Goal: Task Accomplishment & Management: Manage account settings

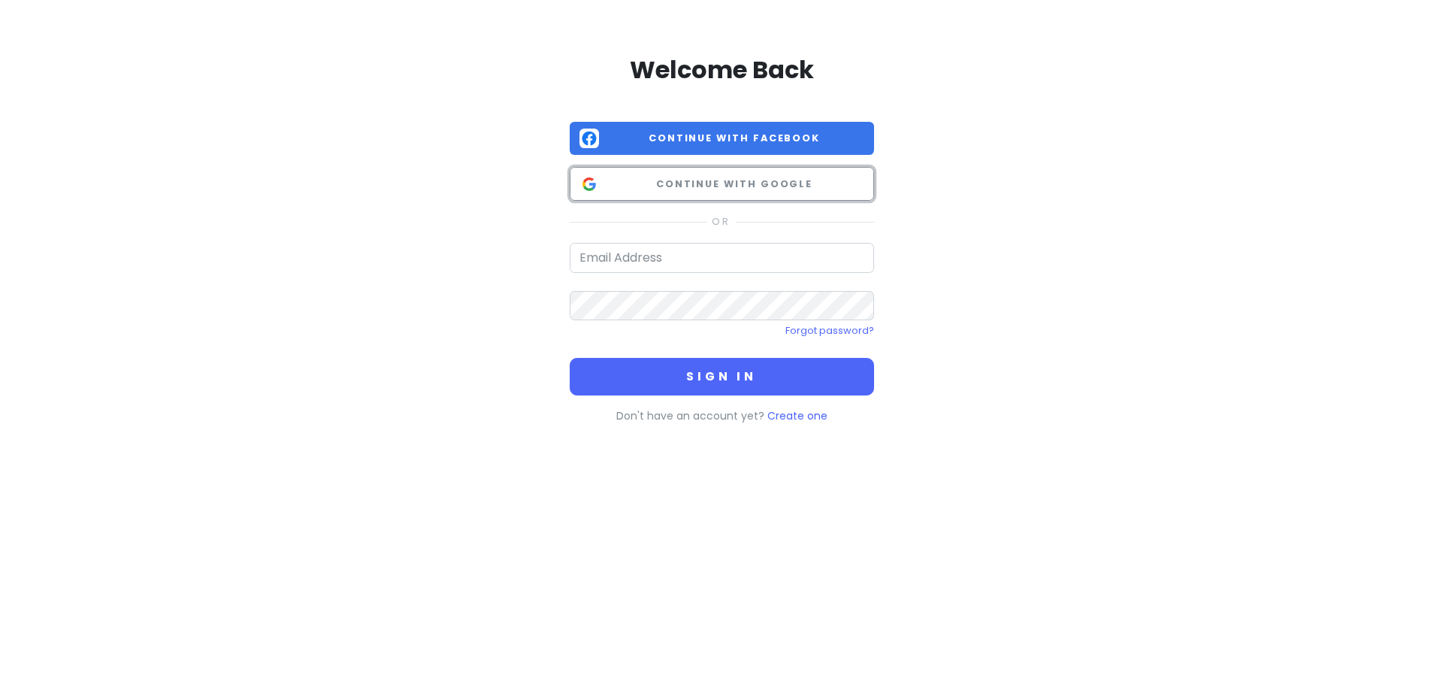
click at [670, 180] on span "Continue with Google" at bounding box center [734, 184] width 259 height 15
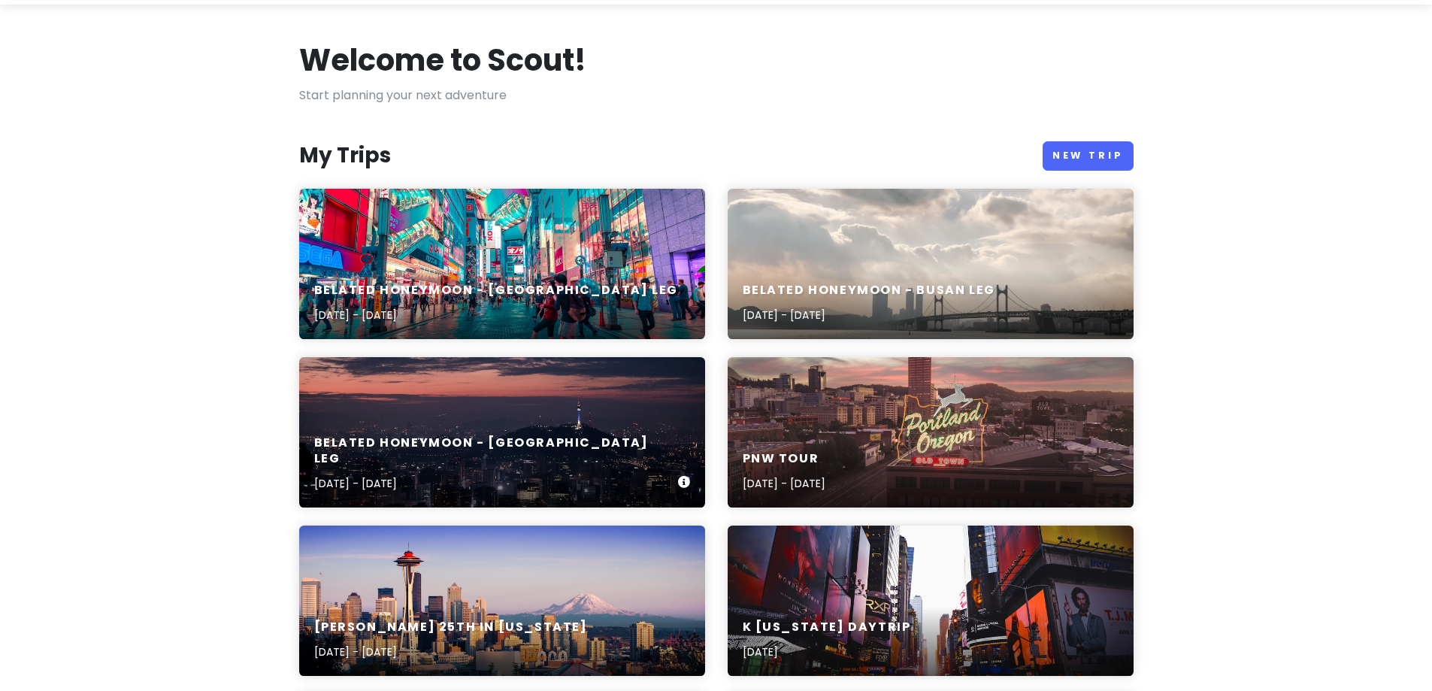
scroll to position [150, 0]
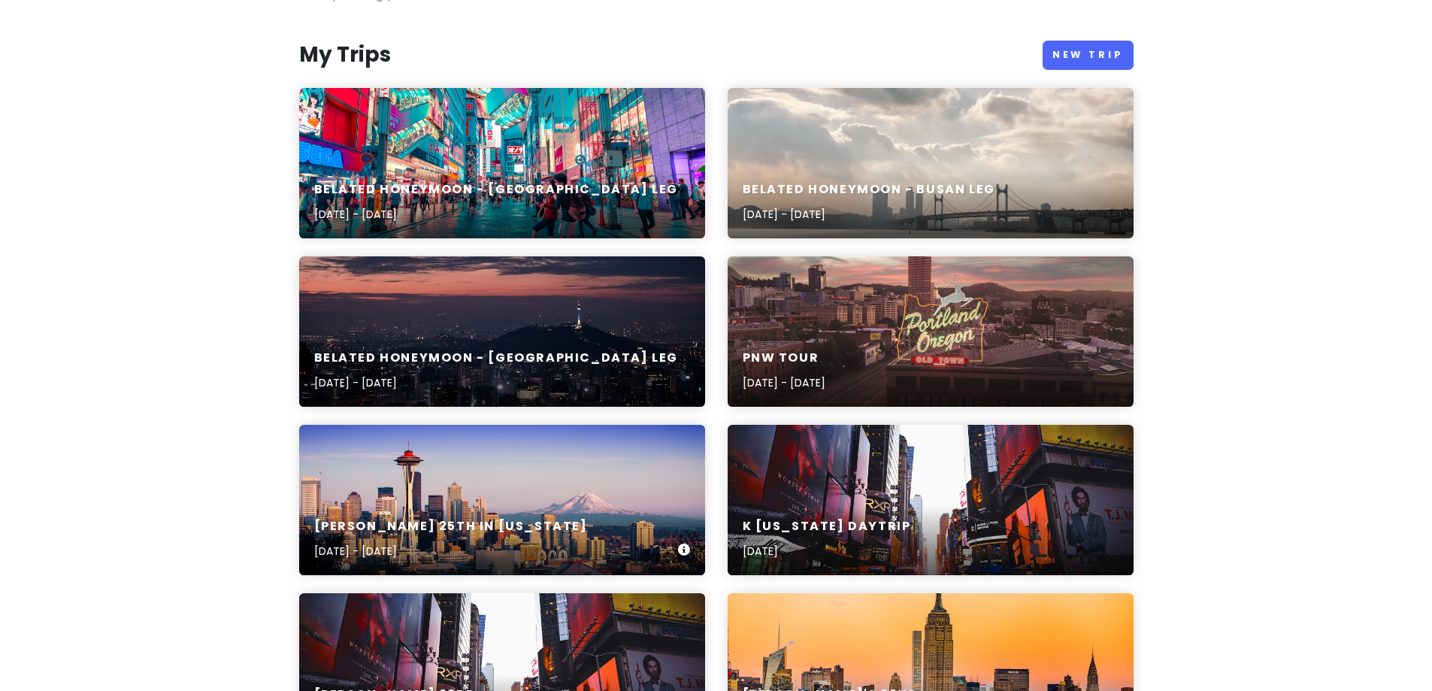
click at [523, 479] on div "Hunter's 25th in Washington Oct 19, 2025 - Oct 26, 2025" at bounding box center [502, 500] width 406 height 150
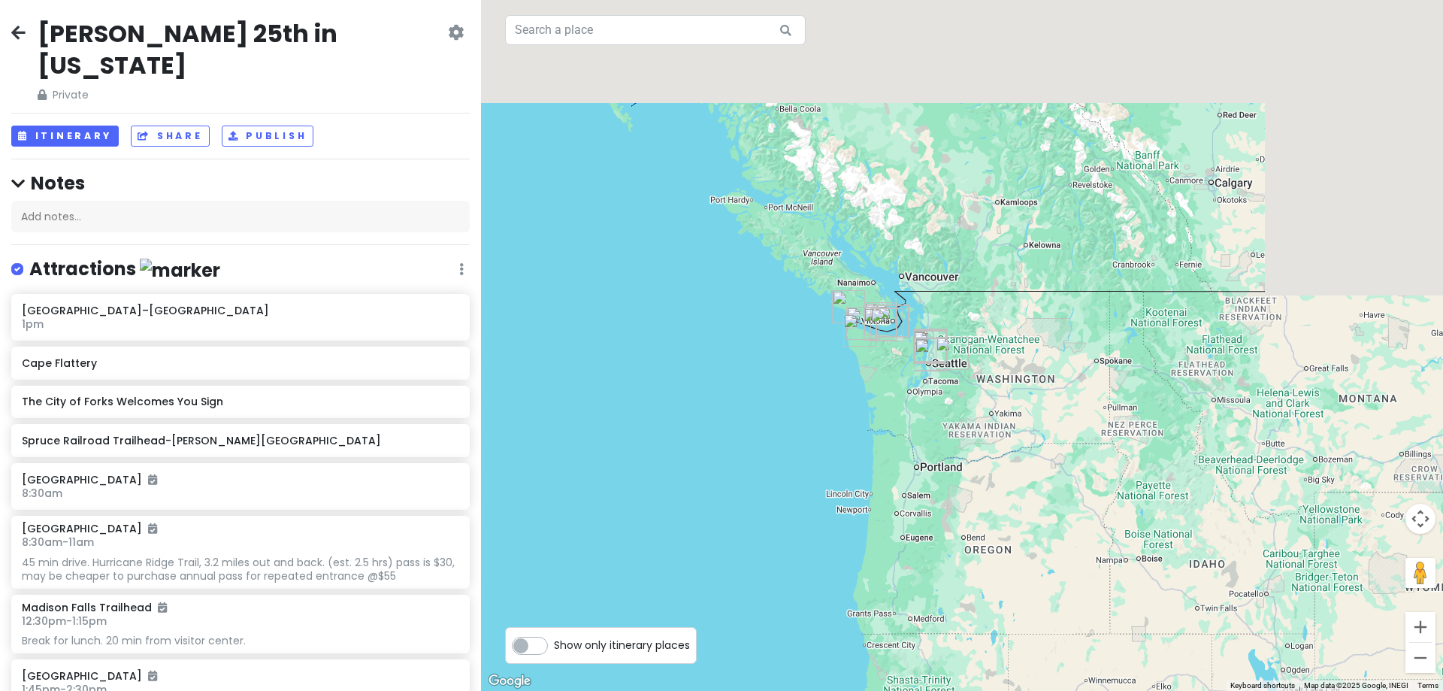
drag, startPoint x: 900, startPoint y: 249, endPoint x: 831, endPoint y: 557, distance: 315.7
click at [834, 566] on div at bounding box center [962, 345] width 962 height 691
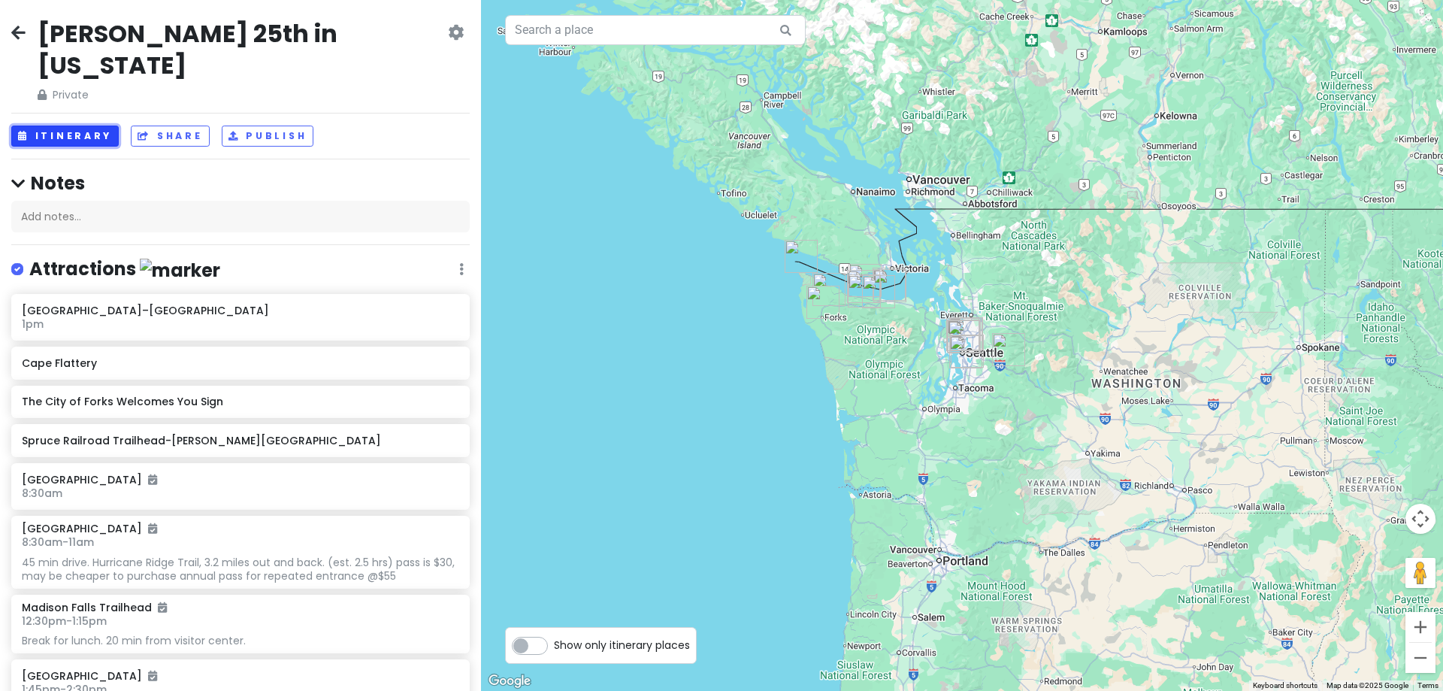
click at [89, 126] on button "Itinerary" at bounding box center [64, 137] width 107 height 22
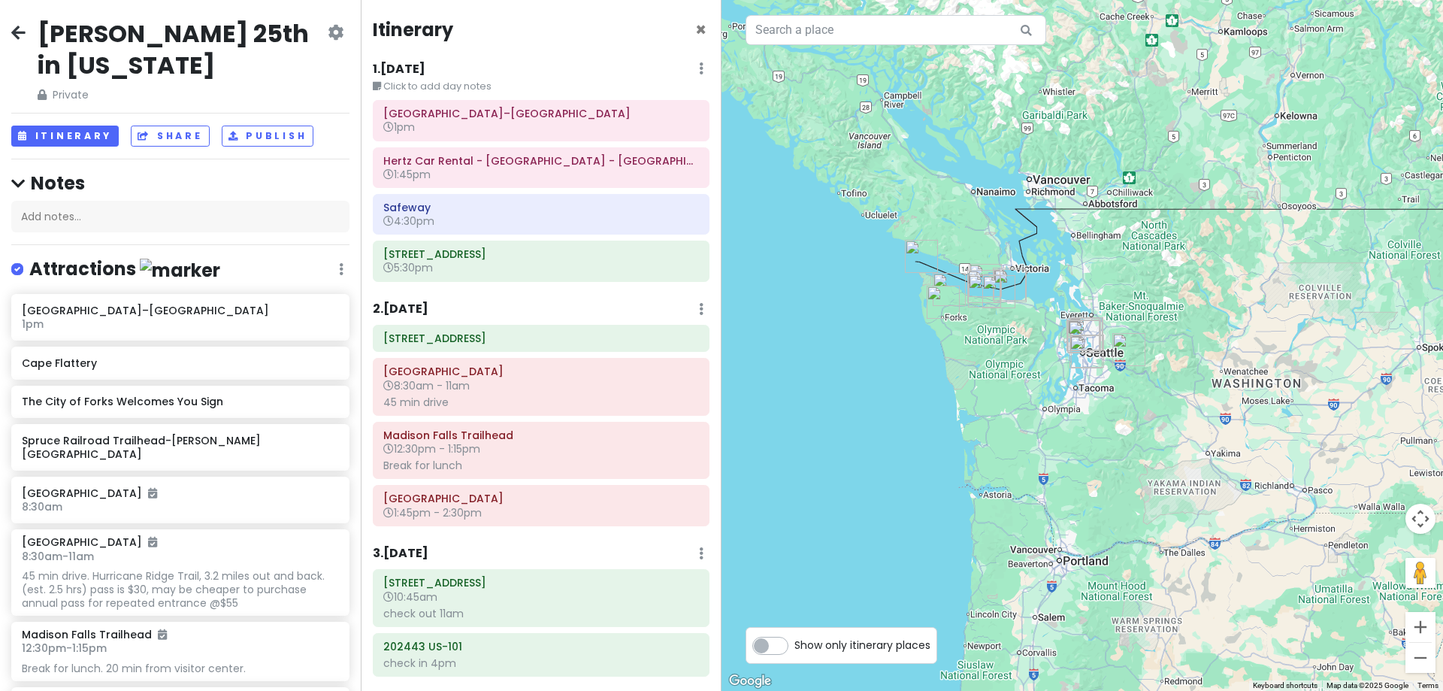
click at [521, 68] on div "1 . Sun 10/19 Edit Day Notes Delete Day" at bounding box center [541, 72] width 337 height 26
click at [501, 75] on div "1 . Sun 10/19 Edit Day Notes Delete Day" at bounding box center [541, 72] width 337 height 26
click at [495, 81] on small "Click to add day notes" at bounding box center [541, 86] width 337 height 15
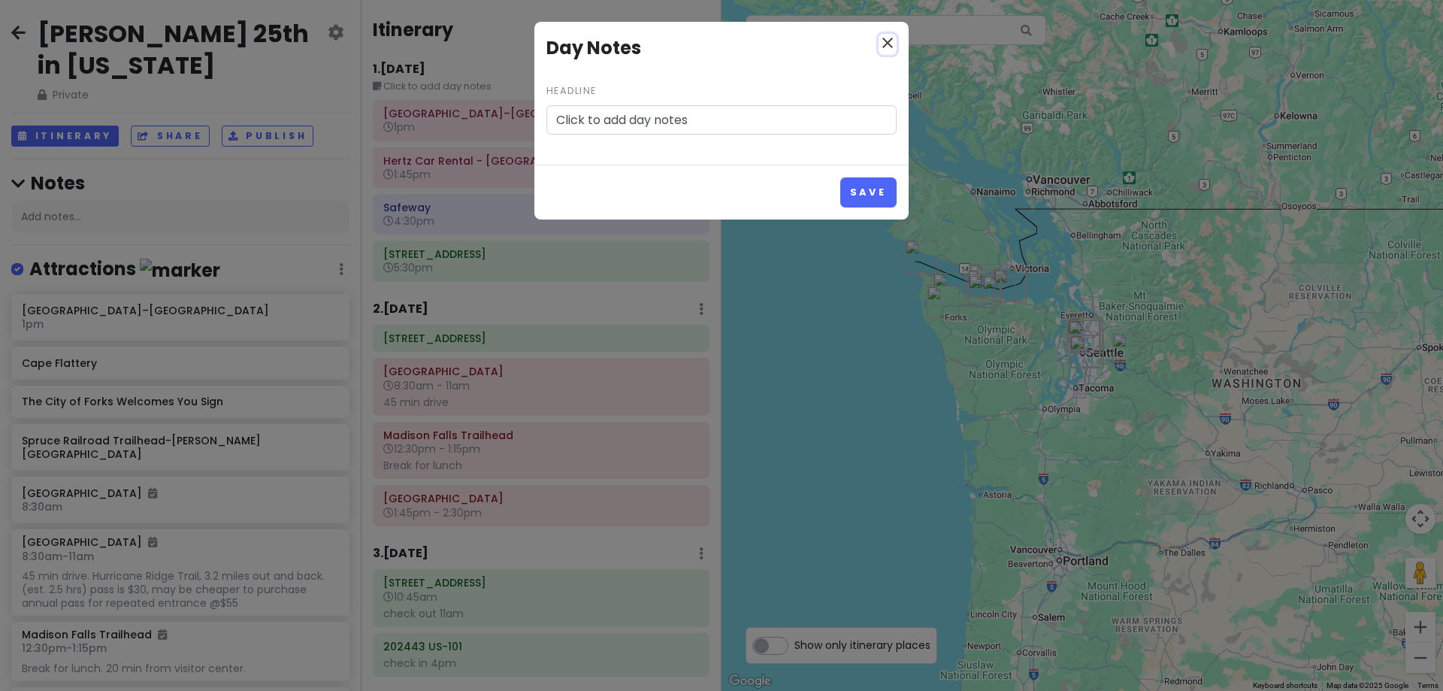
click at [888, 44] on icon "close" at bounding box center [888, 43] width 18 height 18
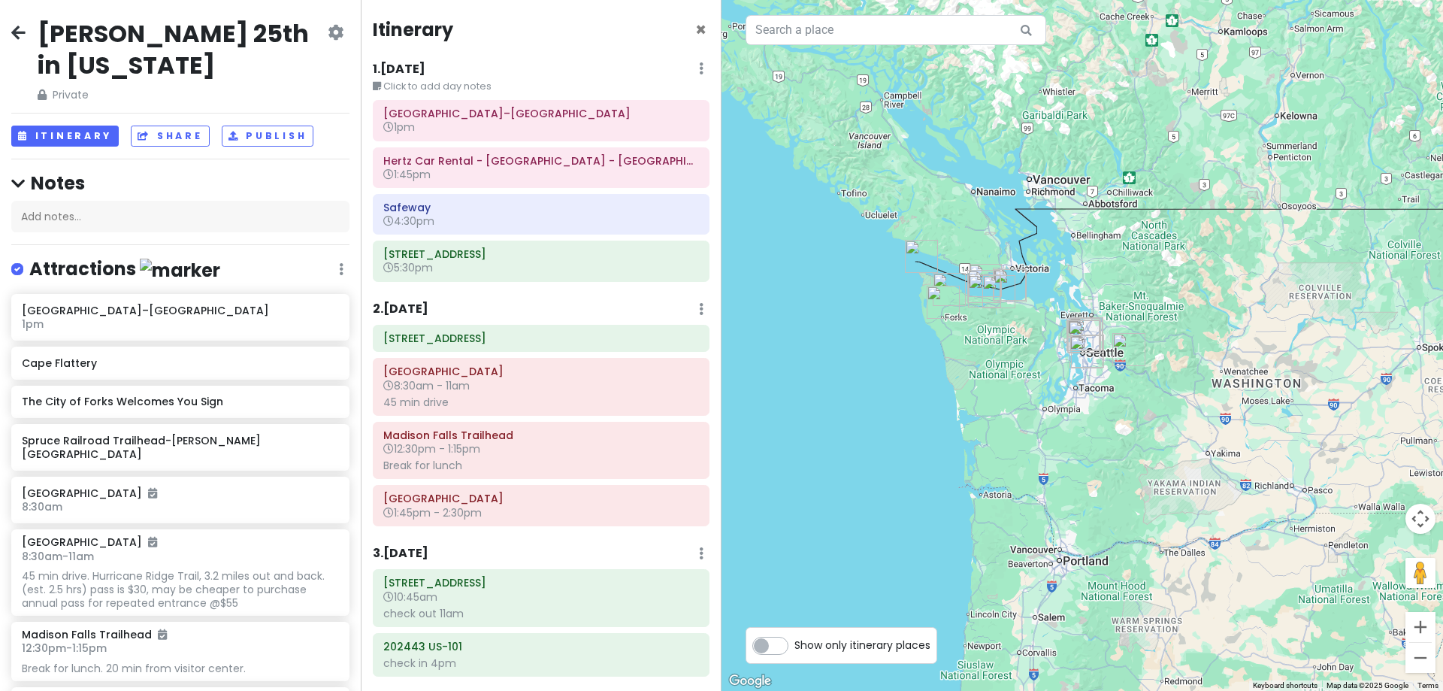
click at [395, 68] on h6 "1 . Sun 10/19" at bounding box center [399, 70] width 53 height 16
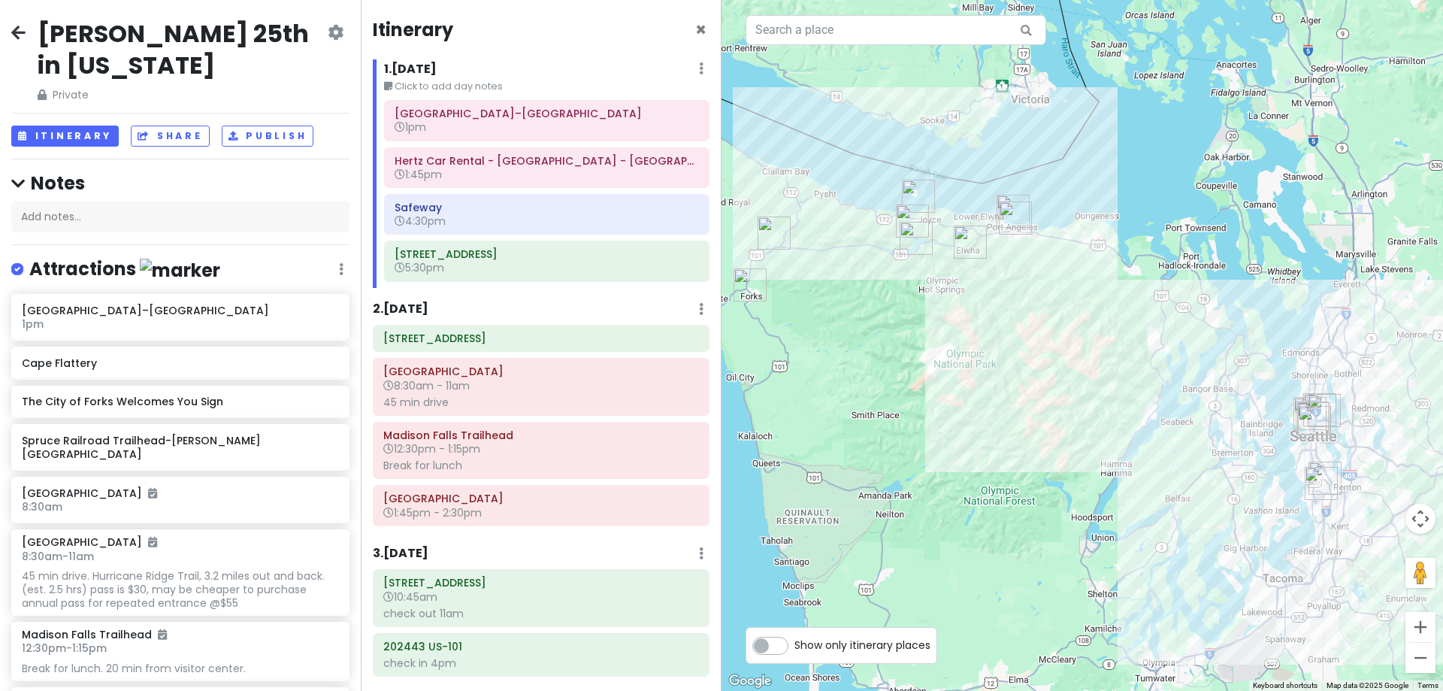
drag, startPoint x: 809, startPoint y: 161, endPoint x: 1186, endPoint y: 307, distance: 403.8
click at [1186, 307] on div at bounding box center [1083, 345] width 722 height 691
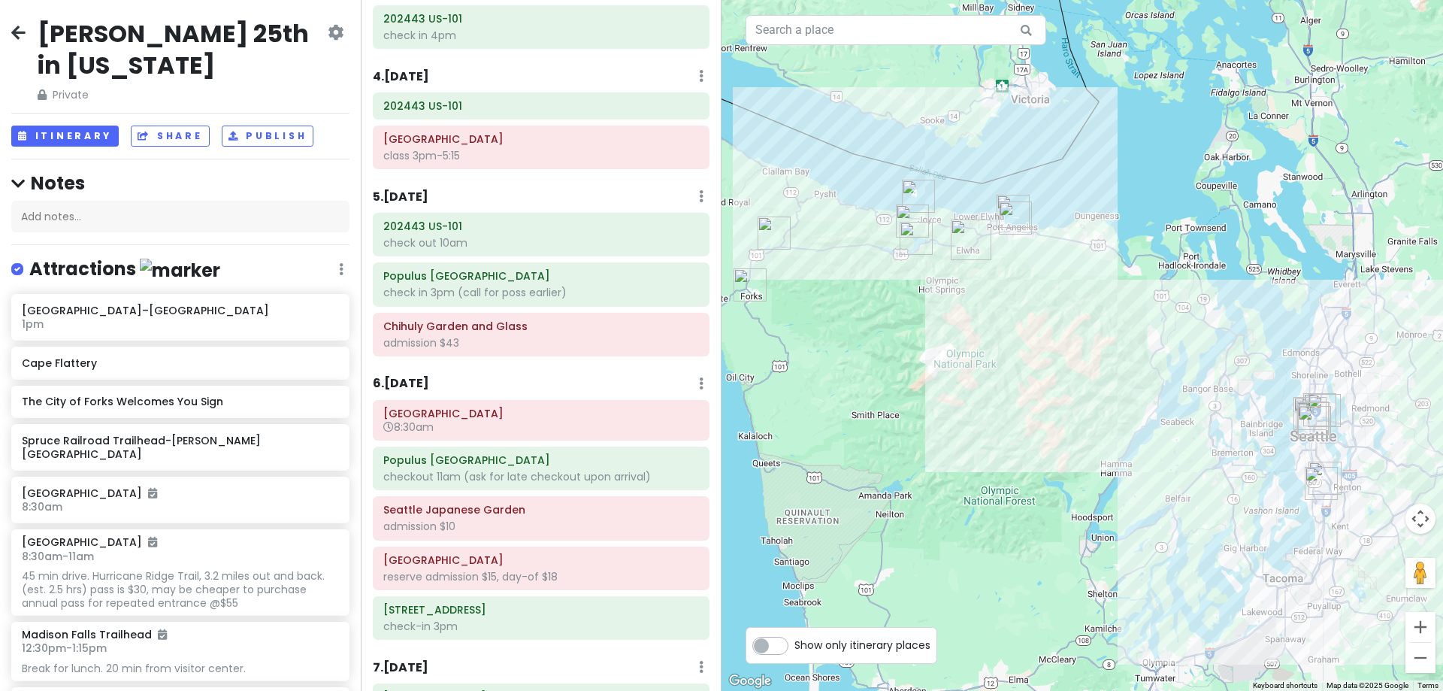
scroll to position [676, 0]
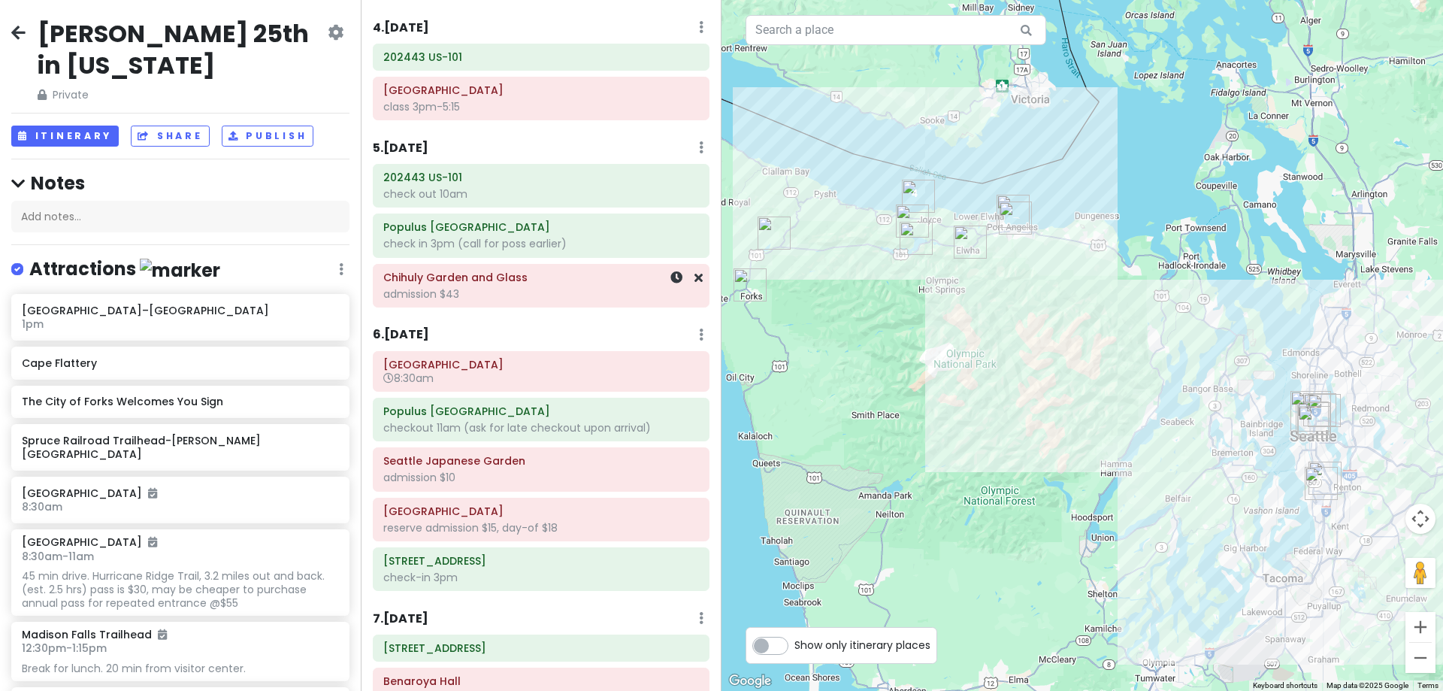
click at [492, 286] on div "Chihuly Garden and Glass admission $43" at bounding box center [541, 286] width 316 height 38
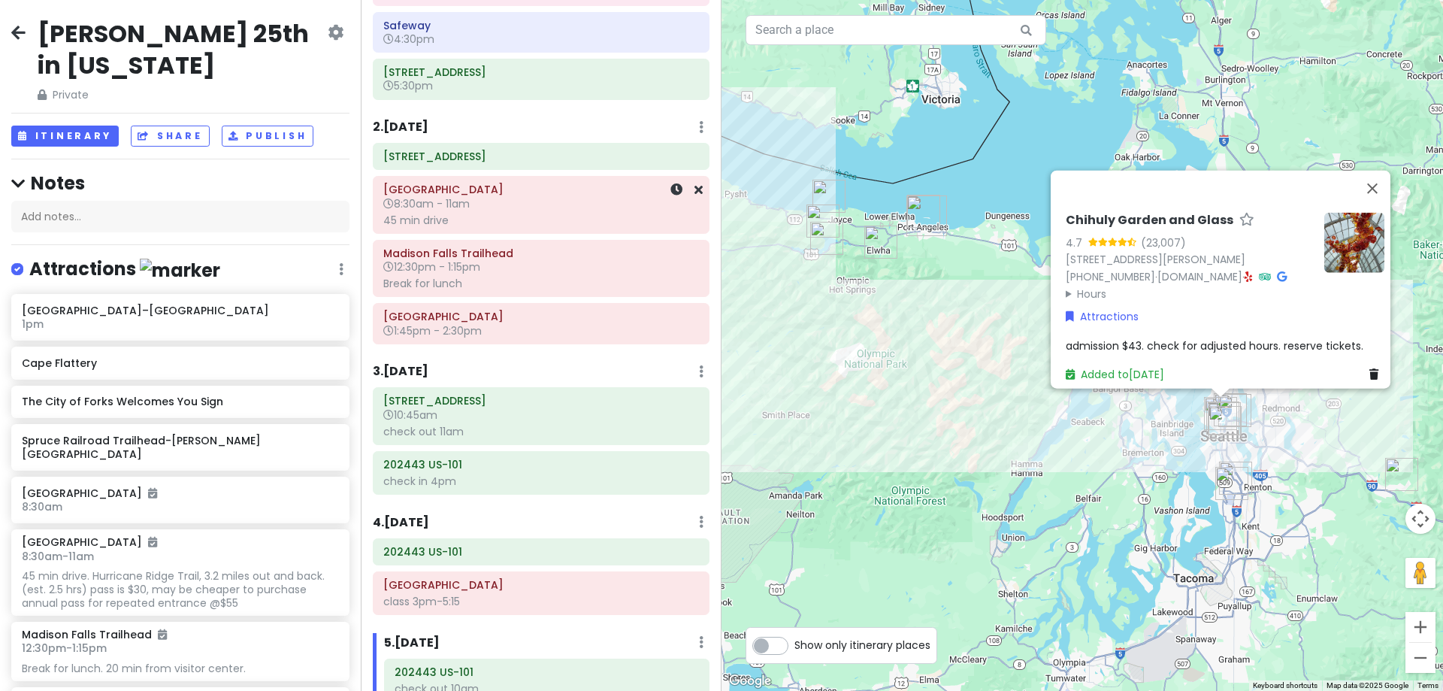
scroll to position [0, 0]
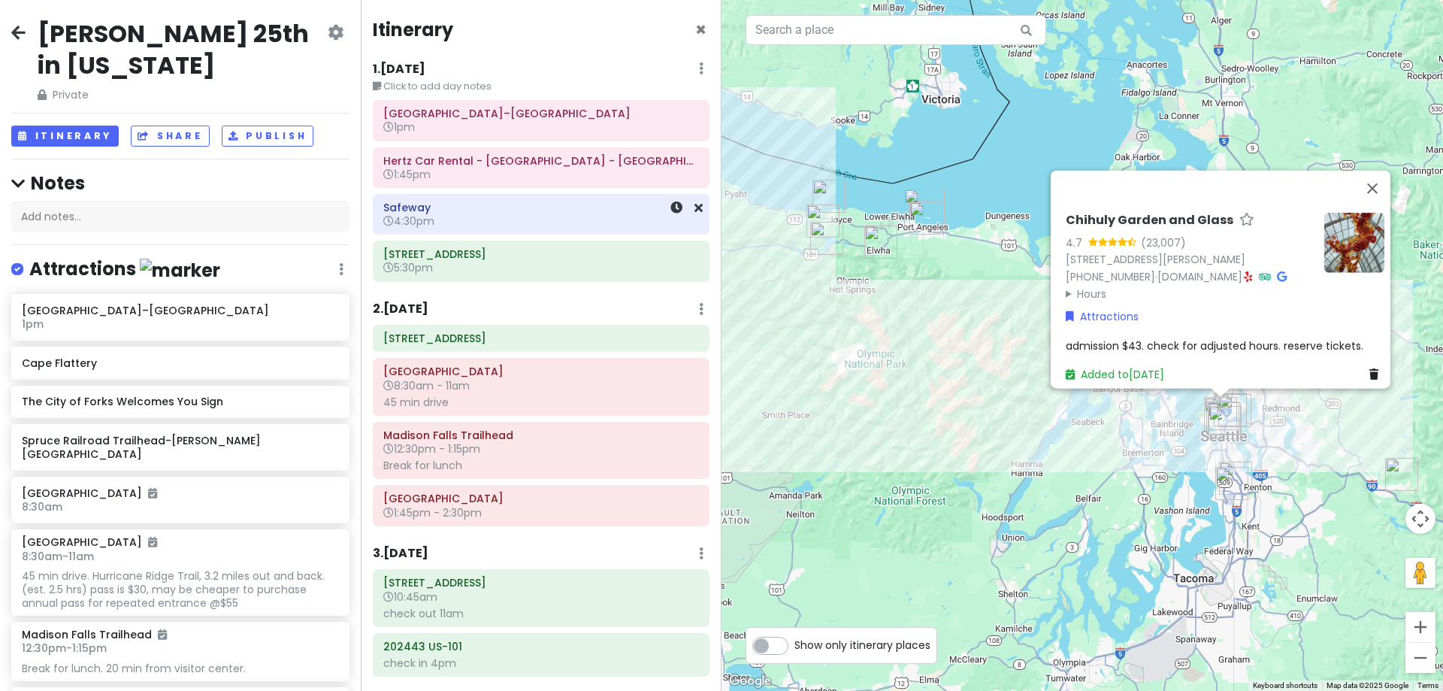
click at [493, 219] on h6 "4:30pm" at bounding box center [541, 221] width 316 height 14
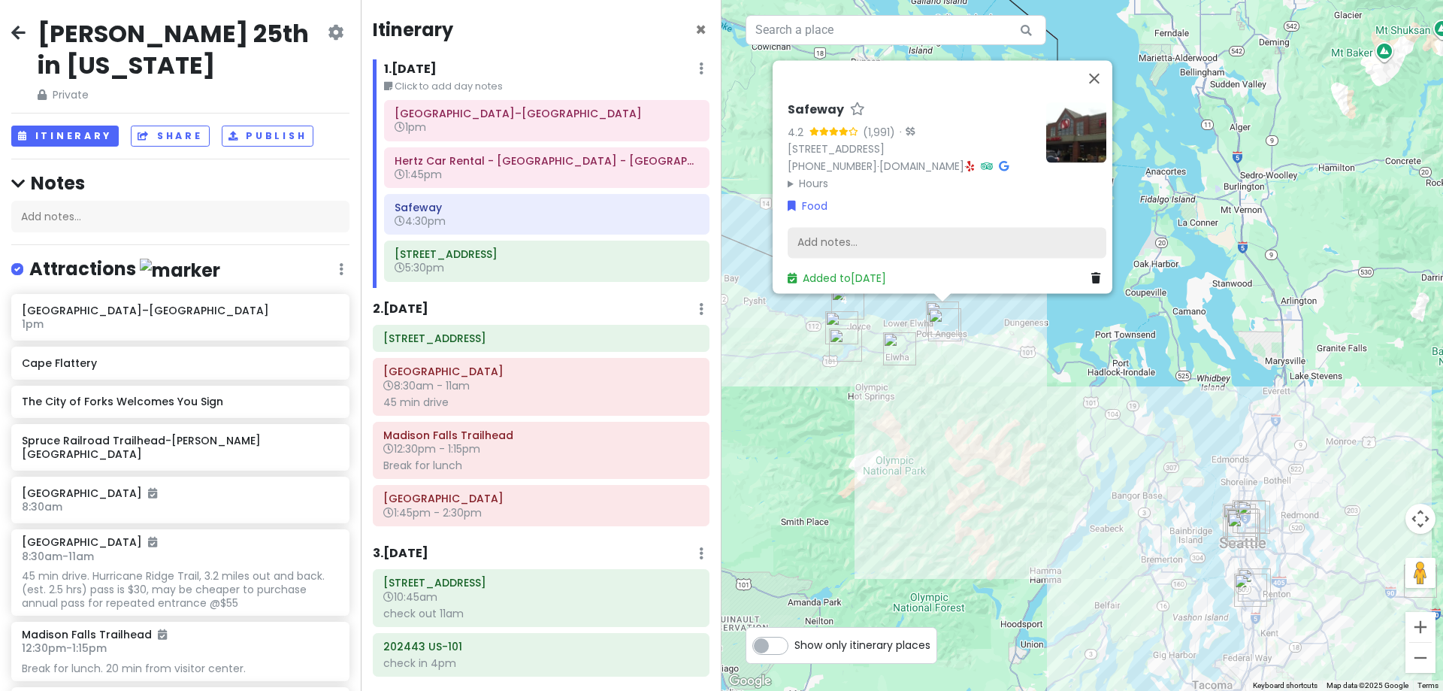
click at [899, 239] on div "Add notes..." at bounding box center [947, 243] width 319 height 32
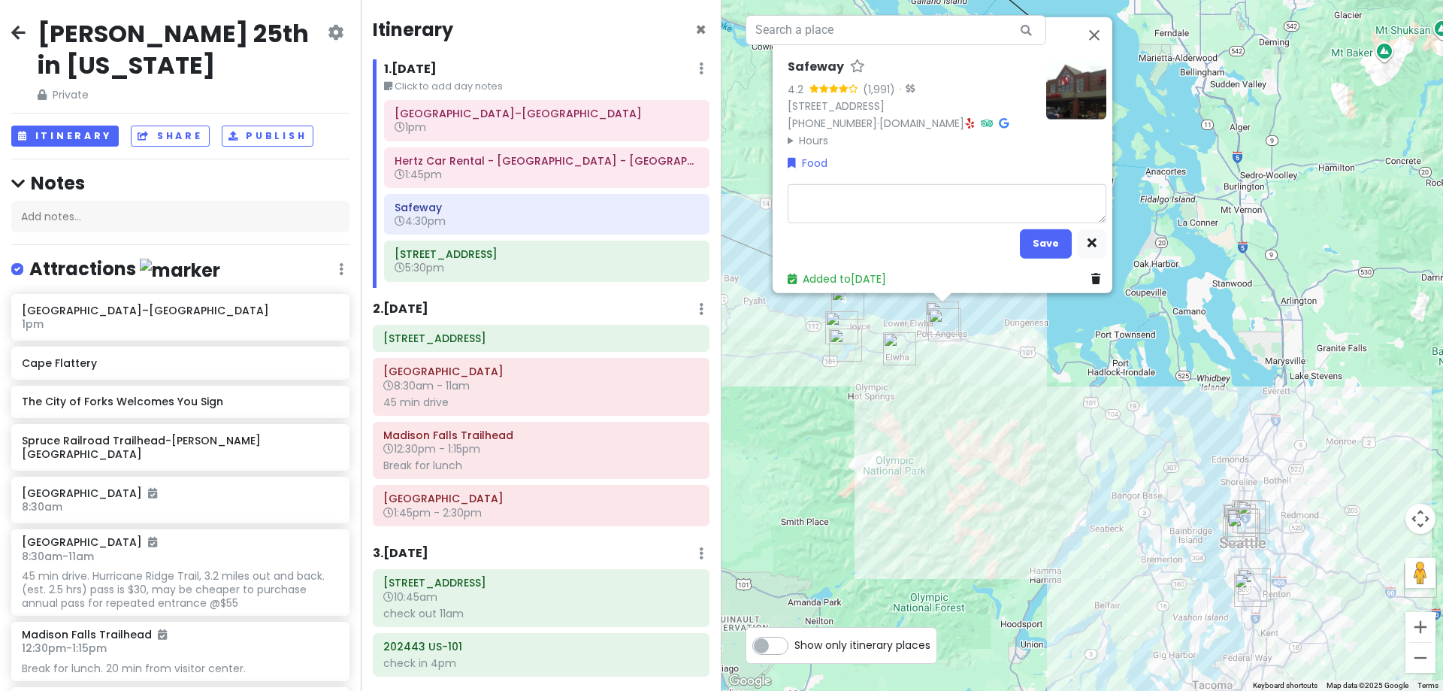
type textarea "x"
type textarea "g"
type textarea "x"
type textarea "gr"
type textarea "x"
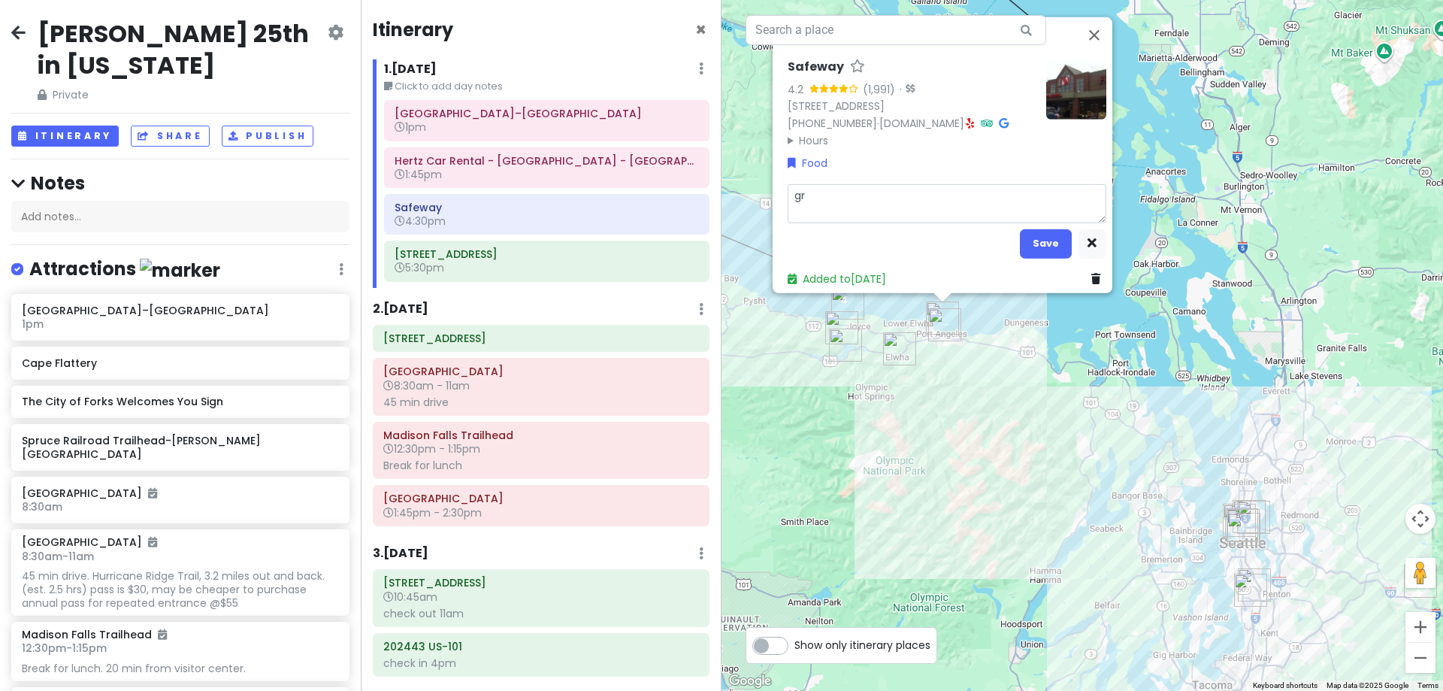
type textarea "gro"
type textarea "x"
type textarea "groc"
type textarea "x"
type textarea "groce"
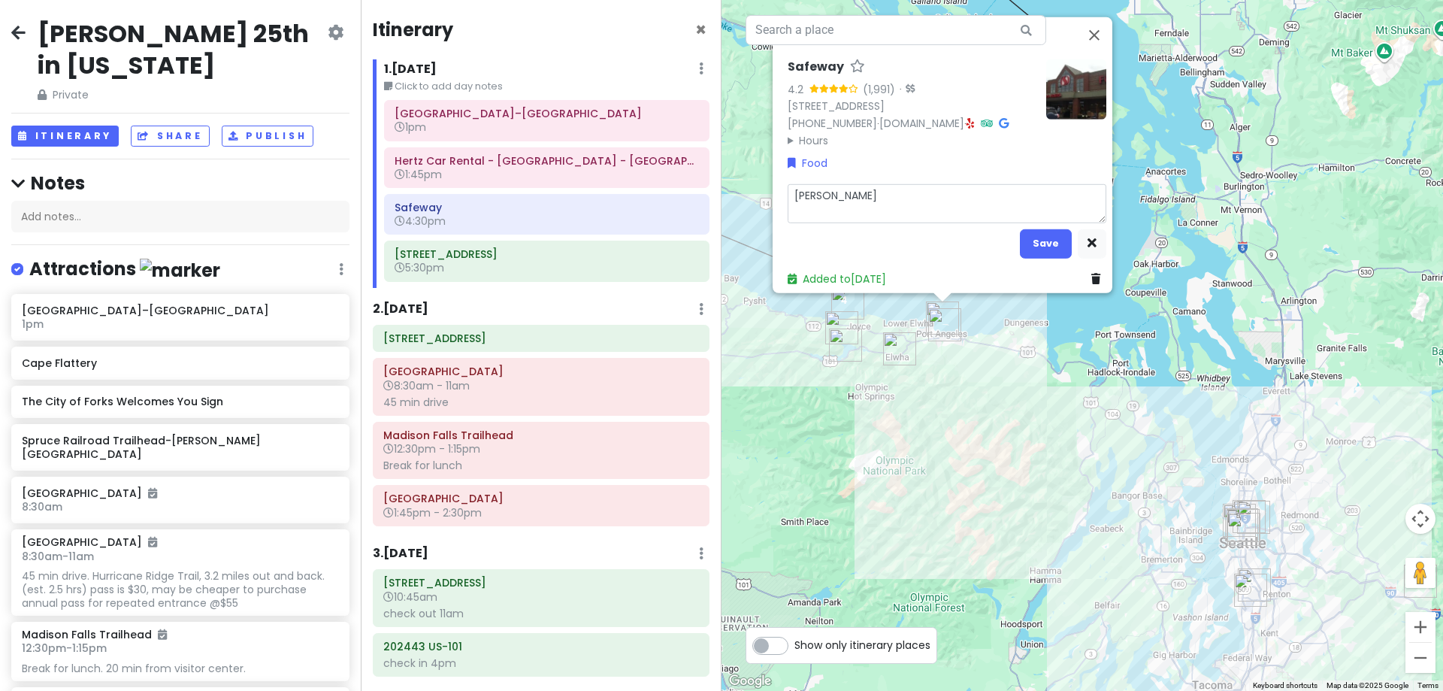
type textarea "x"
type textarea "grocer"
type textarea "x"
type textarea "groceri"
type textarea "x"
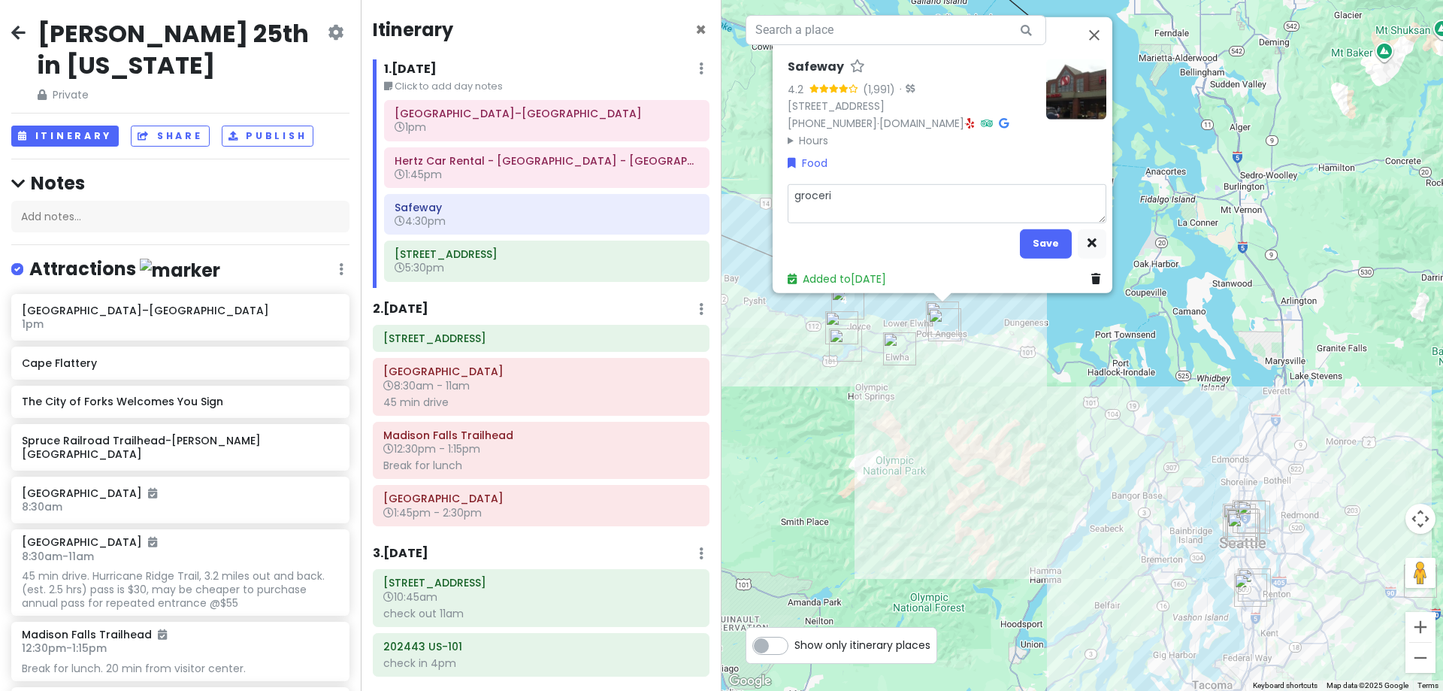
type textarea "grocerie"
type textarea "x"
type textarea "groceries"
type textarea "x"
type textarea "groceries"
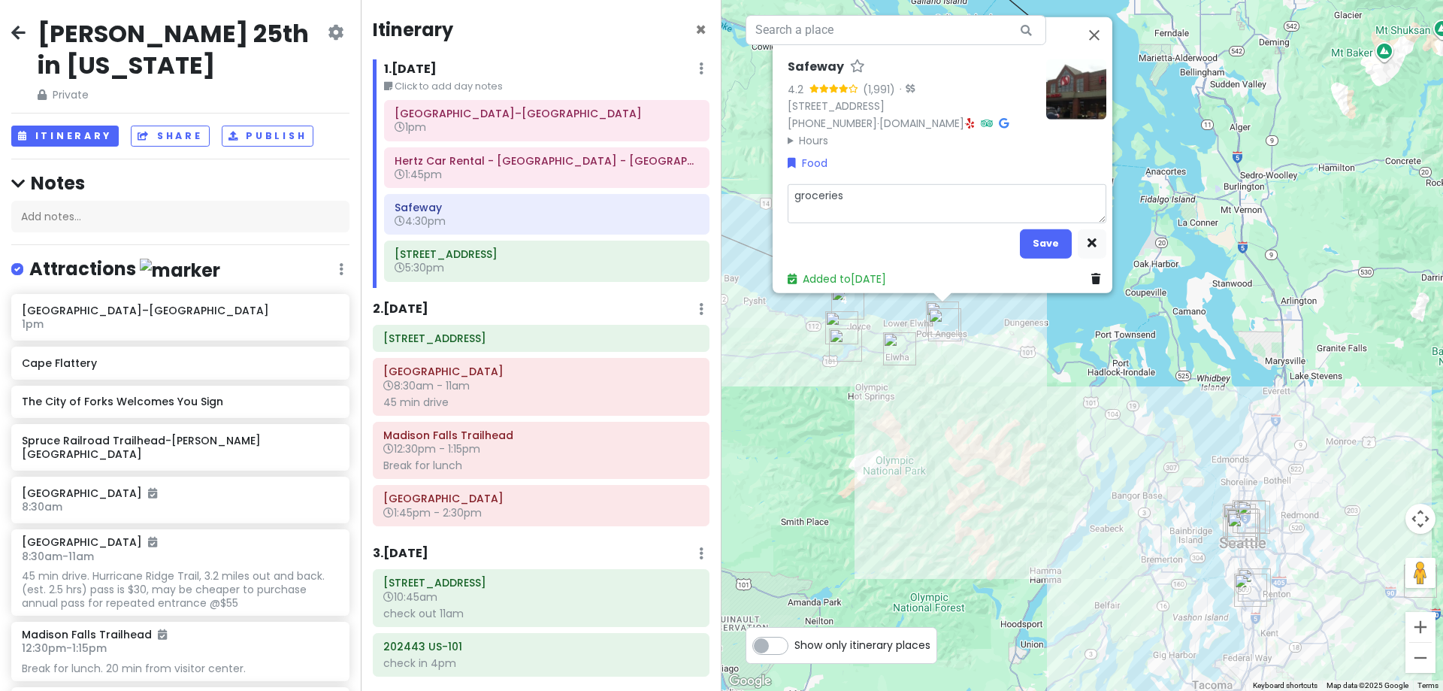
type textarea "x"
type textarea "groceries f"
type textarea "x"
type textarea "groceries fo"
type textarea "x"
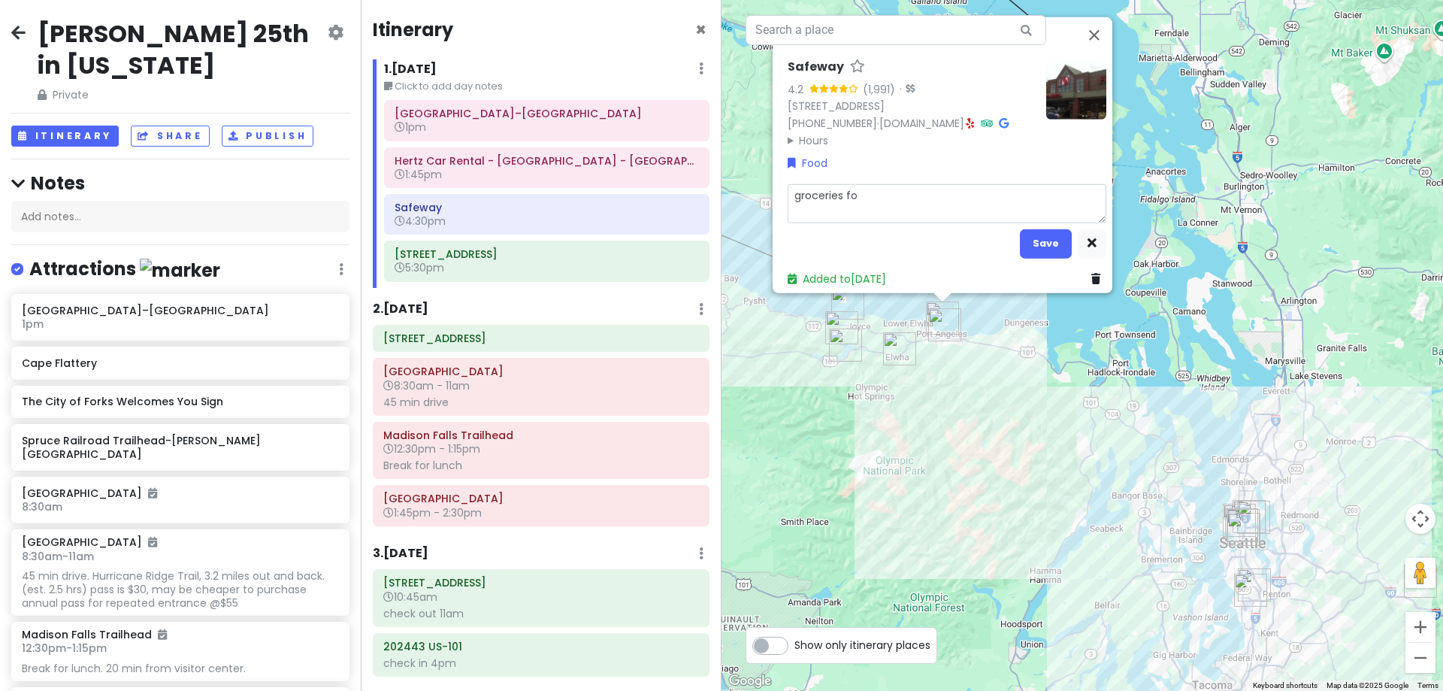
type textarea "groceries for"
type textarea "x"
type textarea "groceries for"
type textarea "x"
type textarea "groceries for d"
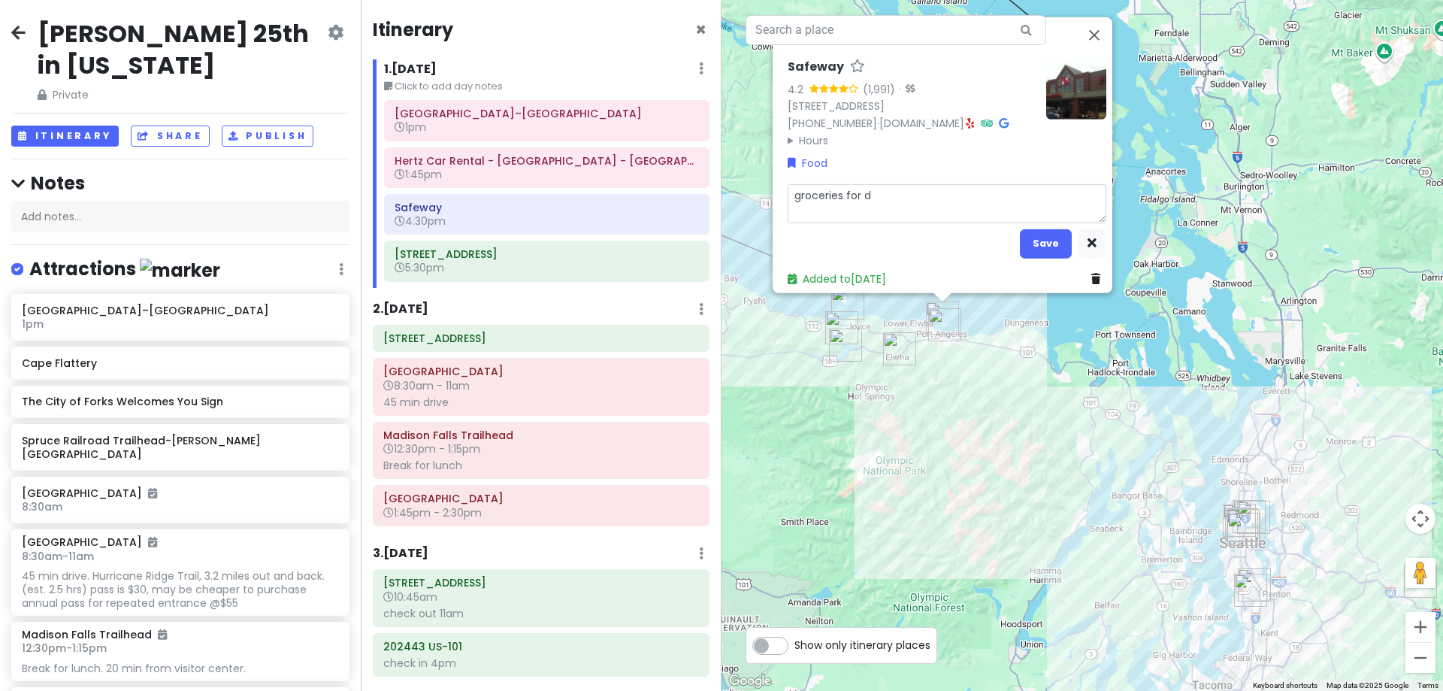
type textarea "x"
type textarea "groceries for di"
type textarea "x"
type textarea "groceries for din"
type textarea "x"
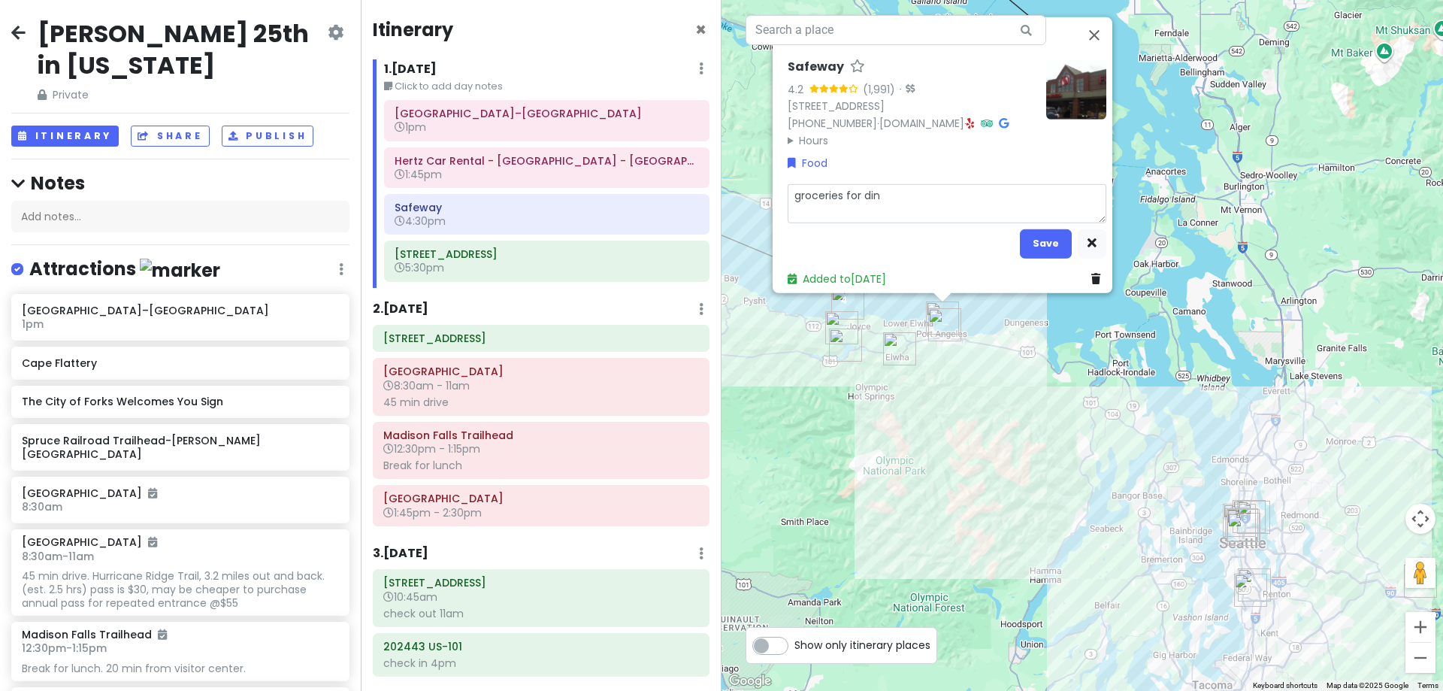
type textarea "groceries for dinn"
type textarea "x"
type textarea "groceries for dinne"
type textarea "x"
type textarea "groceries for dinner"
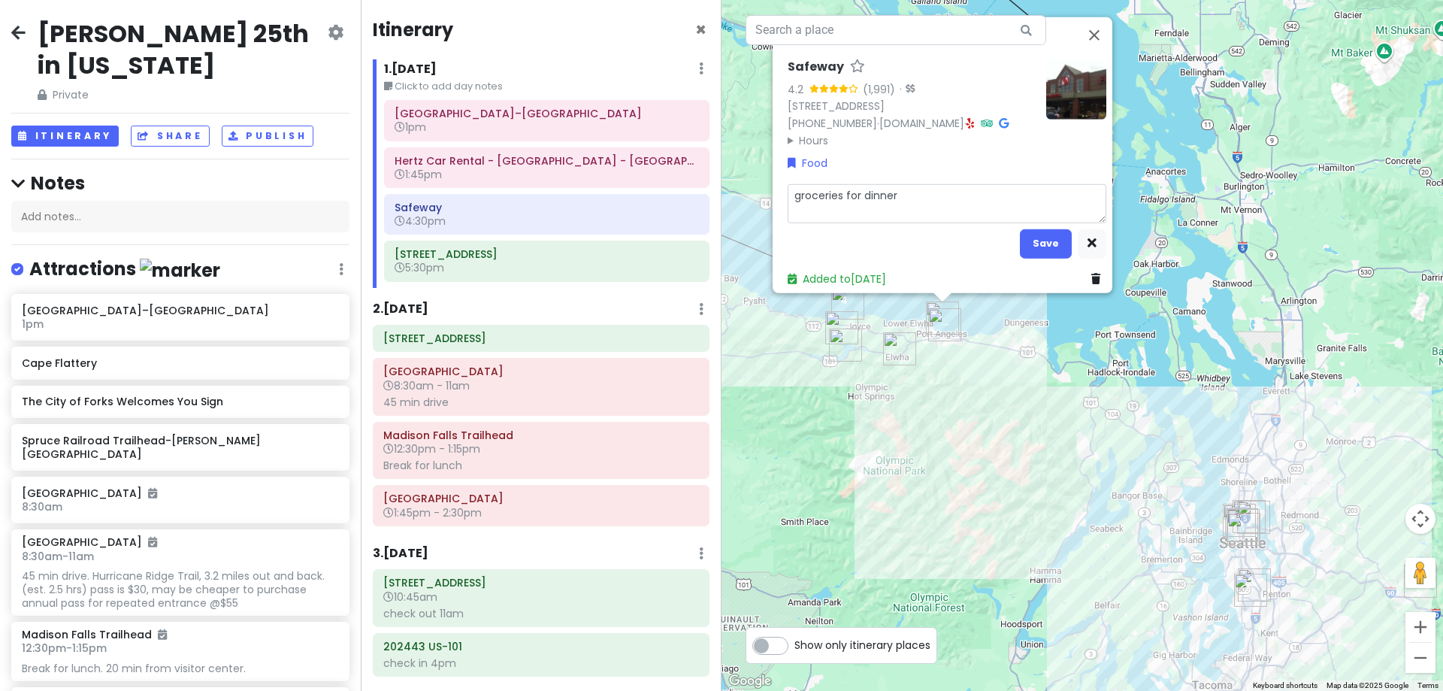
type textarea "x"
type textarea "groceries for dinner,"
type textarea "x"
type textarea "groceries for dinner,"
type textarea "x"
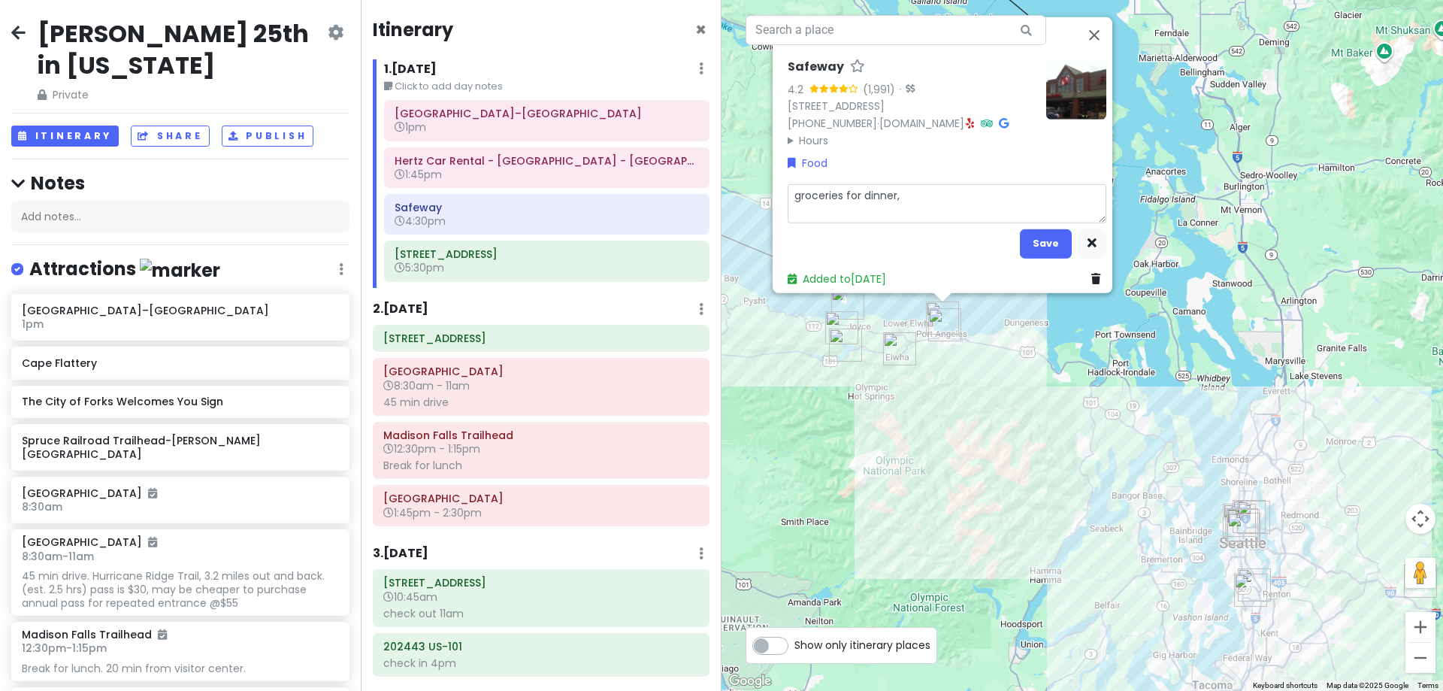
type textarea "groceries for dinner, b"
type textarea "x"
type textarea "groceries for dinner, br"
type textarea "x"
type textarea "groceries for dinner, bre"
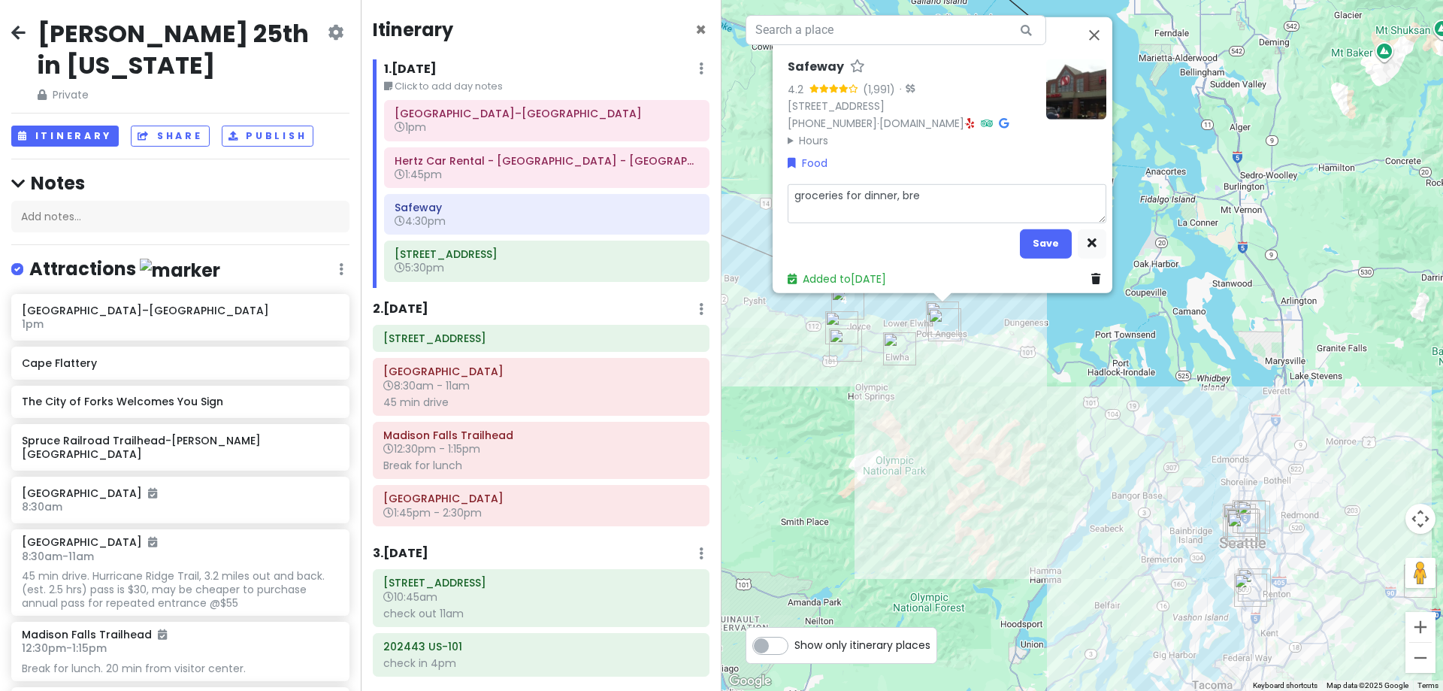
type textarea "x"
type textarea "groceries for dinner, brea"
type textarea "x"
type textarea "groceries for dinner, break"
type textarea "x"
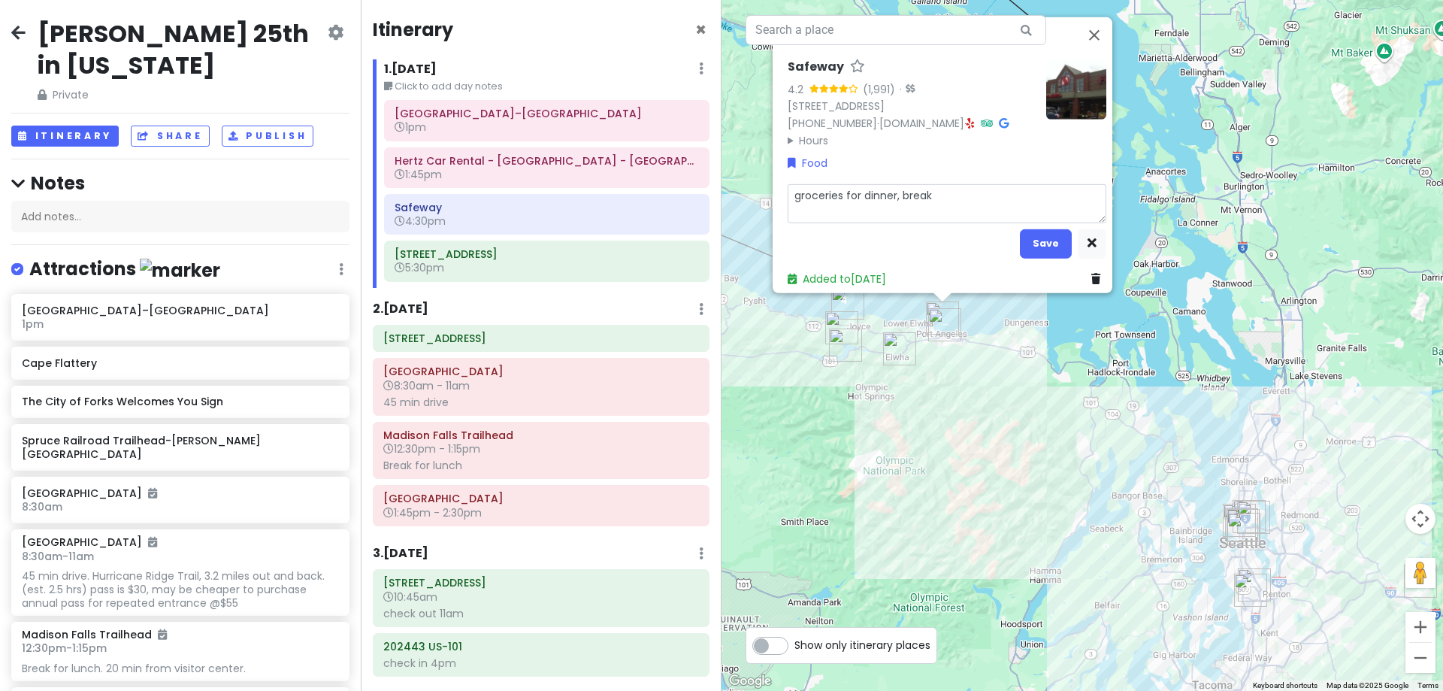
type textarea "groceries for dinner, breakf"
type textarea "x"
type textarea "groceries for dinner, breakfa"
type textarea "x"
type textarea "groceries for dinner, breakfas"
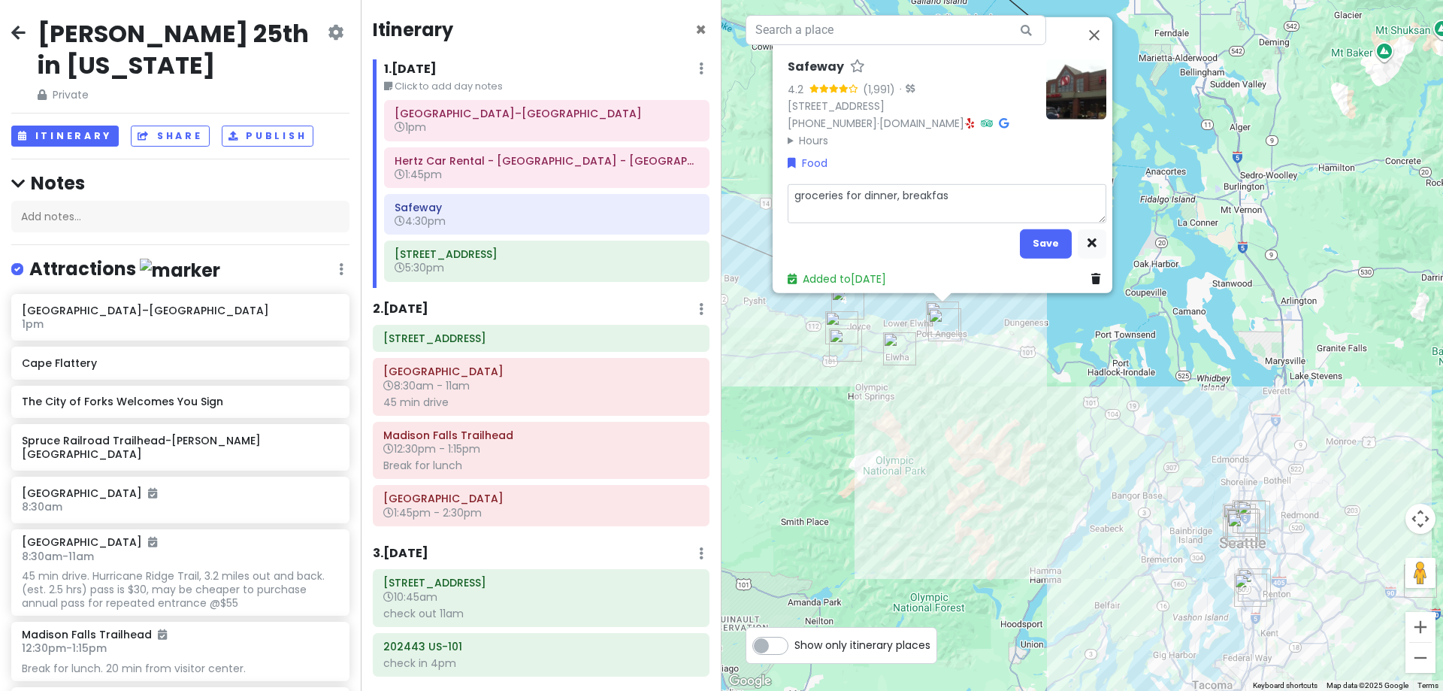
type textarea "x"
type textarea "groceries for dinner, breakfast"
type textarea "x"
type textarea "groceries for dinner, breakfast,"
type textarea "x"
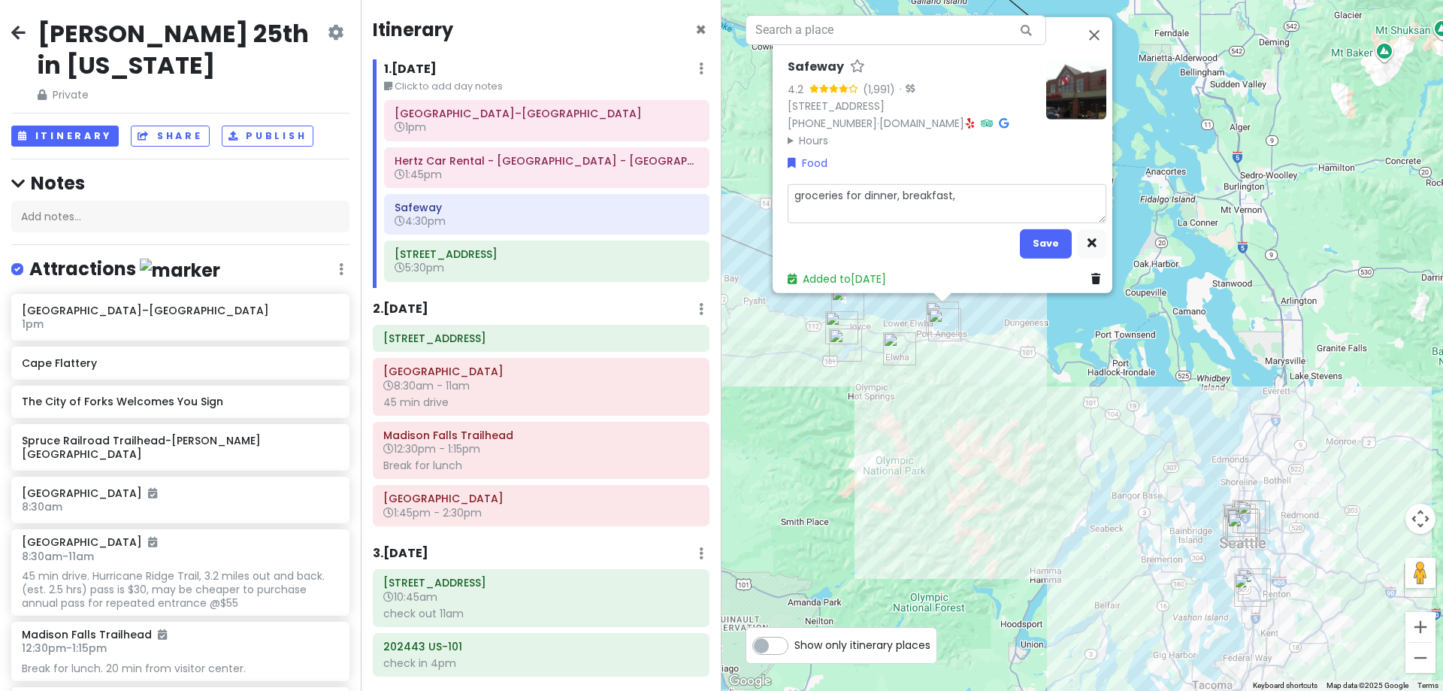
type textarea "groceries for dinner, breakfast,"
type textarea "x"
type textarea "groceries for dinner, breakfast, a"
type textarea "x"
type textarea "groceries for dinner, breakfast, an"
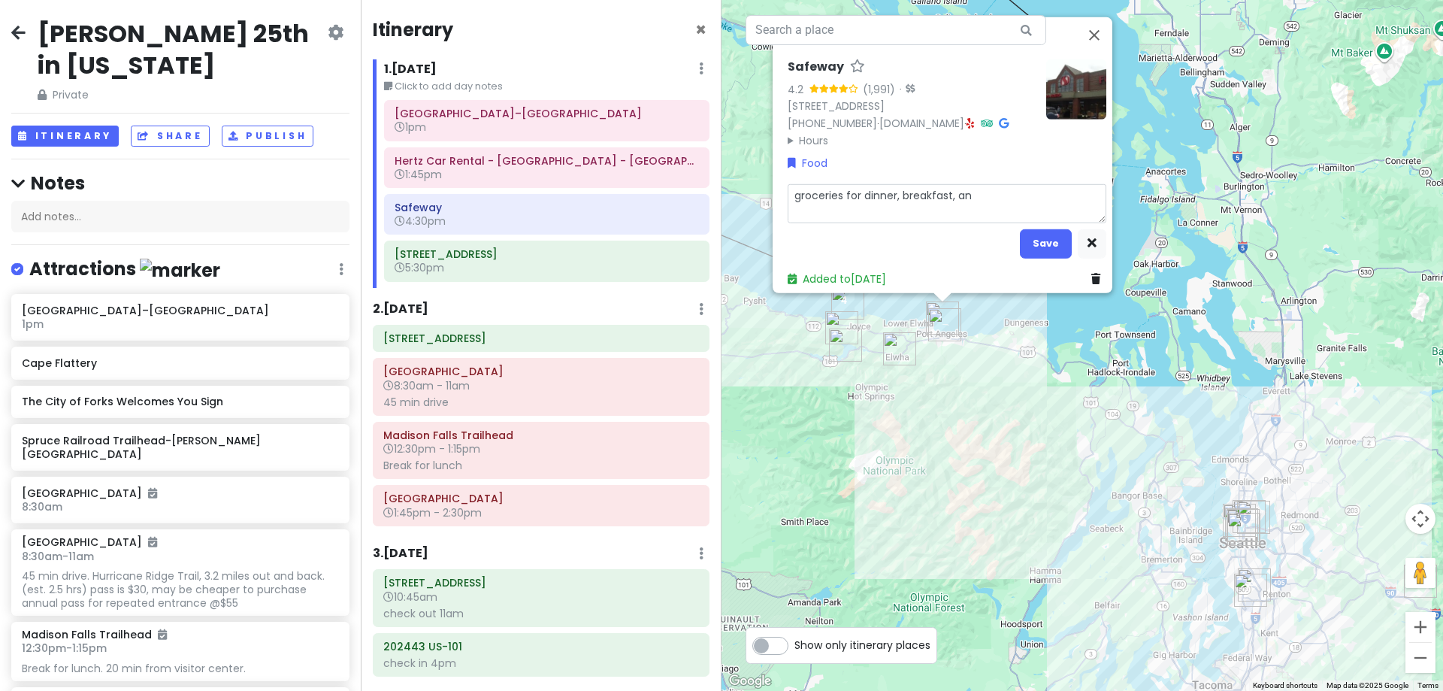
type textarea "x"
type textarea "groceries for dinner, breakfast, and"
type textarea "x"
type textarea "groceries for dinner, breakfast, and"
type textarea "x"
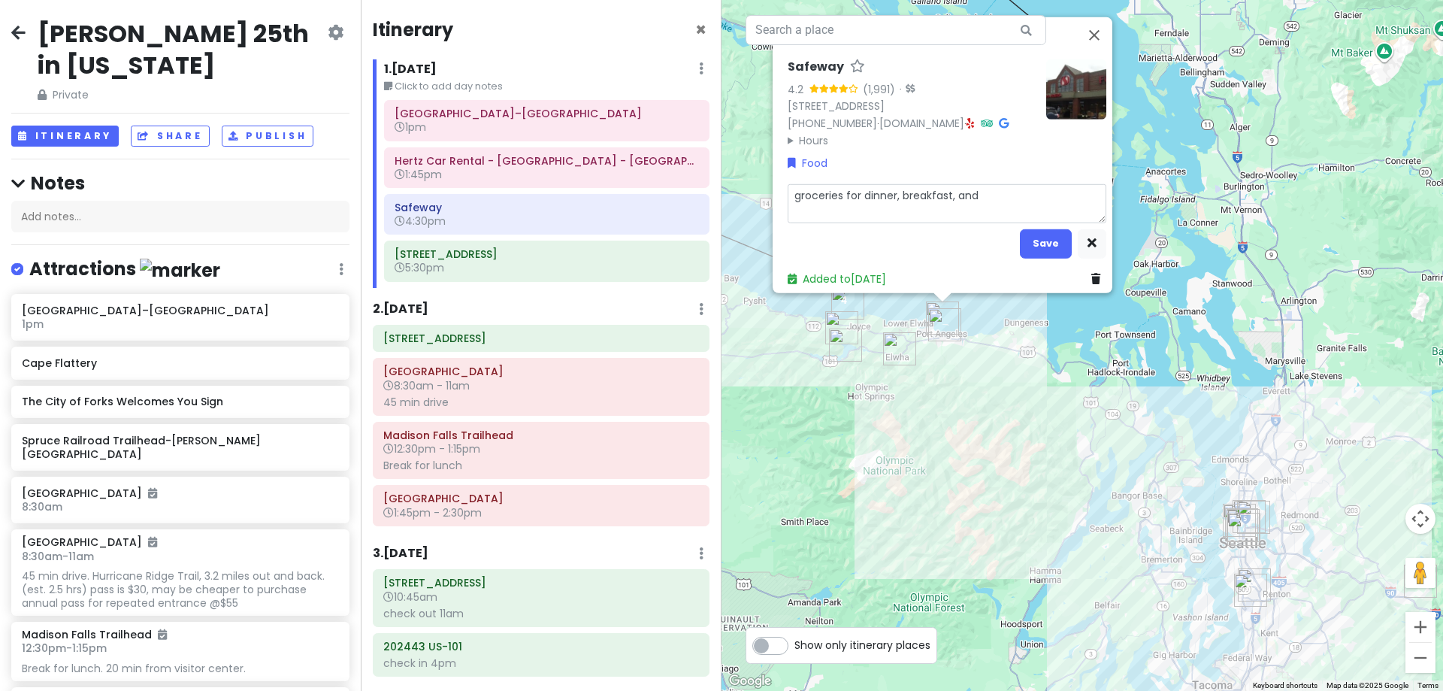
type textarea "groceries for dinner, breakfast, and l"
type textarea "x"
type textarea "groceries for dinner, breakfast, and lu"
type textarea "x"
type textarea "groceries for dinner, breakfast, and lun"
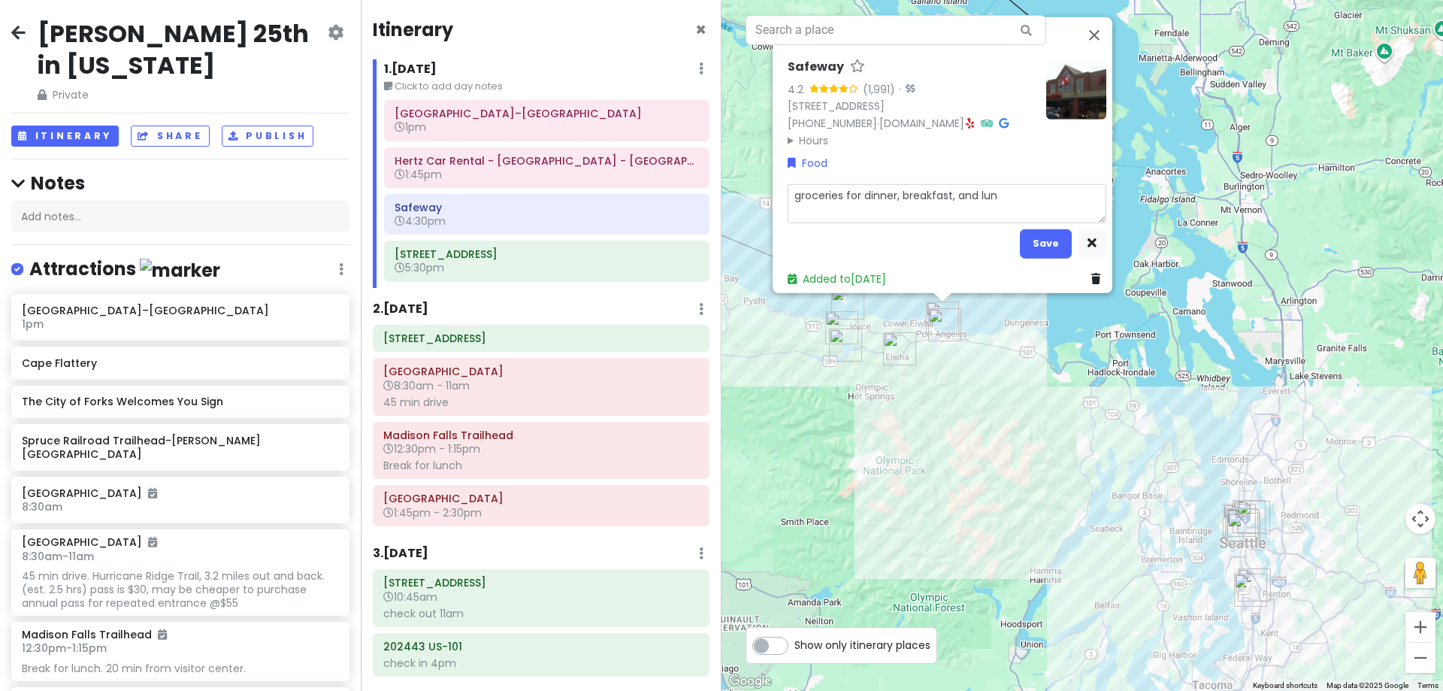
type textarea "x"
type textarea "groceries for dinner, breakfast, and lunc"
type textarea "x"
type textarea "groceries for dinner, breakfast, and lunch"
type textarea "x"
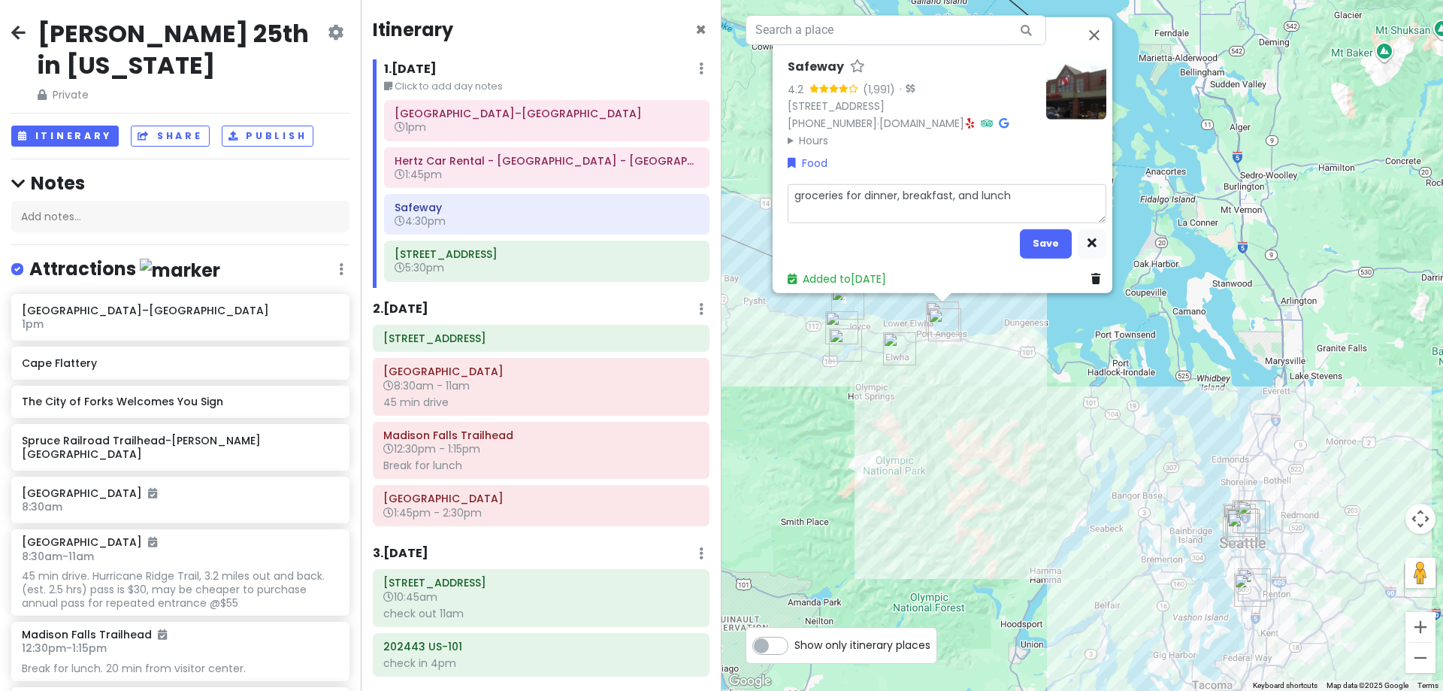
type textarea "groceries for dinner, breakfast, and lunch"
type textarea "x"
type textarea "groceries for dinner, breakfast, and lunch o"
type textarea "x"
type textarea "groceries for dinner, breakfast, and lunch on"
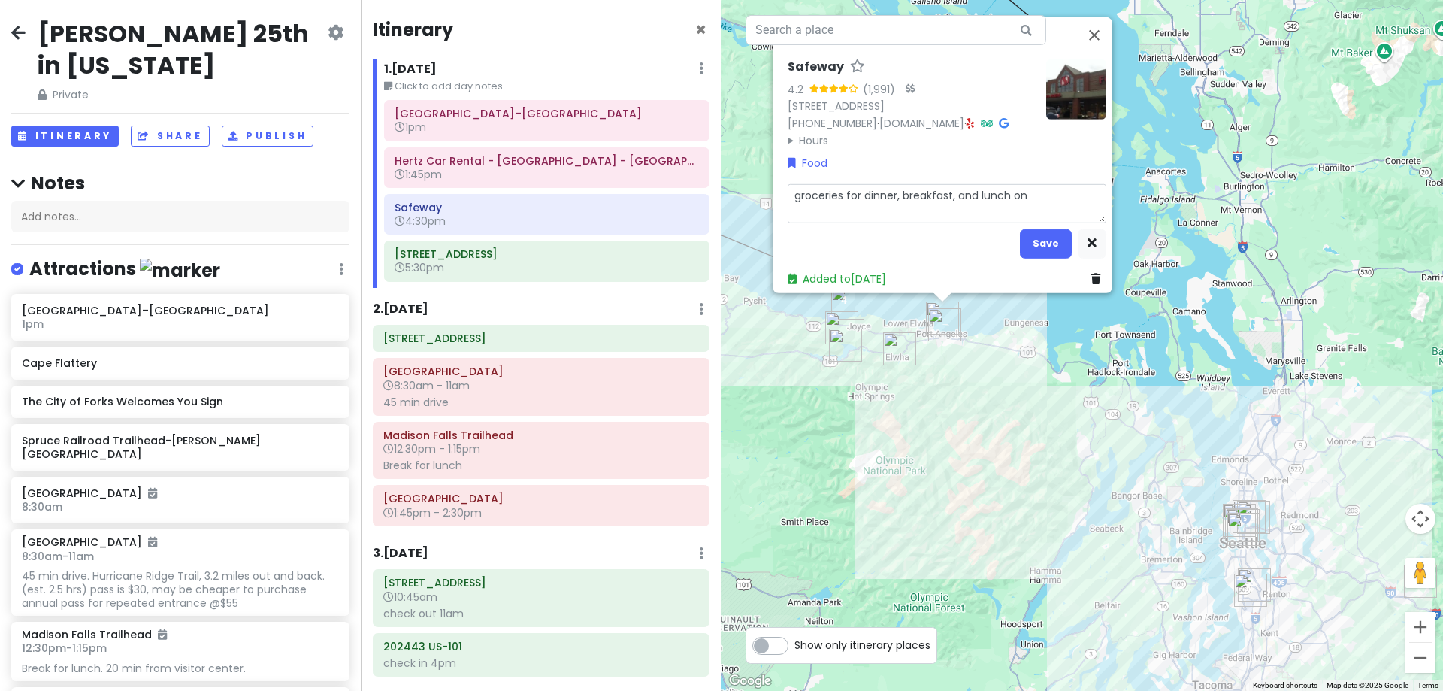
type textarea "x"
type textarea "groceries for dinner, breakfast, and lunch on g"
type textarea "x"
type textarea "groceries for dinner, breakfast, and lunch on go"
click at [1036, 228] on button "Save" at bounding box center [1046, 242] width 52 height 29
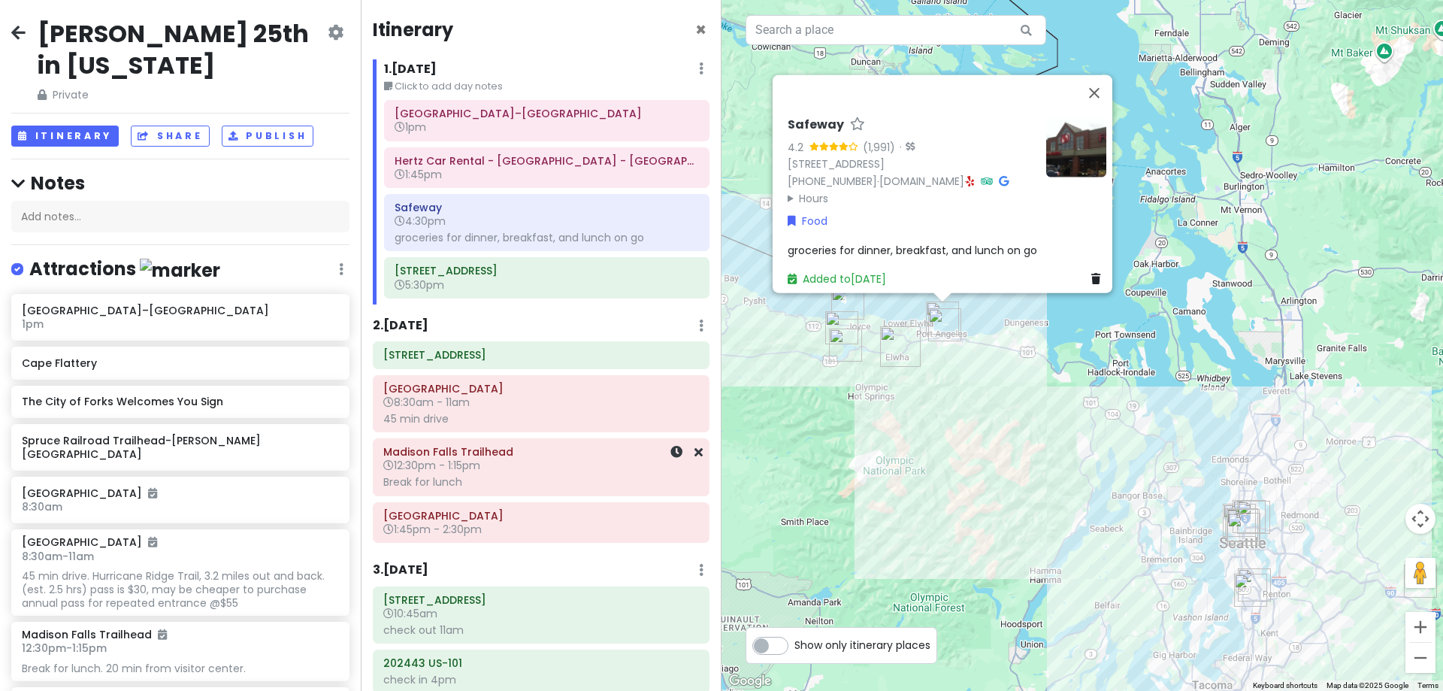
scroll to position [75, 0]
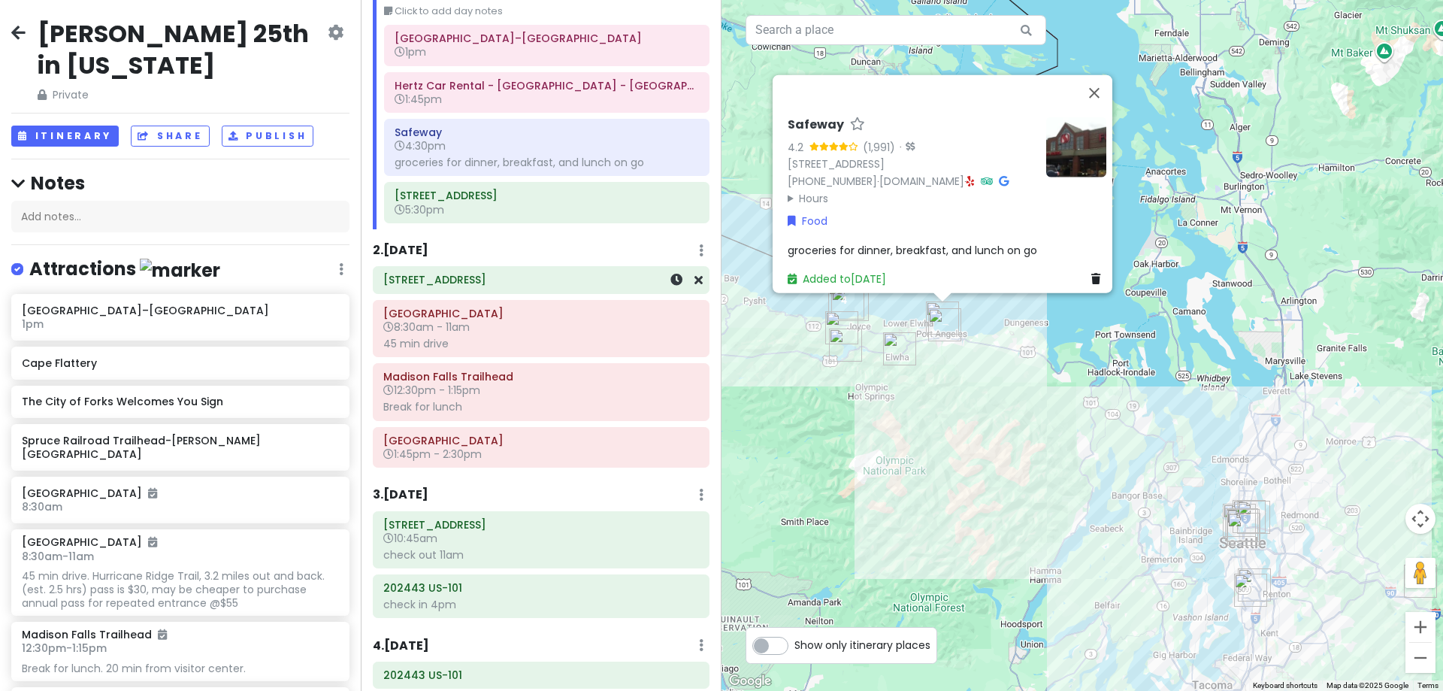
click at [534, 283] on h6 "[STREET_ADDRESS]" at bounding box center [541, 280] width 316 height 14
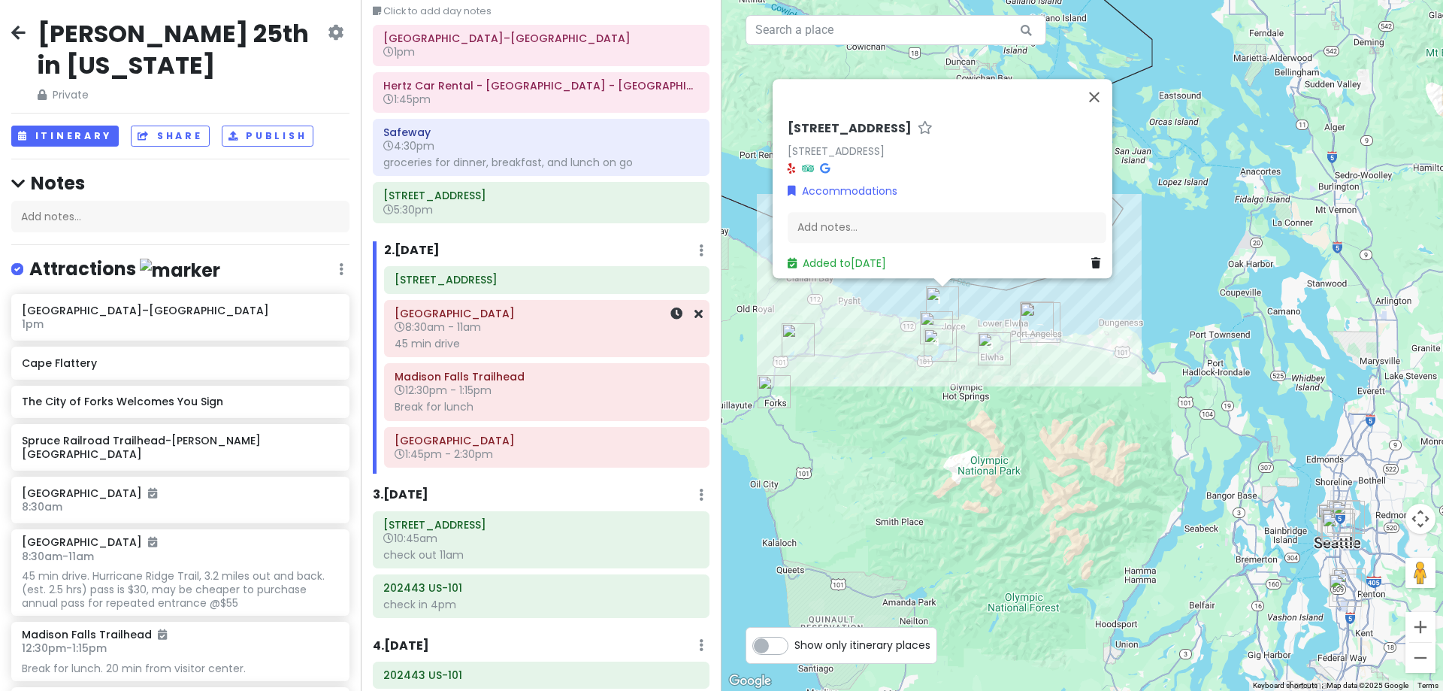
click at [549, 323] on h6 "8:30am - 11am" at bounding box center [547, 327] width 304 height 14
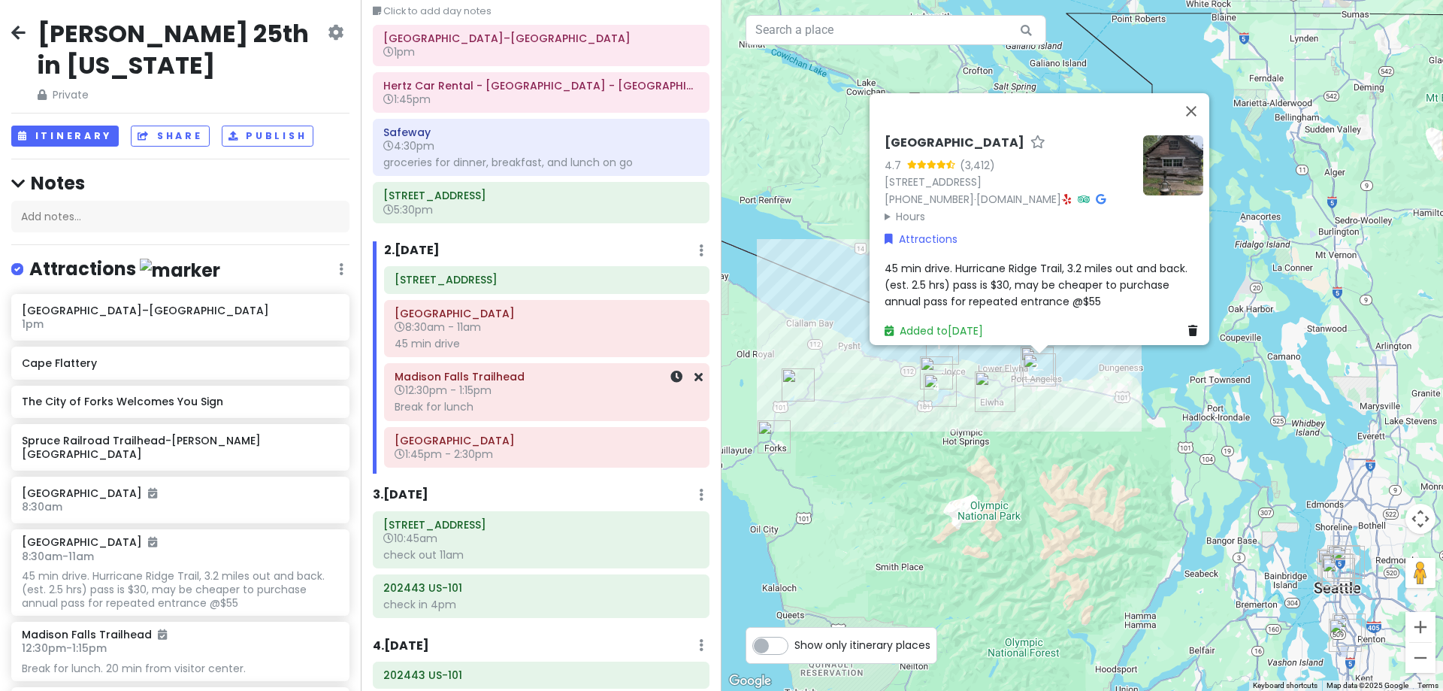
click at [502, 389] on h6 "12:30pm - 1:15pm" at bounding box center [547, 390] width 304 height 14
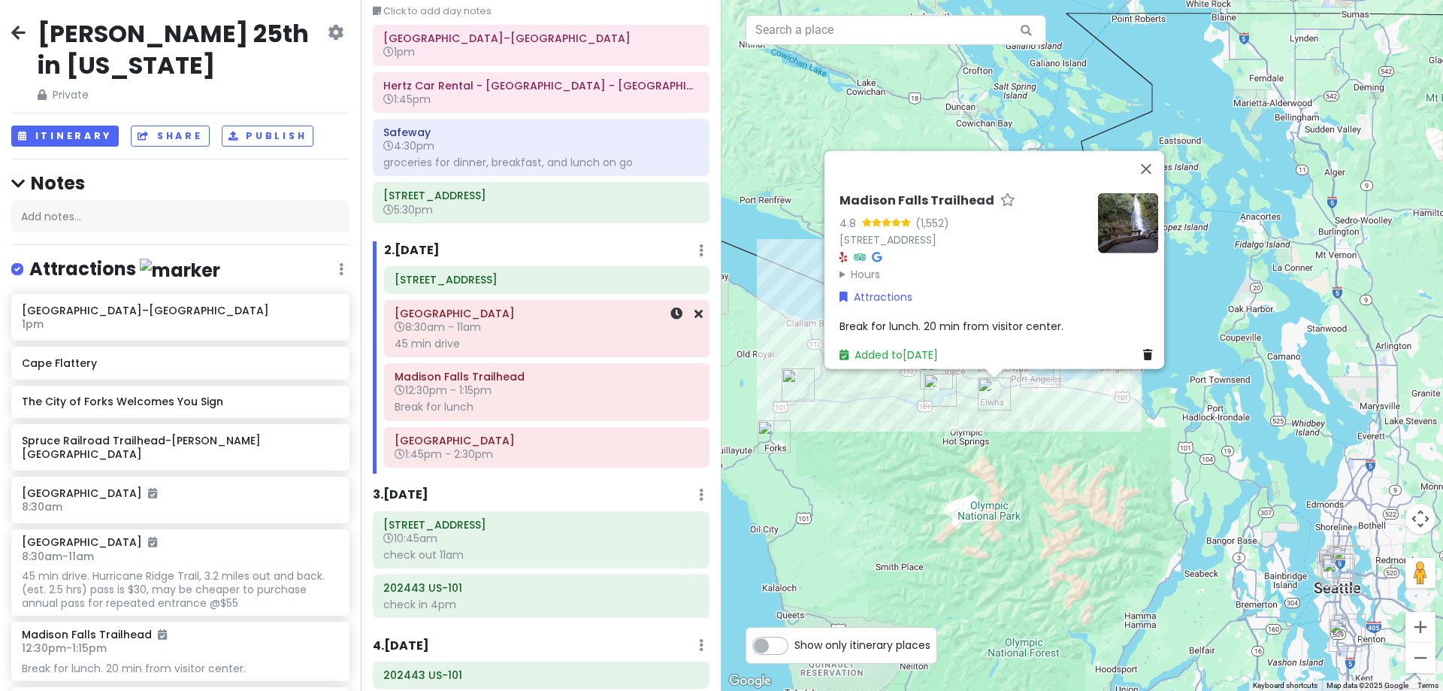
click at [502, 322] on h6 "8:30am - 11am" at bounding box center [547, 327] width 304 height 14
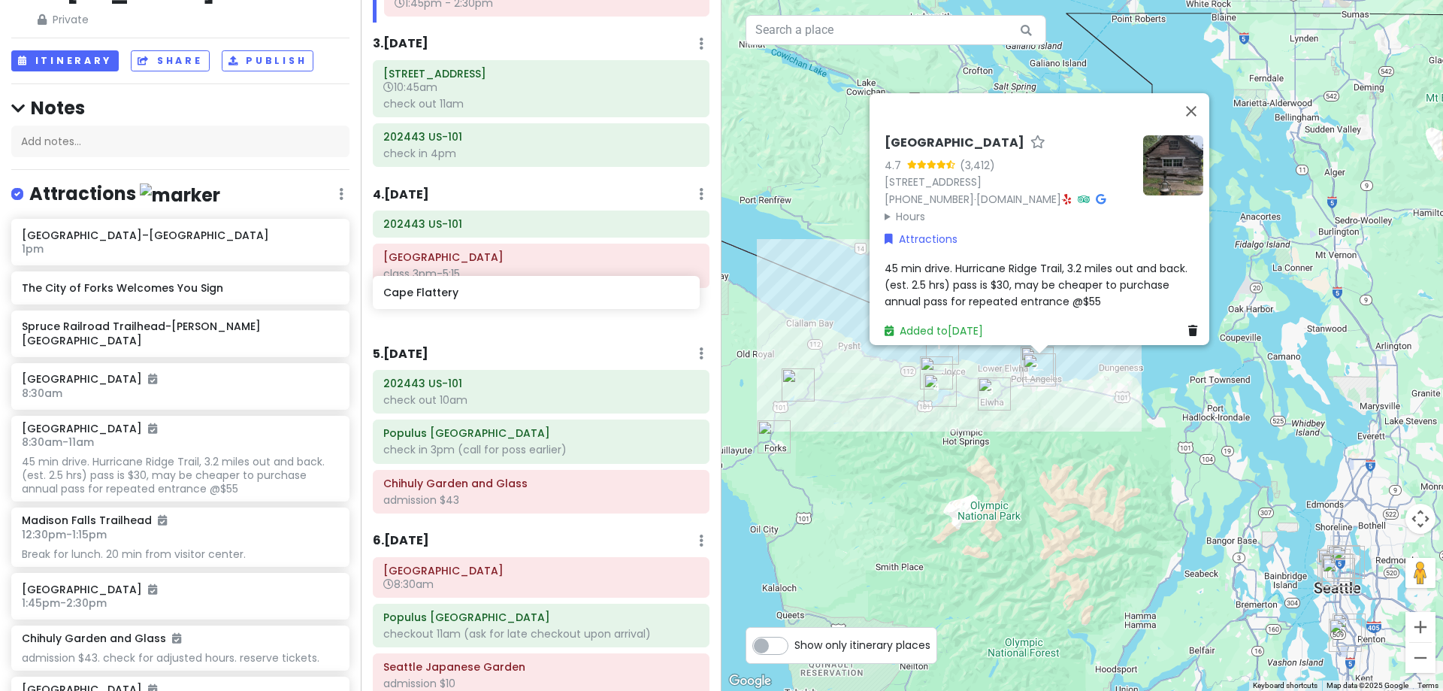
drag, startPoint x: 127, startPoint y: 290, endPoint x: 489, endPoint y: 296, distance: 361.6
click at [489, 296] on div "Hunter's 25th in Washington Private Change Dates Make a Copy Delete Trip Give F…" at bounding box center [721, 345] width 1443 height 691
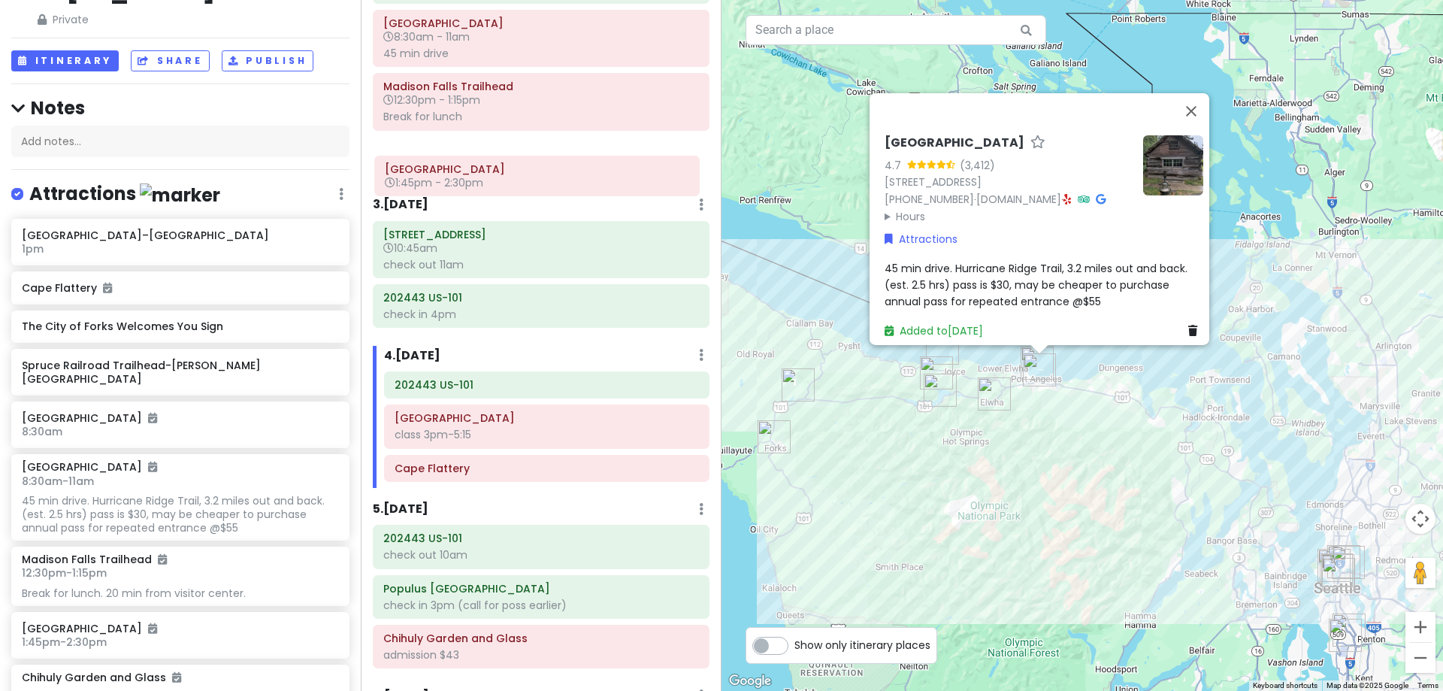
scroll to position [364, 0]
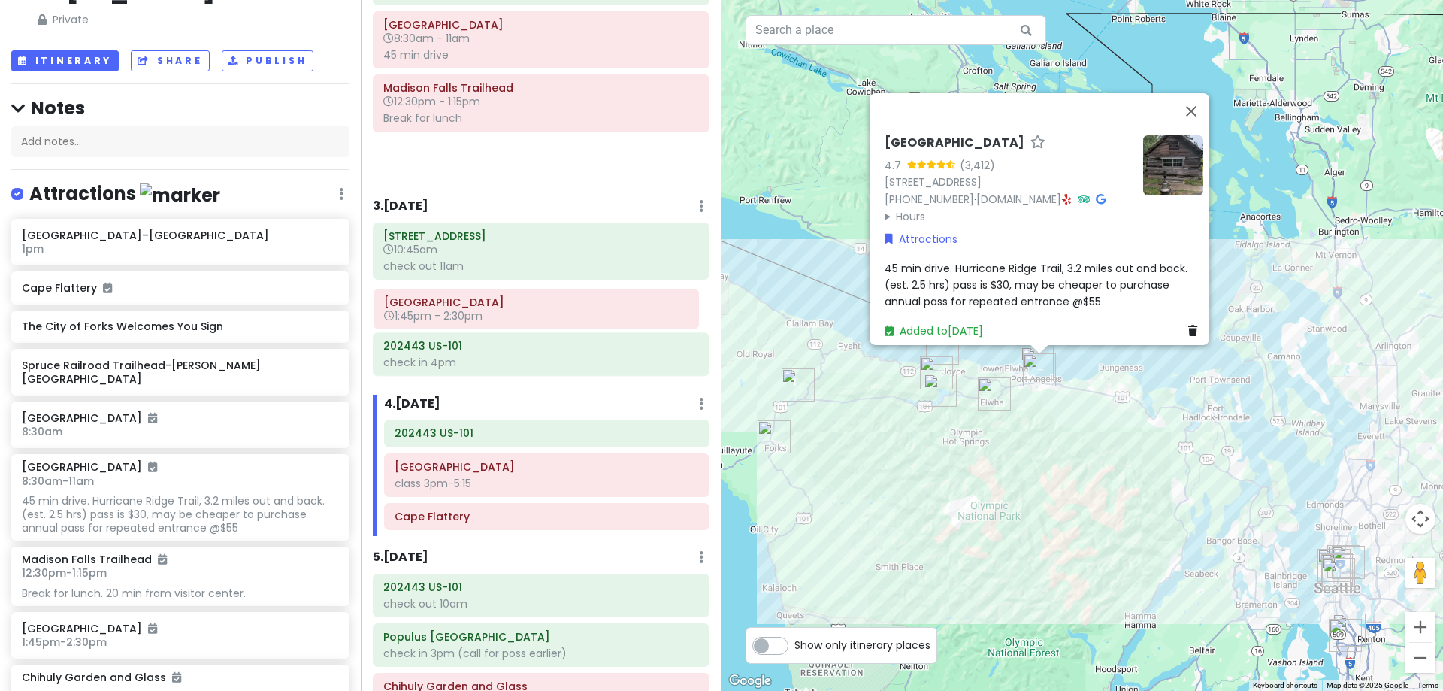
drag, startPoint x: 479, startPoint y: 144, endPoint x: 480, endPoint y: 307, distance: 162.3
click at [480, 307] on div "Itinerary × 1 . Sun 10/19 Edit Day Notes Delete Day Click to add day notes Seat…" at bounding box center [541, 345] width 361 height 691
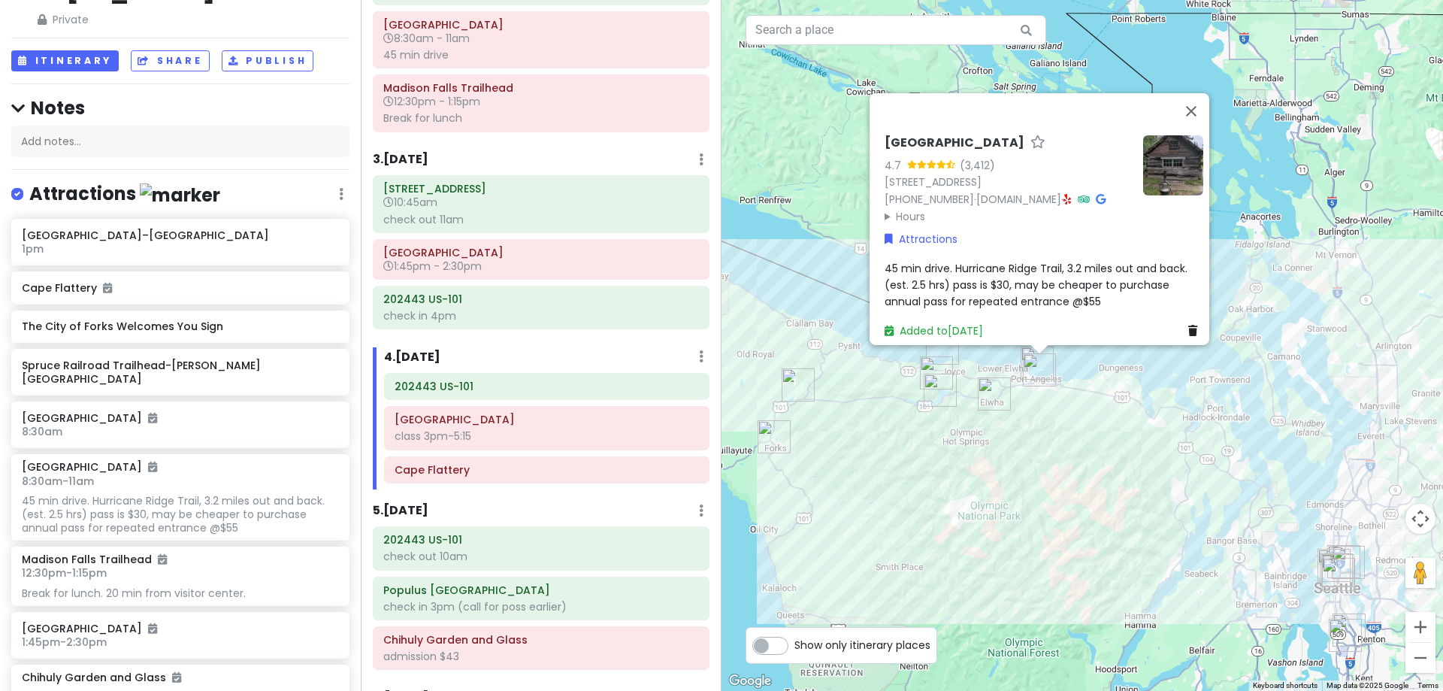
click at [425, 162] on h6 "3 . Tue 10/21" at bounding box center [401, 160] width 56 height 16
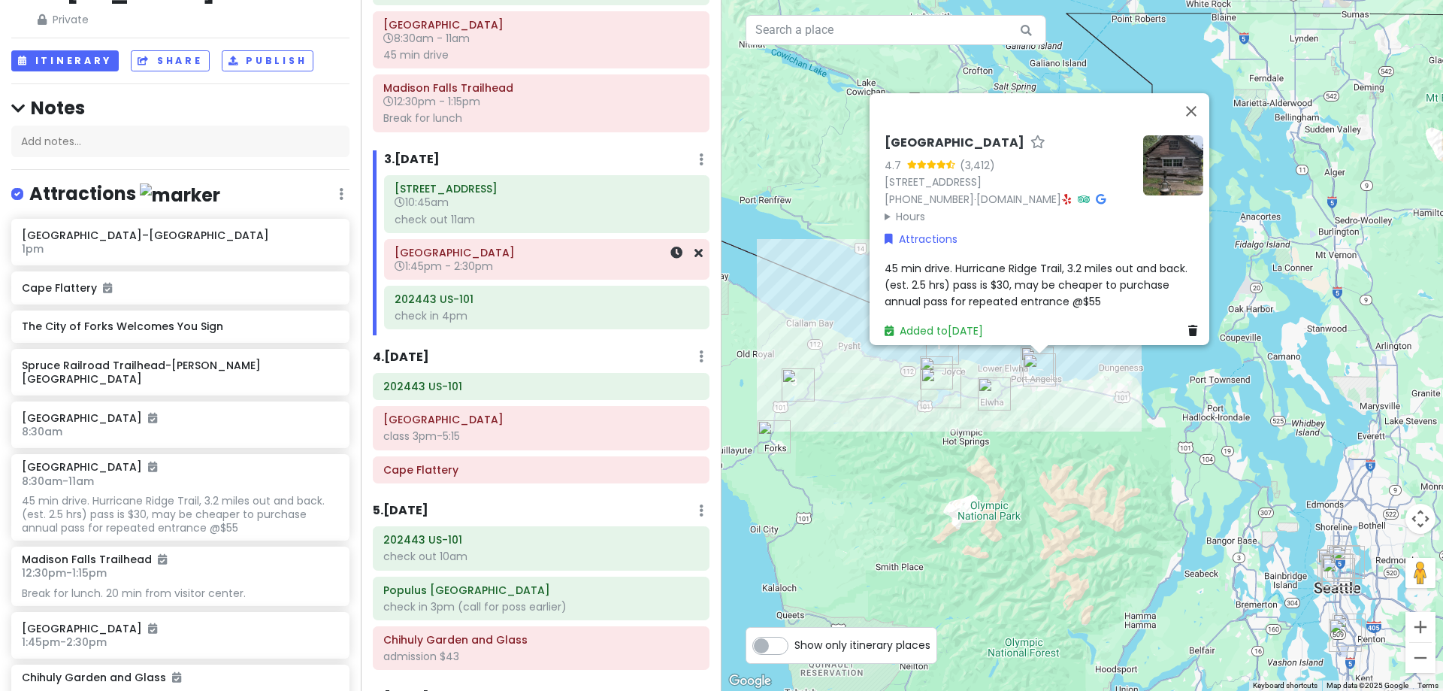
click at [492, 256] on h6 "[GEOGRAPHIC_DATA]" at bounding box center [547, 253] width 304 height 14
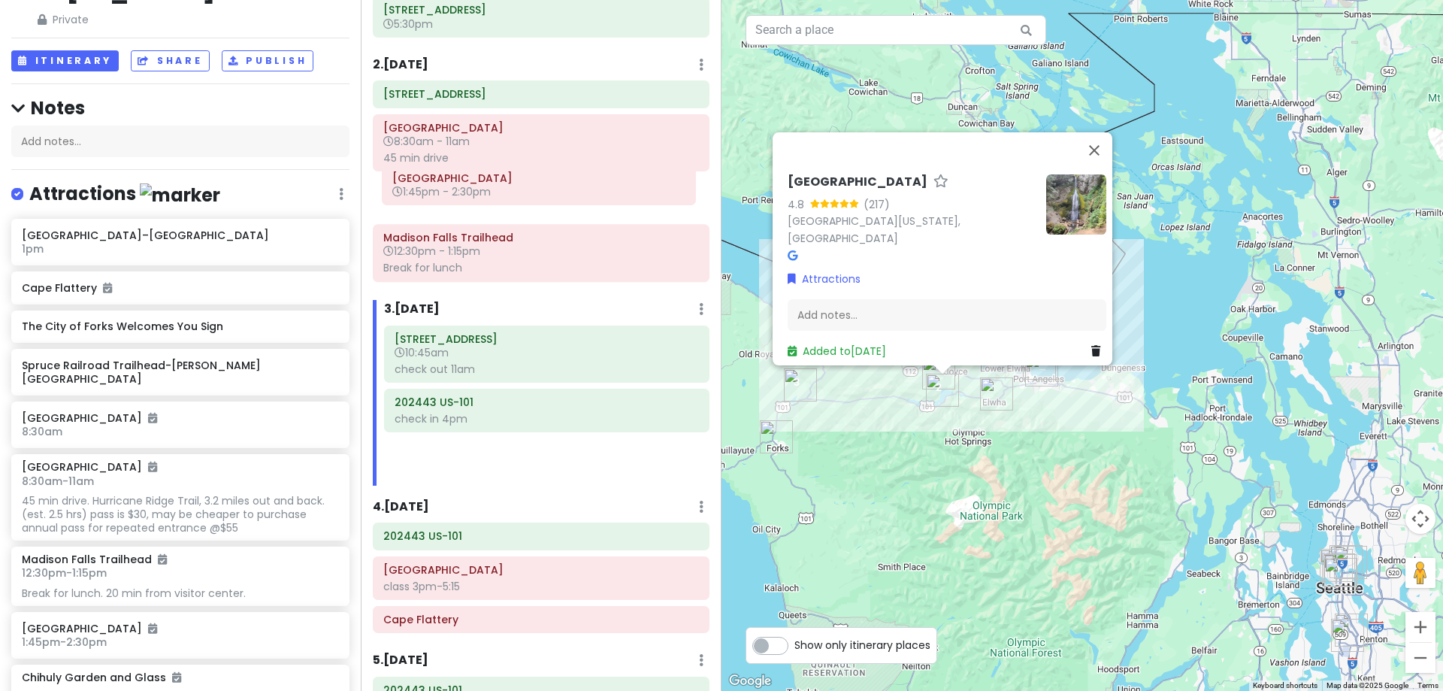
scroll to position [259, 0]
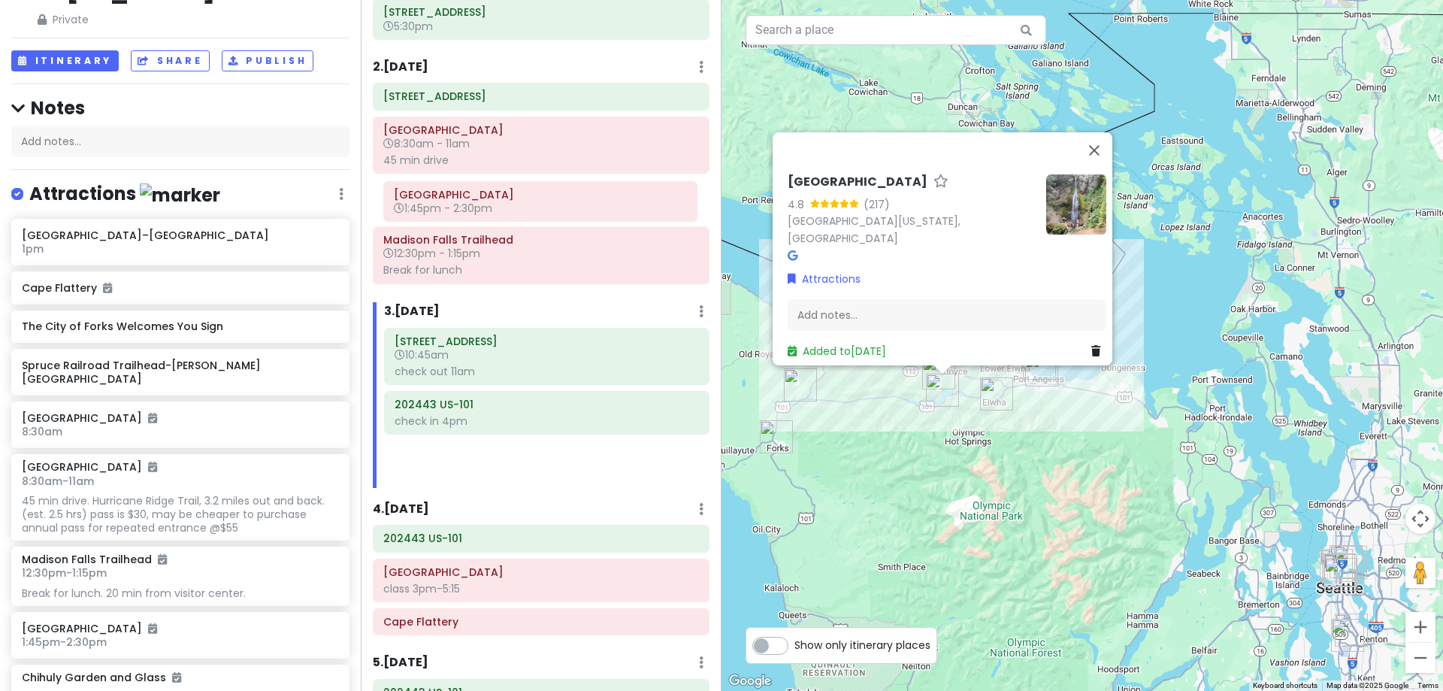
drag, startPoint x: 521, startPoint y: 259, endPoint x: 520, endPoint y: 203, distance: 56.4
click at [520, 202] on div "Itinerary × 1 . Sun 10/19 Edit Day Notes Delete Day Click to add day notes Seat…" at bounding box center [541, 345] width 361 height 691
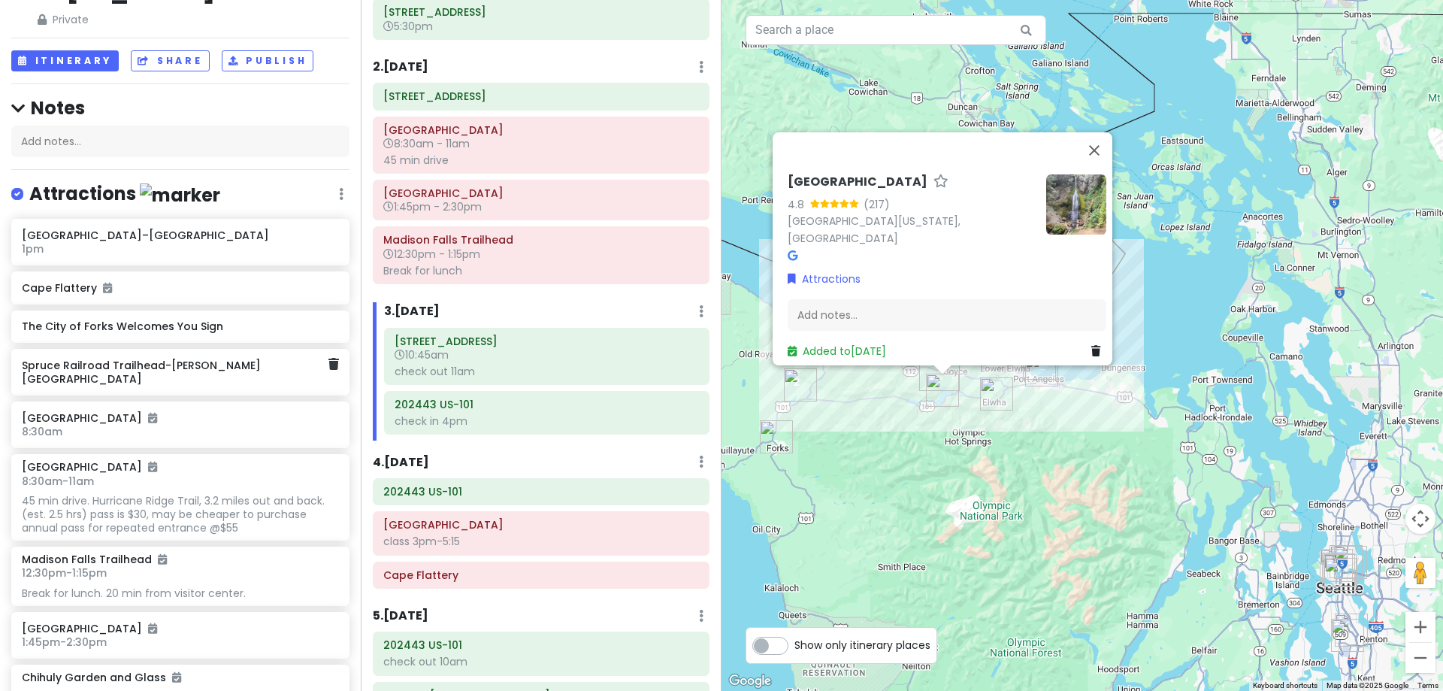
click at [220, 363] on h6 "Spruce Railroad Trailhead-[PERSON_NAME][GEOGRAPHIC_DATA]" at bounding box center [175, 372] width 306 height 27
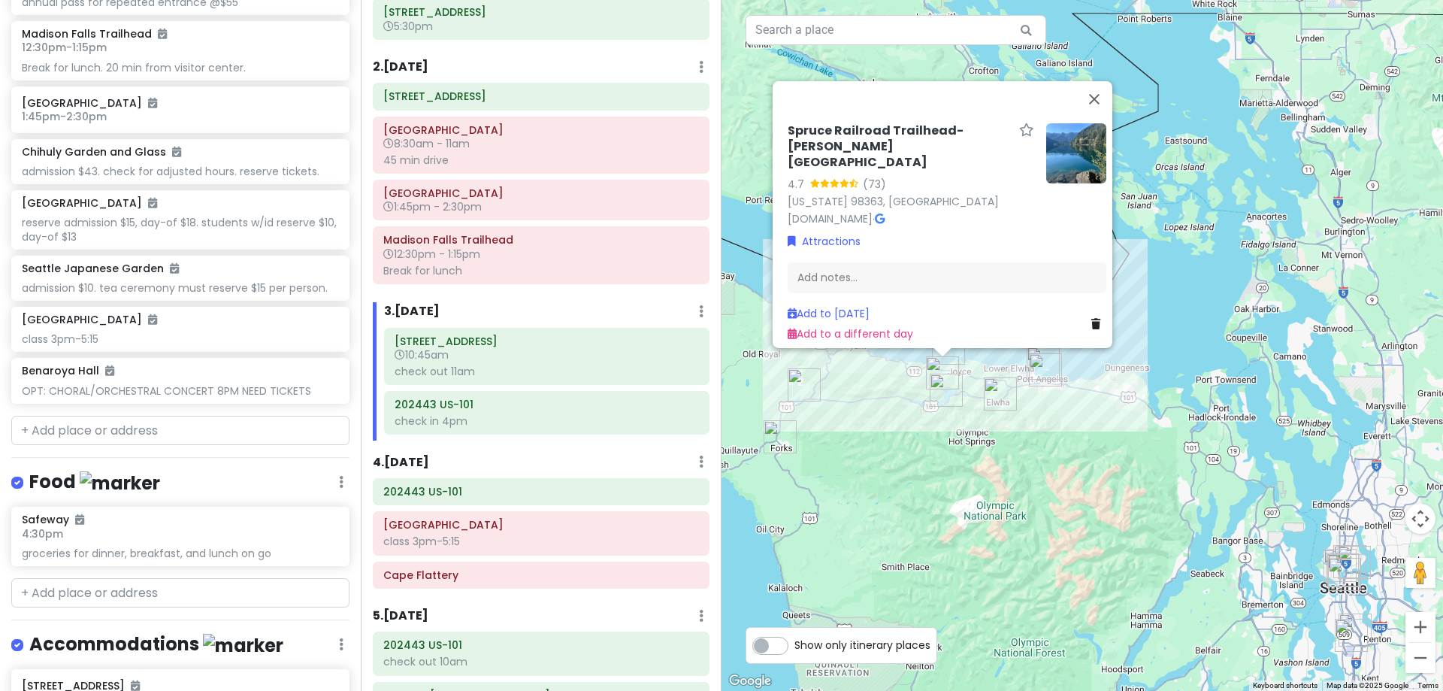
scroll to position [601, 0]
click at [192, 427] on input "text" at bounding box center [180, 430] width 338 height 30
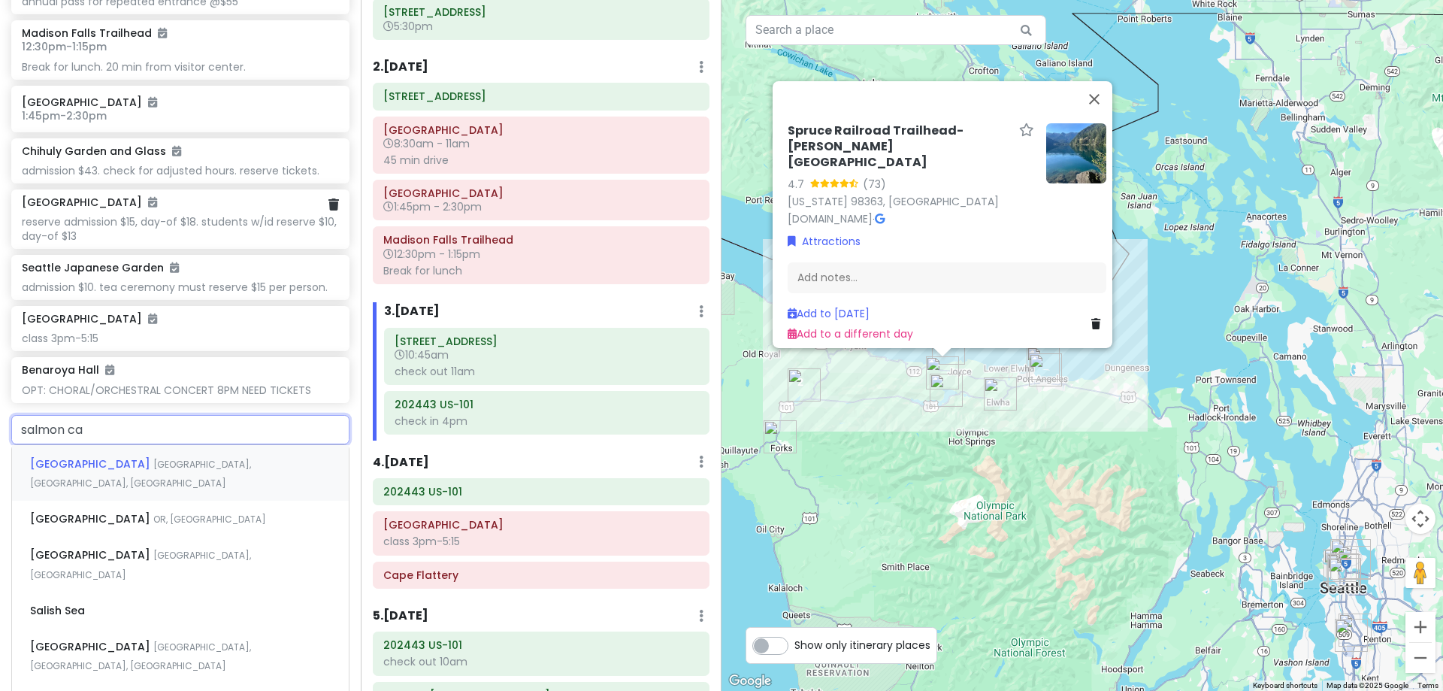
type input "salmon cas"
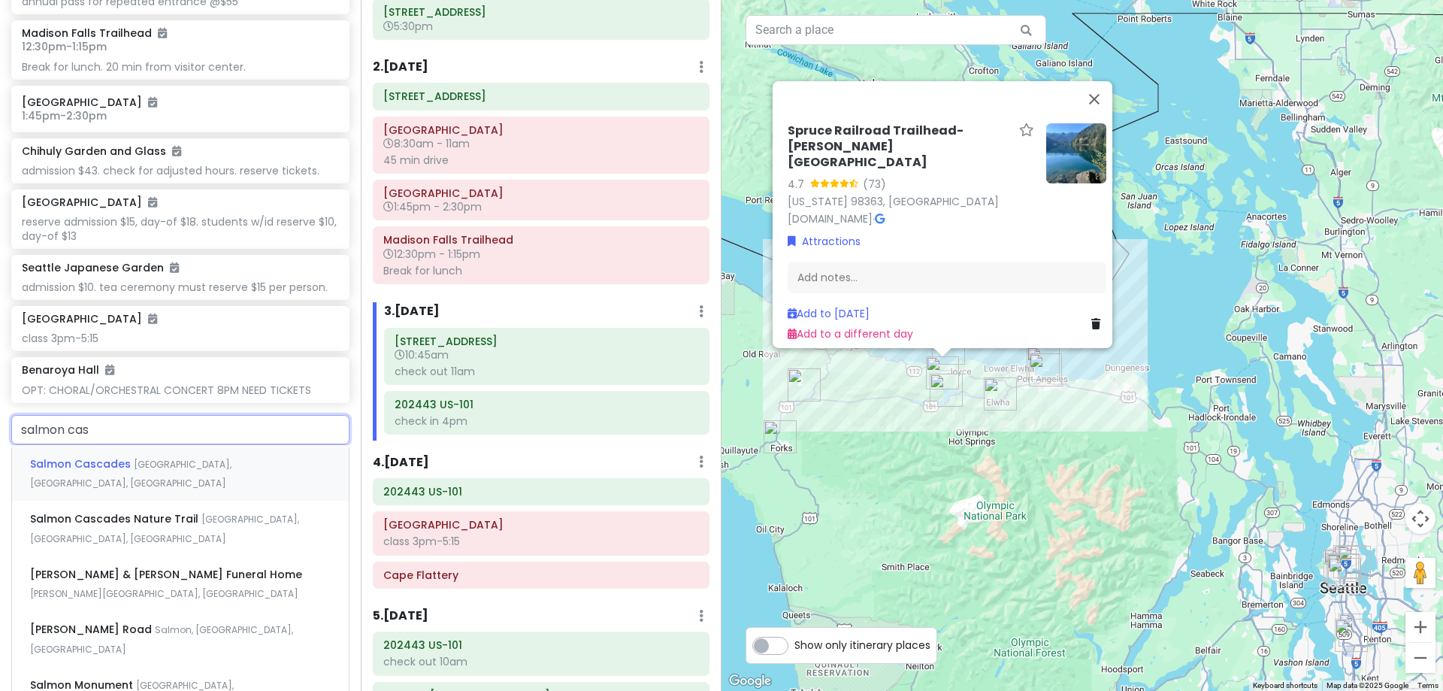
click at [206, 458] on span "Port Angeles, WA, USA" at bounding box center [130, 474] width 201 height 32
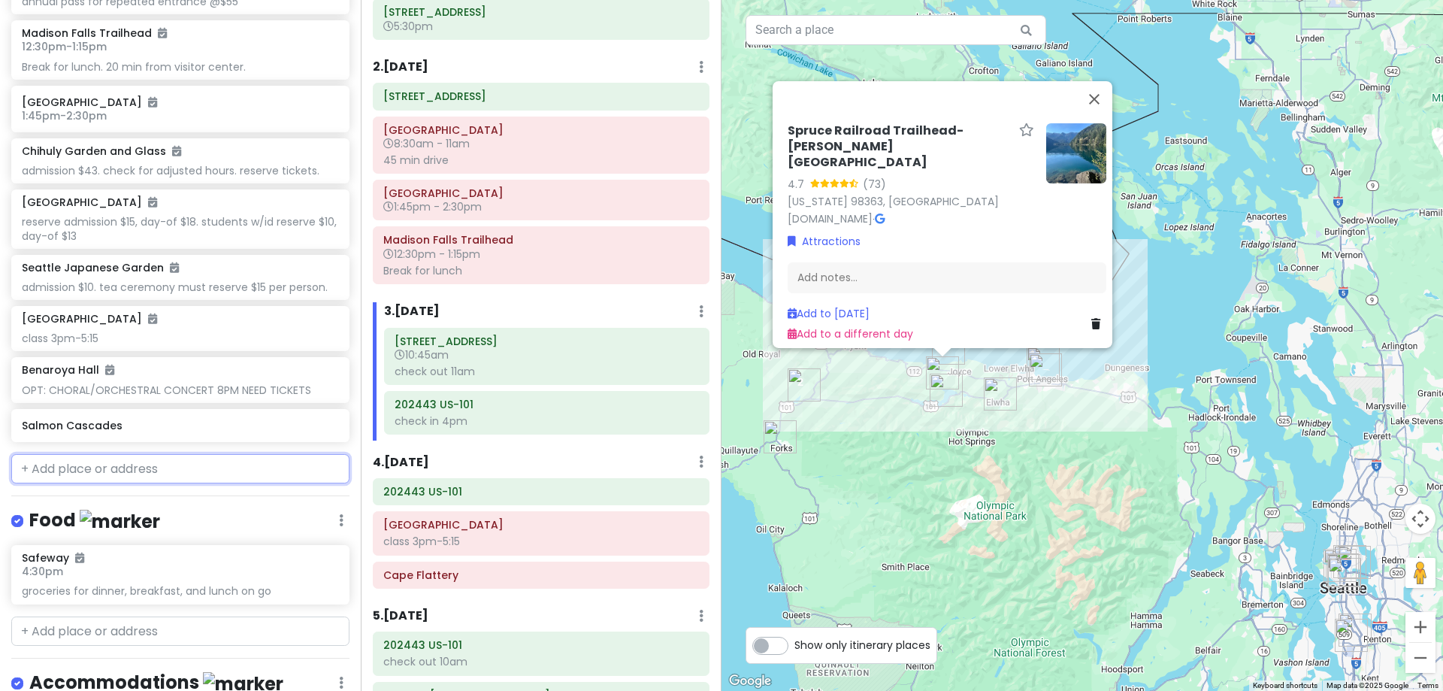
scroll to position [640, 0]
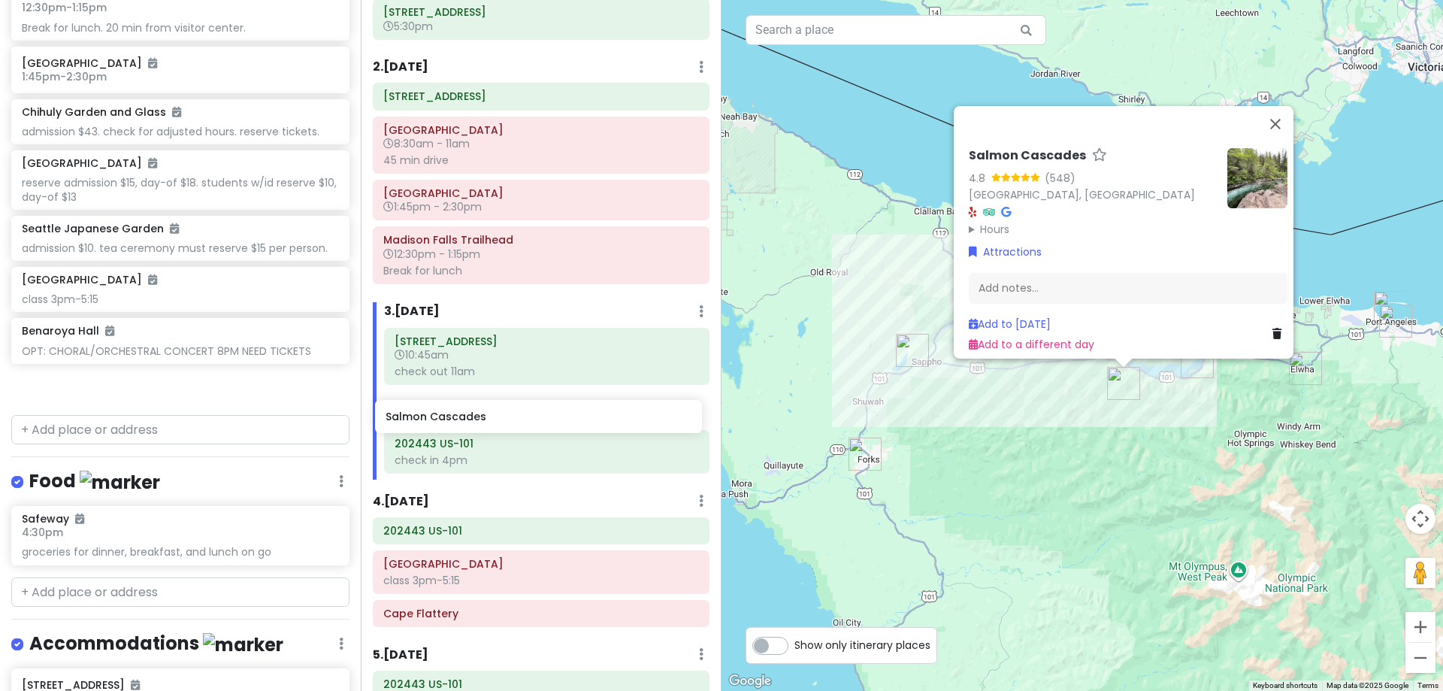
drag, startPoint x: 164, startPoint y: 392, endPoint x: 528, endPoint y: 424, distance: 365.1
click at [528, 424] on div "Hunter's 25th in Washington Private Change Dates Make a Copy Delete Trip Give F…" at bounding box center [721, 345] width 1443 height 691
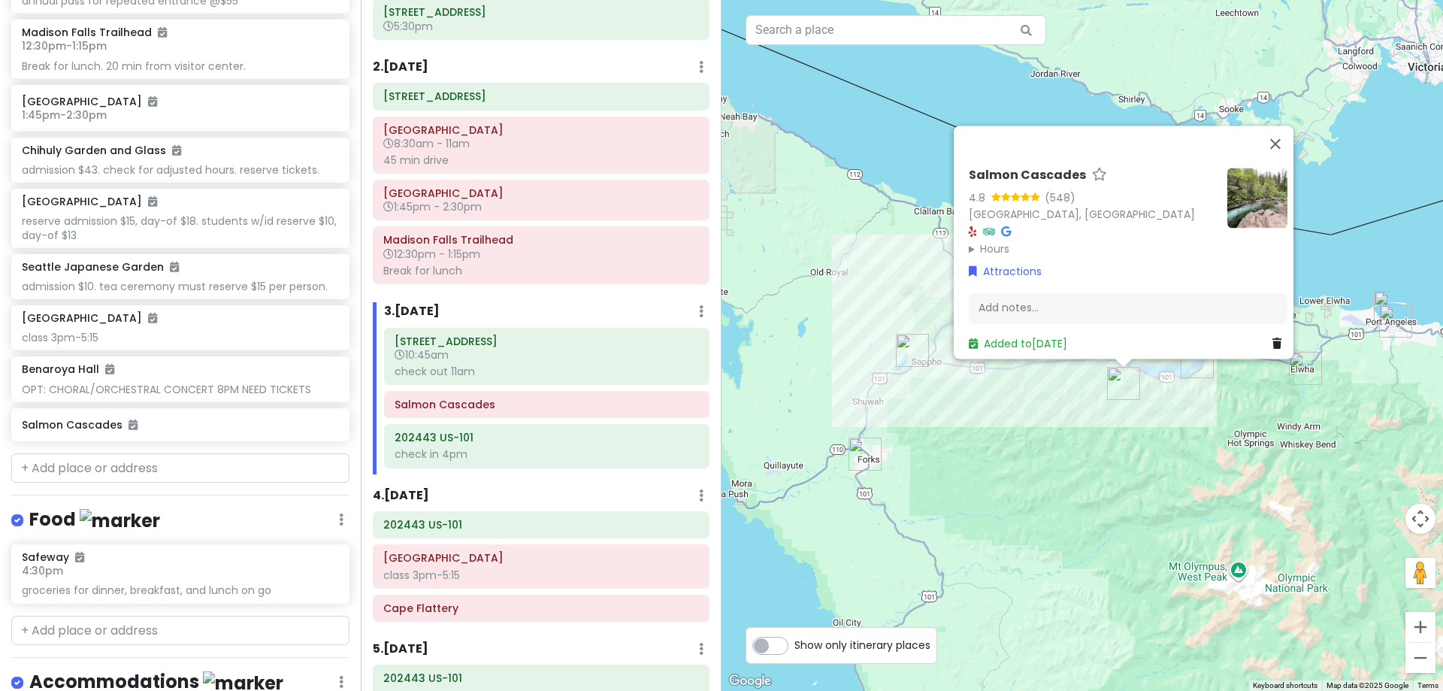
scroll to position [601, 0]
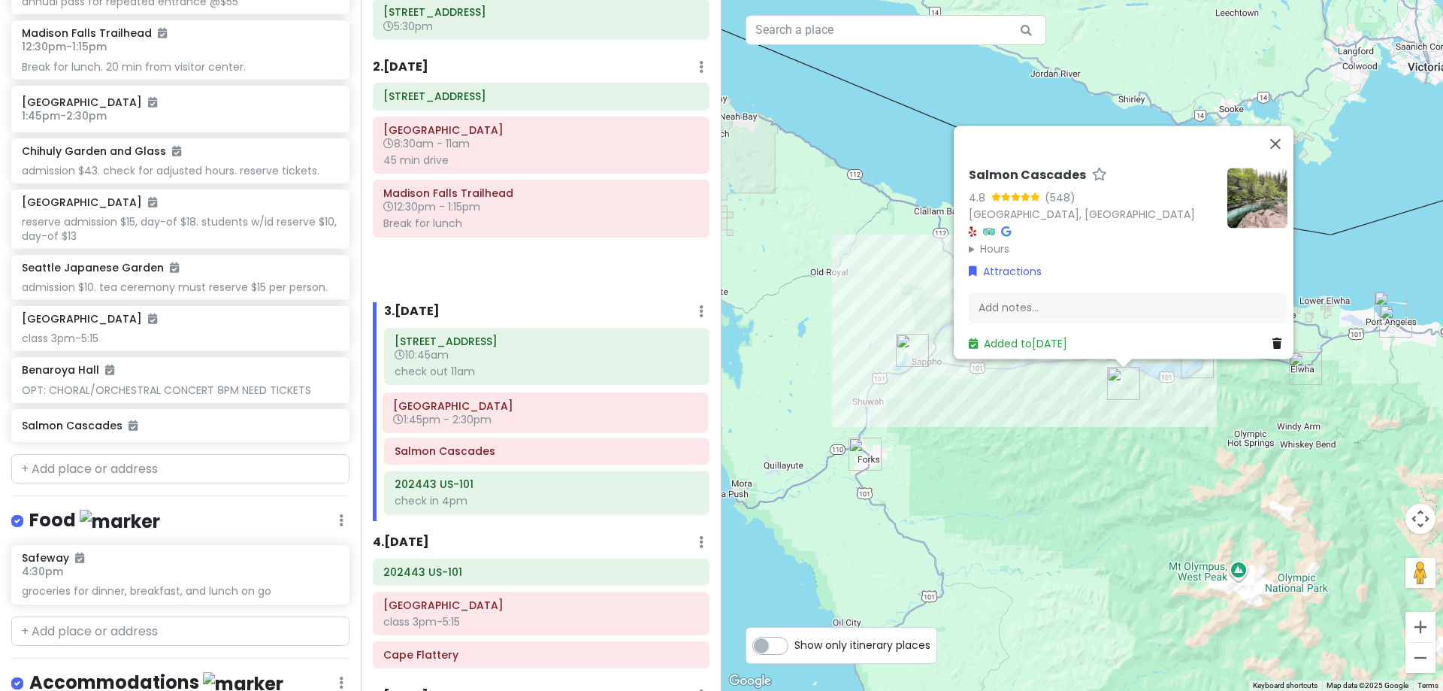
drag, startPoint x: 486, startPoint y: 198, endPoint x: 495, endPoint y: 411, distance: 212.9
click at [495, 411] on div "Itinerary × 1 . Sun 10/19 Edit Day Notes Delete Day Click to add day notes Seat…" at bounding box center [541, 345] width 361 height 691
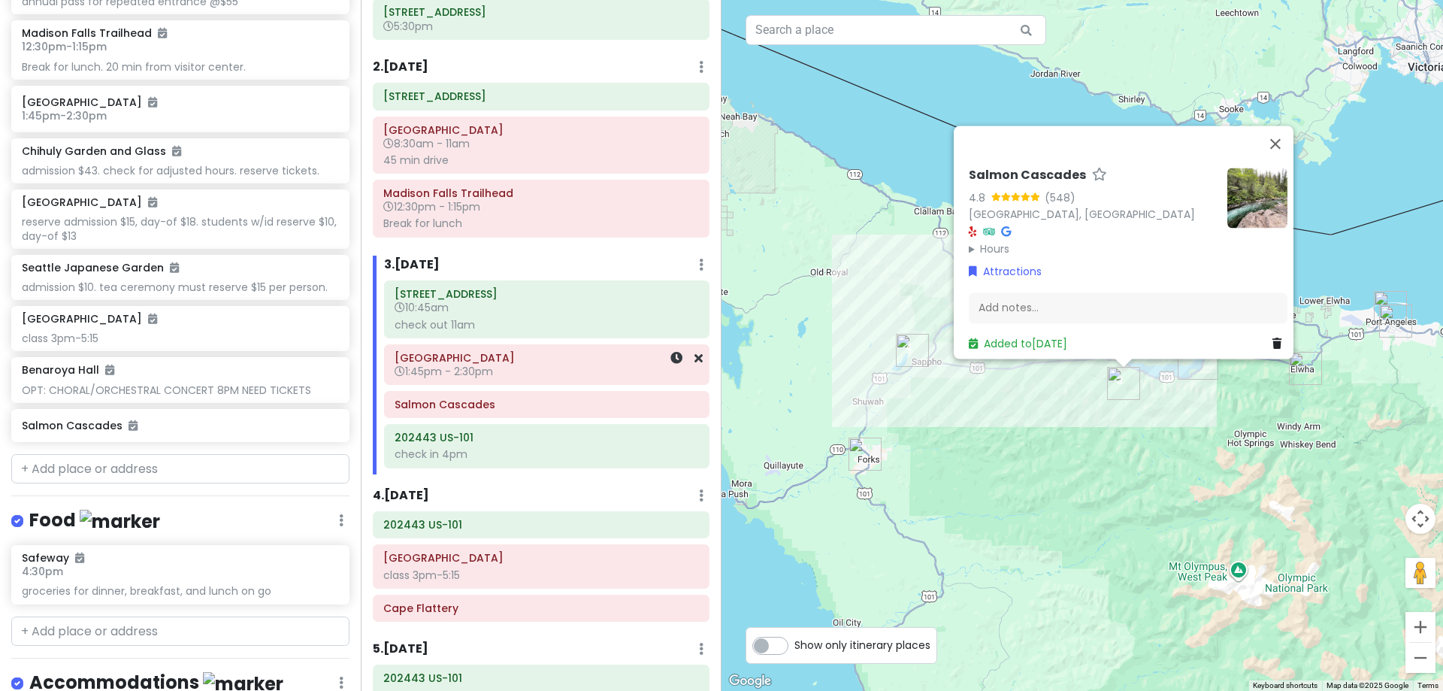
click at [531, 376] on h6 "1:45pm - 2:30pm" at bounding box center [547, 372] width 304 height 14
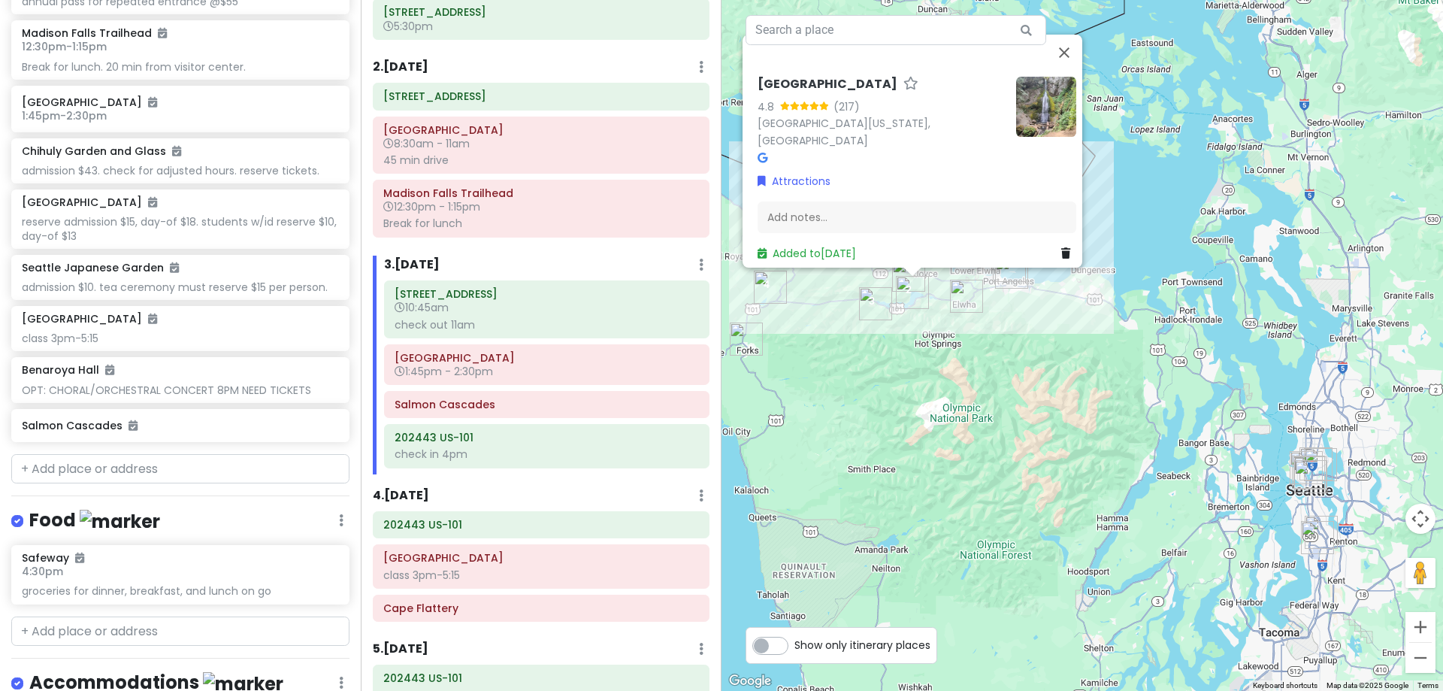
drag, startPoint x: 1347, startPoint y: 322, endPoint x: 975, endPoint y: 408, distance: 382.0
click at [975, 408] on div "Marymere Falls 4.8 (217) Marymere Falls, Washington 98363, USA Attractions Add …" at bounding box center [1083, 345] width 722 height 691
click at [62, 475] on input "text" at bounding box center [180, 469] width 338 height 30
click at [238, 628] on input "text" at bounding box center [180, 631] width 338 height 30
type input "bonito coffee"
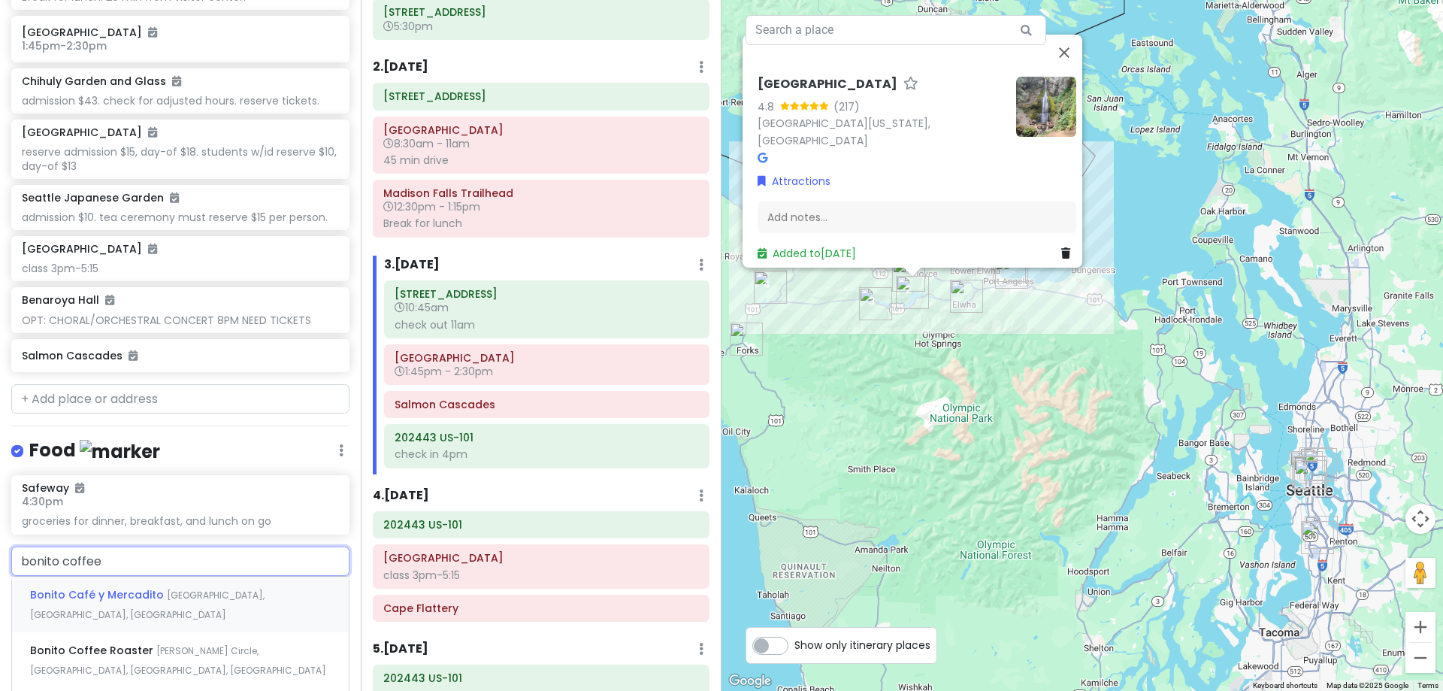
scroll to position [752, 0]
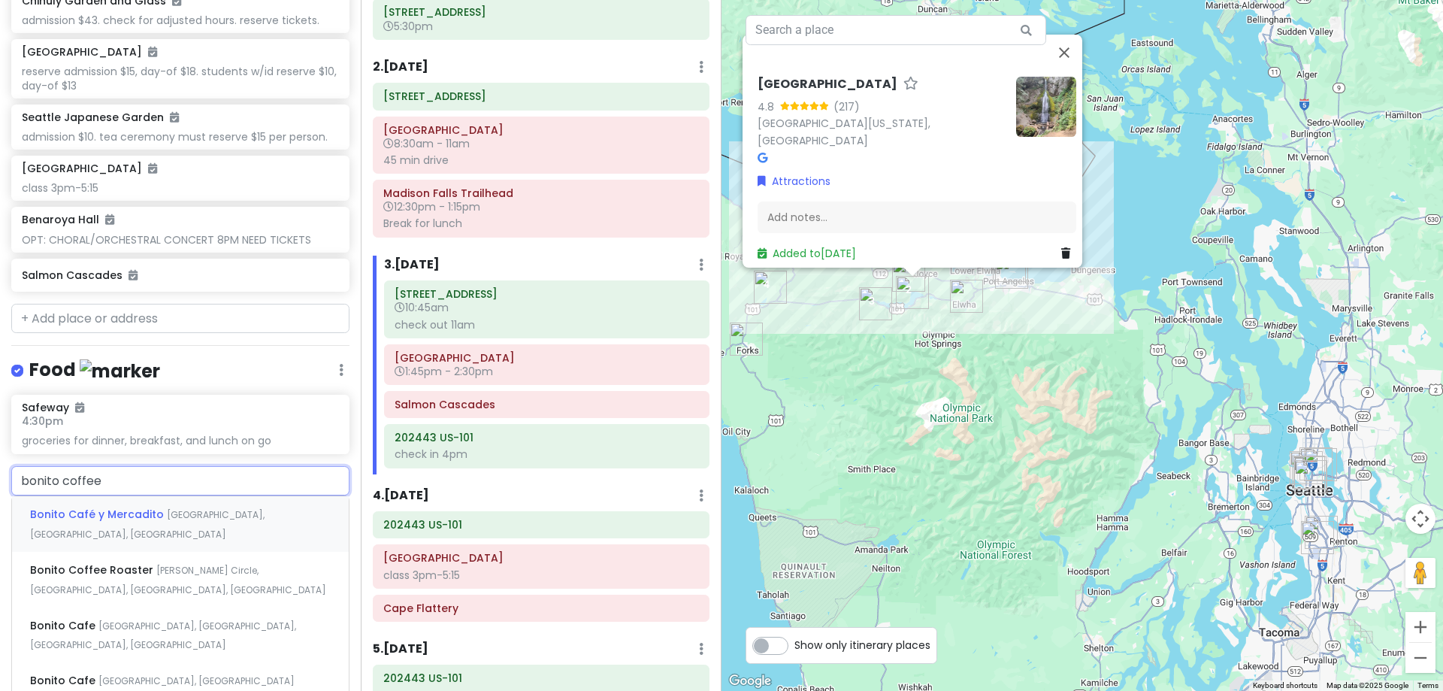
click at [235, 518] on span "East Olive Way, Seattle, WA, USA" at bounding box center [147, 524] width 235 height 32
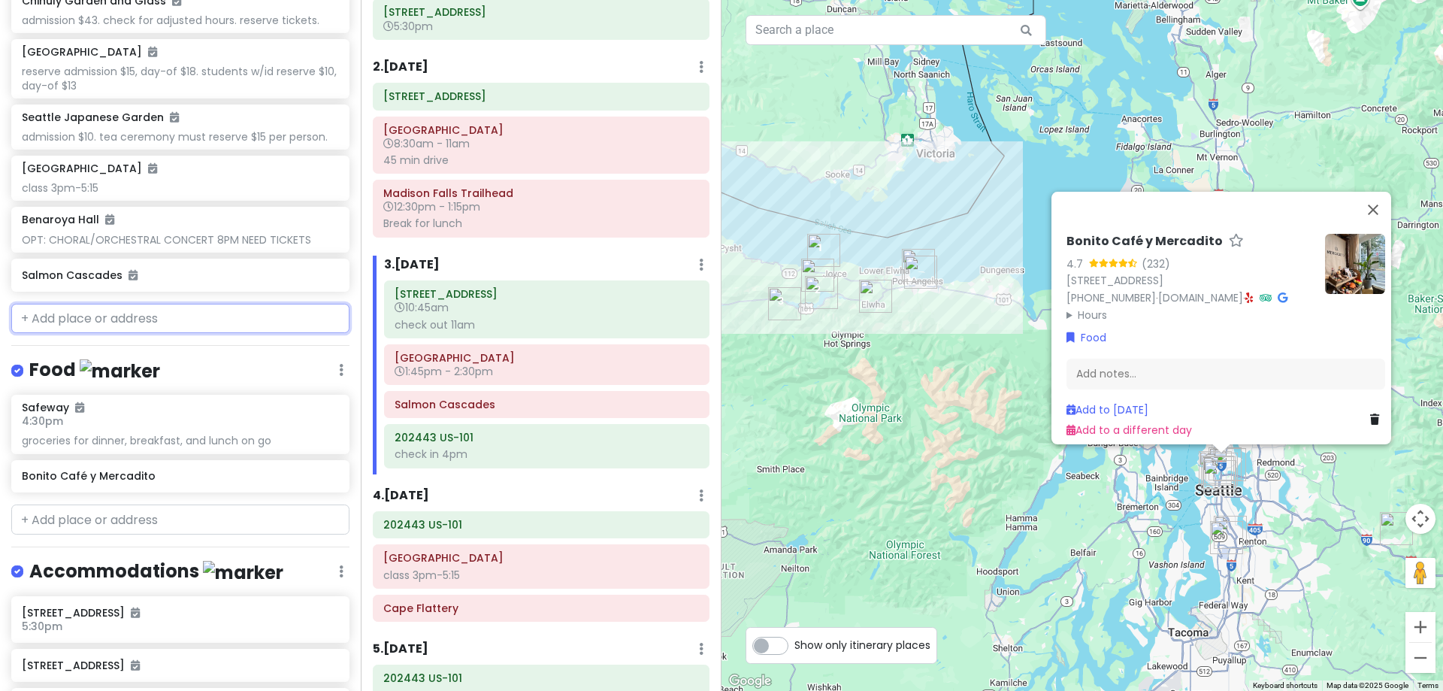
click at [189, 325] on input "text" at bounding box center [180, 319] width 338 height 30
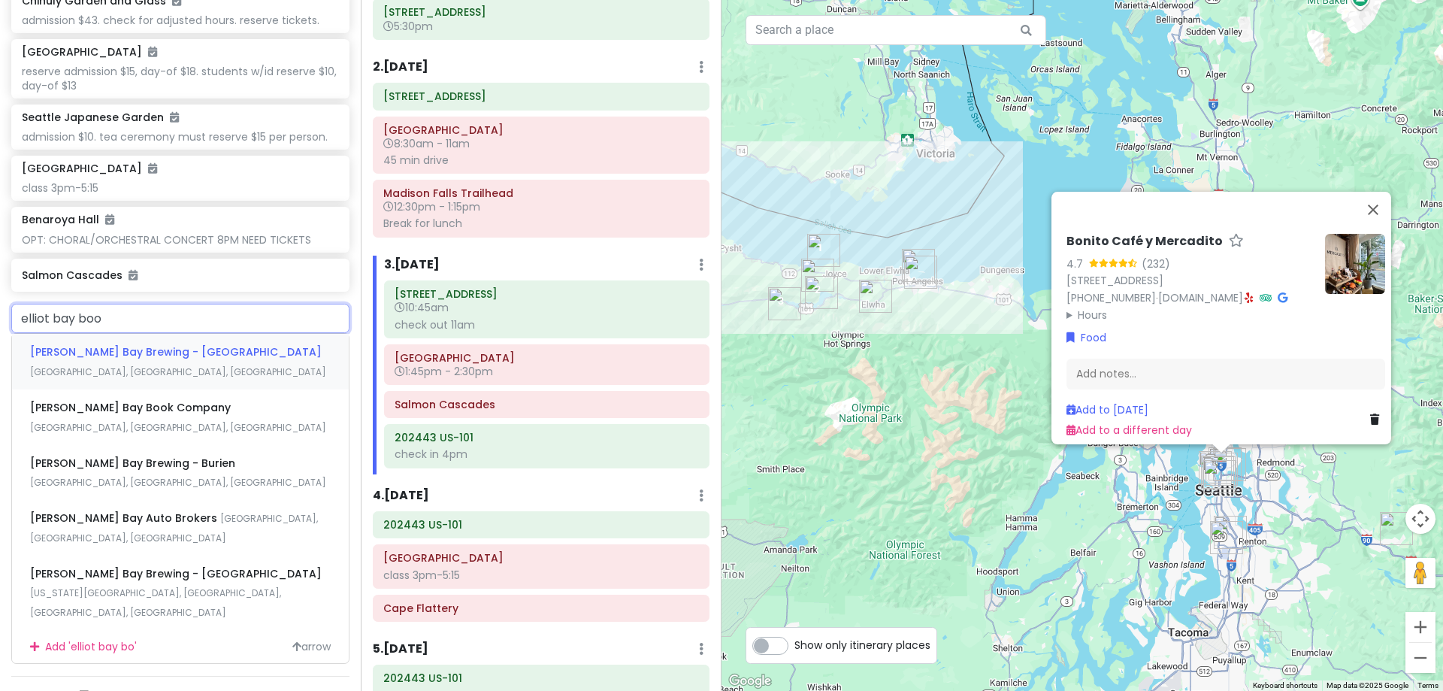
type input "elliot bay book"
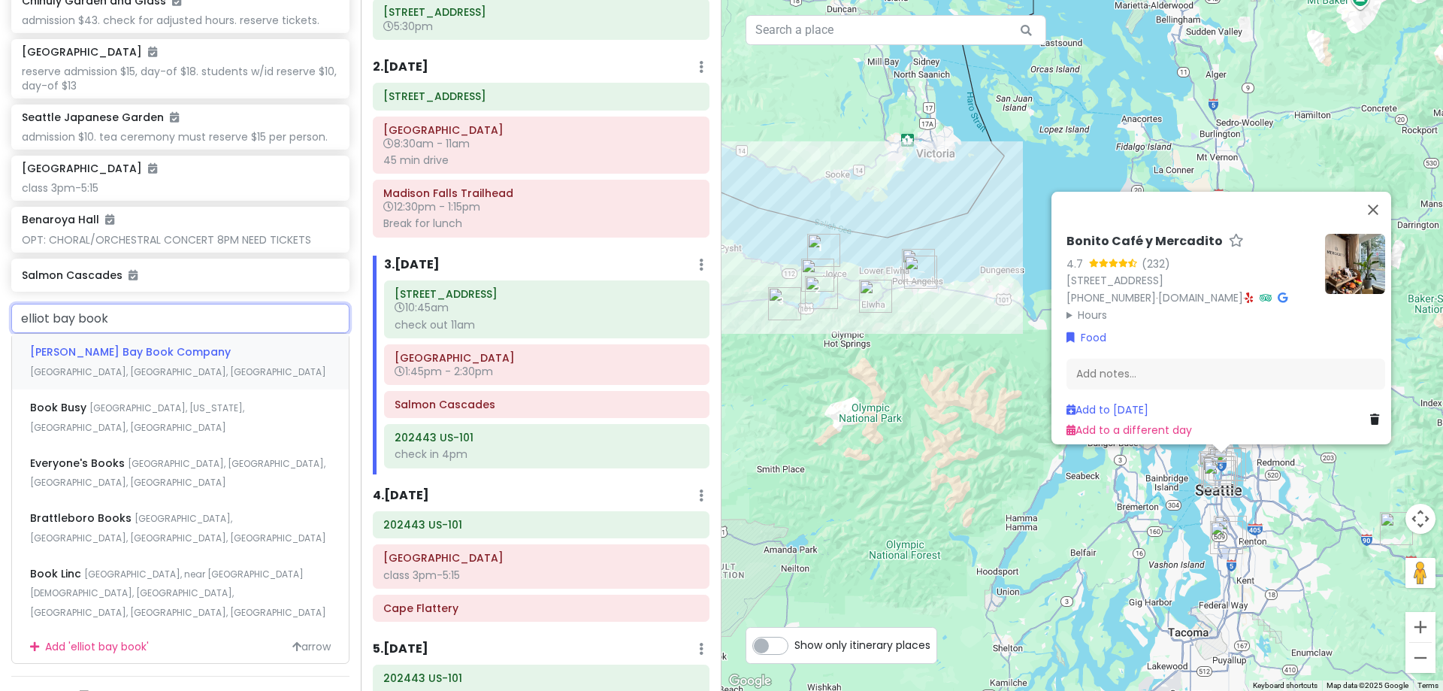
click at [189, 343] on div "Elliott Bay Book Company 10th Avenue, Seattle, WA, USA" at bounding box center [180, 362] width 337 height 56
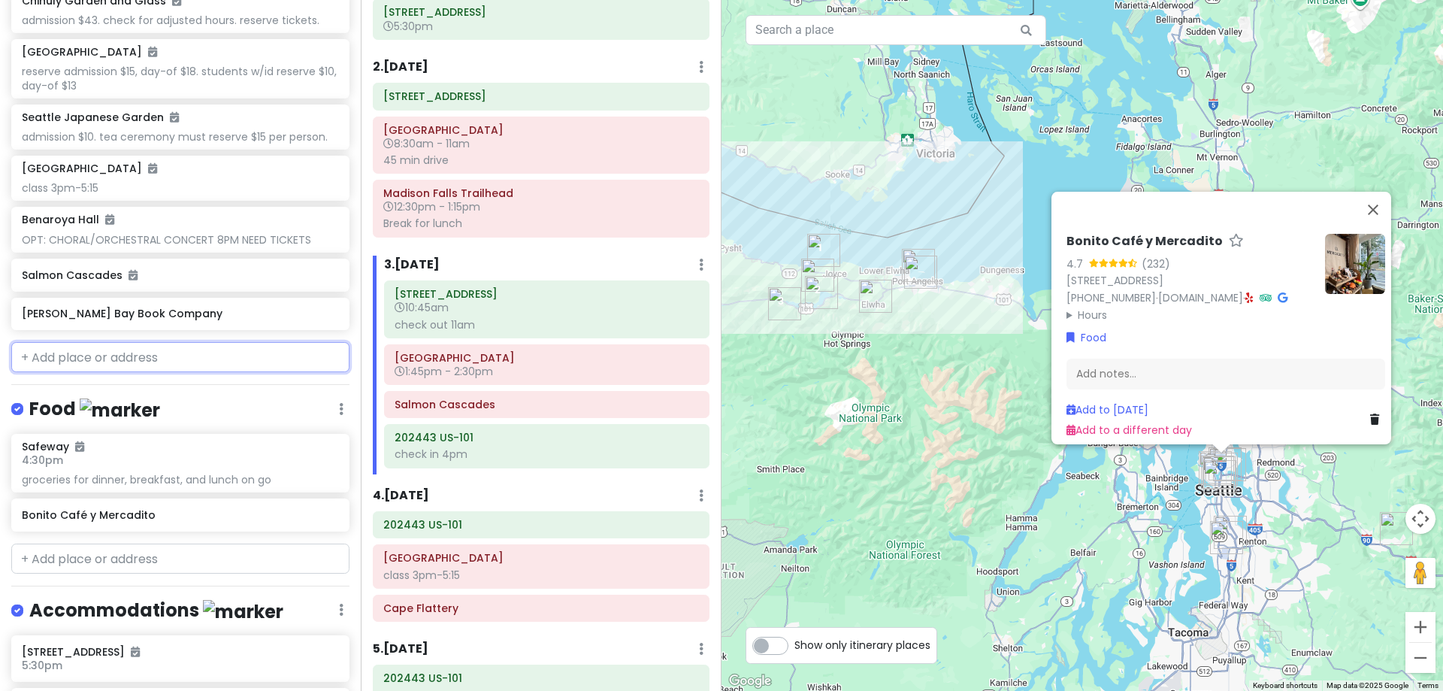
scroll to position [791, 0]
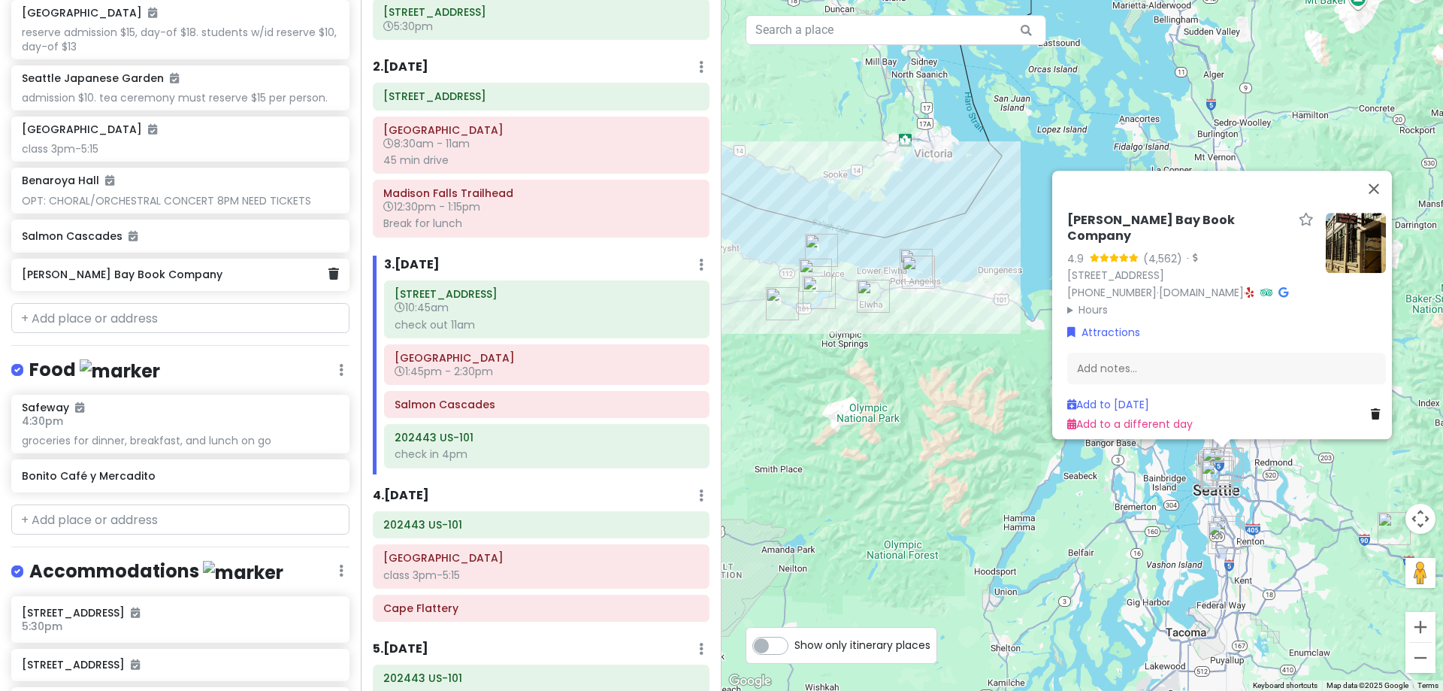
click at [171, 283] on div "Elliott Bay Book Company" at bounding box center [175, 275] width 306 height 21
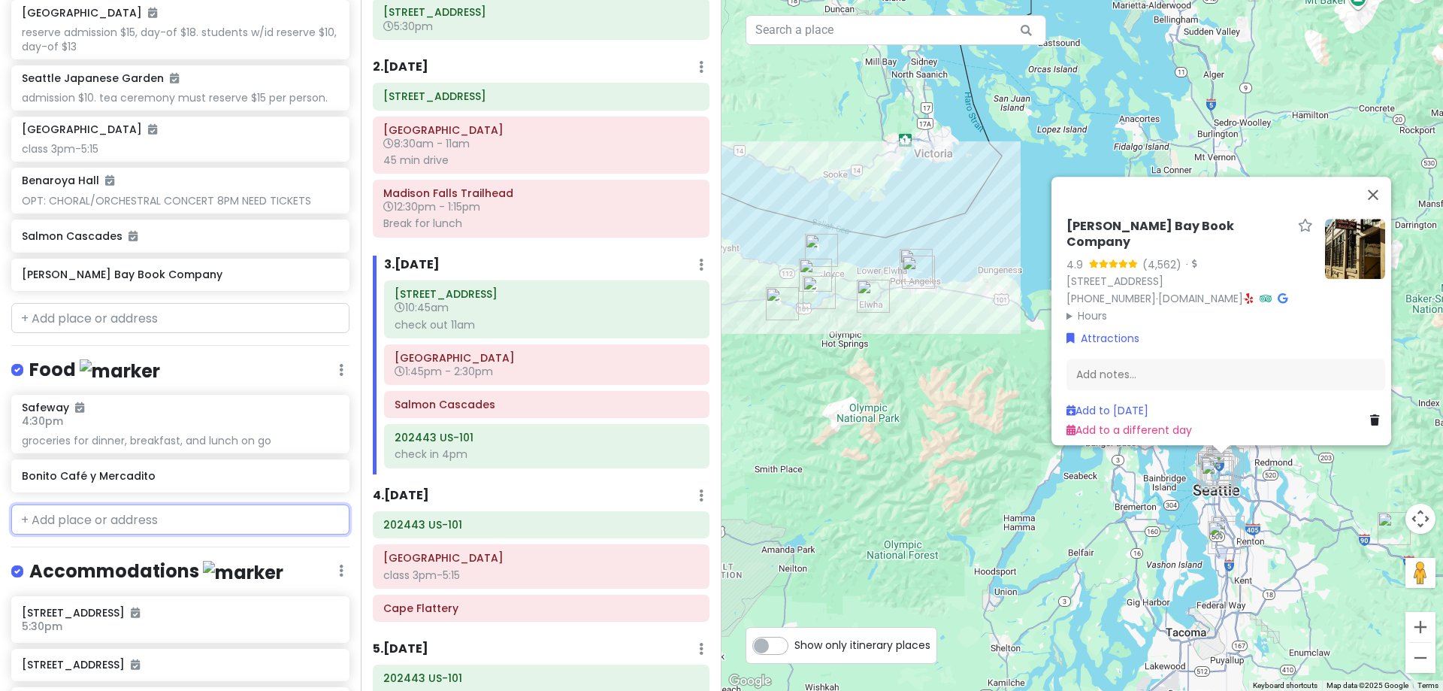
click at [188, 528] on input "text" at bounding box center [180, 519] width 338 height 30
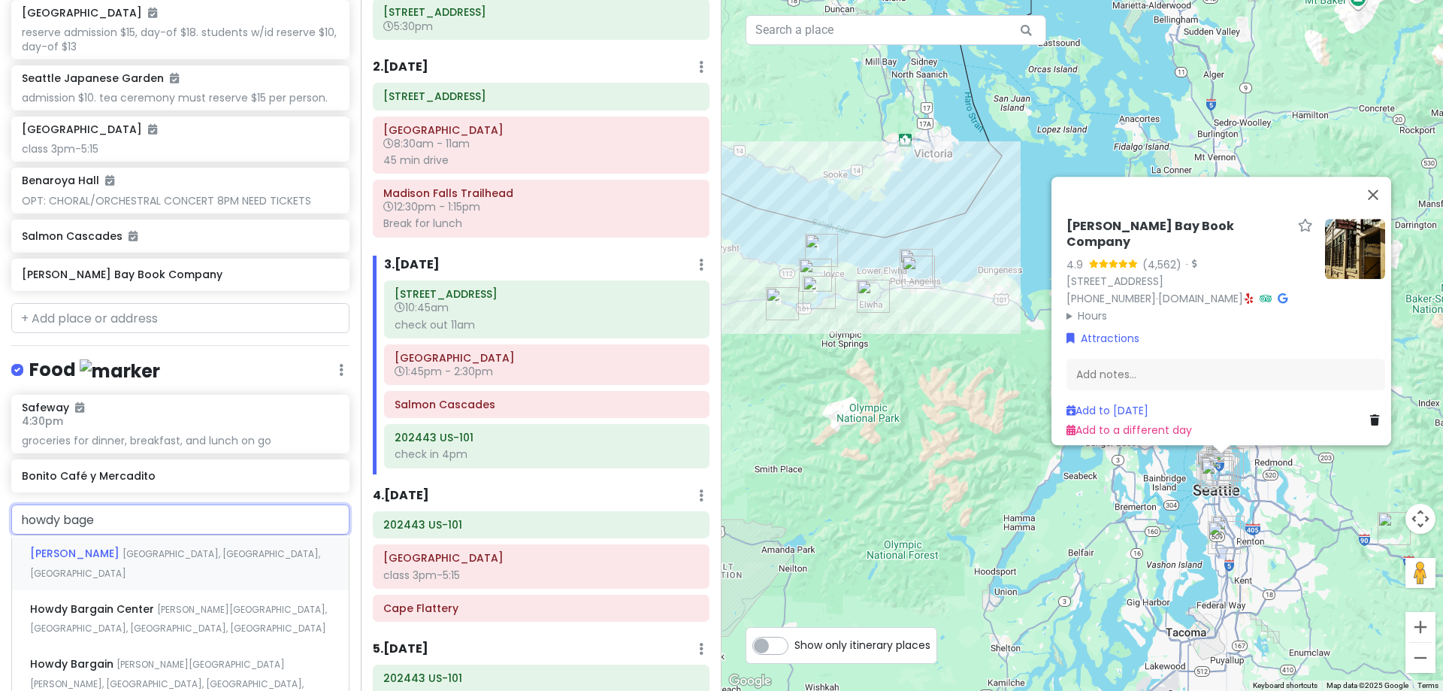
type input "howdy bagel"
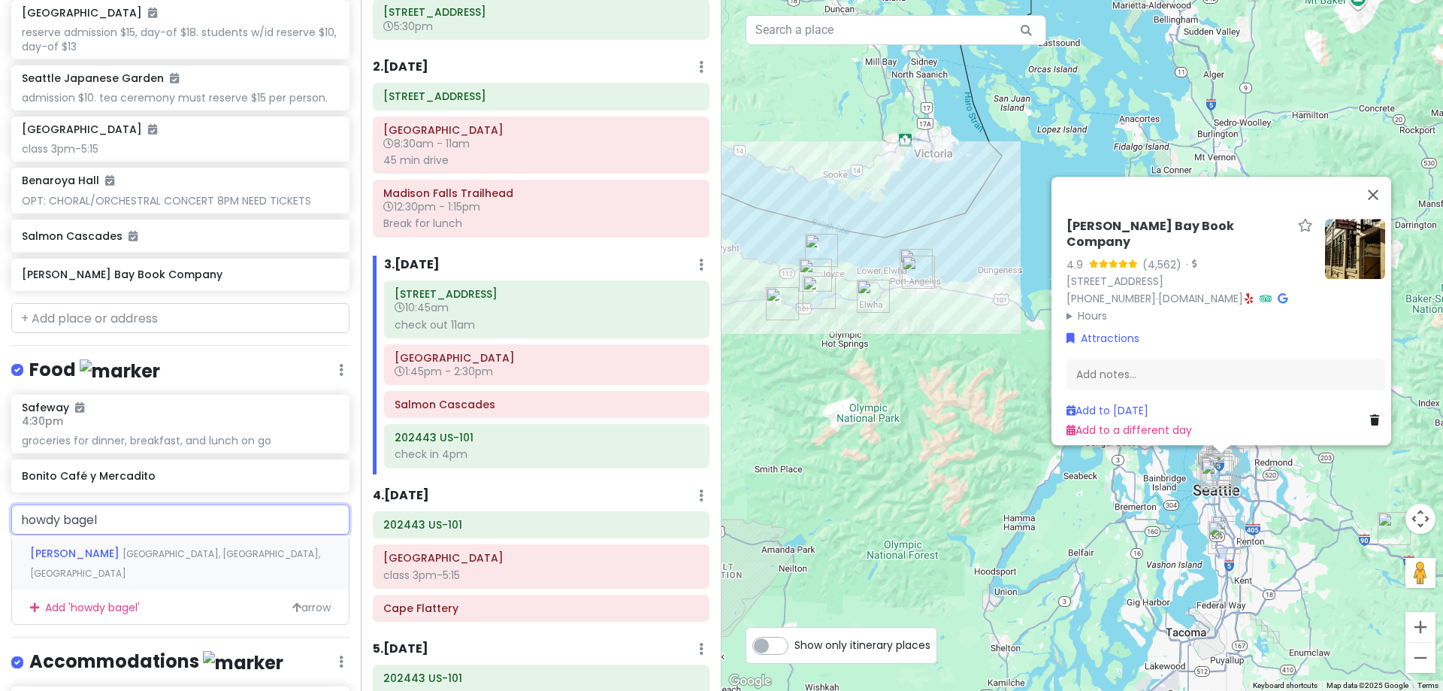
click at [192, 550] on span "South Tacoma Way, Tacoma, WA, USA" at bounding box center [175, 563] width 290 height 32
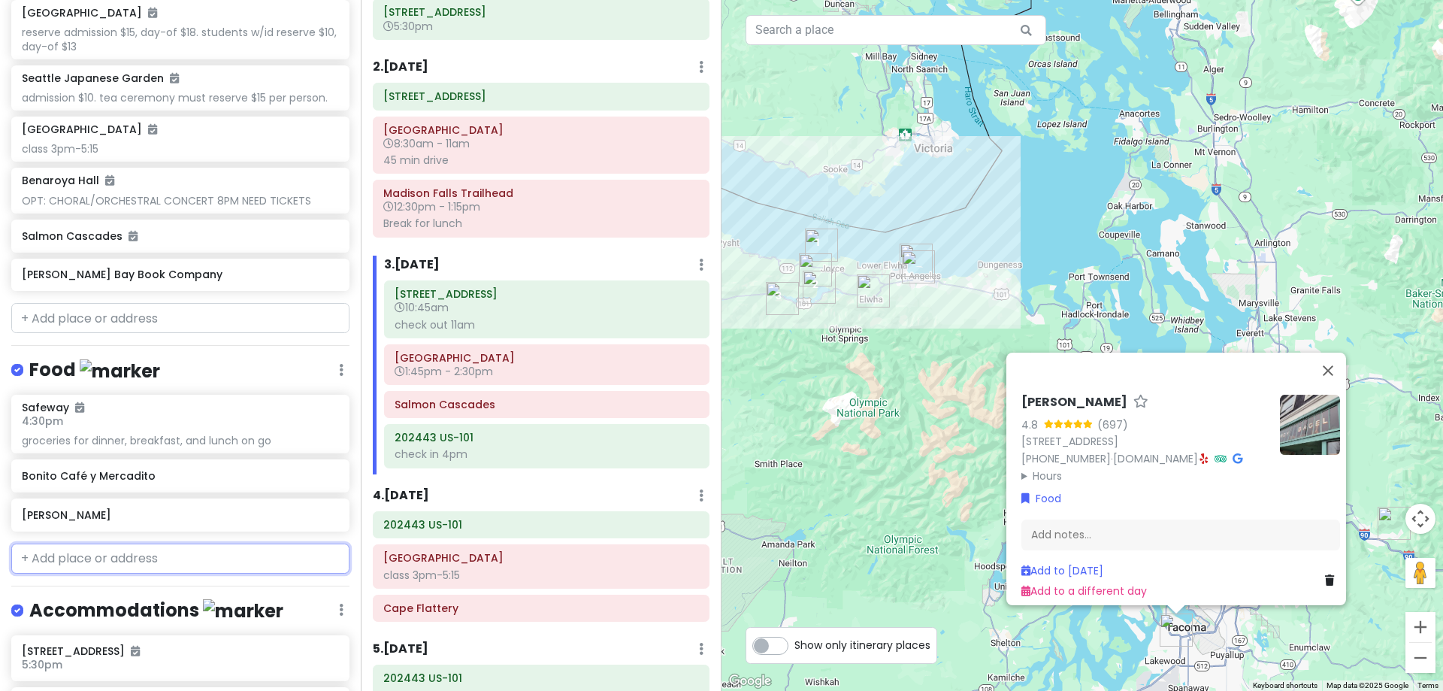
click at [158, 555] on input "text" at bounding box center [180, 558] width 338 height 30
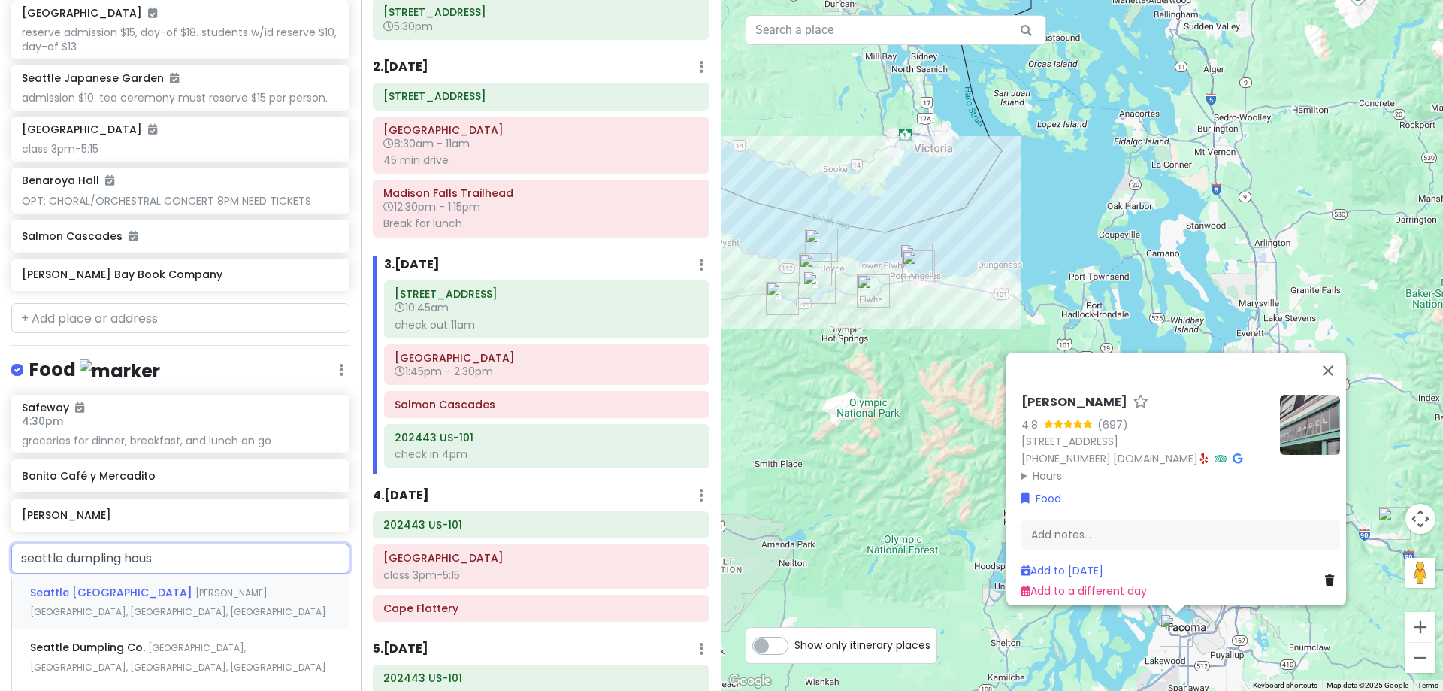
type input "seattle dumpling house"
click at [164, 586] on span "Bagley Avenue North, Seattle, WA, USA" at bounding box center [178, 602] width 296 height 32
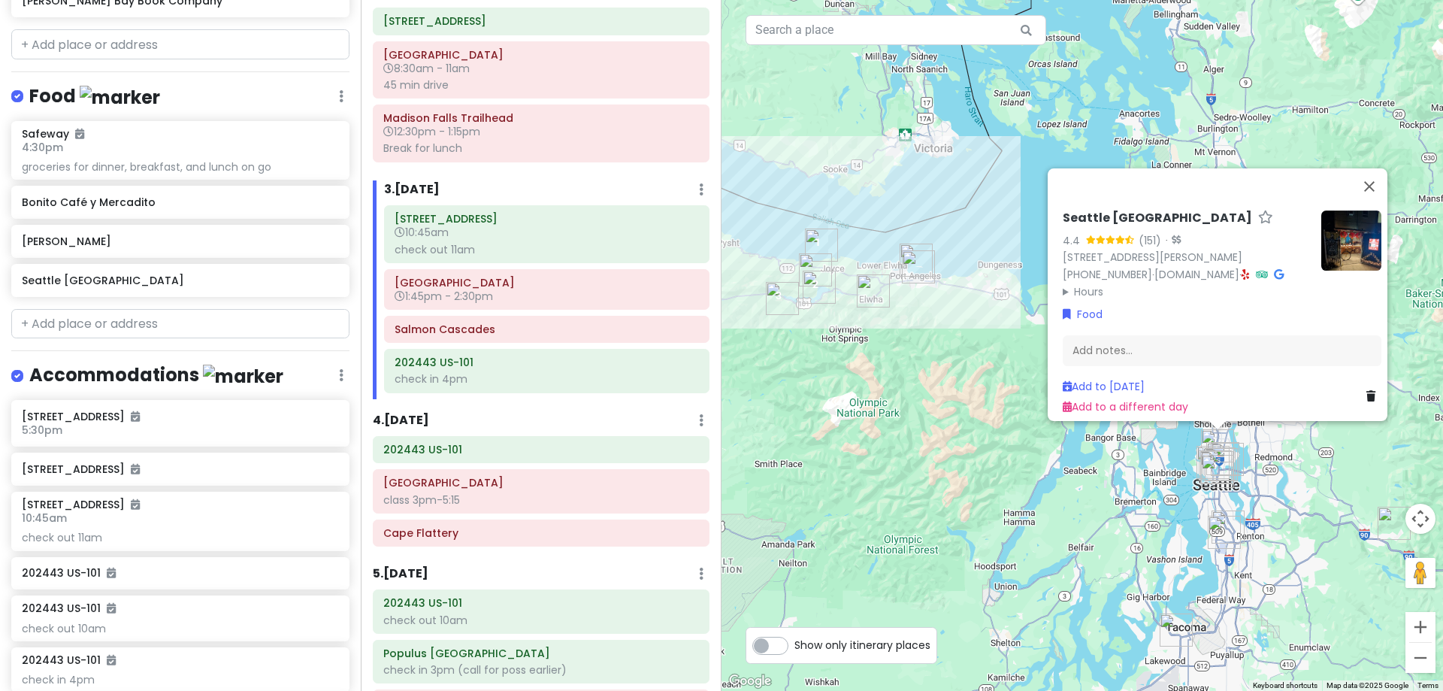
scroll to position [1091, 0]
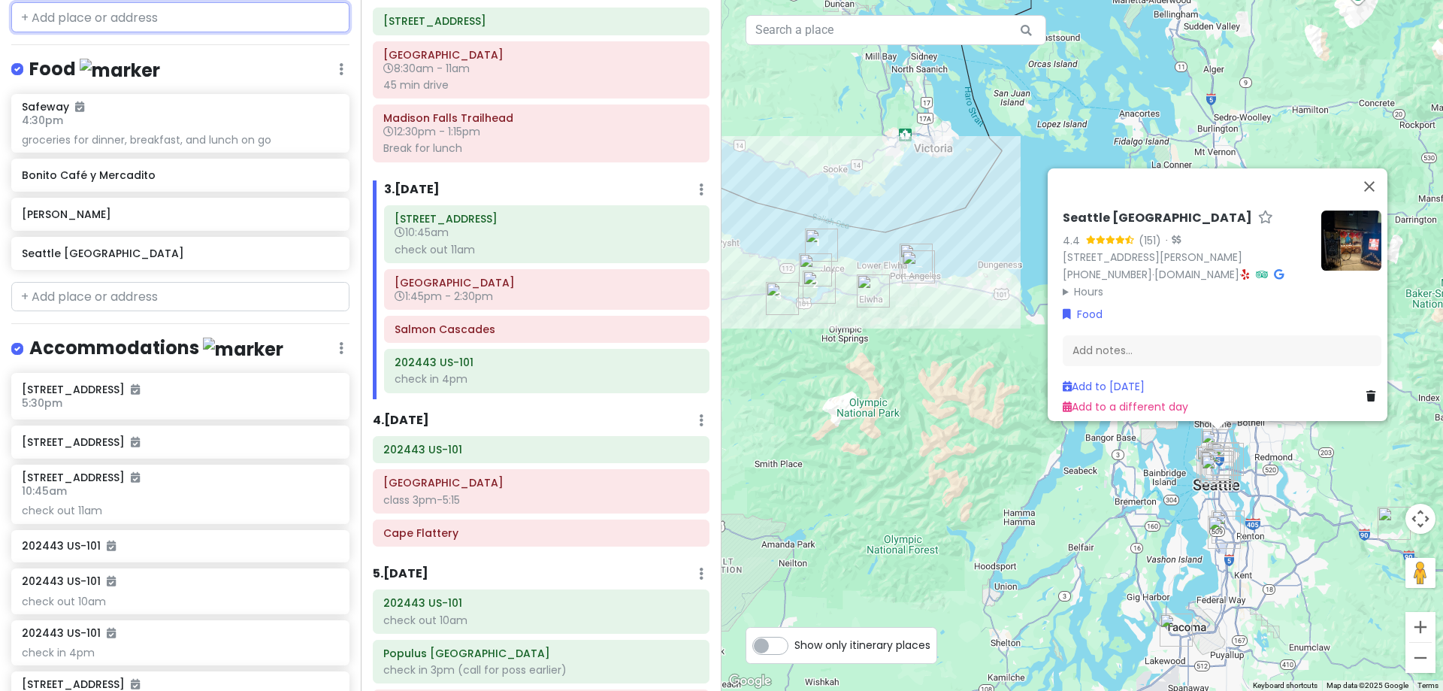
click at [165, 23] on input "text" at bounding box center [180, 17] width 338 height 30
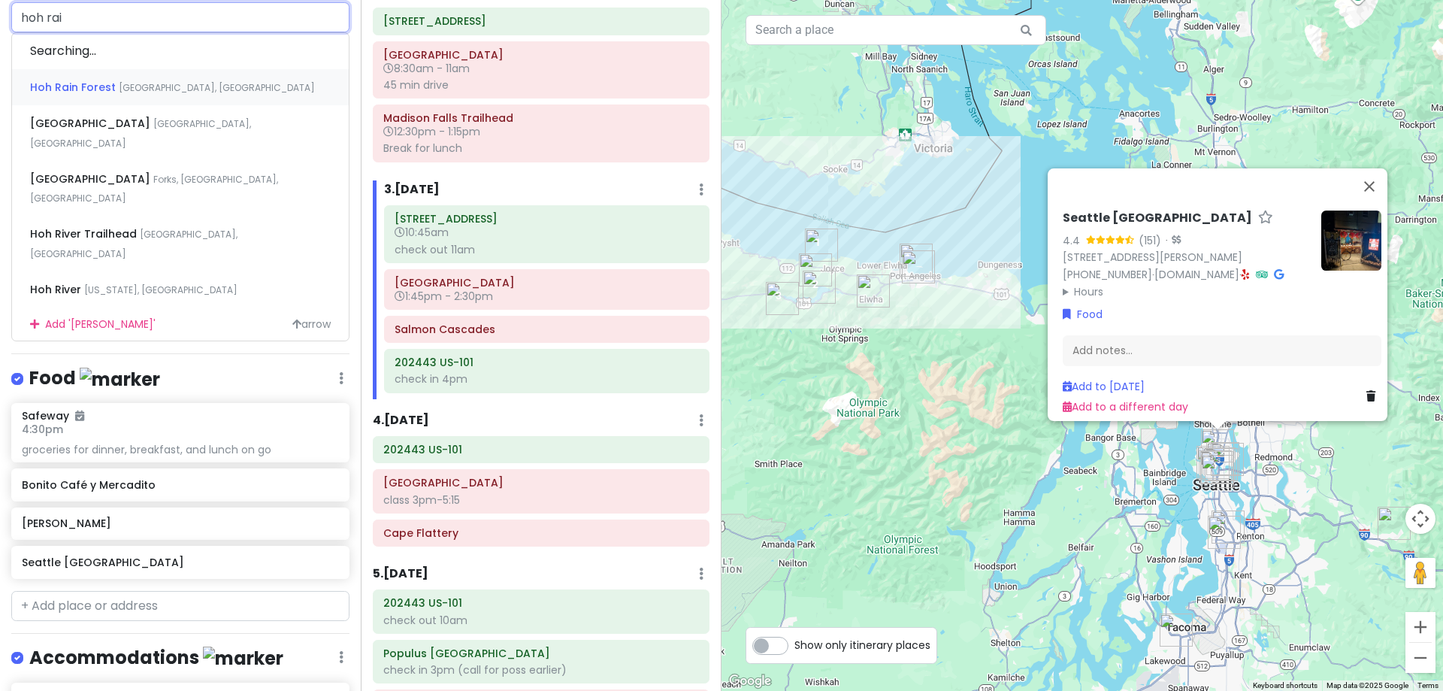
type input "hoh rain"
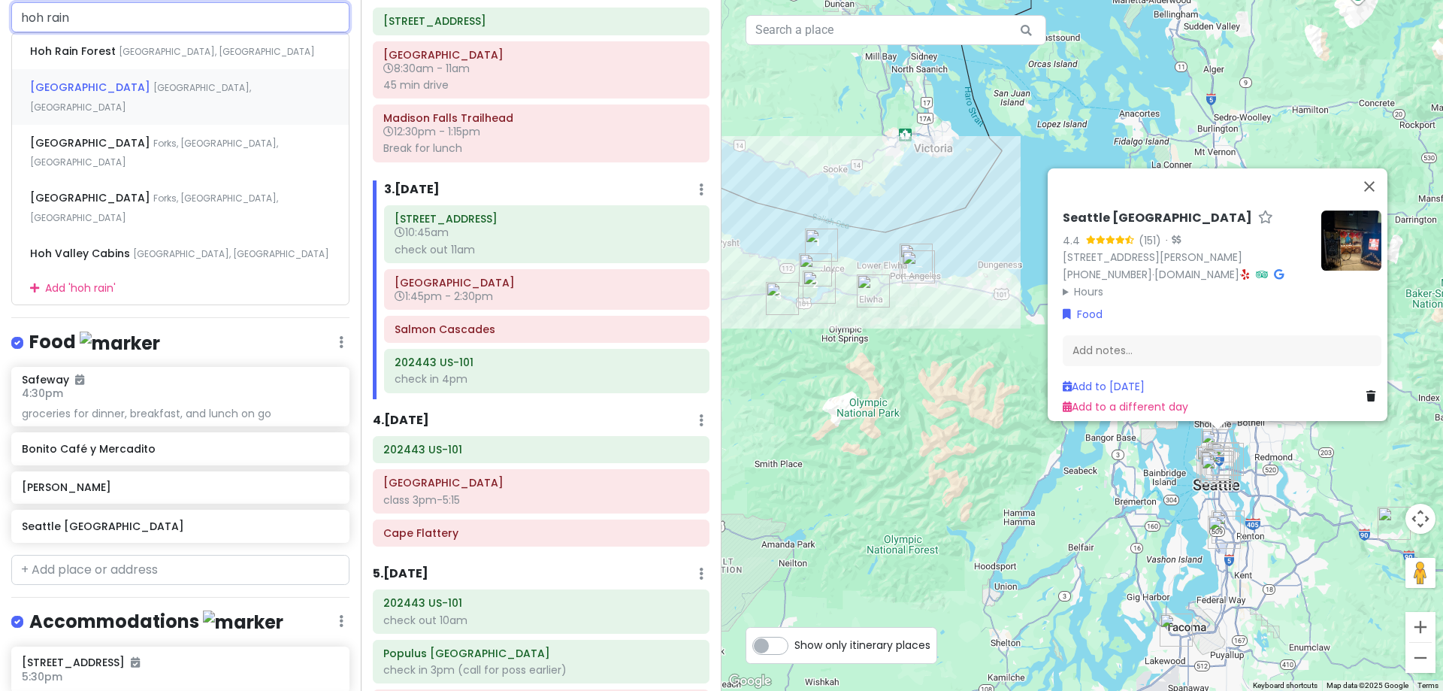
click at [153, 83] on span "[GEOGRAPHIC_DATA]" at bounding box center [91, 87] width 123 height 15
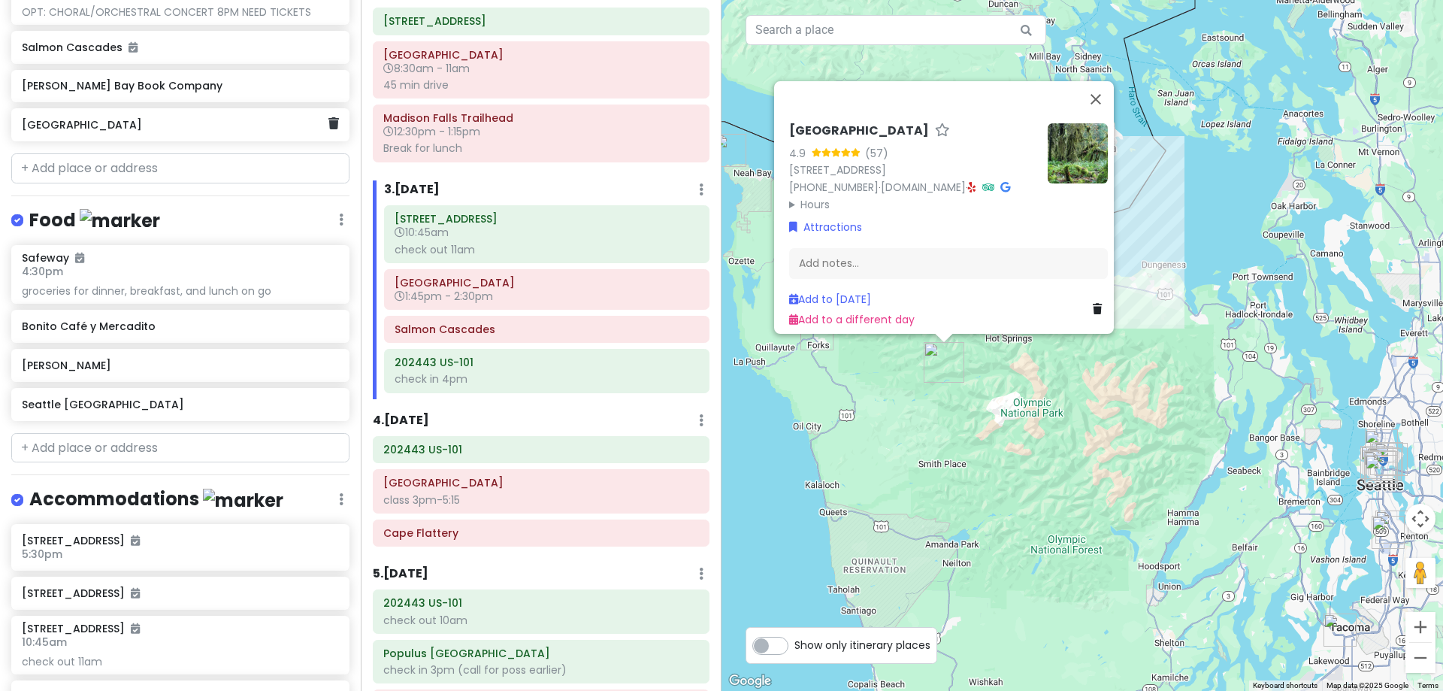
scroll to position [975, 0]
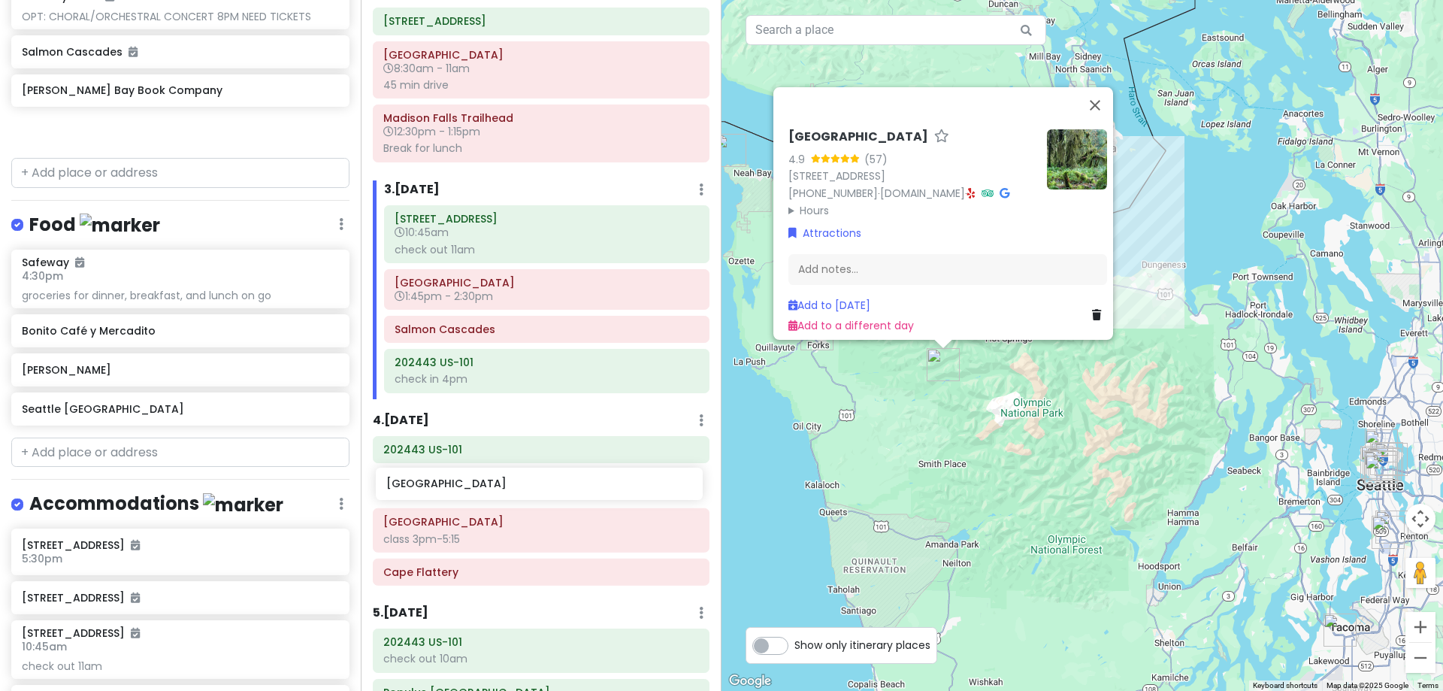
drag, startPoint x: 159, startPoint y: 128, endPoint x: 523, endPoint y: 488, distance: 512.3
click at [523, 488] on div "Hunter's 25th in Washington Private Change Dates Make a Copy Delete Trip Give F…" at bounding box center [721, 345] width 1443 height 691
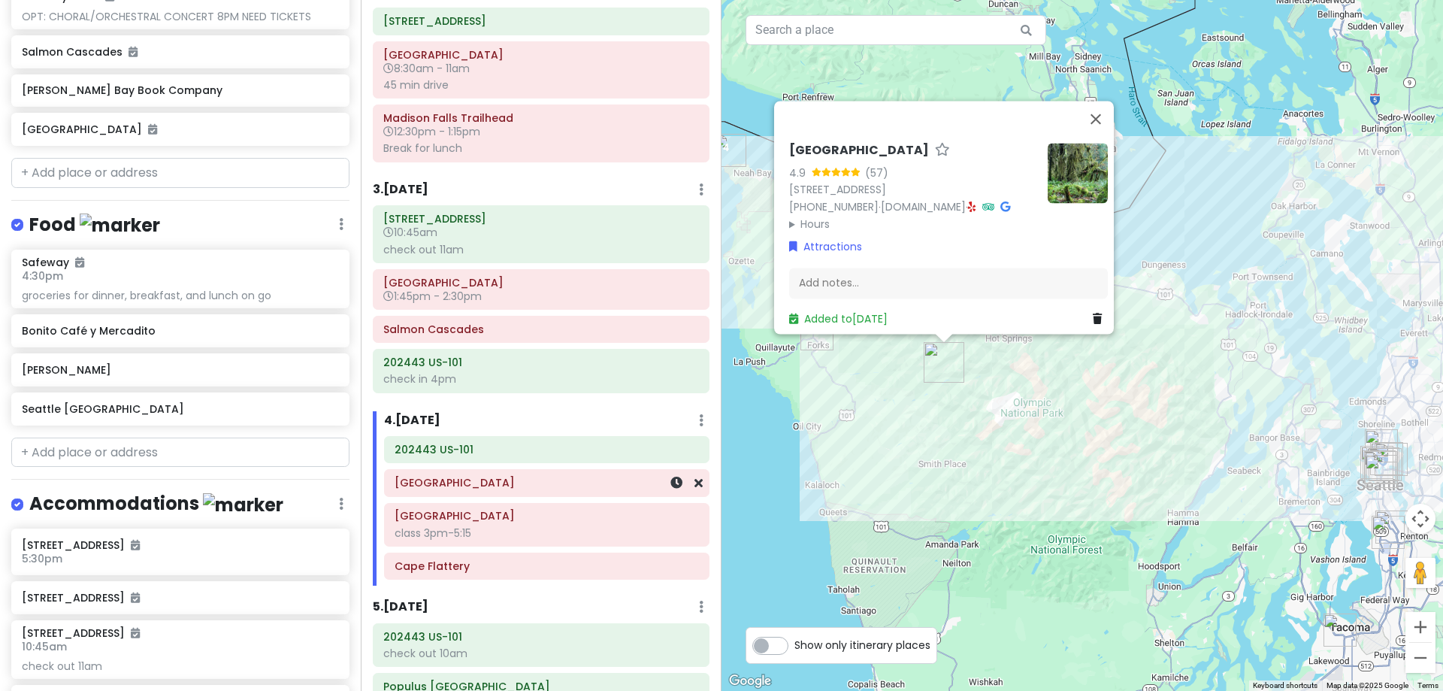
scroll to position [936, 0]
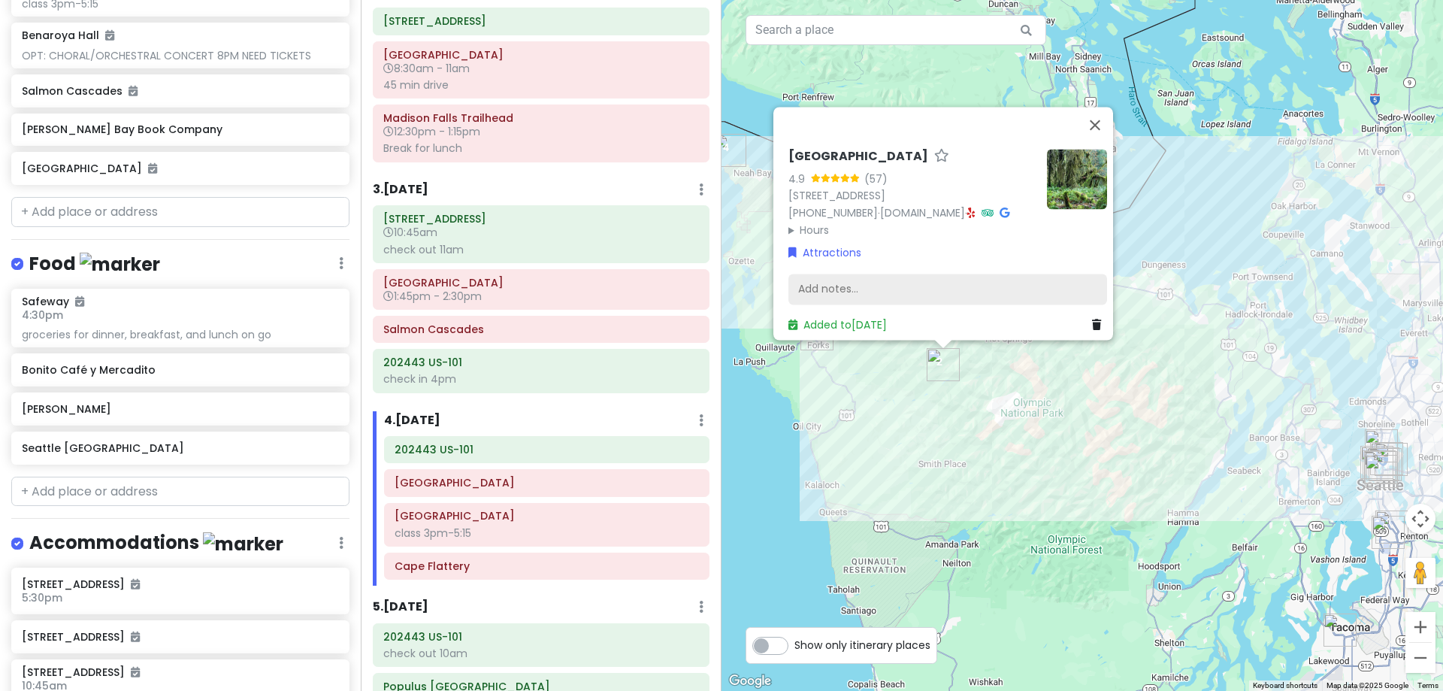
click at [828, 280] on div "Add notes..." at bounding box center [947, 290] width 319 height 32
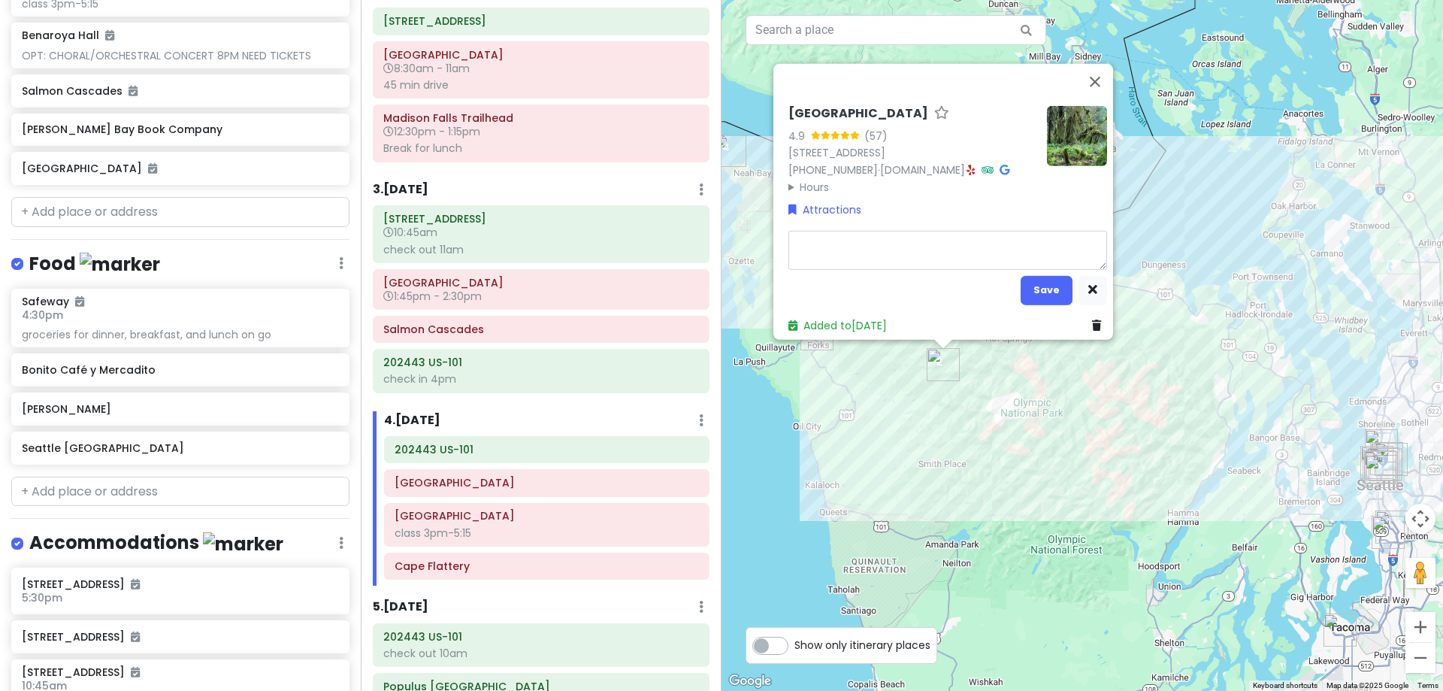
type textarea "x"
type textarea "H"
type textarea "x"
type textarea "Ha"
type textarea "x"
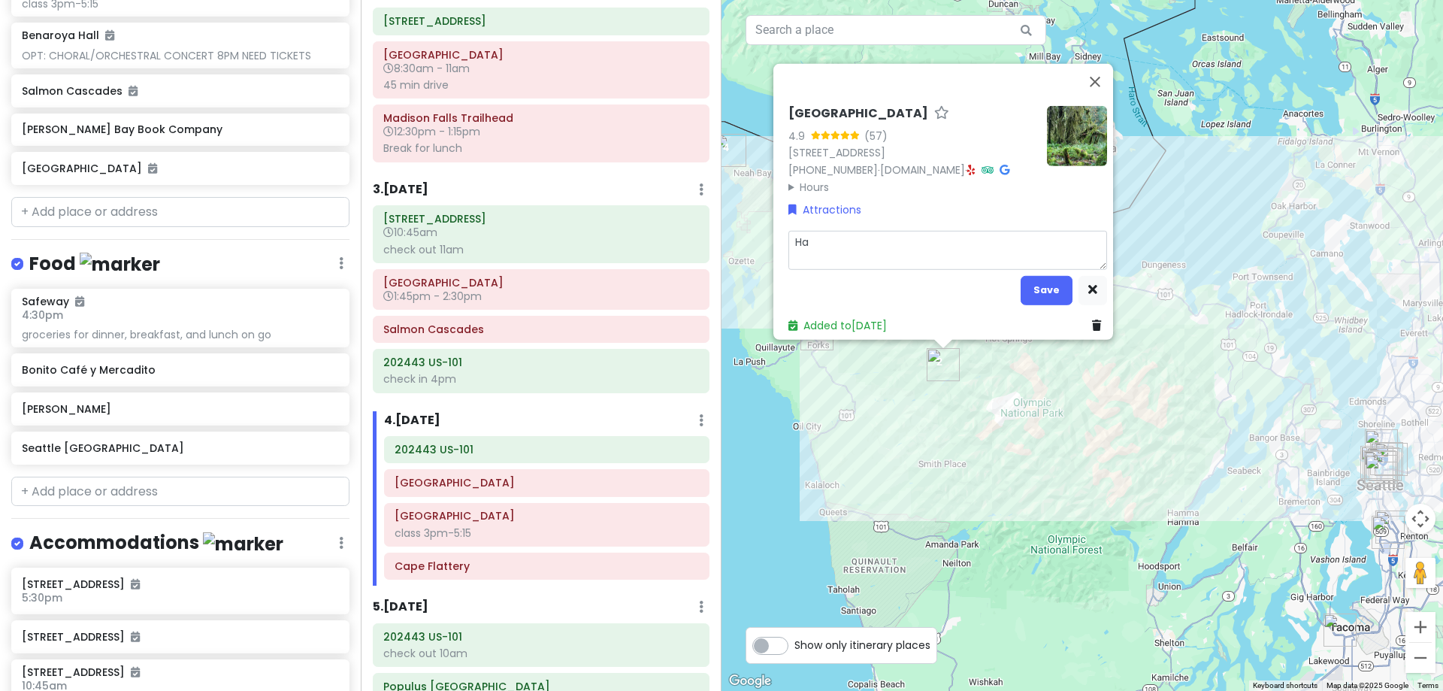
type textarea "Hal"
type textarea "x"
type textarea "Hall"
type textarea "x"
type textarea "Hall"
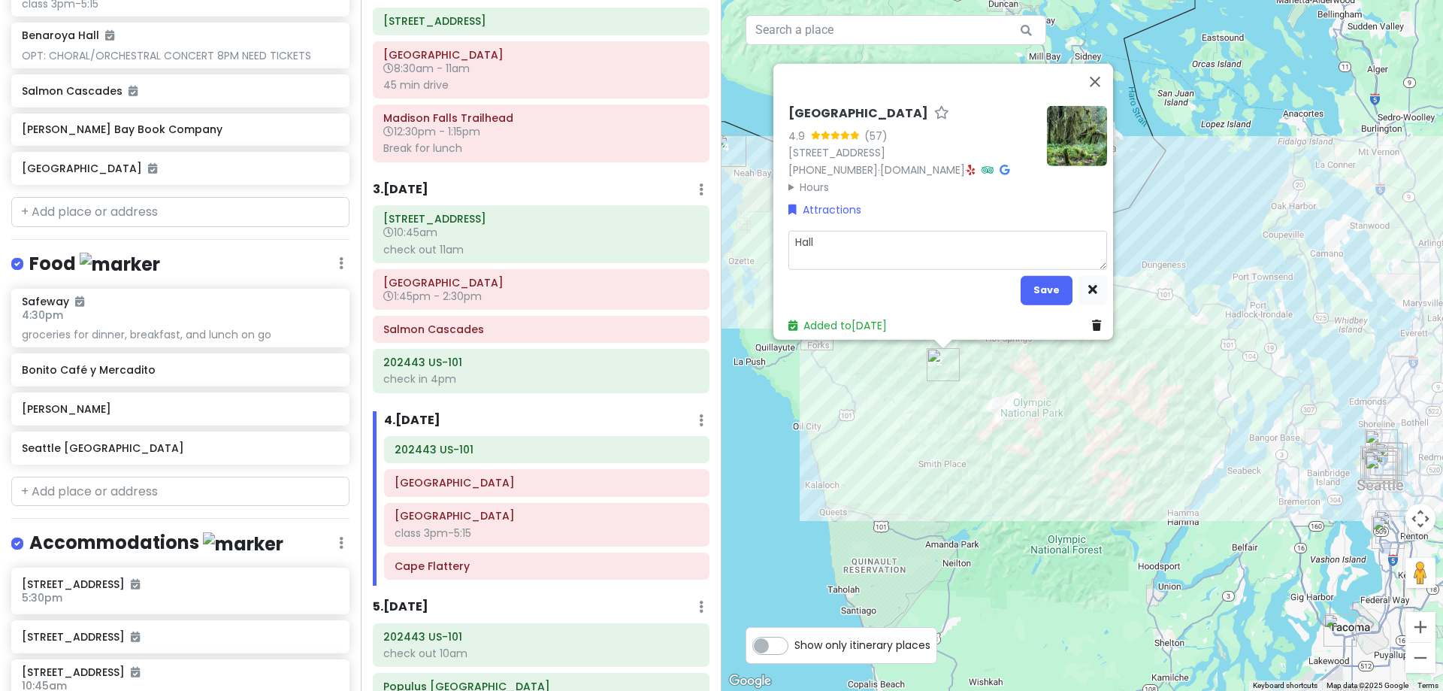
type textarea "x"
type textarea "Hall o"
type textarea "x"
type textarea "Hall of"
type textarea "x"
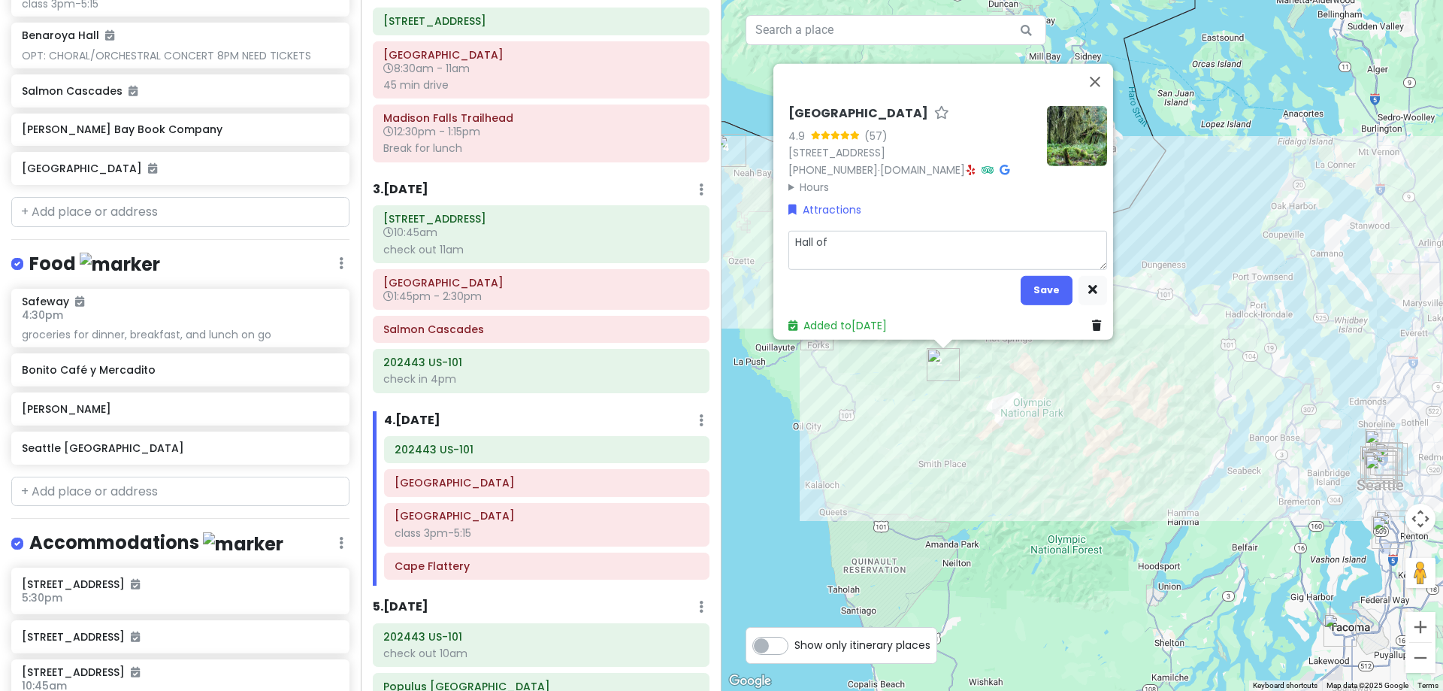
type textarea "Hall of"
type textarea "x"
type textarea "Hall of M"
type textarea "x"
type textarea "Hall of Mo"
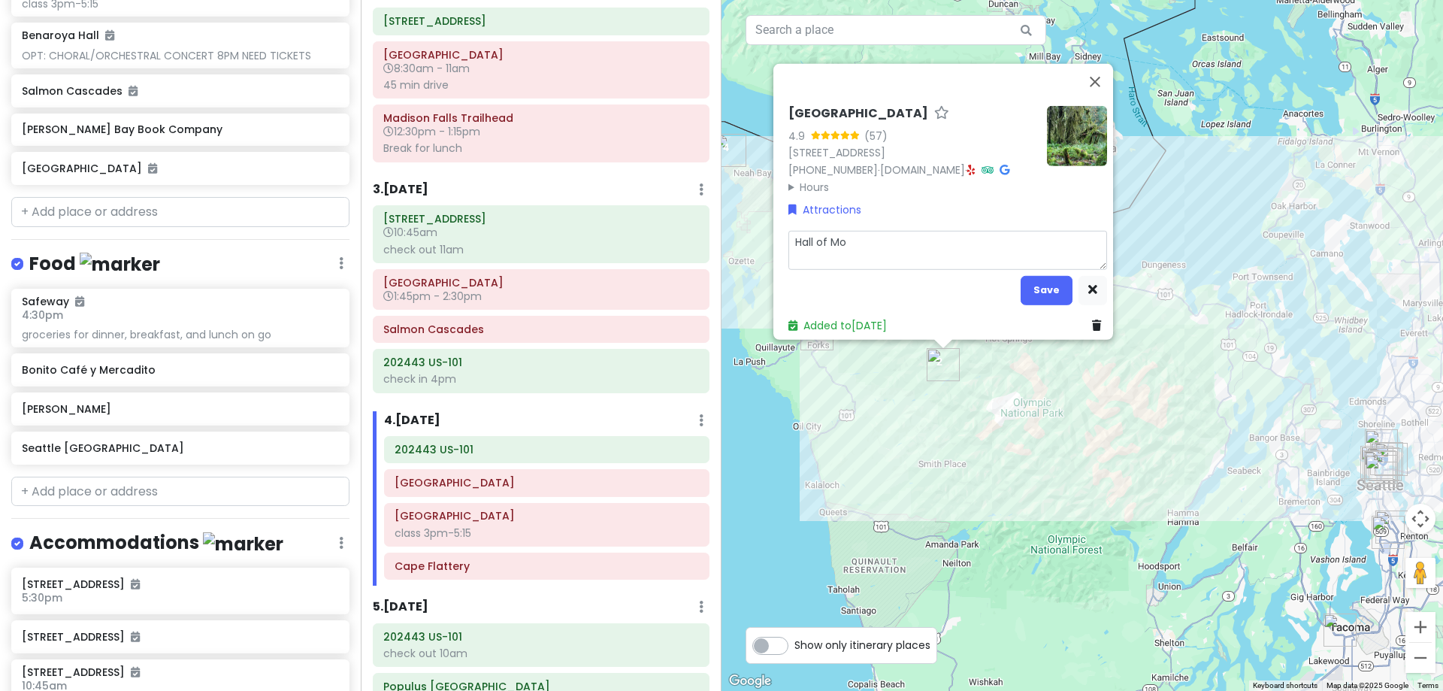
type textarea "x"
type textarea "Hall of Mos"
type textarea "x"
type textarea "Hall of Moss"
type textarea "x"
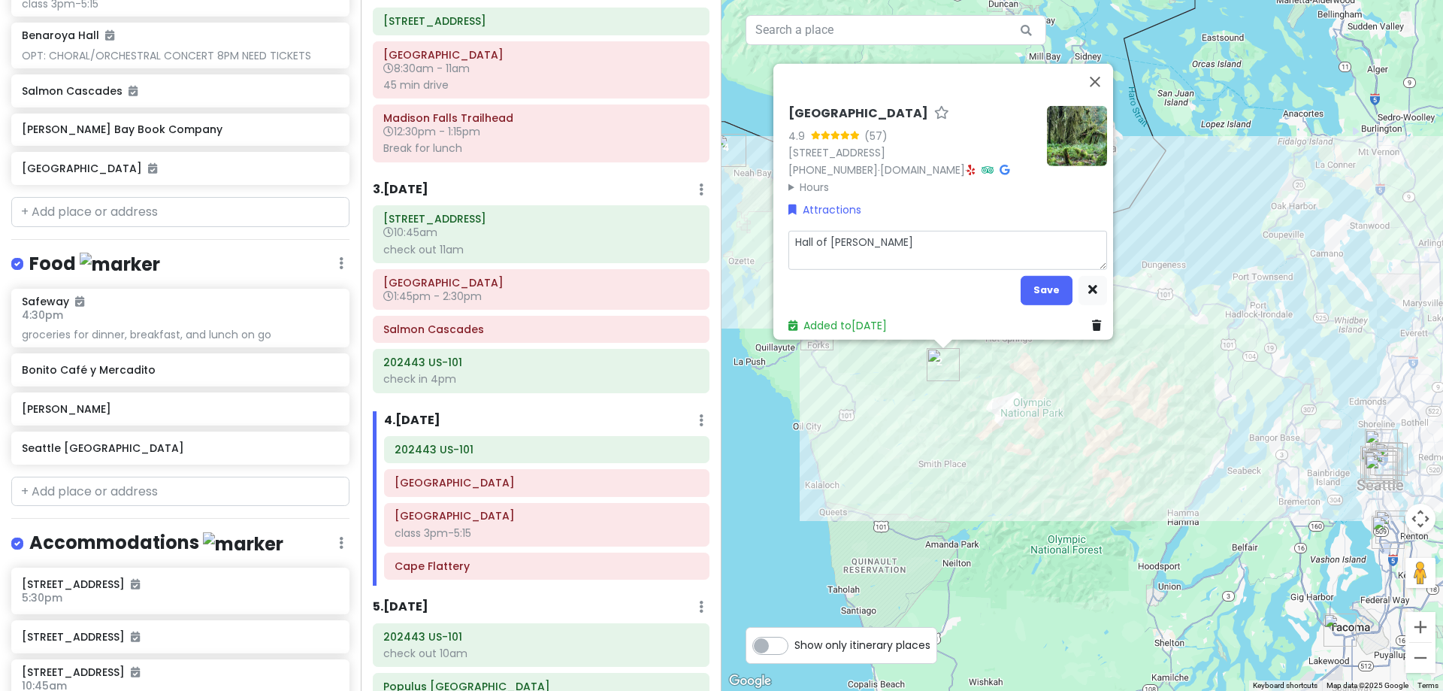
type textarea "Hall of Mosse"
type textarea "x"
type textarea "Hall of Mosses"
type textarea "x"
type textarea "Hall of Mossess"
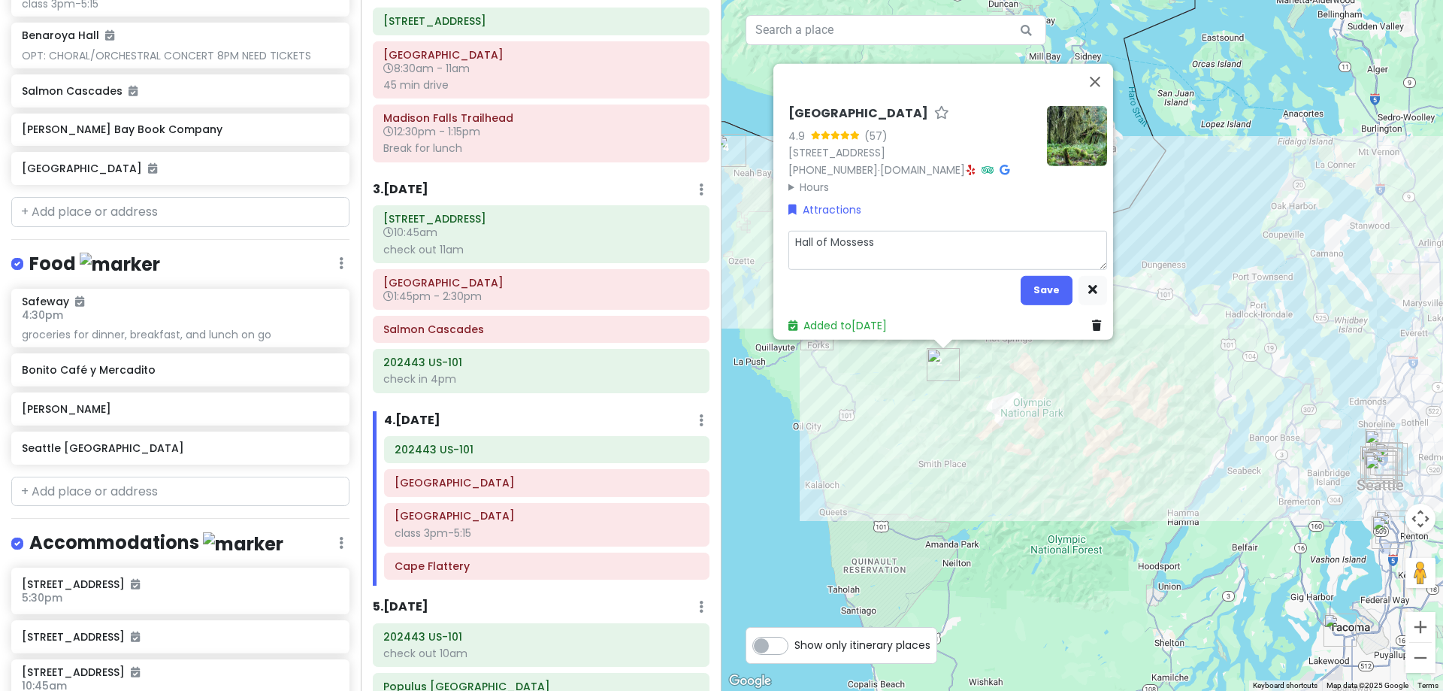
type textarea "x"
type textarea "Hall of Mosses"
type textarea "x"
type textarea "Hall of Mosses"
type textarea "x"
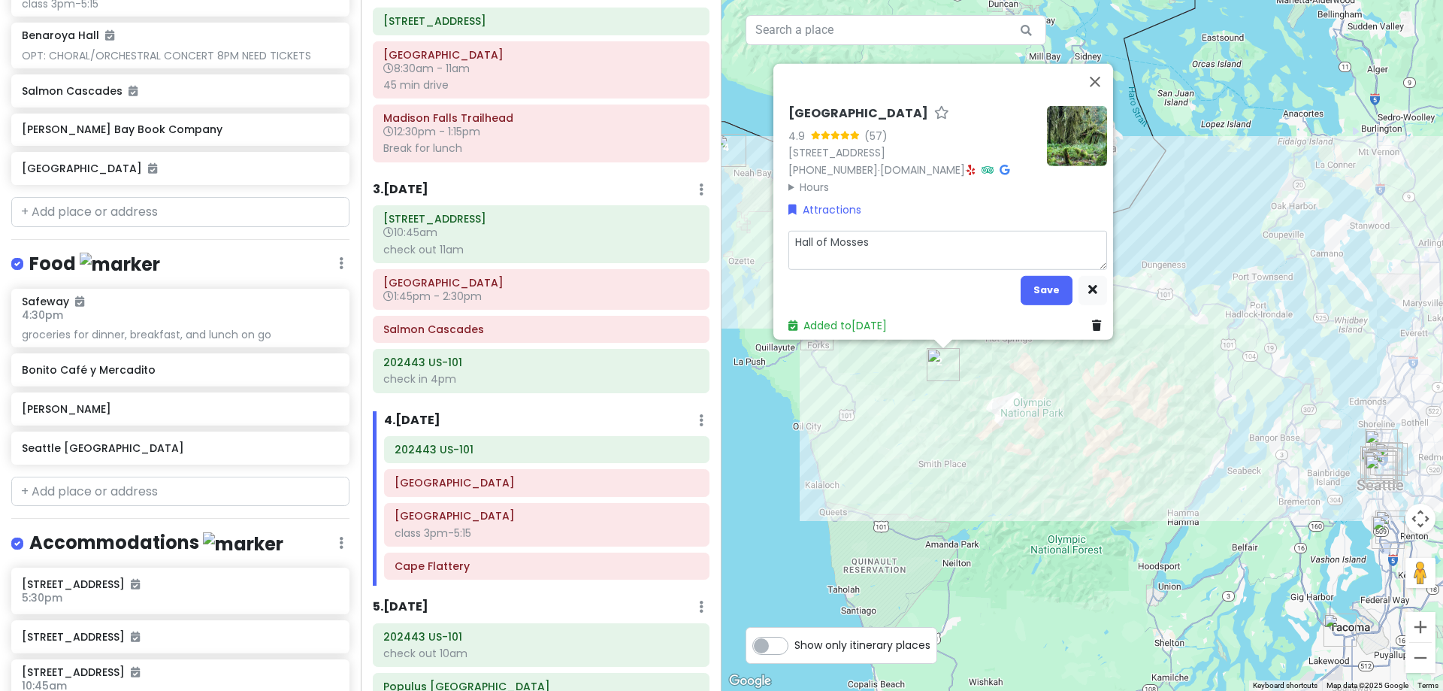
type textarea "Hall of Mosses t"
type textarea "x"
type textarea "Hall of Mosses"
type textarea "x"
type textarea "Hall of Mosses T"
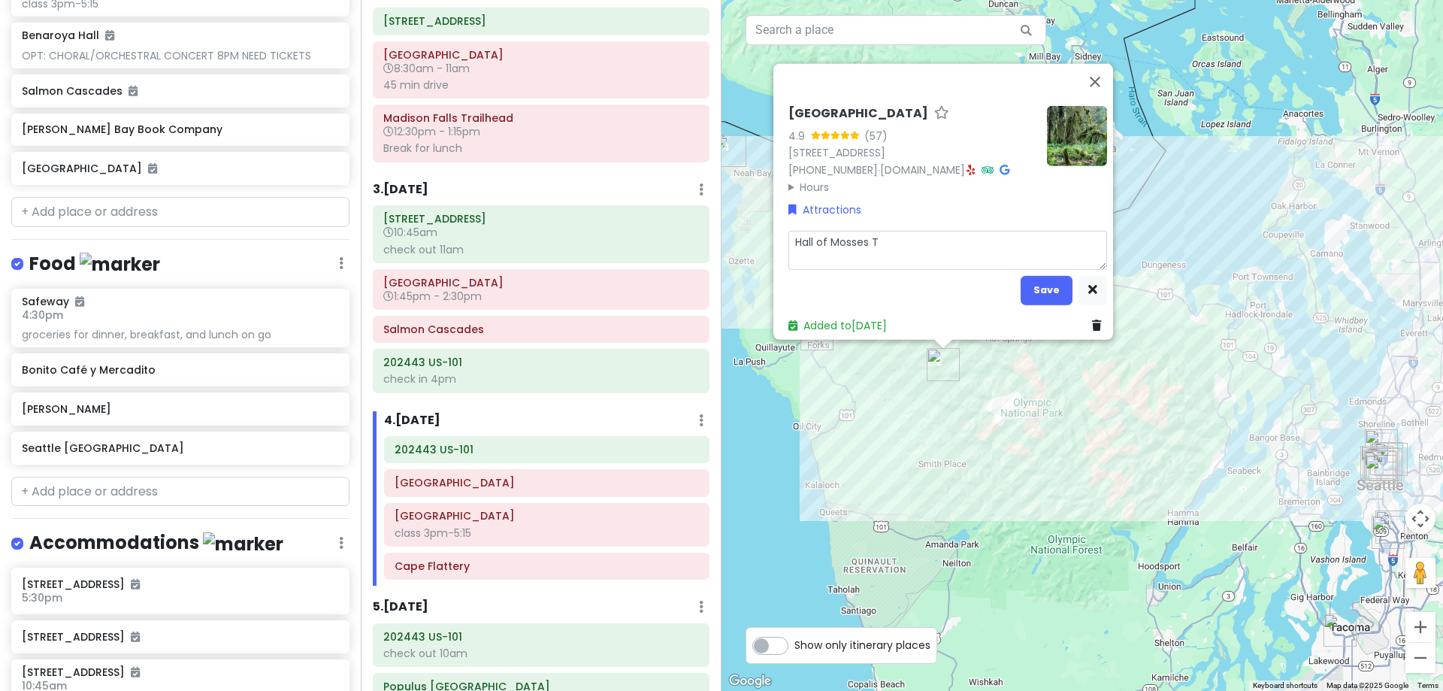
type textarea "x"
type textarea "Hall of Mosses Tr"
type textarea "x"
type textarea "Hall of Mosses Tra"
type textarea "x"
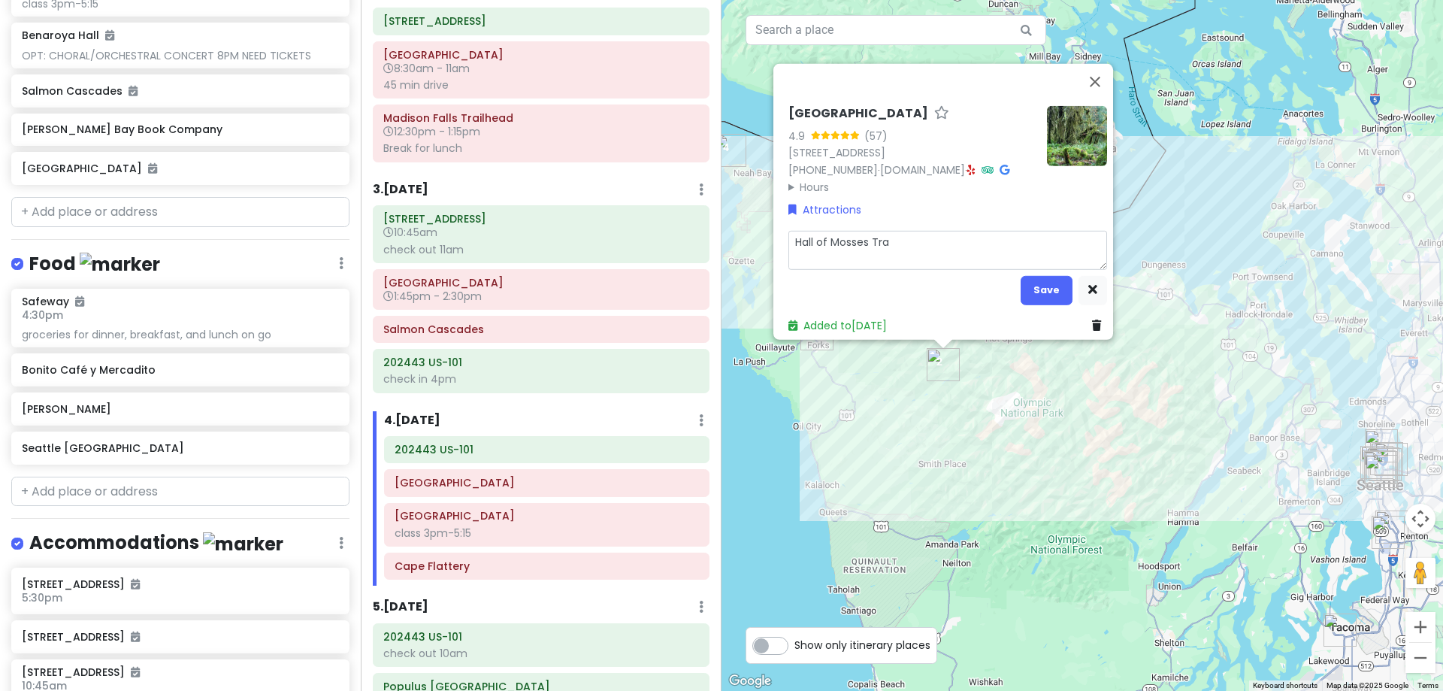
type textarea "Hall of Mosses Trai"
type textarea "x"
type textarea "Hall of Mosses Trail"
type textarea "x"
type textarea "Hall of Mosses Trail,"
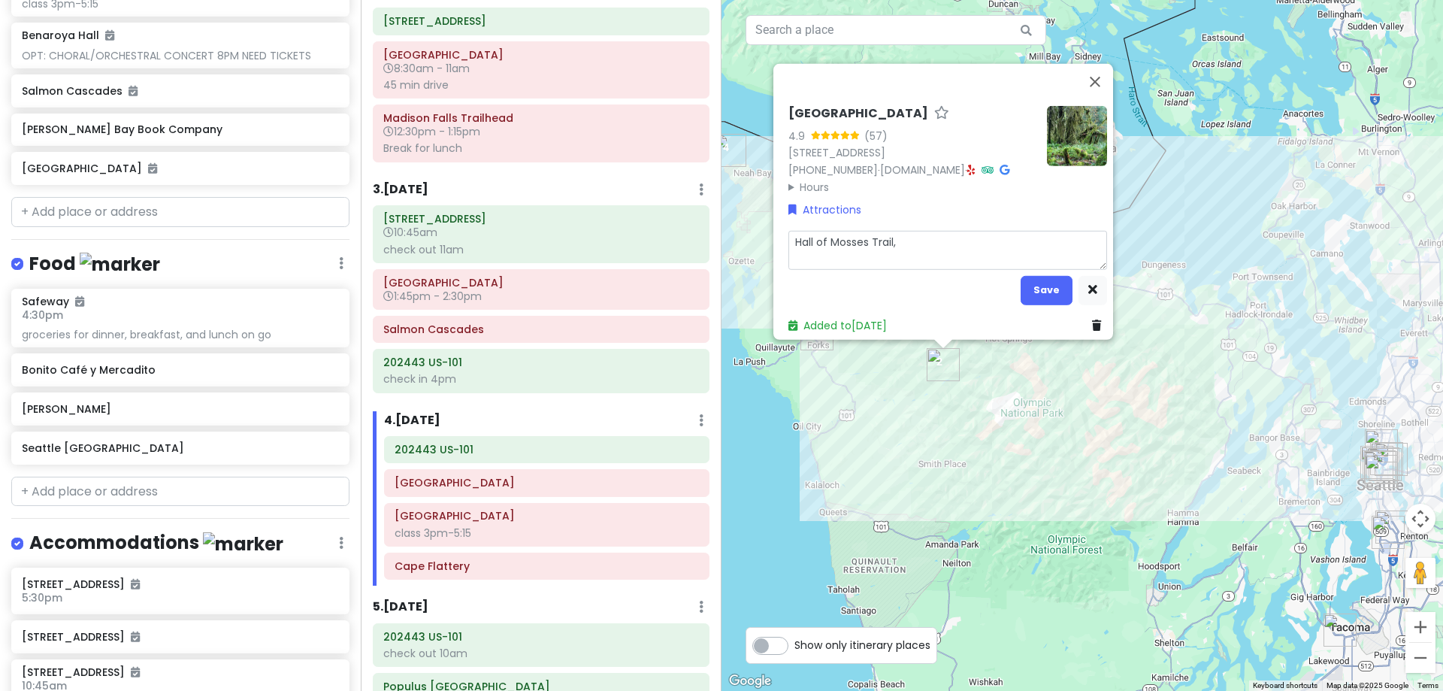
type textarea "x"
type textarea "Hall of Mosses Trail,"
type textarea "x"
type textarea "Hall of Mosses Trail, 1"
type textarea "x"
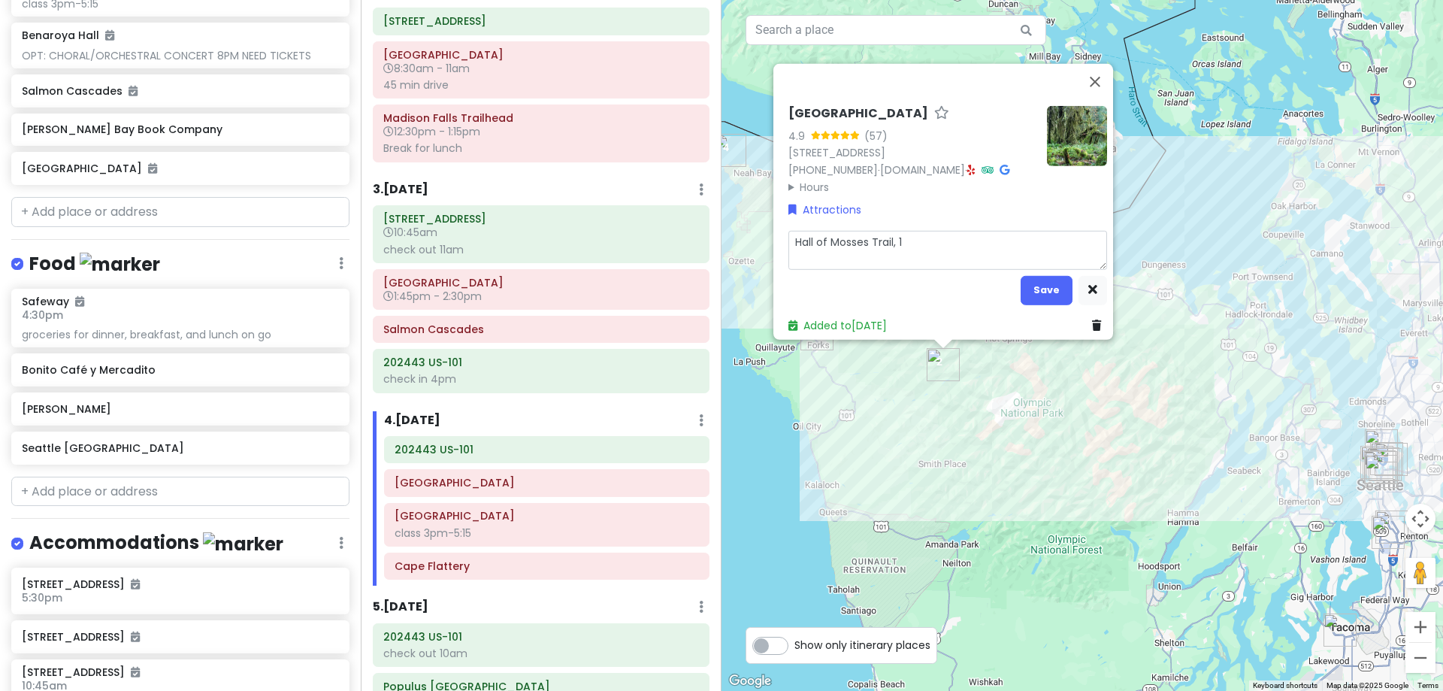
type textarea "Hall of Mosses Trail, 1."
type textarea "x"
type textarea "Hall of Mosses Trail, 1.1"
type textarea "x"
type textarea "Hall of Mosses Trail, 1.1"
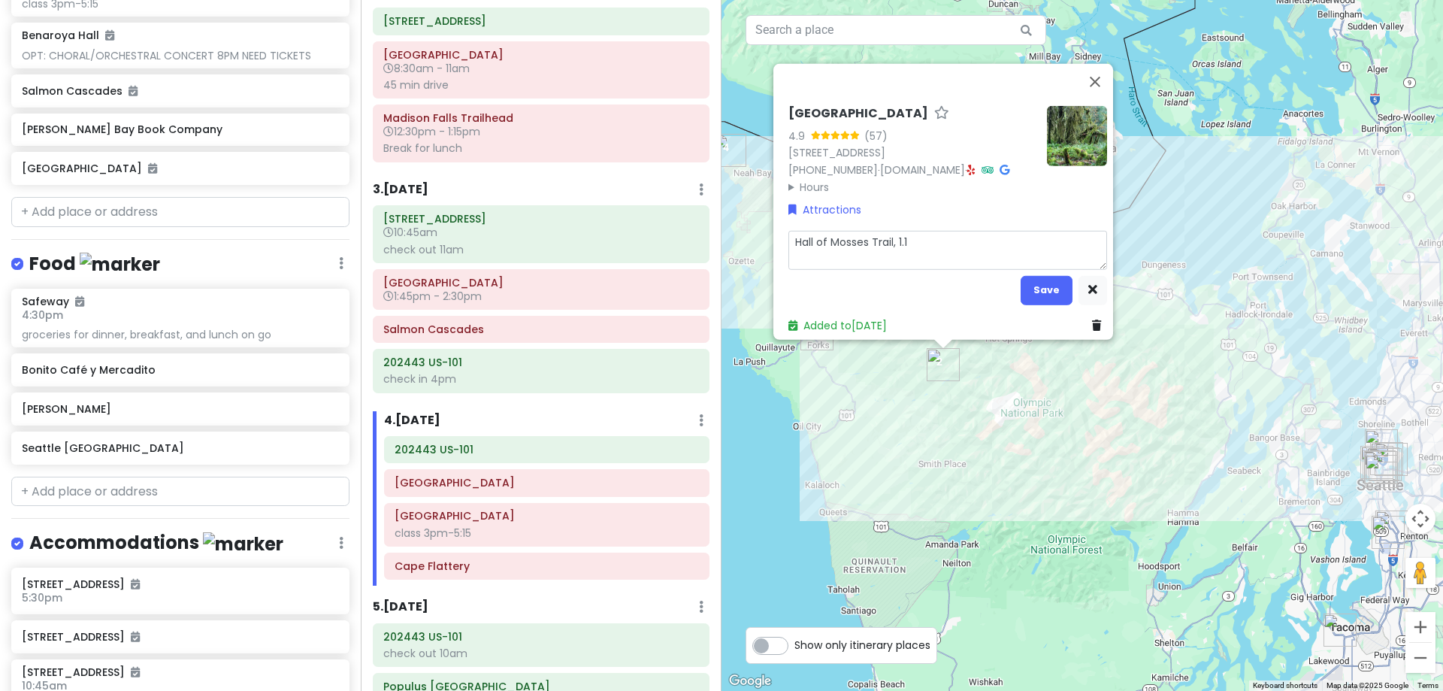
type textarea "x"
type textarea "Hall of Mosses Trail, 1.1 m"
type textarea "x"
type textarea "Hall of Mosses Trail, 1.1 mi"
type textarea "x"
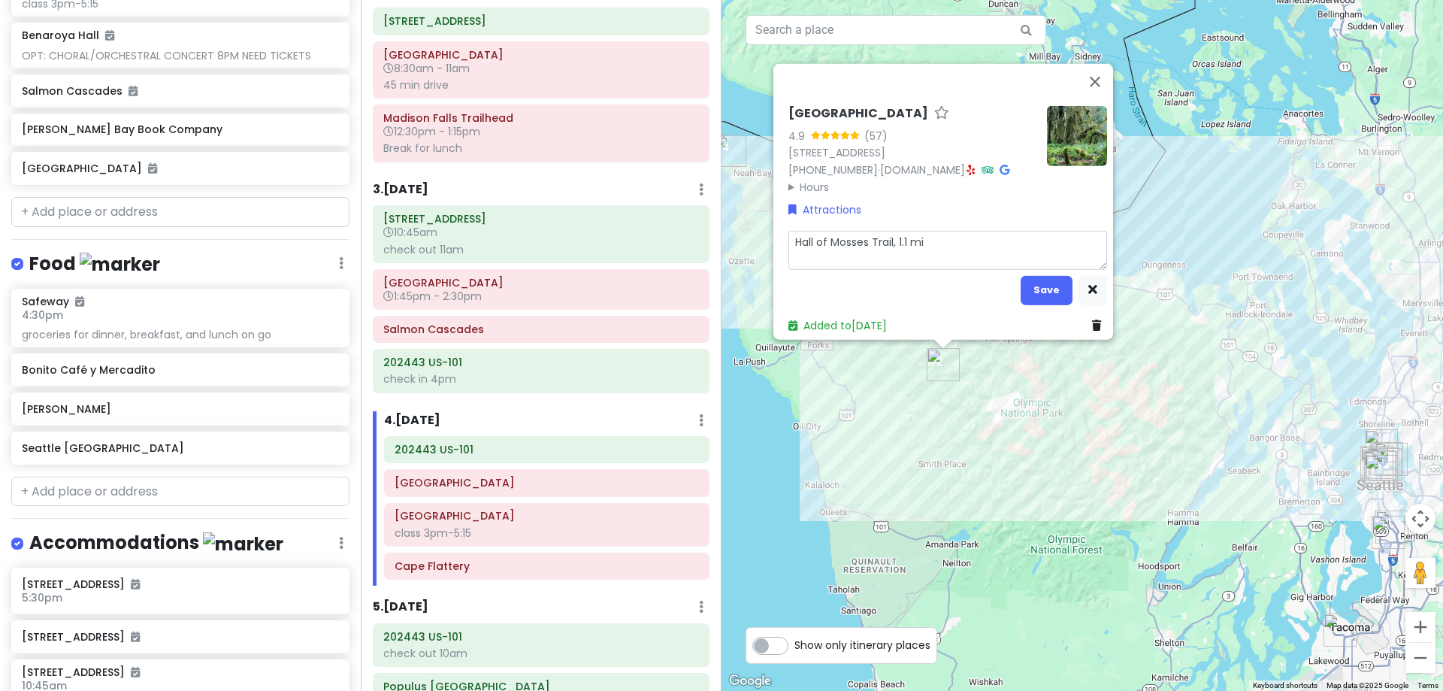
type textarea "Hall of Mosses Trail, 1.1 mi."
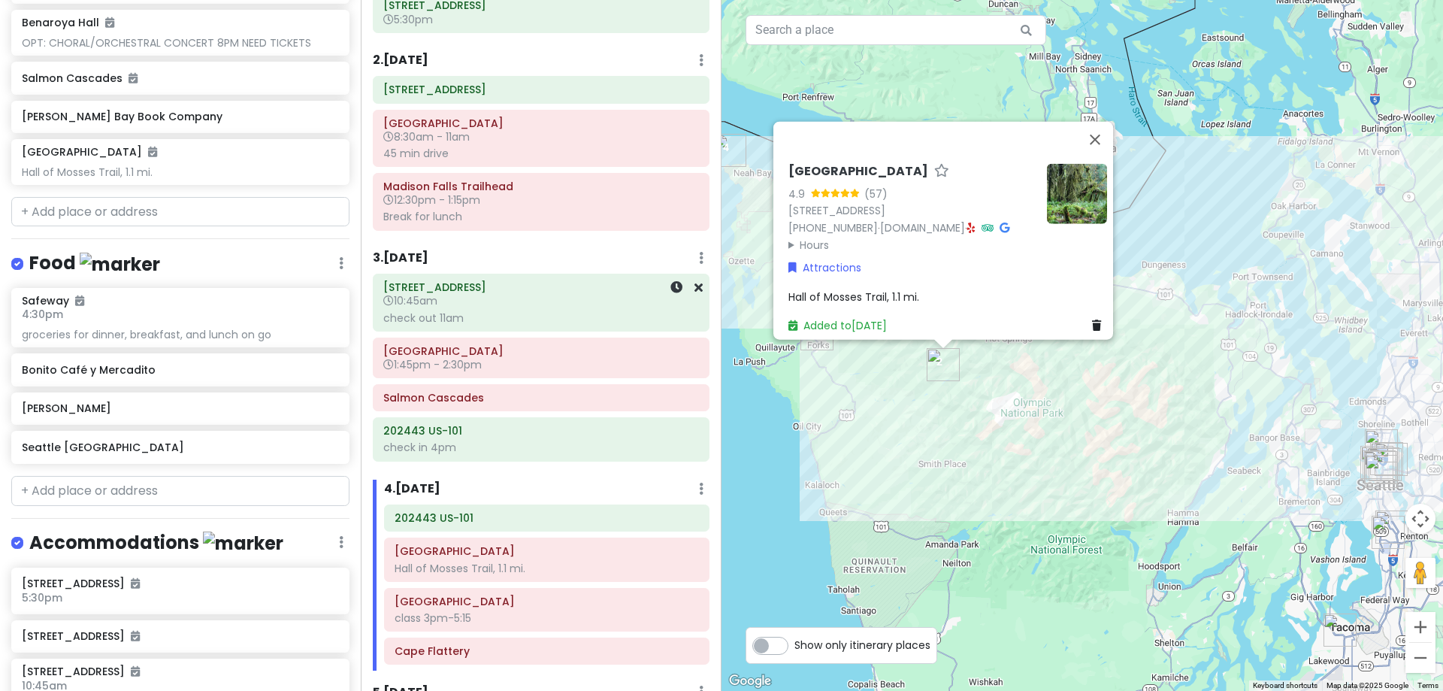
scroll to position [301, 0]
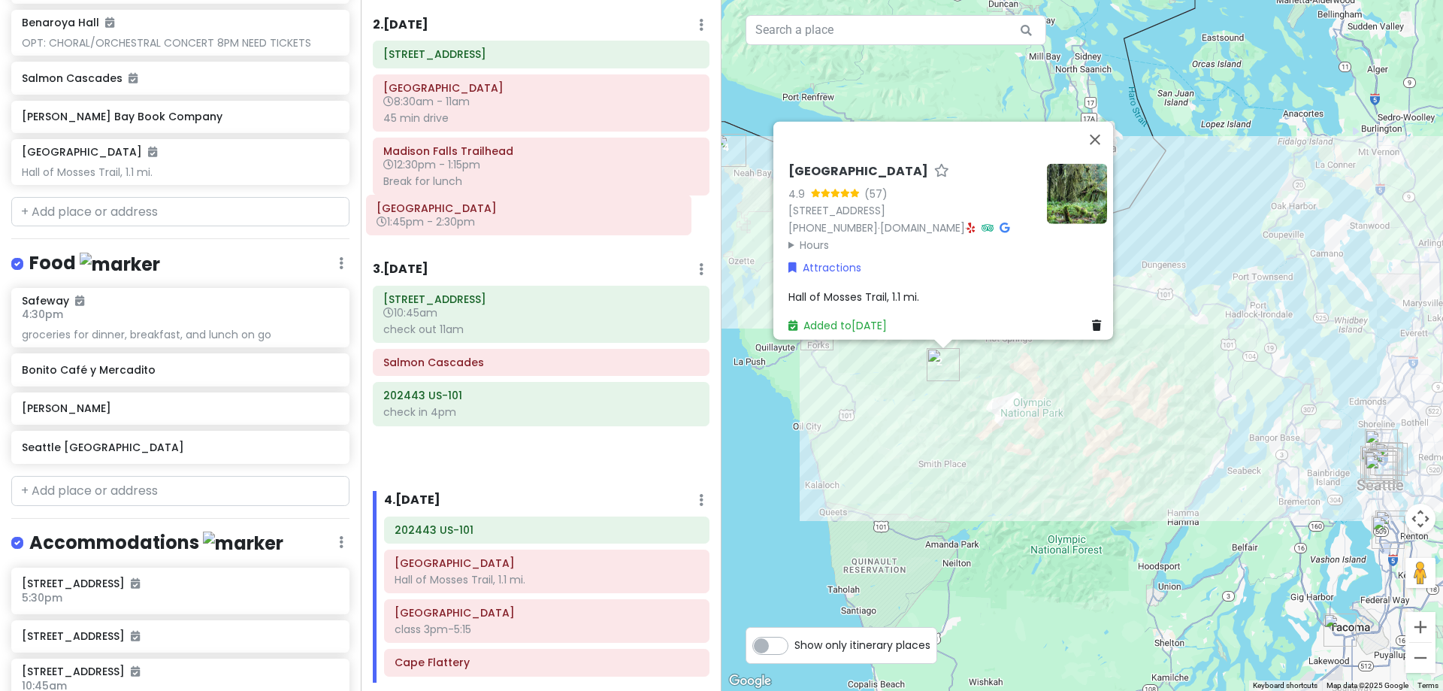
drag, startPoint x: 437, startPoint y: 325, endPoint x: 430, endPoint y: 218, distance: 107.7
click at [430, 218] on div "Itinerary × 1 . Sun 10/19 Edit Day Notes Delete Day Click to add day notes Seat…" at bounding box center [541, 345] width 361 height 691
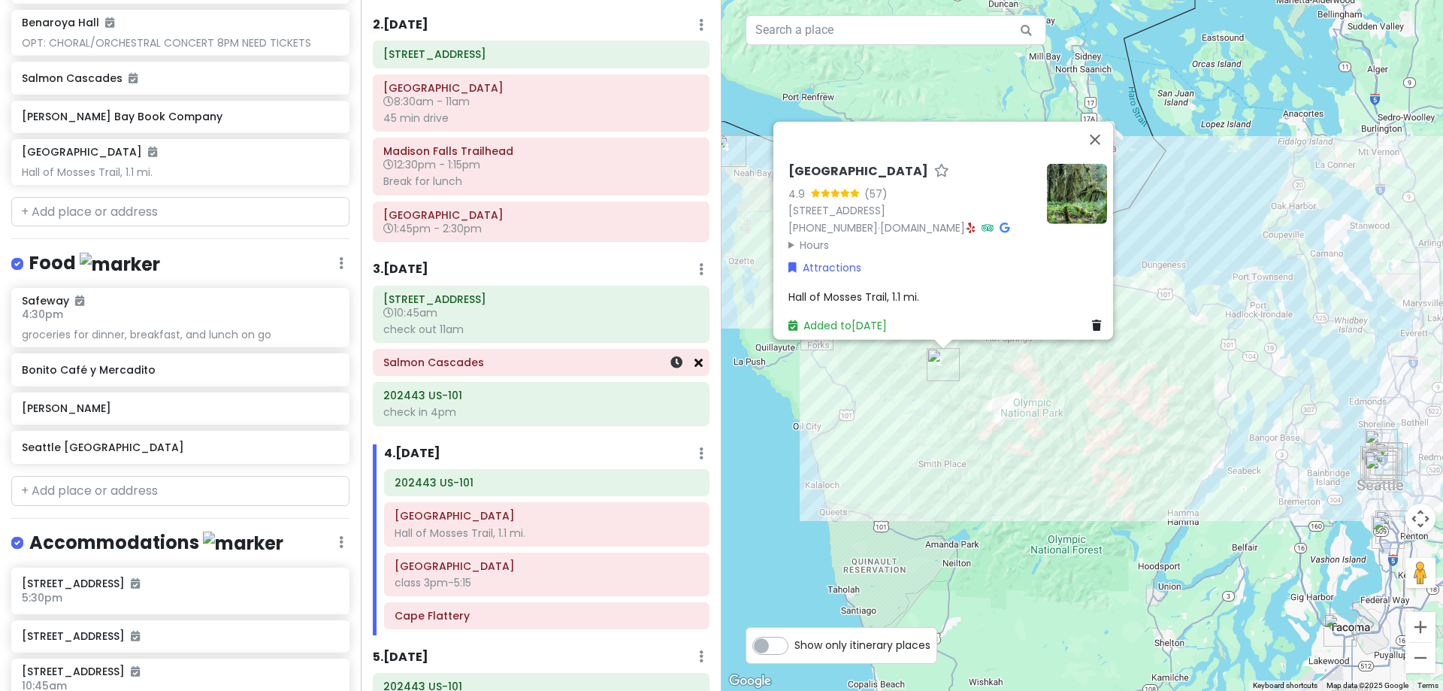
click at [694, 361] on icon at bounding box center [698, 362] width 8 height 12
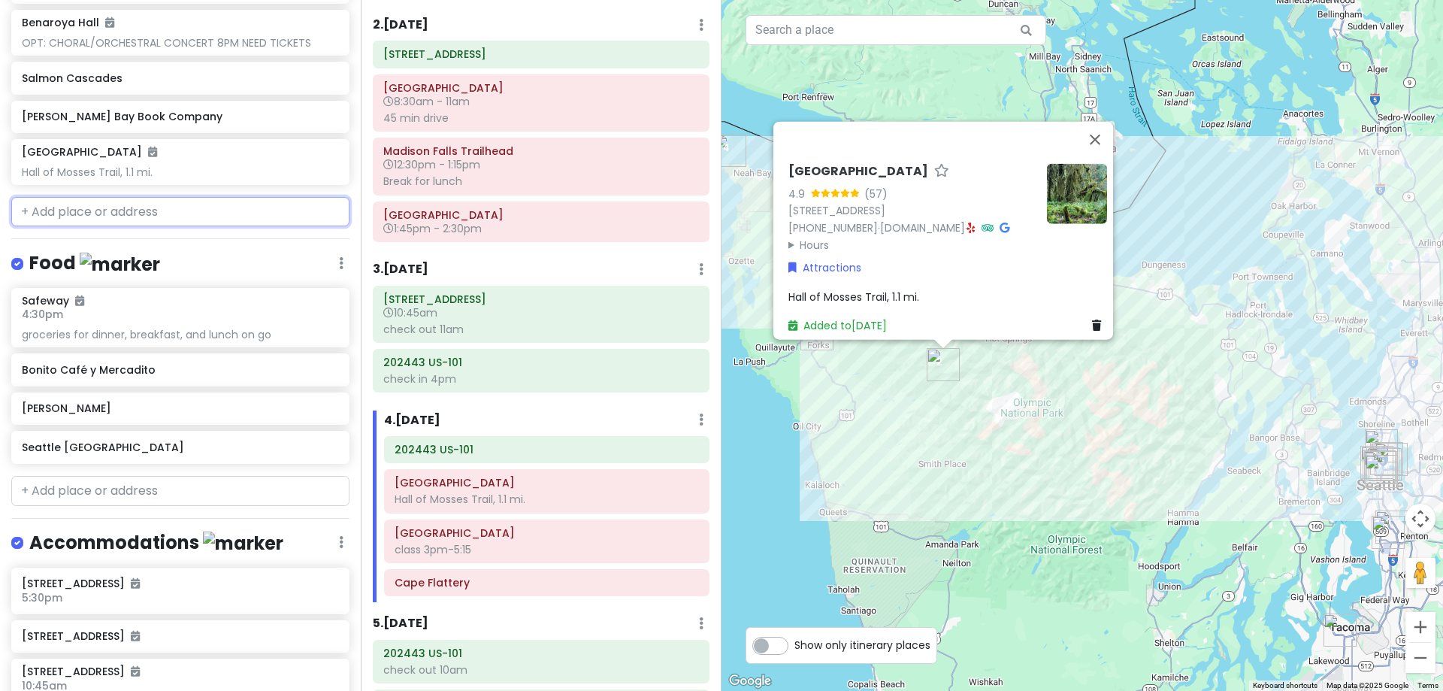
click at [145, 205] on input "text" at bounding box center [180, 212] width 338 height 30
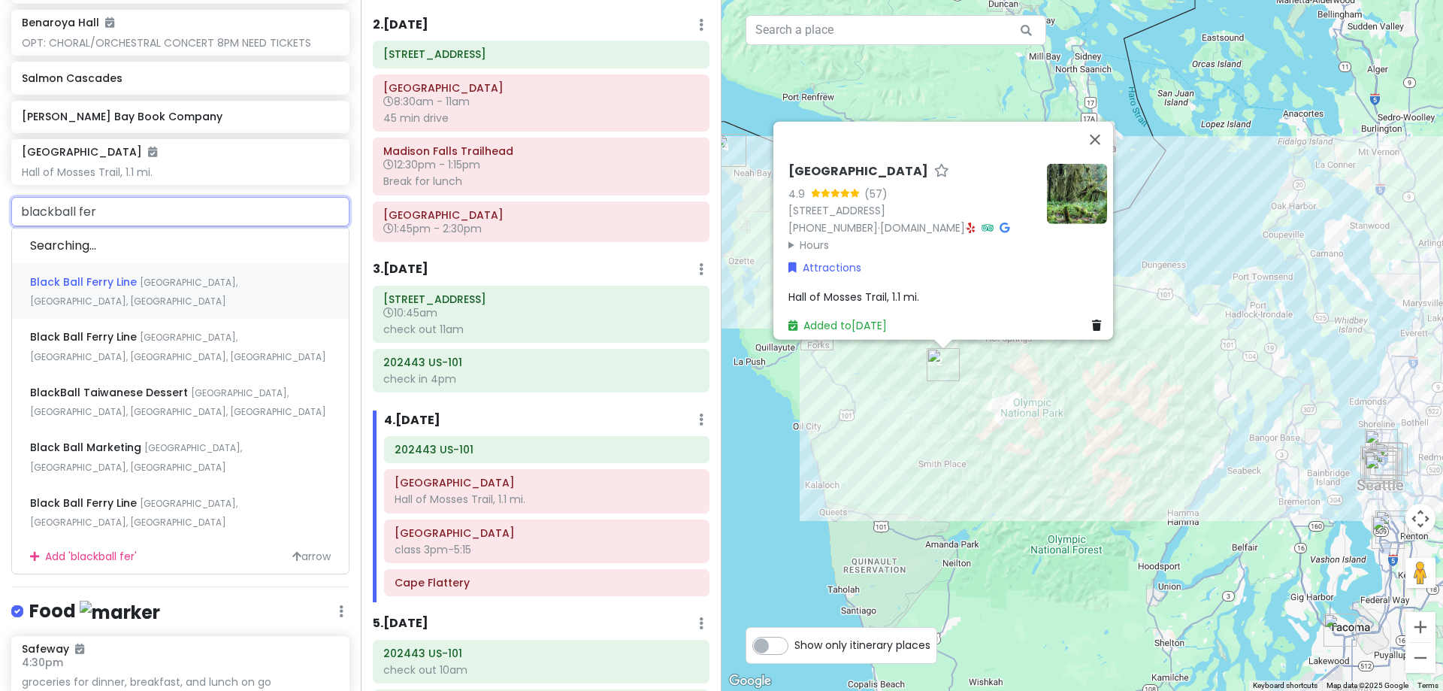
type input "blackball ferr"
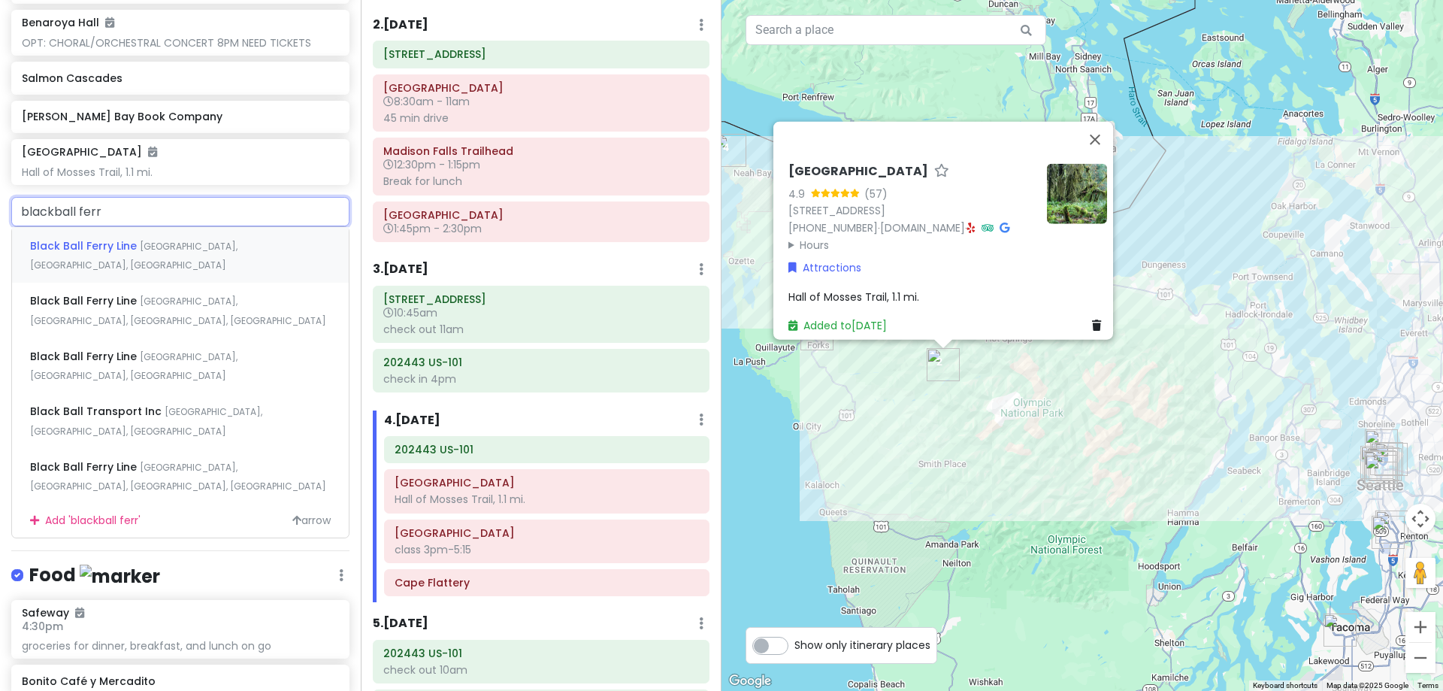
click at [153, 270] on div "Black Ball Ferry Line East Railroad Avenue, Port Angeles, WA, USA" at bounding box center [180, 255] width 337 height 56
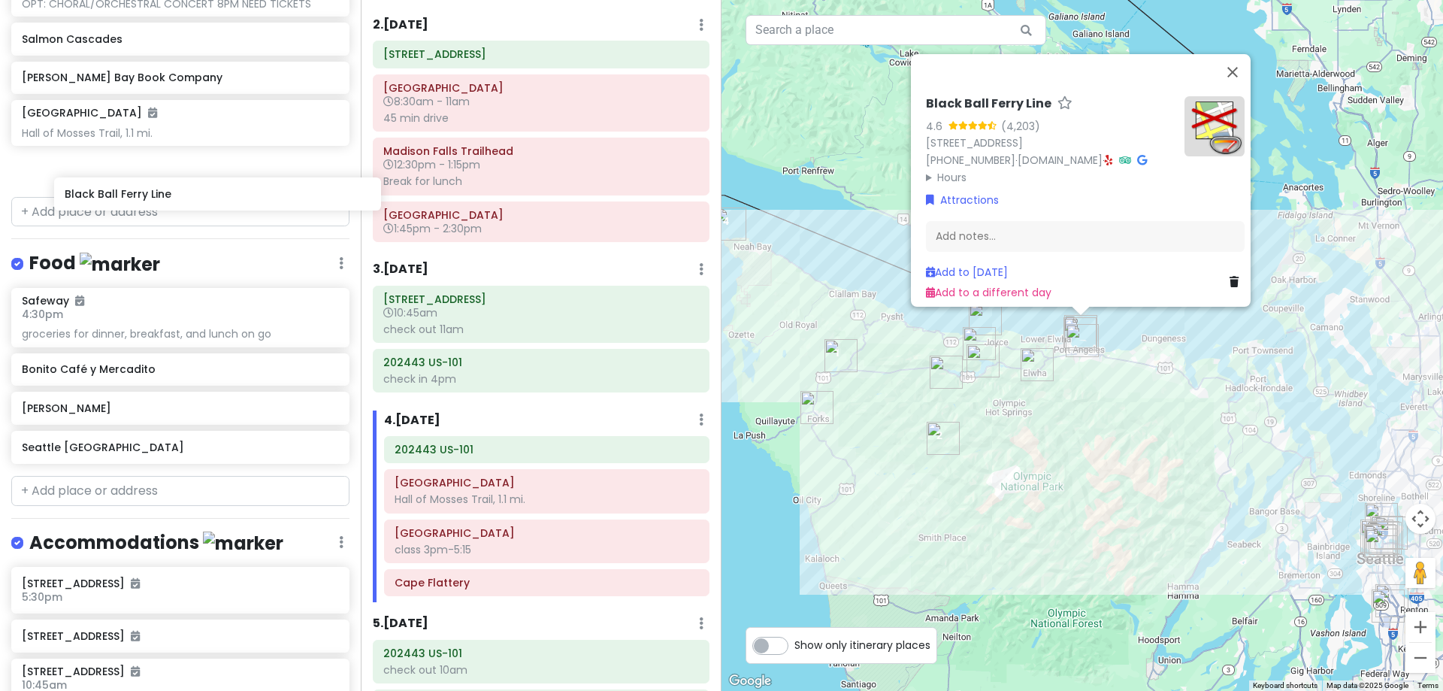
scroll to position [986, 0]
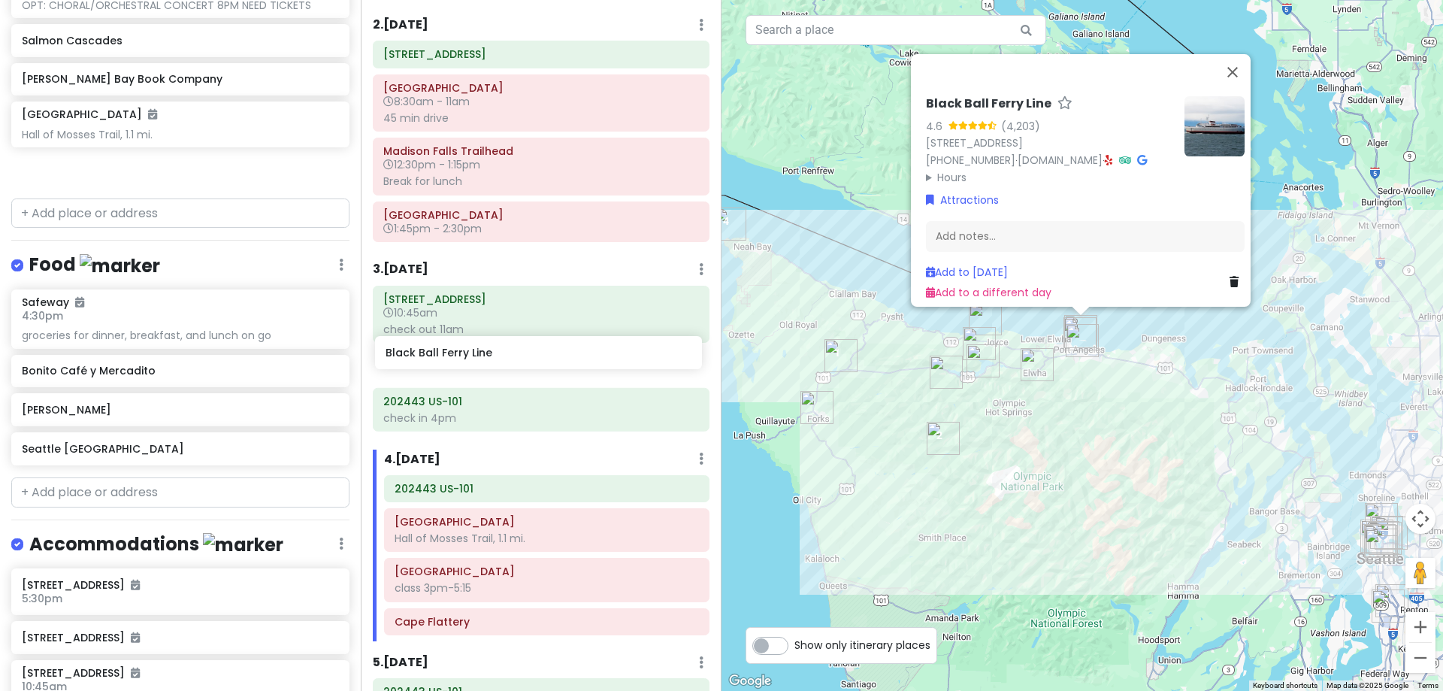
drag, startPoint x: 109, startPoint y: 170, endPoint x: 473, endPoint y: 356, distance: 408.8
click at [473, 356] on div "Hunter's 25th in Washington Private Change Dates Make a Copy Delete Trip Give F…" at bounding box center [721, 345] width 1443 height 691
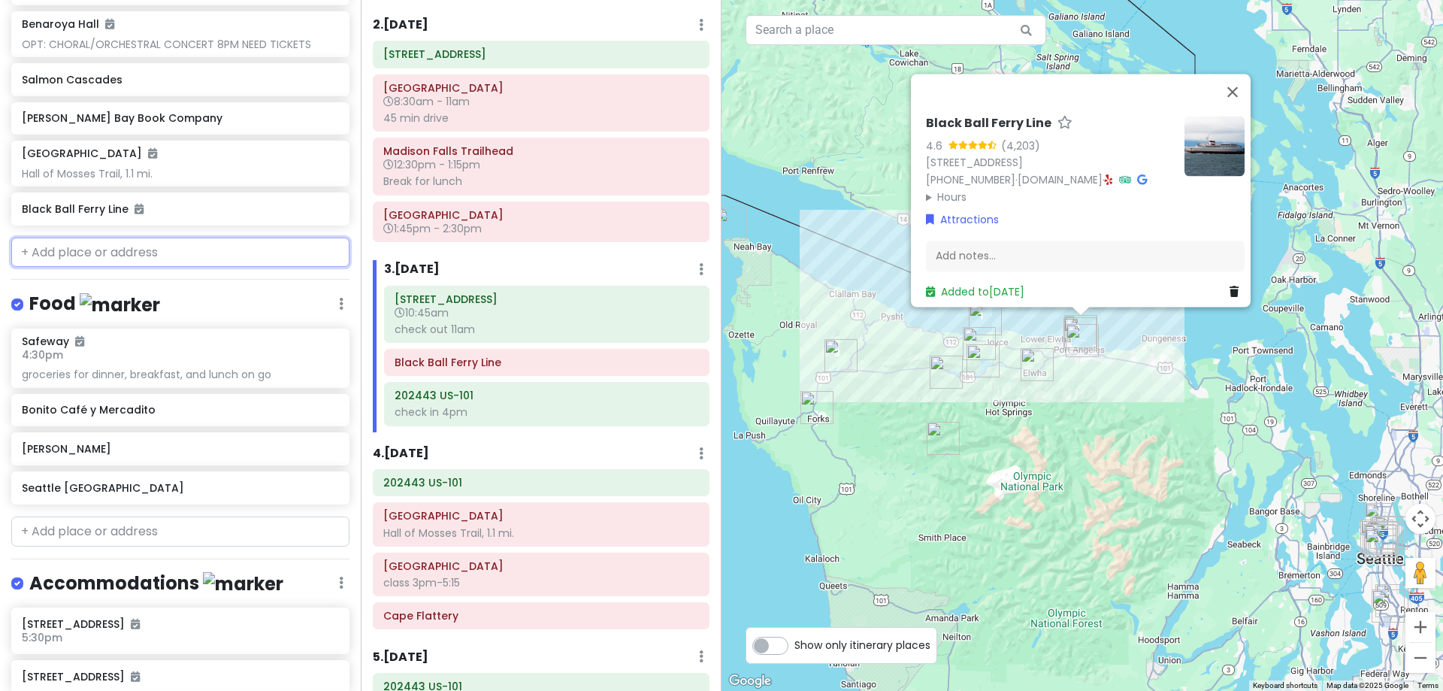
click at [120, 258] on input "text" at bounding box center [180, 253] width 338 height 30
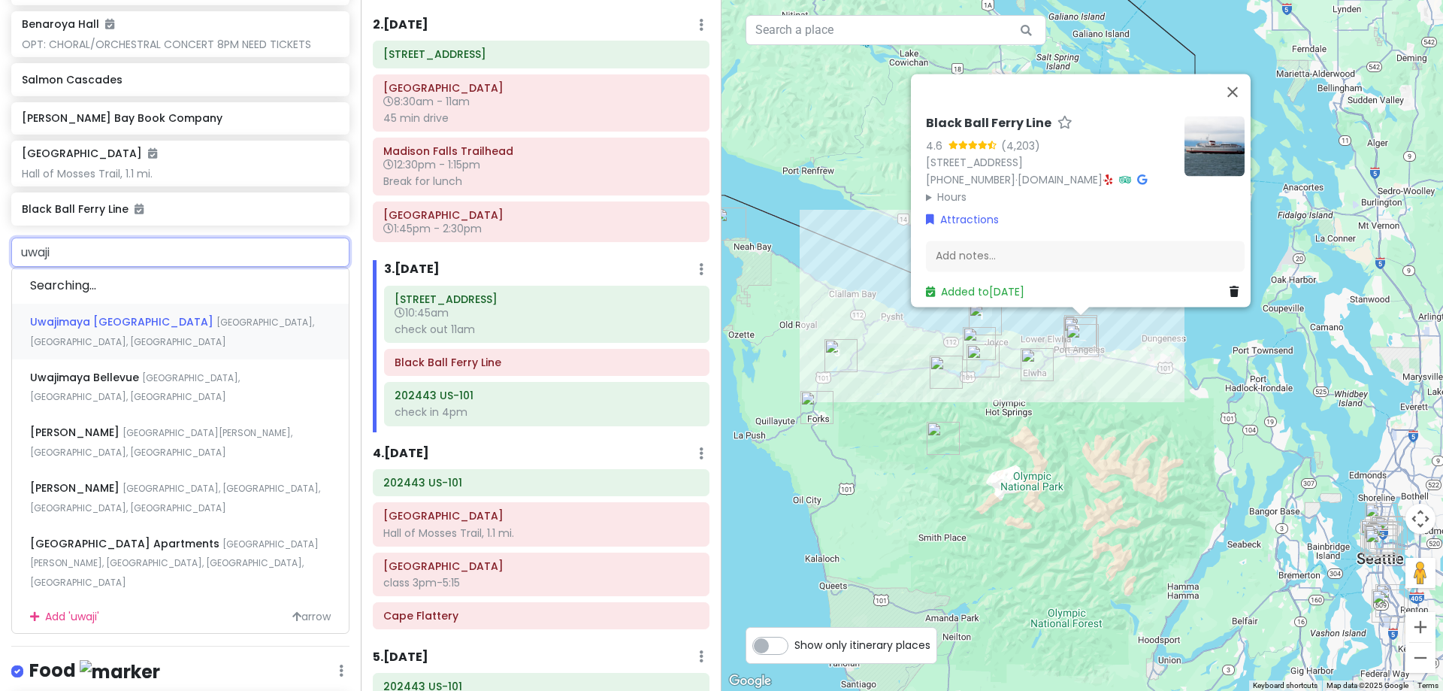
type input "uwajim"
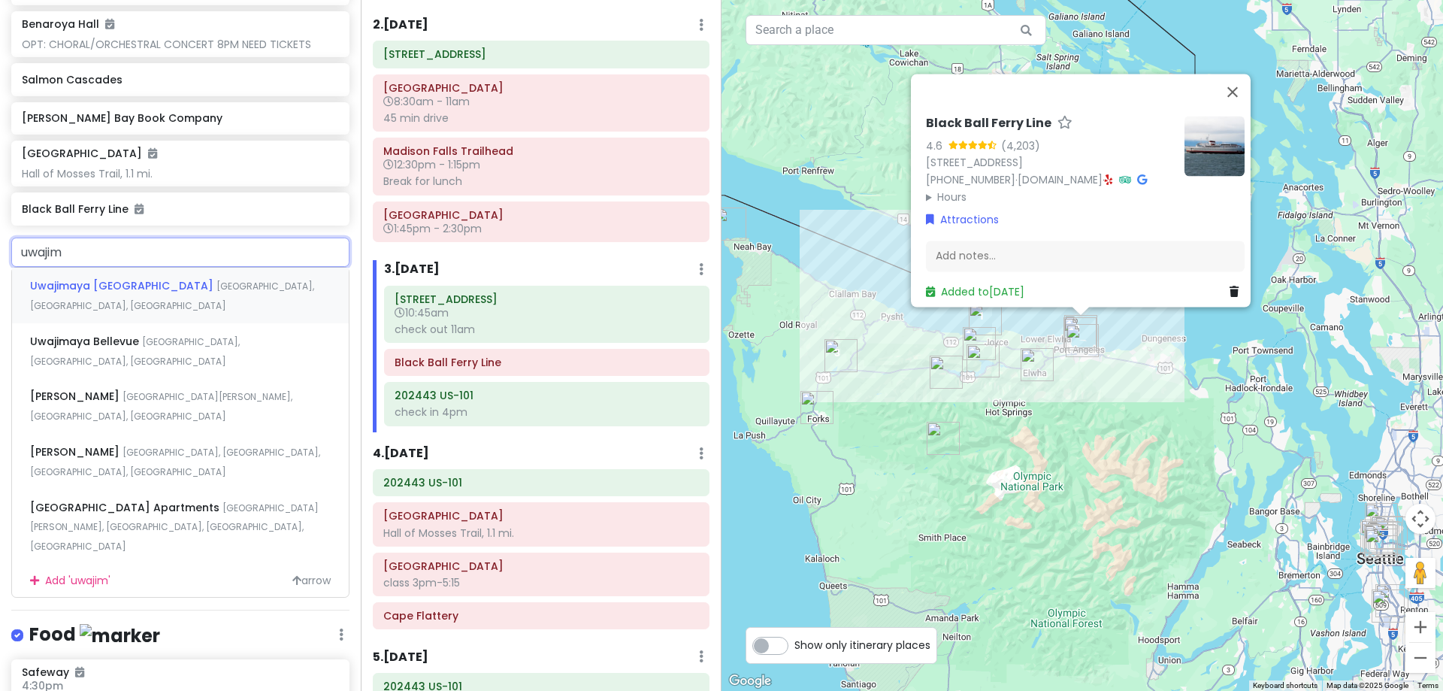
click at [120, 285] on span "Uwajimaya Seattle" at bounding box center [123, 285] width 186 height 15
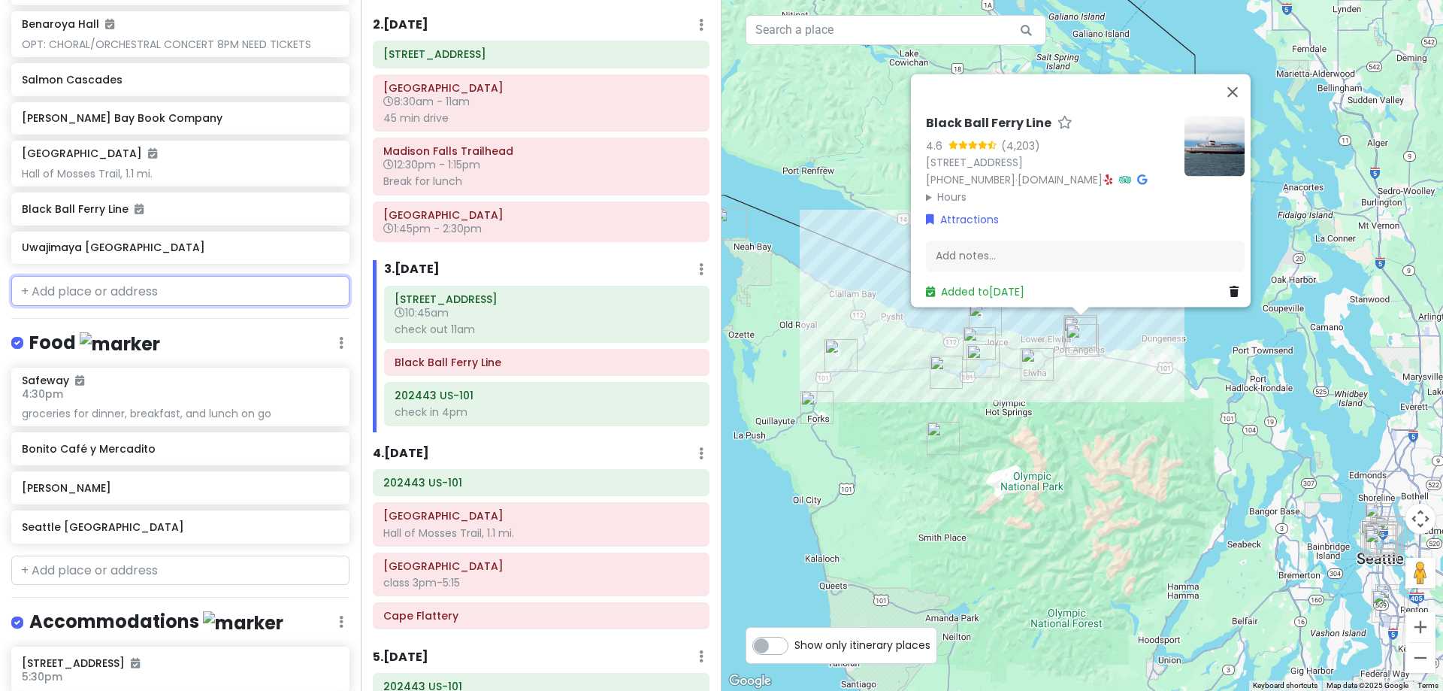
scroll to position [986, 0]
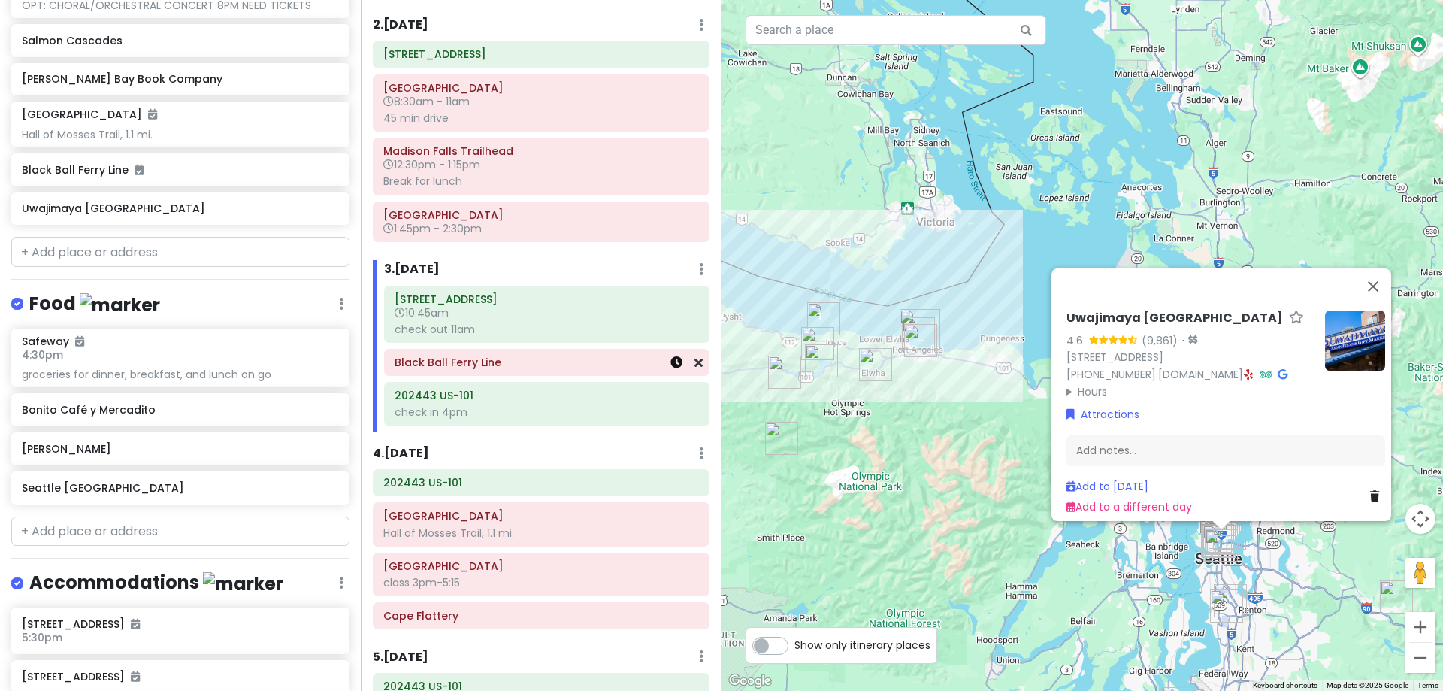
click at [670, 365] on icon at bounding box center [676, 362] width 12 height 12
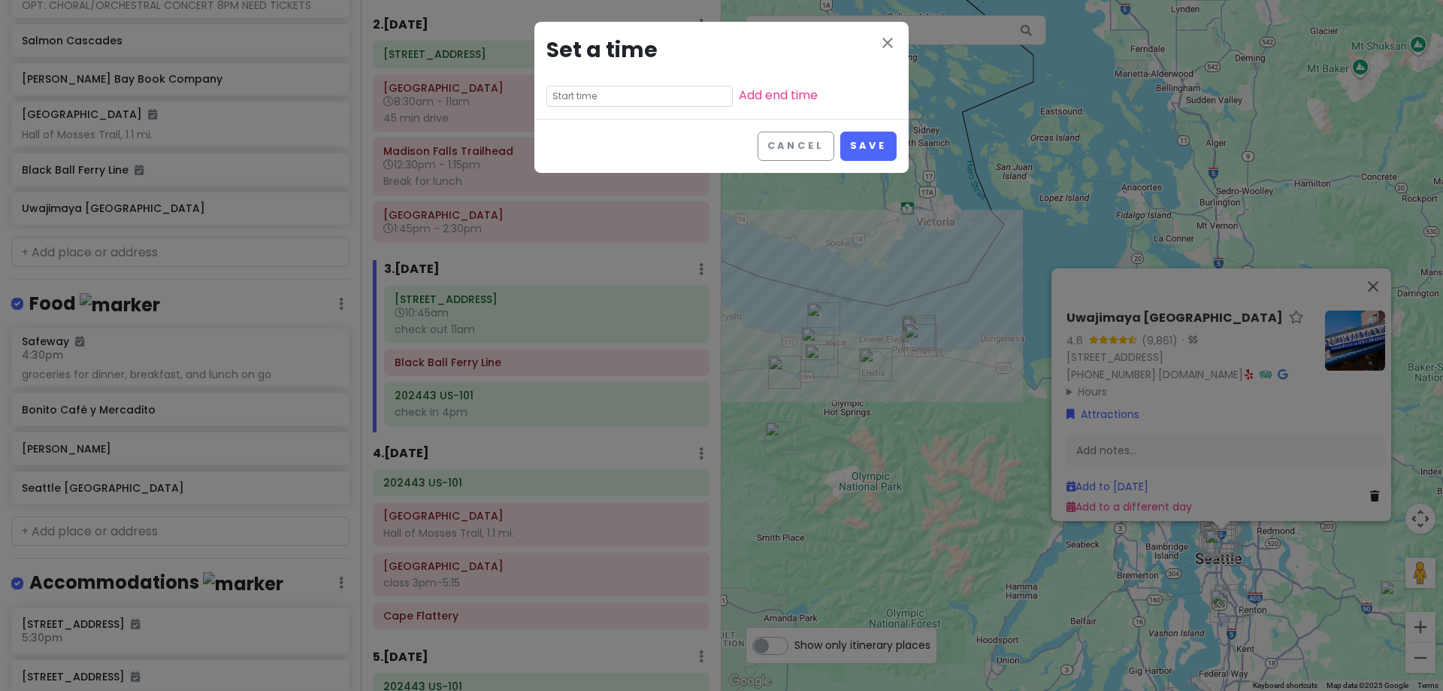
click at [610, 96] on input "text" at bounding box center [639, 96] width 186 height 21
click at [568, 152] on li "08" at bounding box center [567, 154] width 41 height 18
type input "8:10 pm"
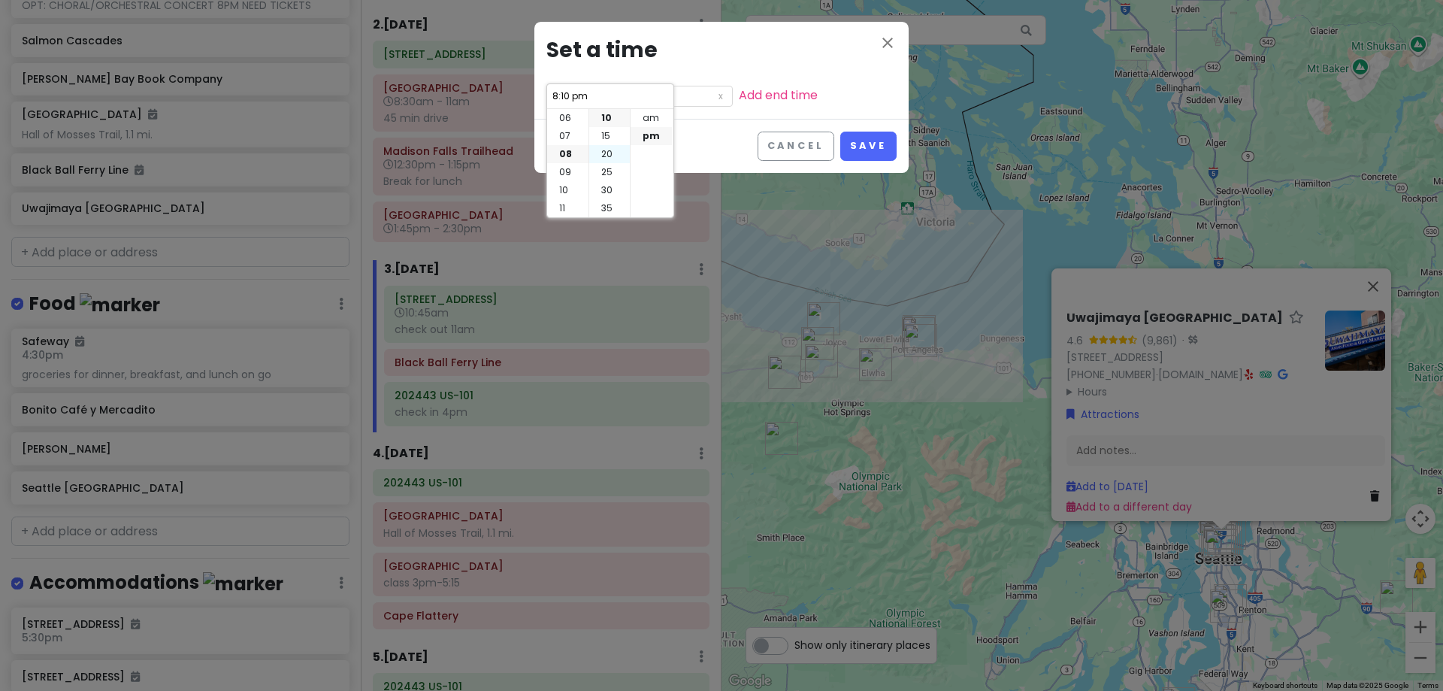
drag, startPoint x: 607, startPoint y: 153, endPoint x: 615, endPoint y: 150, distance: 8.1
click at [610, 153] on li "20" at bounding box center [609, 154] width 41 height 18
type input "8:20 pm"
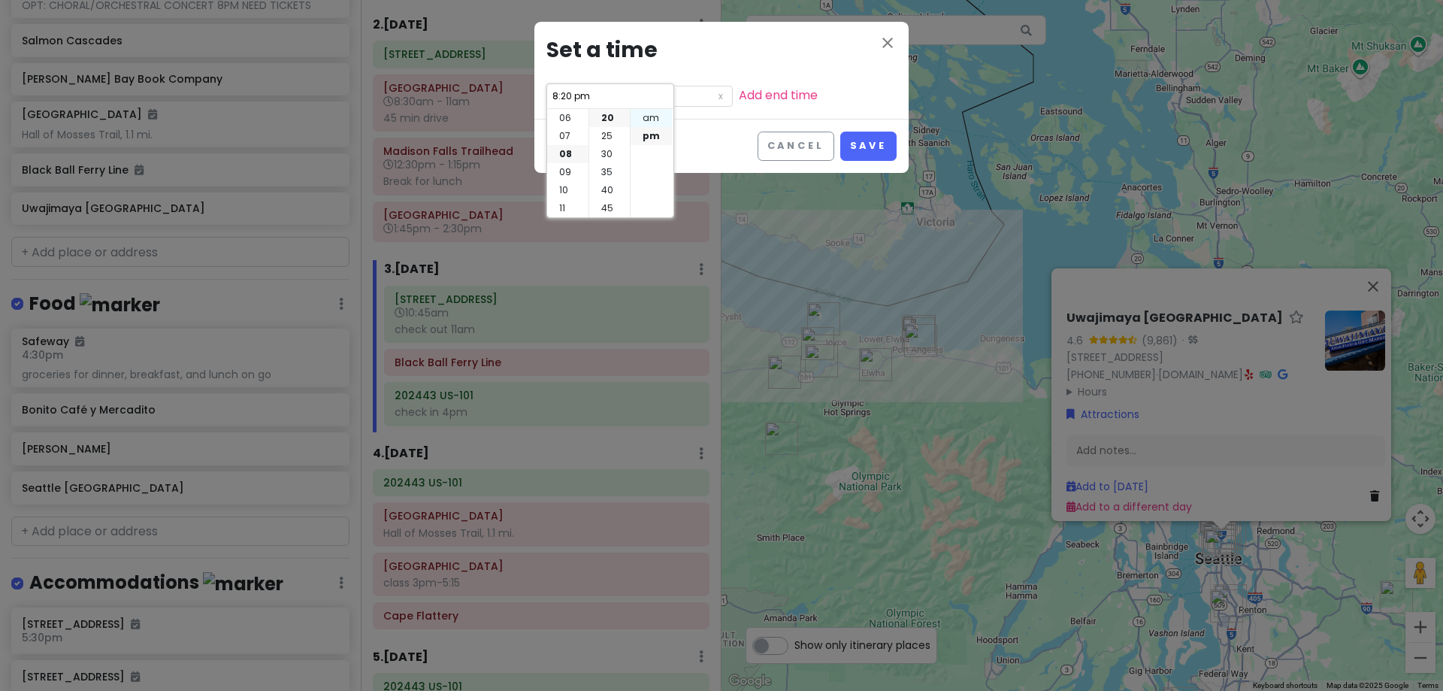
drag, startPoint x: 652, startPoint y: 118, endPoint x: 661, endPoint y: 116, distance: 9.3
click at [655, 117] on li "am" at bounding box center [651, 118] width 41 height 18
type input "8:20 am"
click at [739, 89] on link "Add end time" at bounding box center [778, 94] width 79 height 17
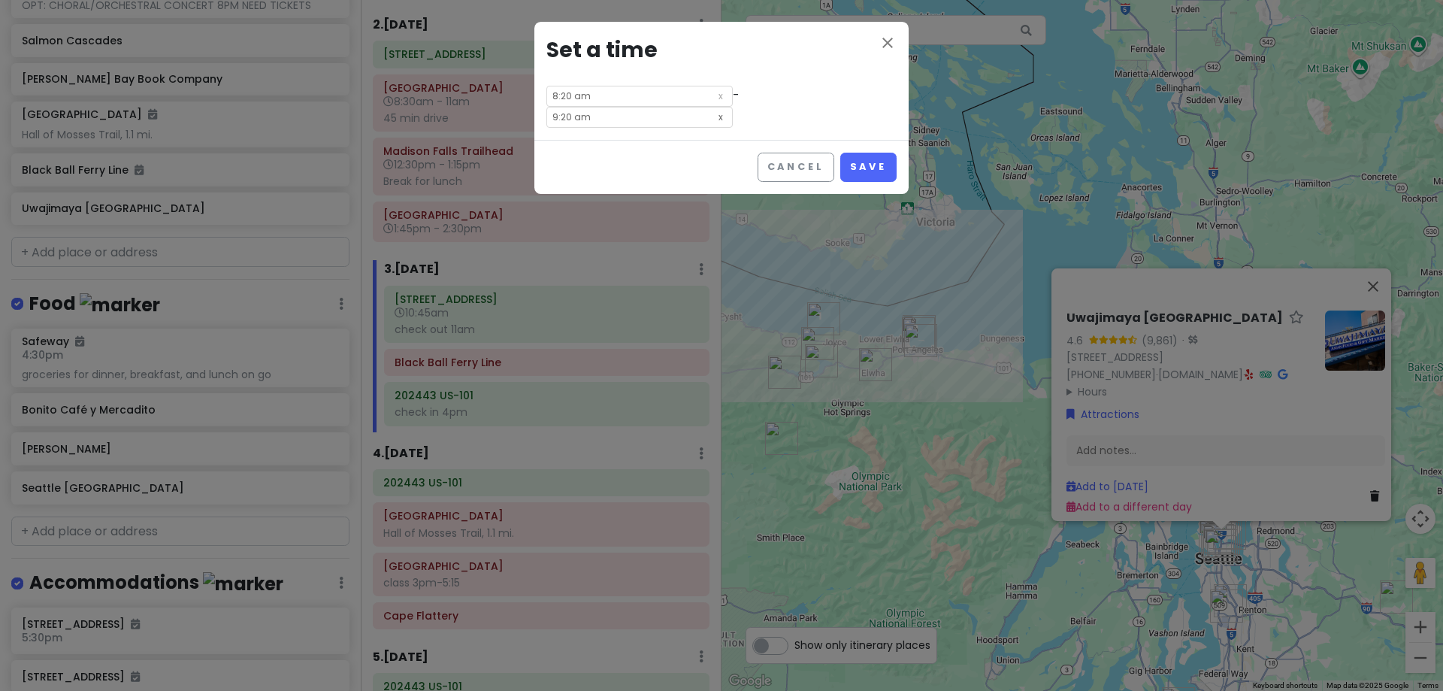
click at [728, 107] on icon at bounding box center [720, 115] width 15 height 17
click at [846, 153] on button "Save" at bounding box center [868, 167] width 56 height 29
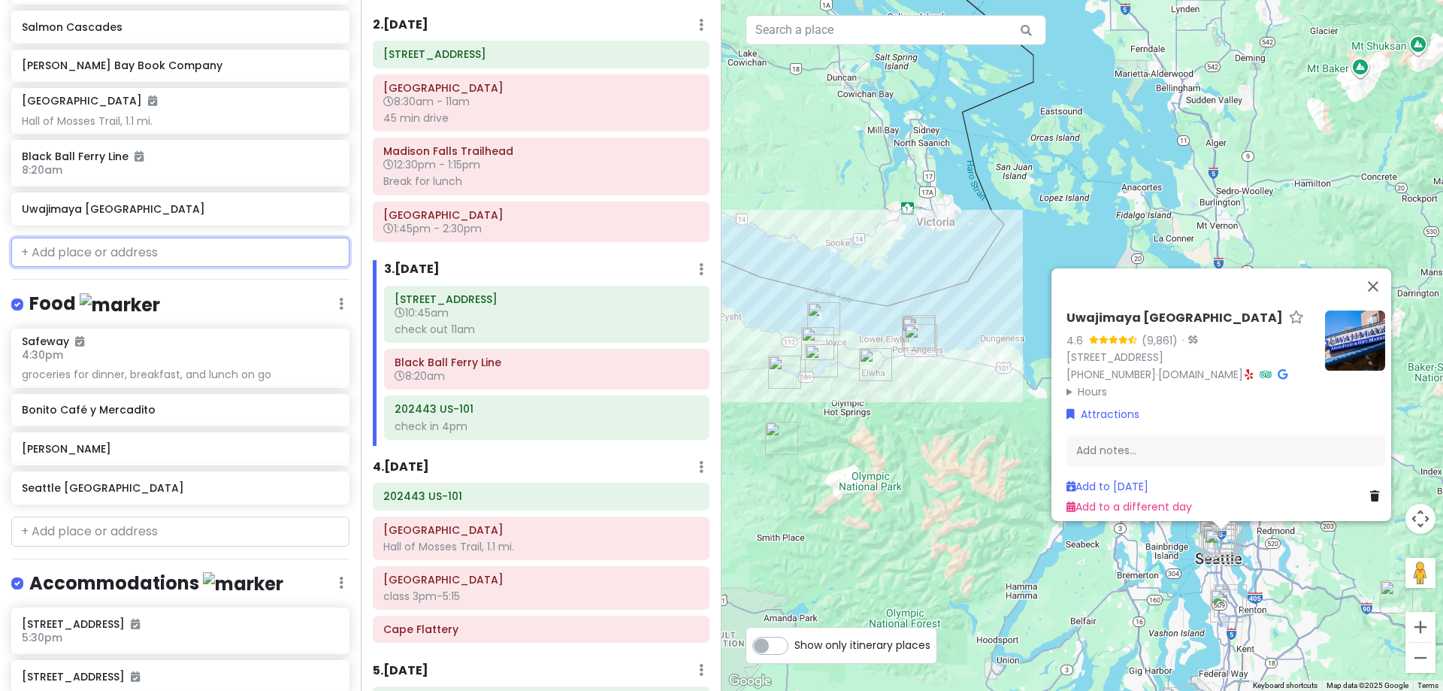
click at [206, 253] on input "text" at bounding box center [180, 253] width 338 height 30
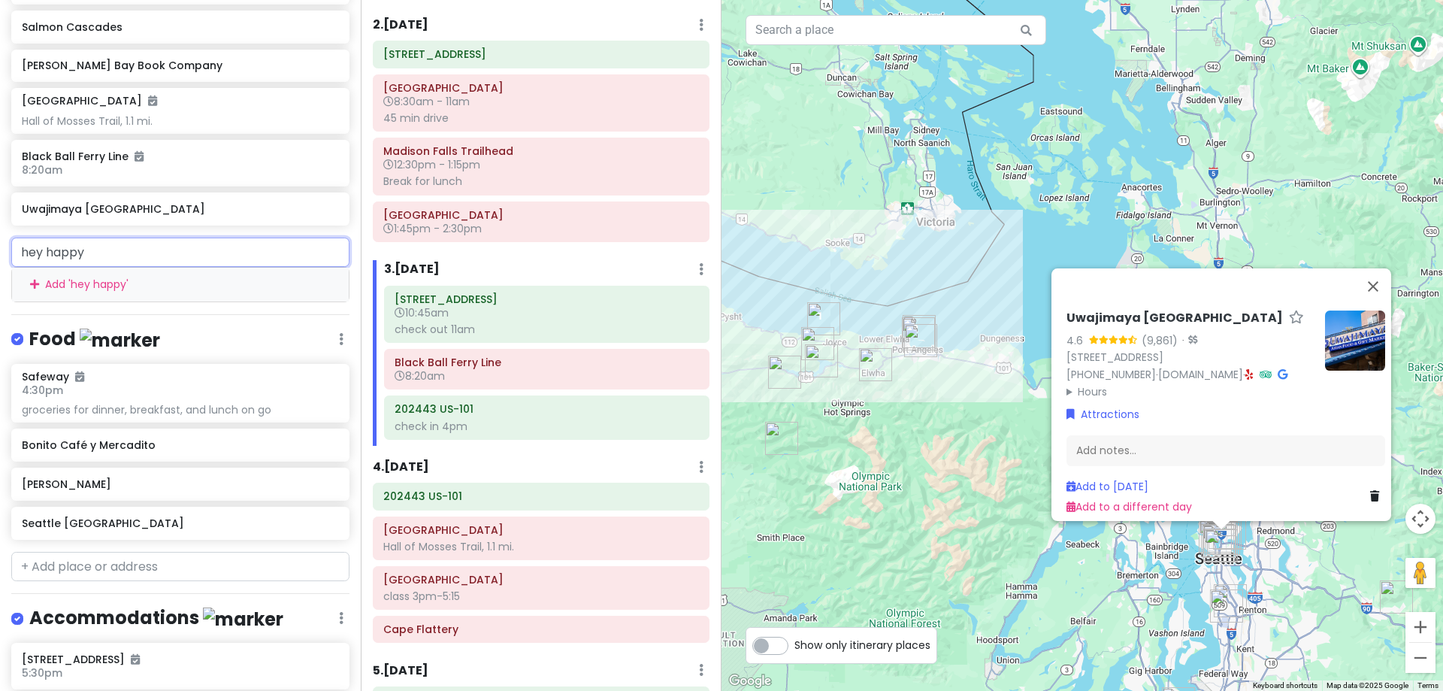
drag, startPoint x: 109, startPoint y: 246, endPoint x: 0, endPoint y: 235, distance: 109.5
click at [0, 238] on div "hey happy Add ' hey happy '" at bounding box center [180, 270] width 361 height 65
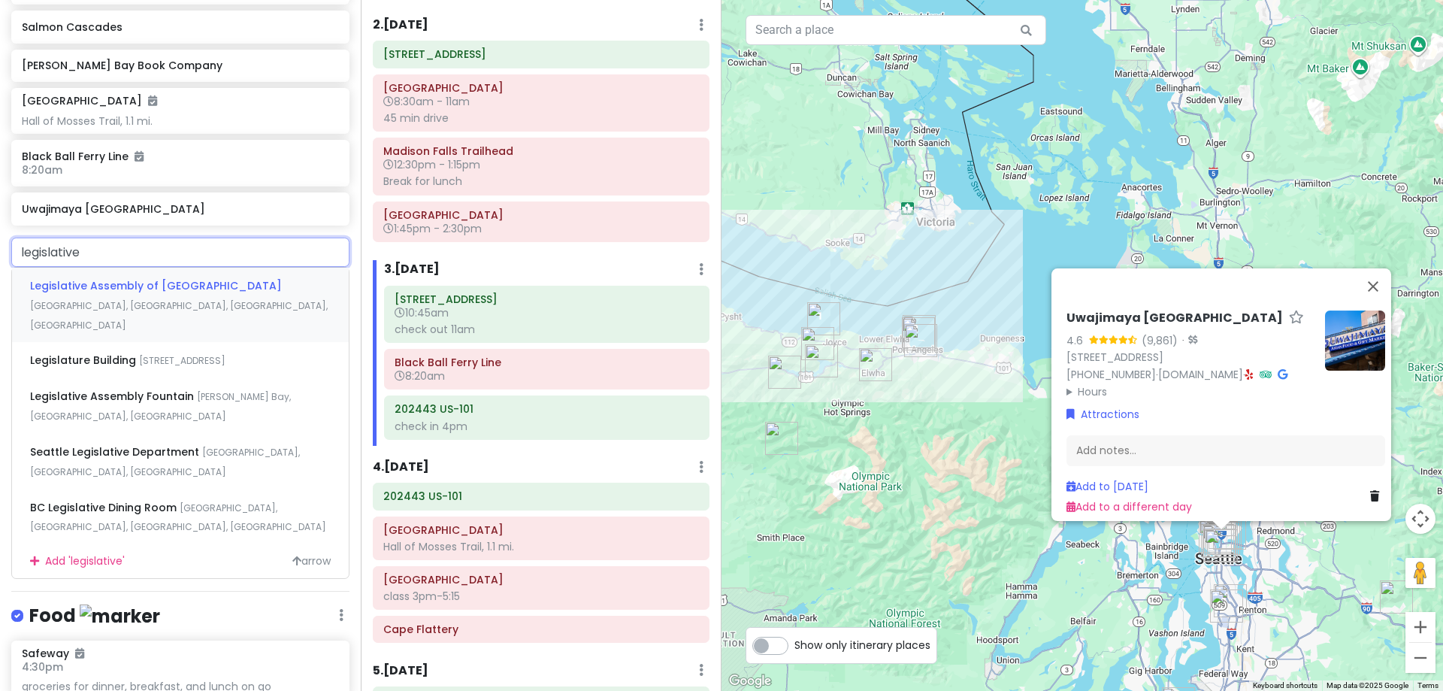
type input "legislative"
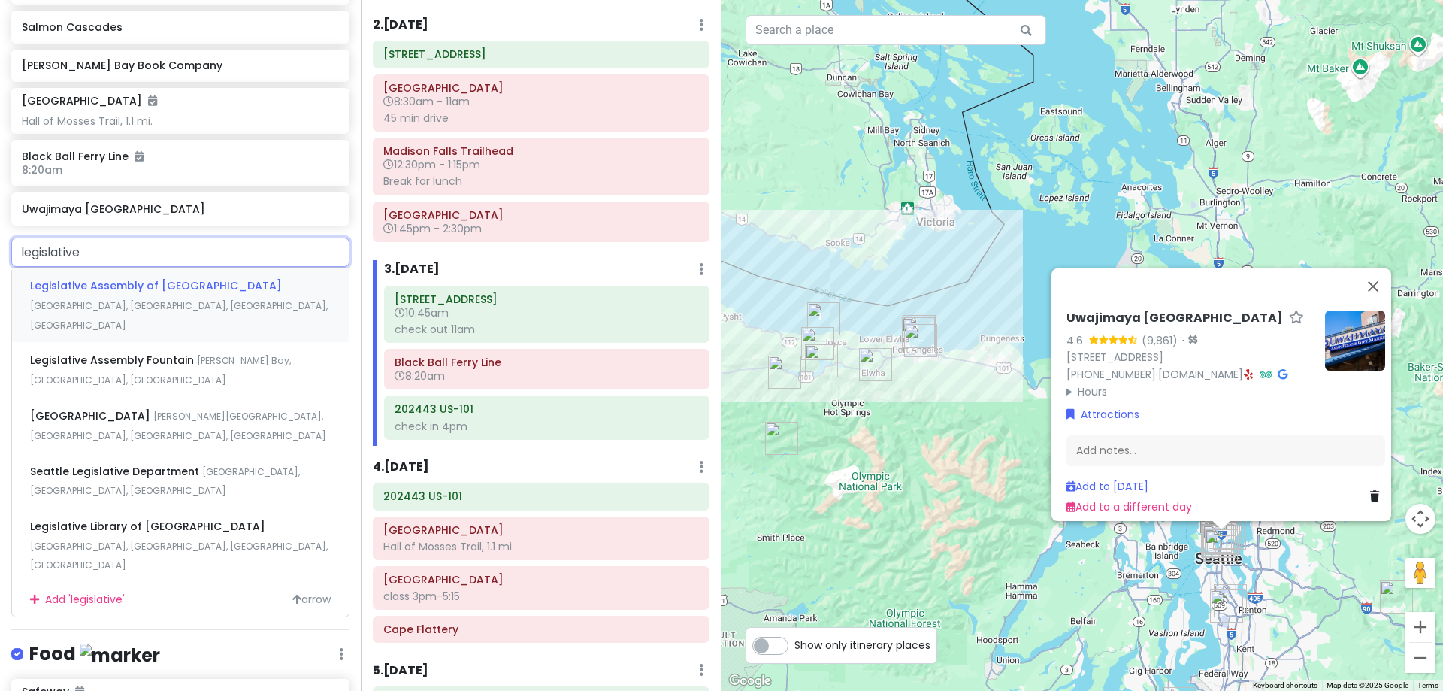
click at [111, 301] on span "Belleville Street, Victoria, BC, Canada" at bounding box center [179, 315] width 298 height 32
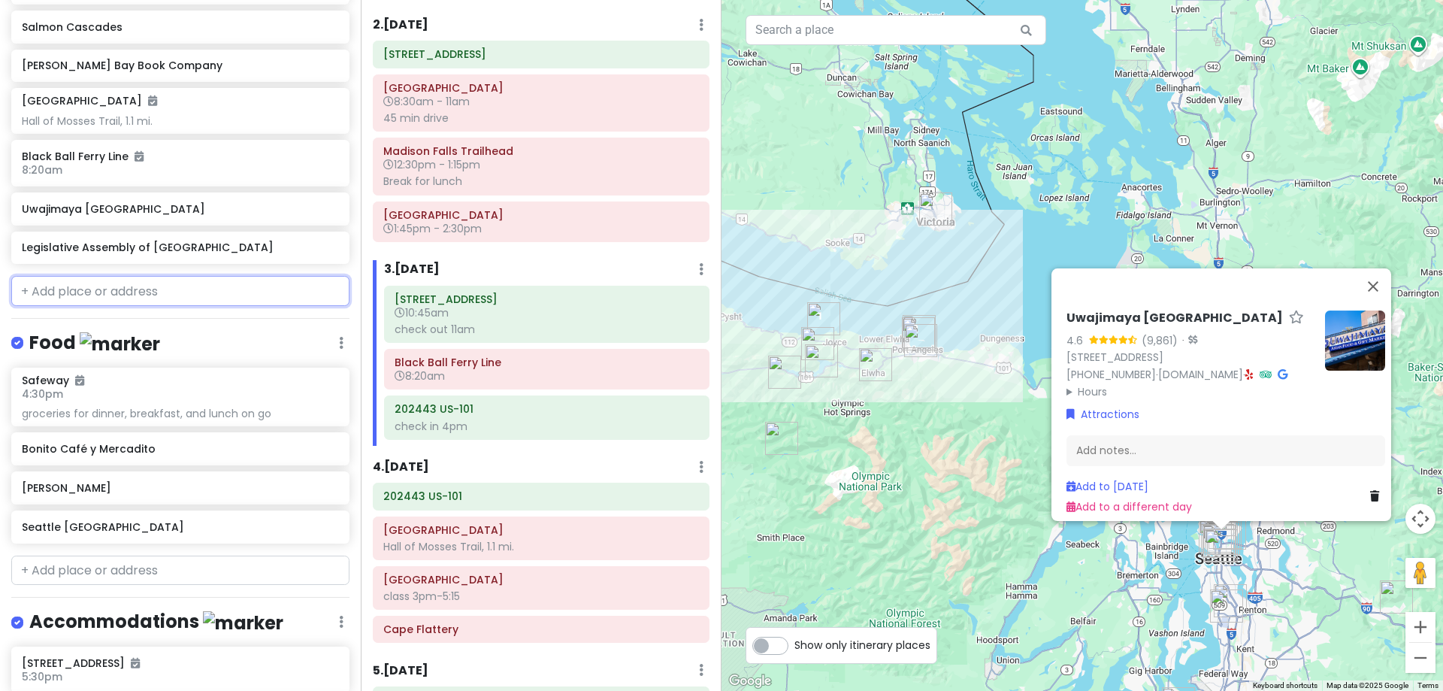
scroll to position [1039, 0]
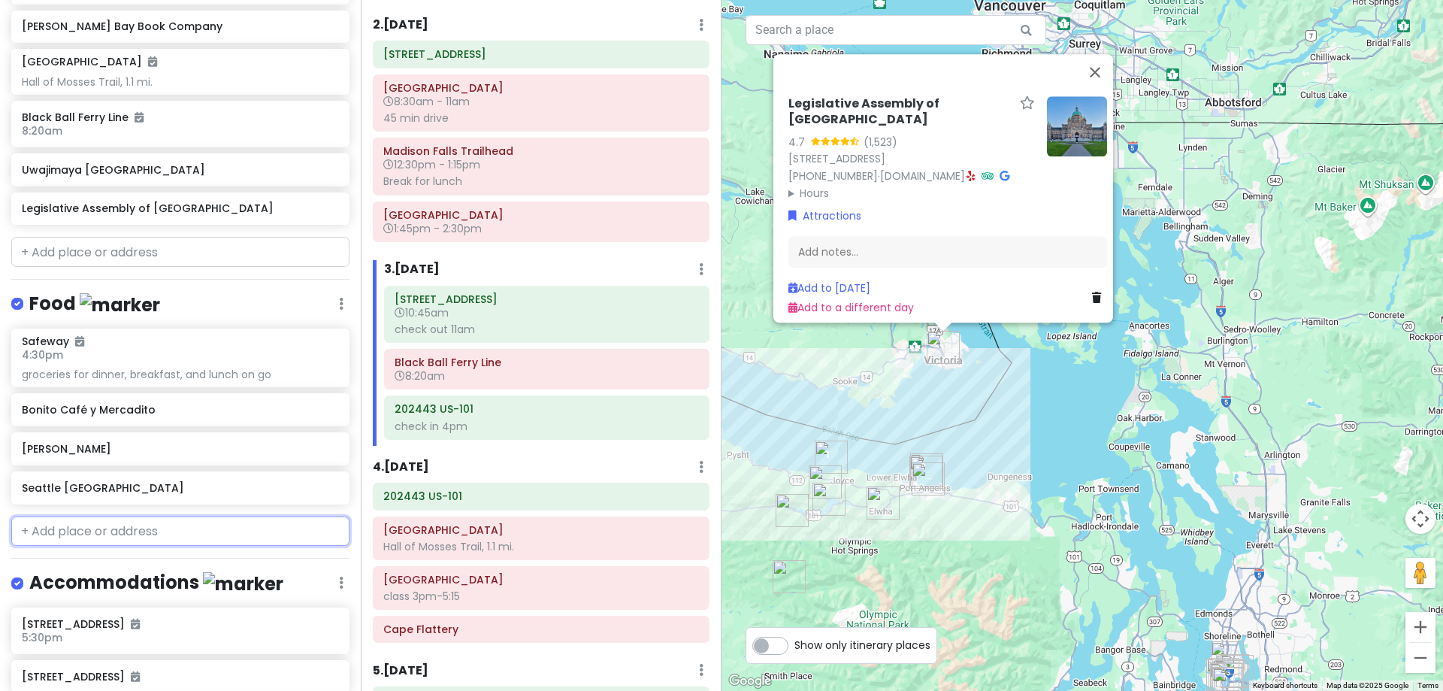
click at [180, 533] on input "text" at bounding box center [180, 531] width 338 height 30
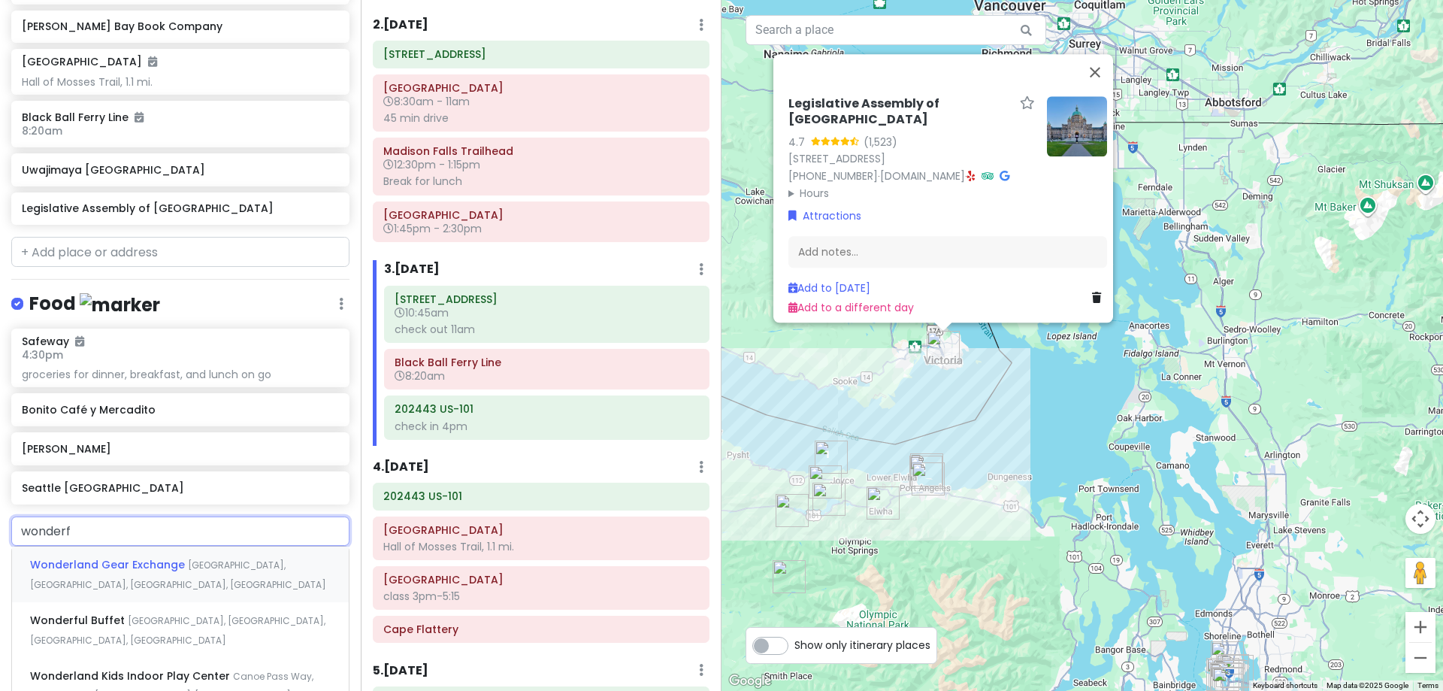
type input "wonderff"
click at [173, 566] on span "Yates Street, Victoria, BC, Canada" at bounding box center [162, 574] width 265 height 32
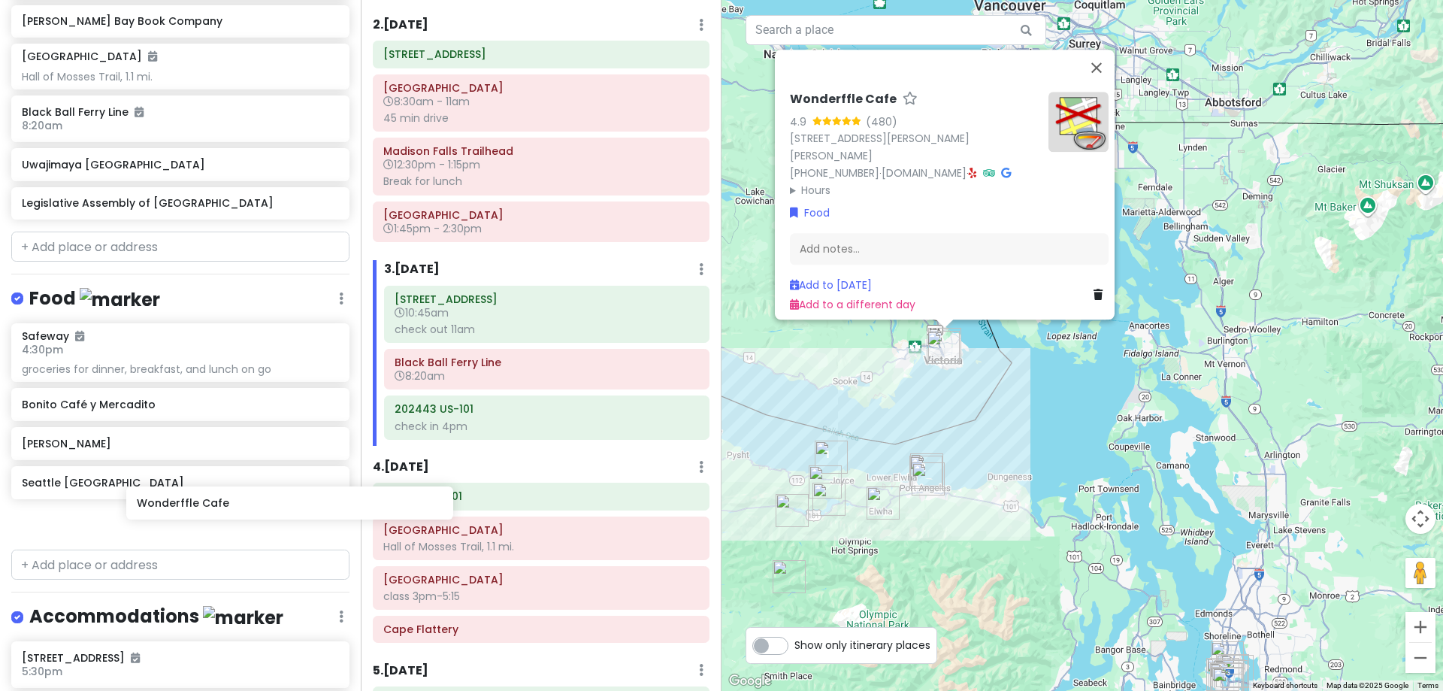
scroll to position [1044, 0]
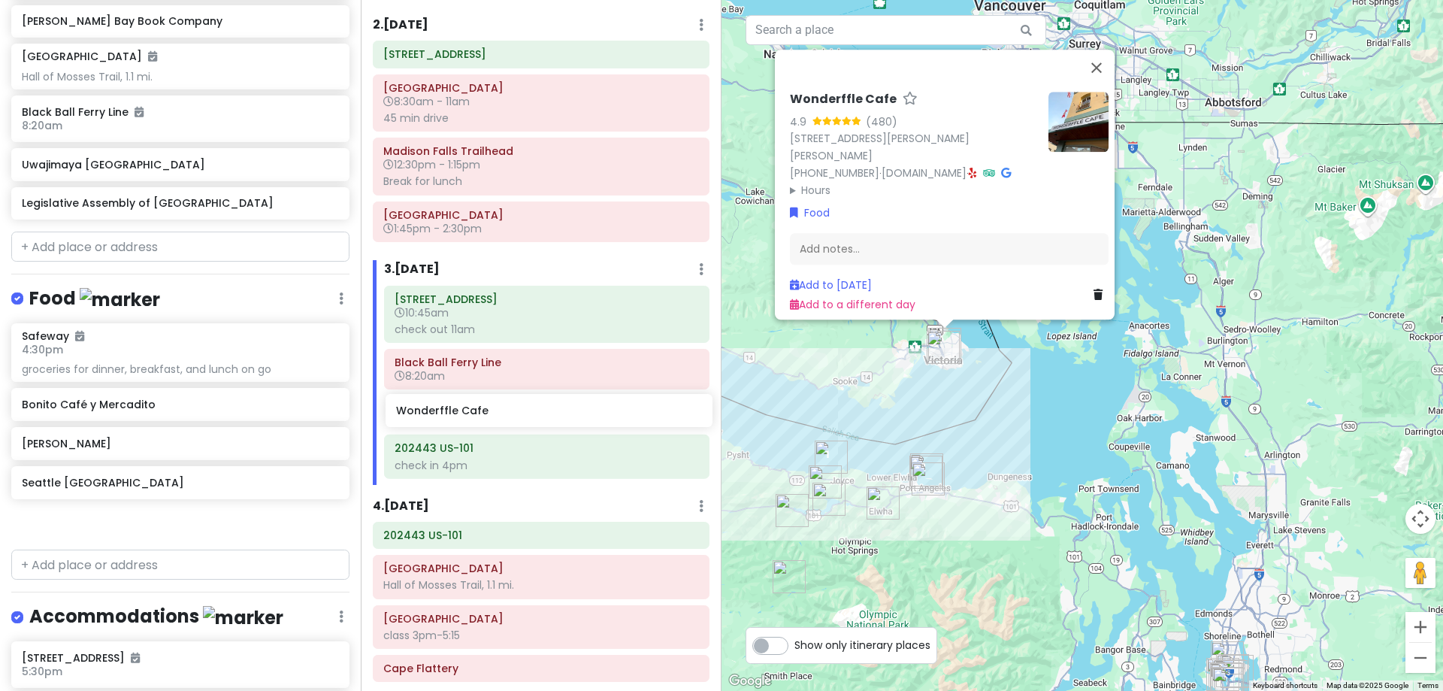
drag, startPoint x: 146, startPoint y: 526, endPoint x: 519, endPoint y: 413, distance: 389.7
click at [519, 413] on div "Hunter's 25th in Washington Private Change Dates Make a Copy Delete Trip Give F…" at bounding box center [721, 345] width 1443 height 691
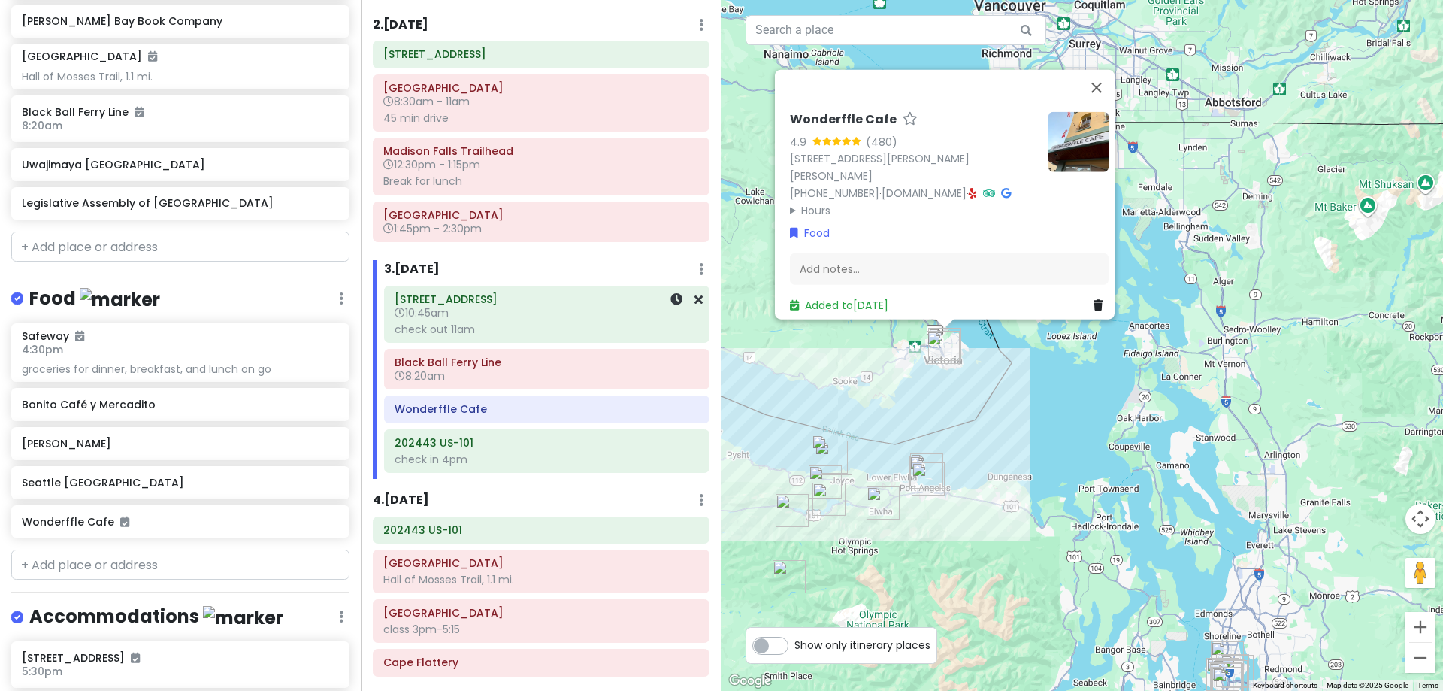
click at [505, 294] on h6 "[STREET_ADDRESS]" at bounding box center [547, 299] width 304 height 14
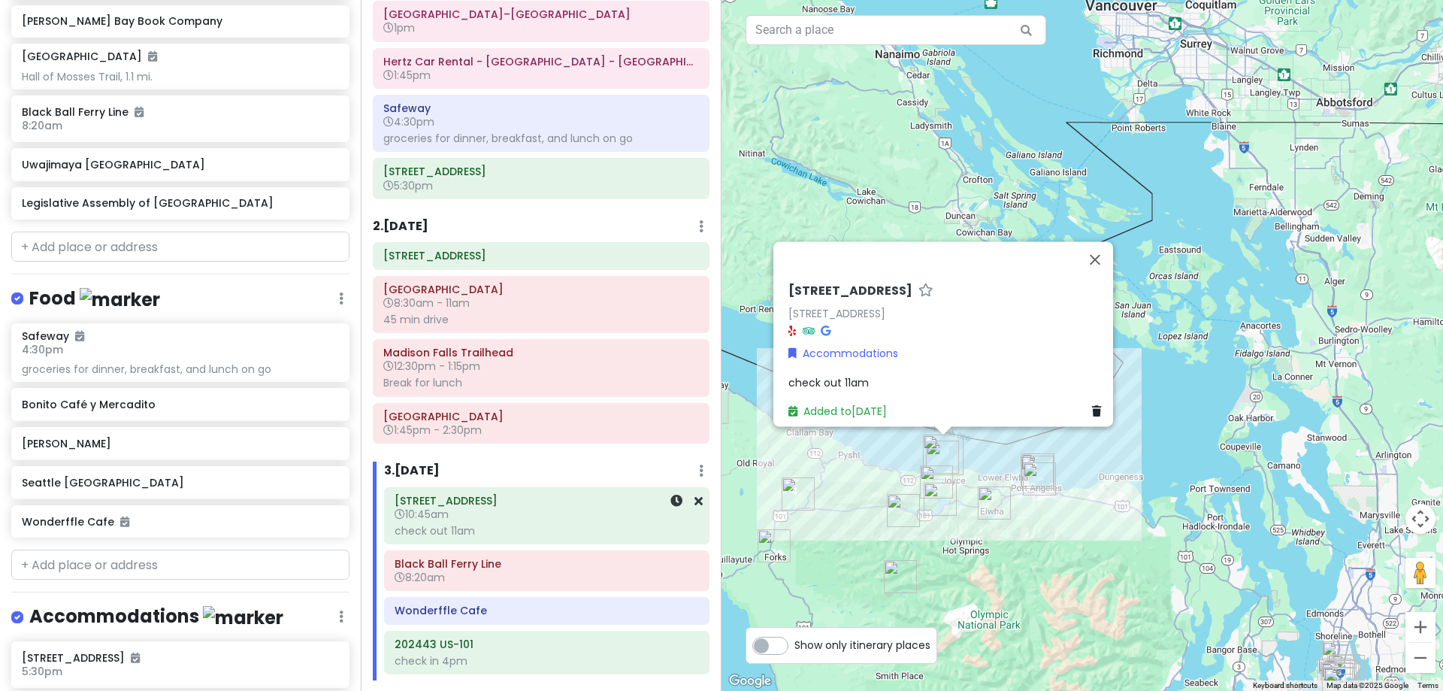
scroll to position [0, 0]
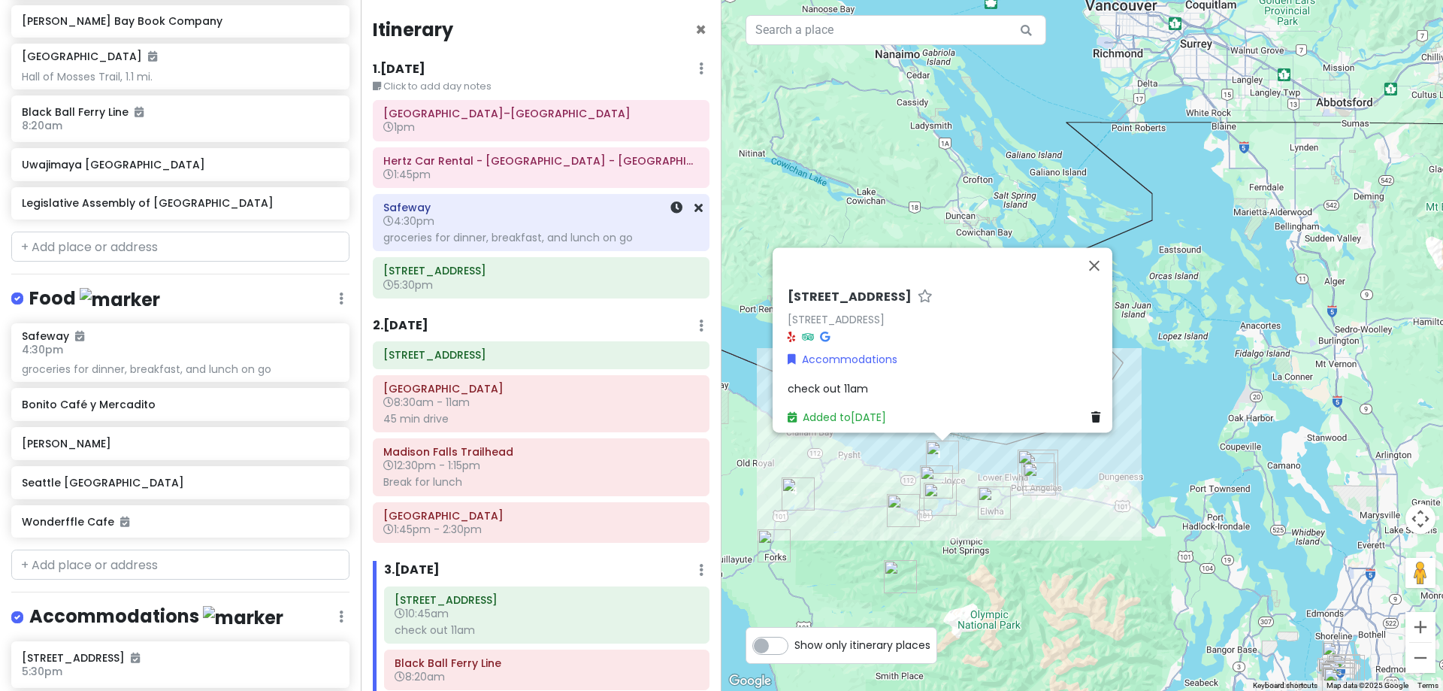
click at [529, 211] on h6 "Safeway" at bounding box center [541, 208] width 316 height 14
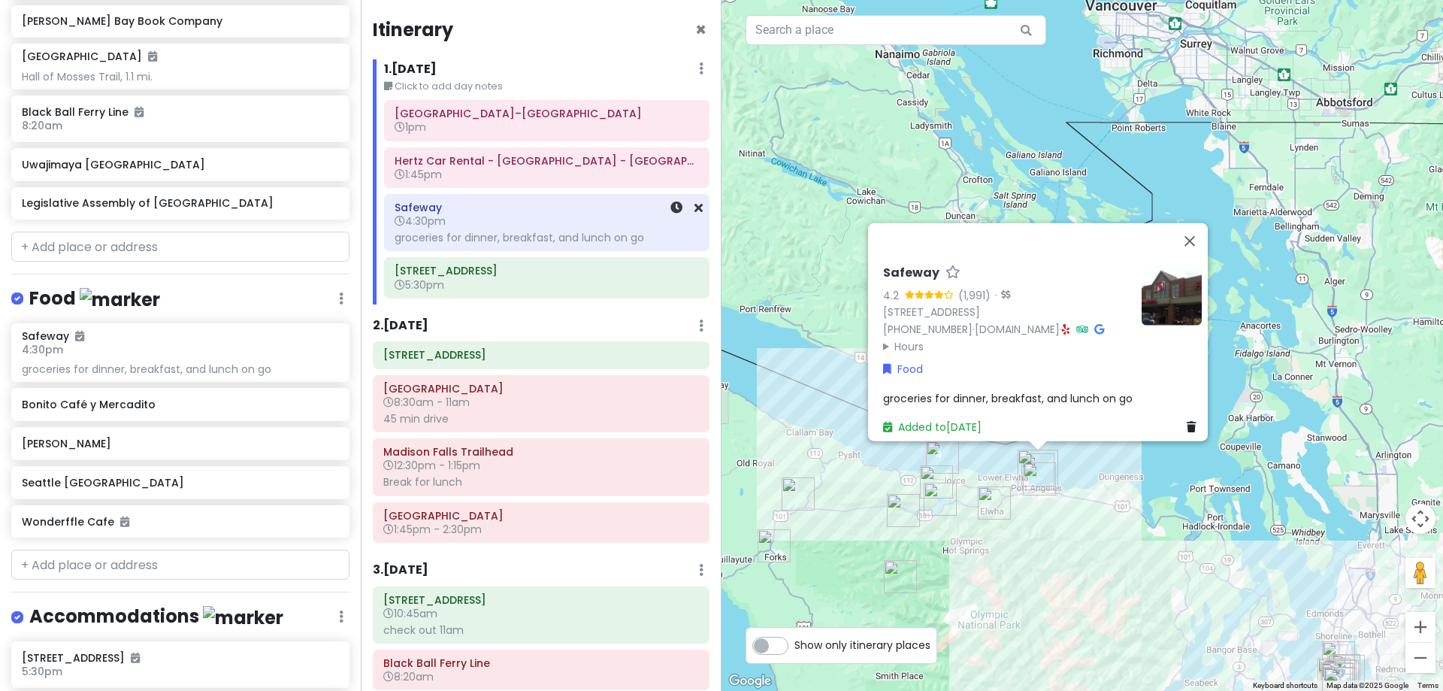
click at [507, 212] on h6 "Safeway" at bounding box center [547, 208] width 304 height 14
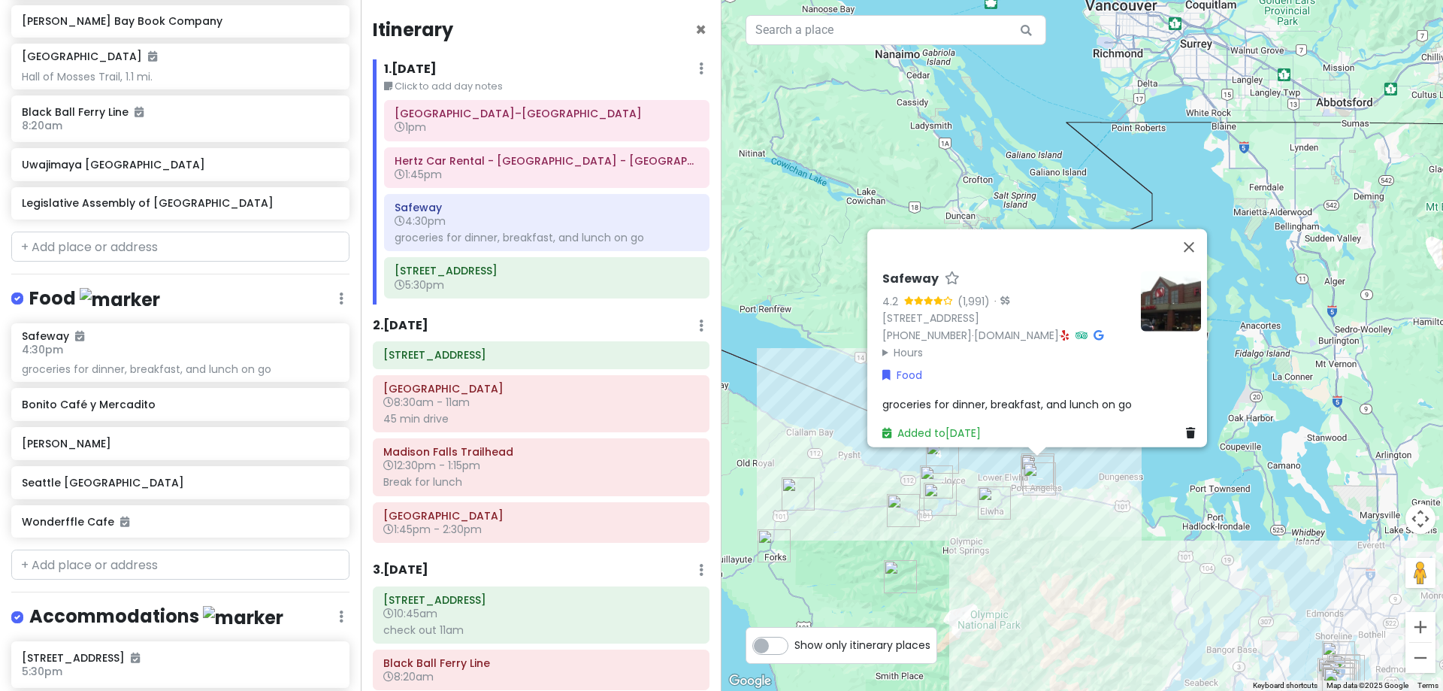
click at [1049, 396] on span "groceries for dinner, breakfast, and lunch on go" at bounding box center [1007, 403] width 250 height 15
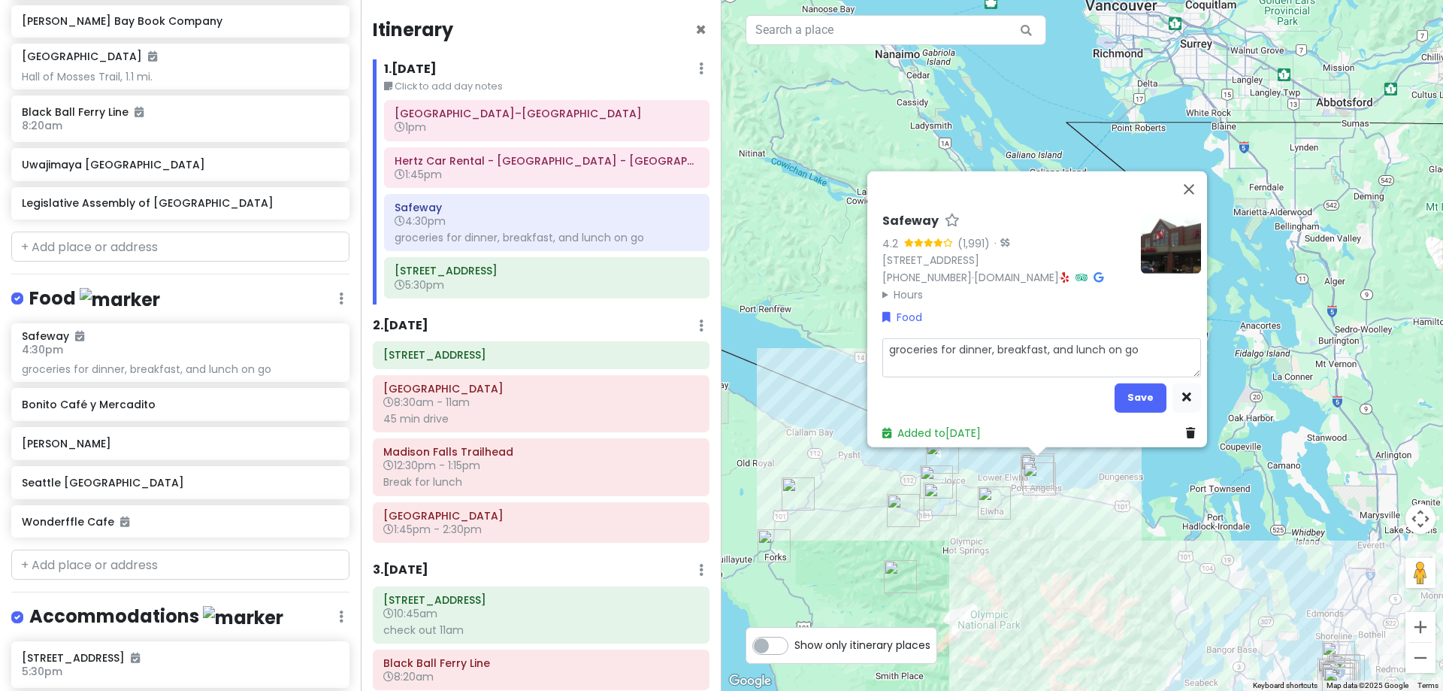
click at [1161, 346] on textarea "groceries for dinner, breakfast, and lunch on go" at bounding box center [1041, 356] width 319 height 39
type textarea "x"
type textarea "groceries for dinner, breakfast, and lunch on go."
type textarea "x"
type textarea "groceries for dinner, breakfast, and lunch on go."
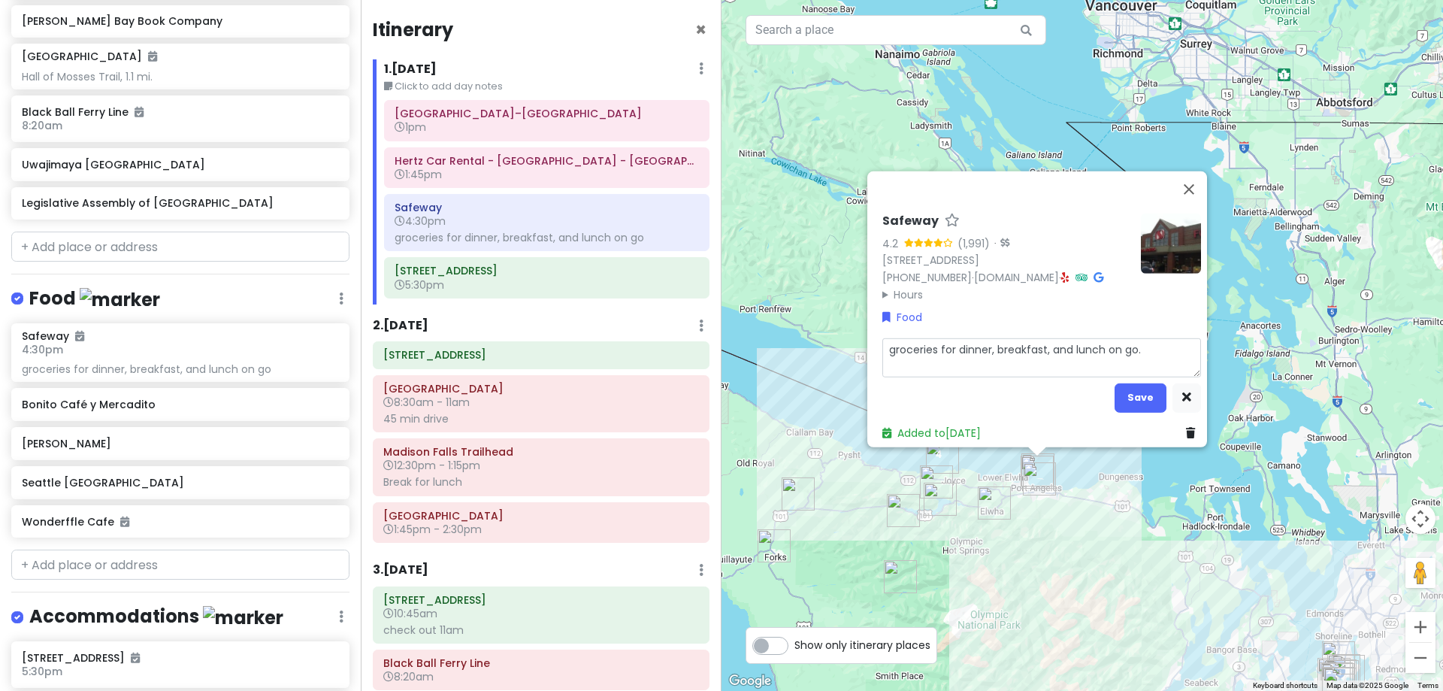
type textarea "x"
type textarea "groceries for dinner, breakfast, and lunch on go. s"
type textarea "x"
type textarea "groceries for dinner, breakfast, and lunch on go. st"
type textarea "x"
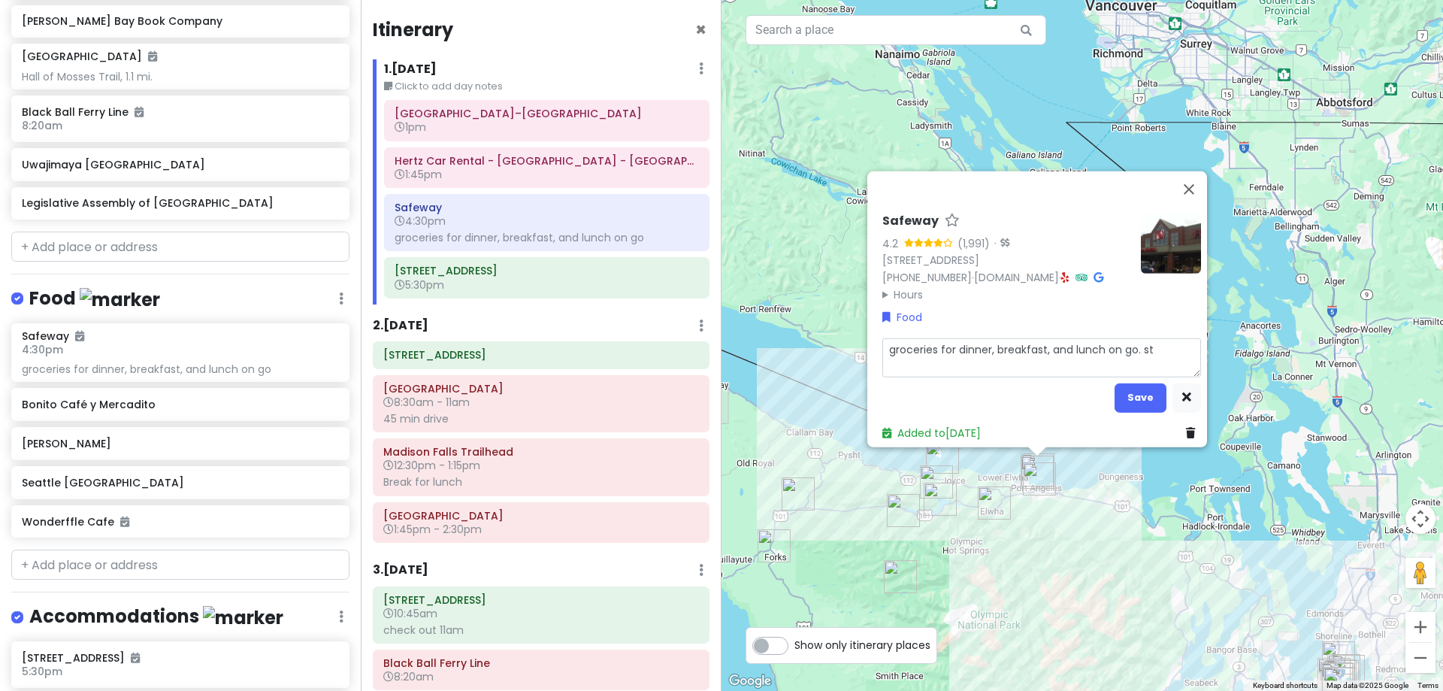
type textarea "groceries for dinner, breakfast, and lunch on go. sto"
type textarea "x"
type textarea "groceries for dinner, breakfast, and lunch on go. stop"
type textarea "x"
type textarea "groceries for dinner, breakfast, and lunch on go. stop"
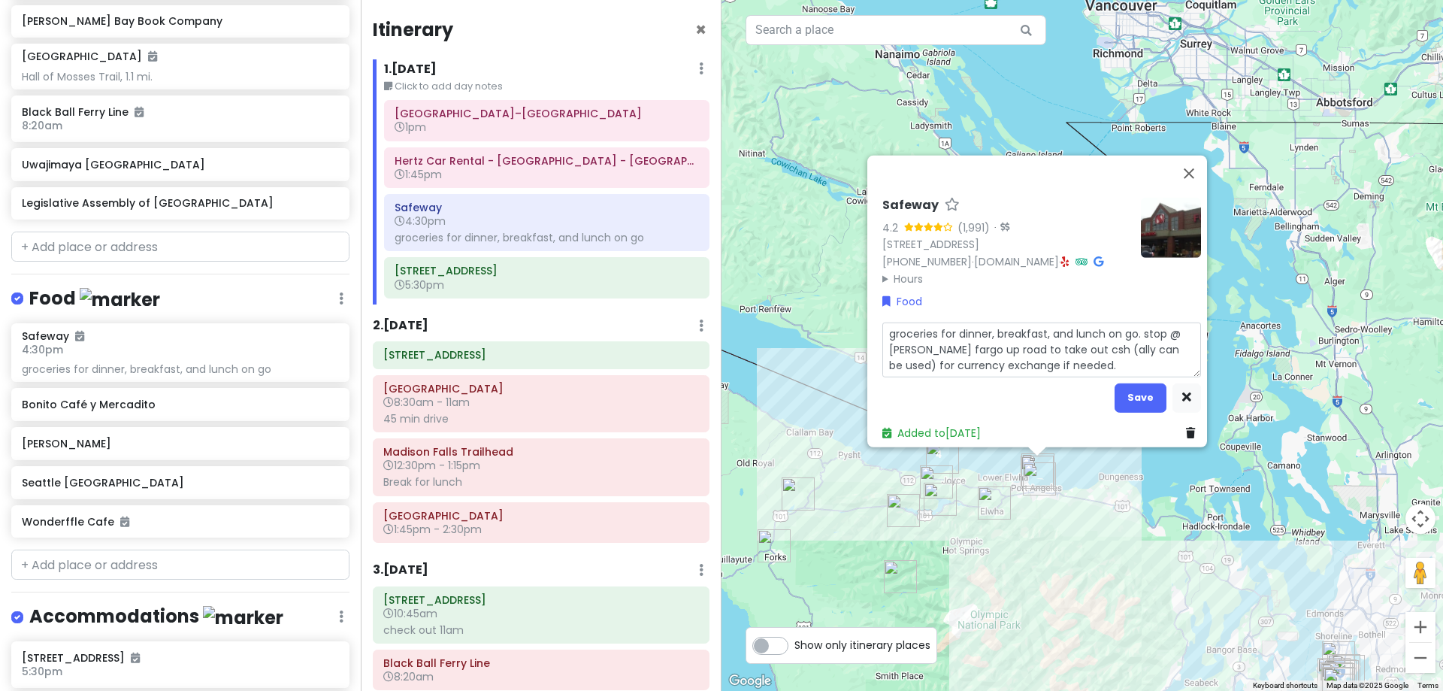
click at [1052, 345] on textarea "groceries for dinner, breakfast, and lunch on go. stop @ wells fargo up road to…" at bounding box center [1041, 349] width 319 height 55
click at [1123, 390] on button "Save" at bounding box center [1141, 397] width 52 height 29
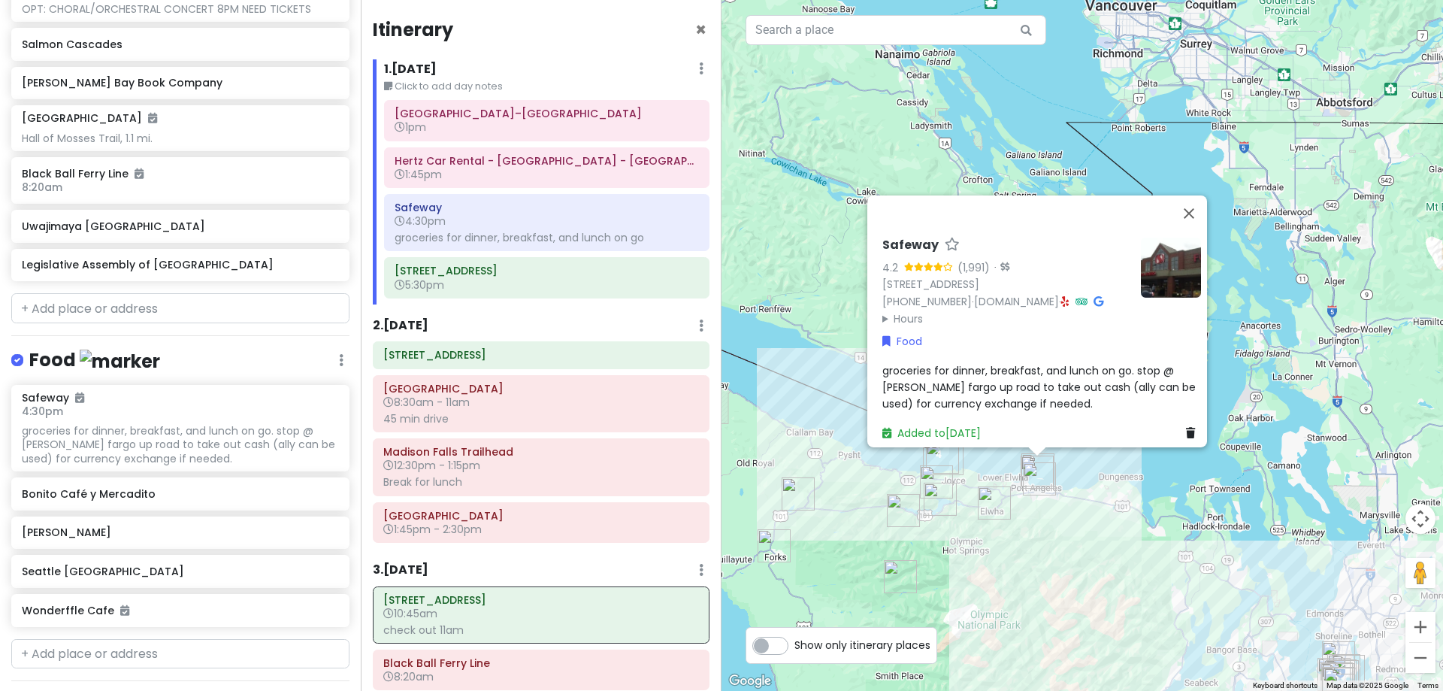
scroll to position [969, 0]
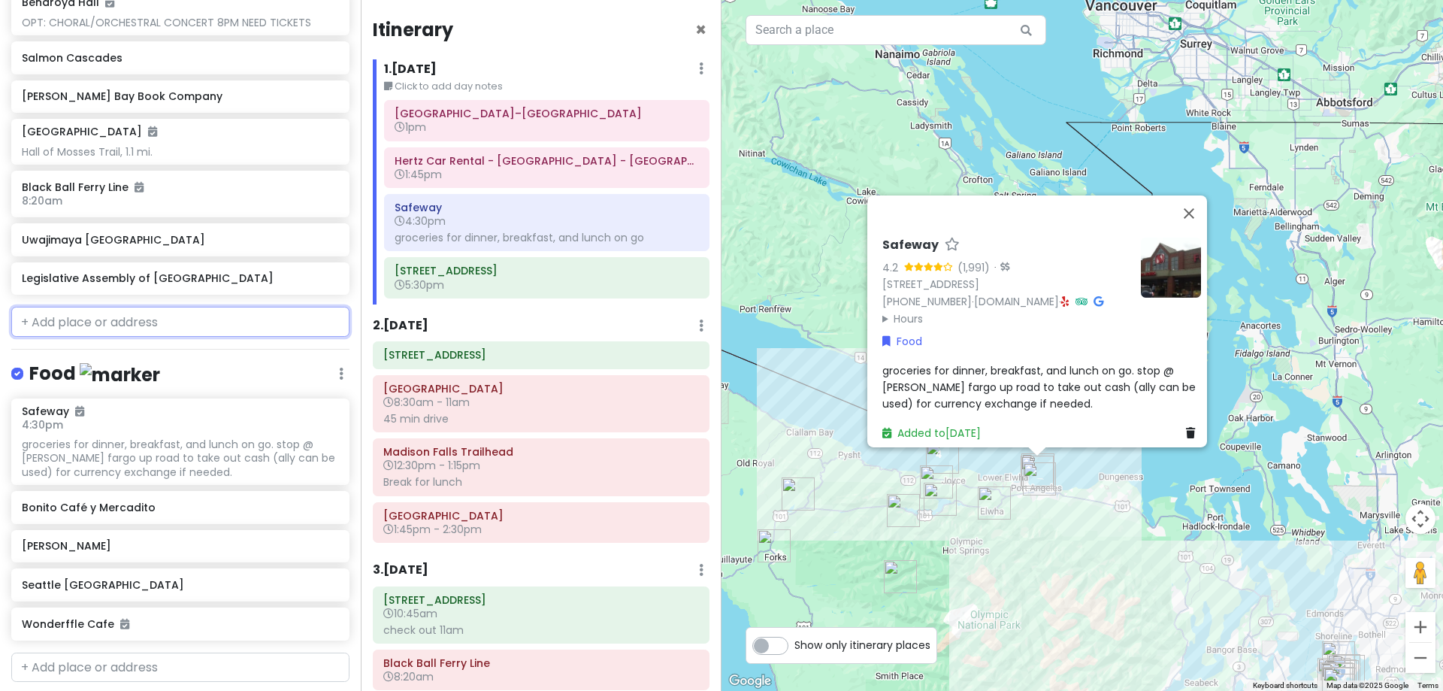
click at [156, 316] on input "text" at bounding box center [180, 322] width 338 height 30
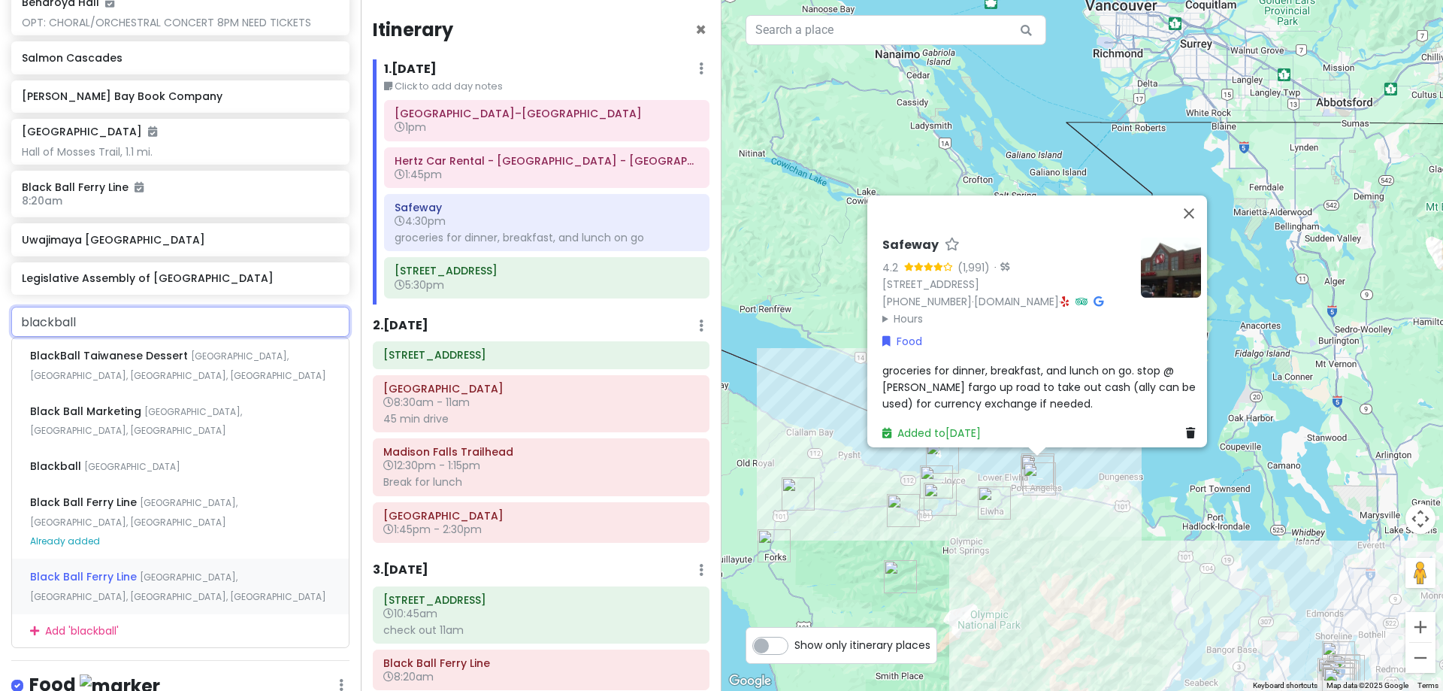
click at [182, 574] on span "Belleville Street, Victoria, BC, Canada" at bounding box center [178, 586] width 296 height 32
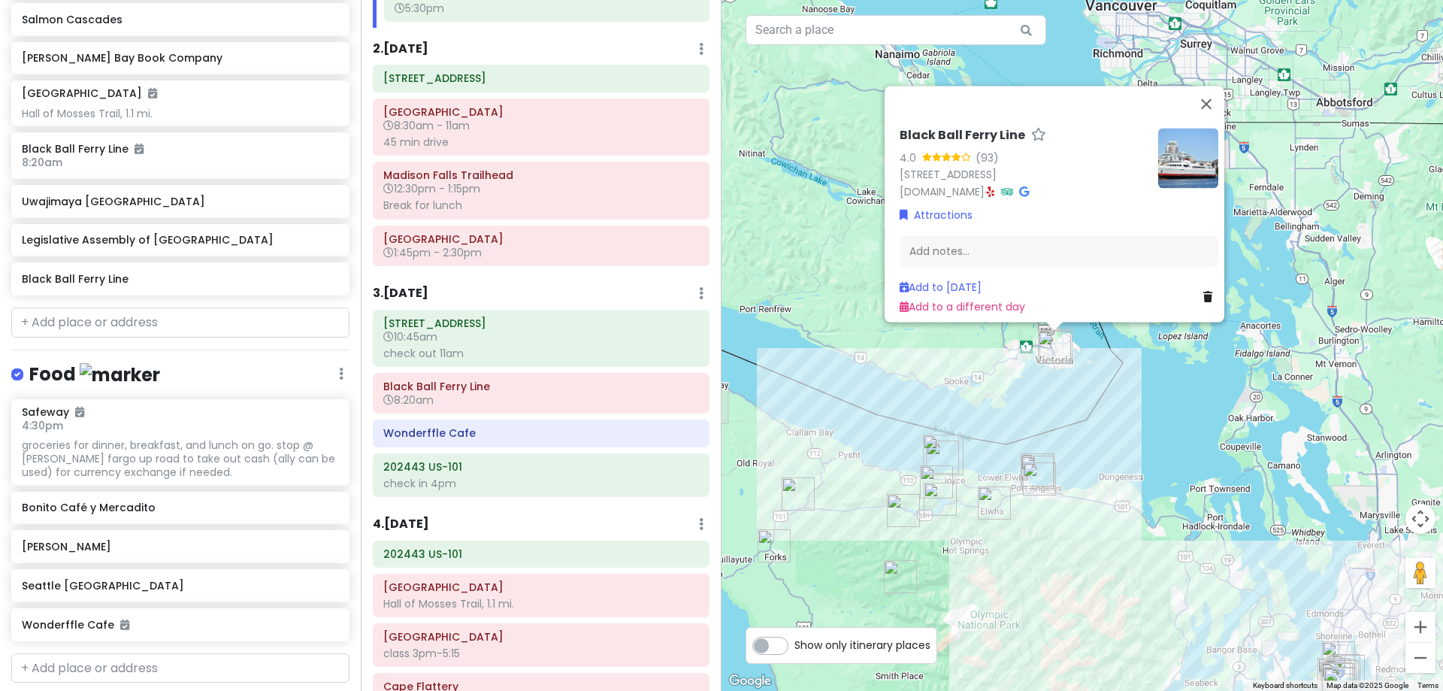
scroll to position [451, 0]
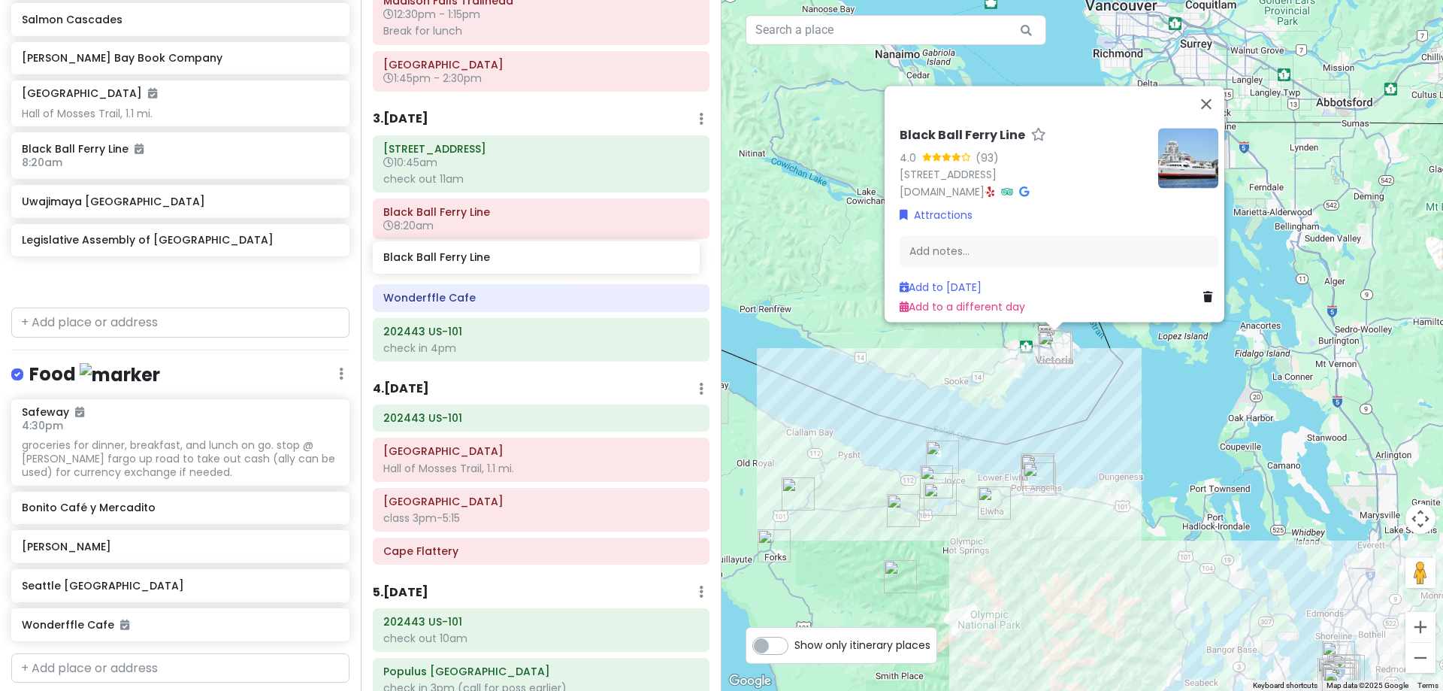
drag, startPoint x: 69, startPoint y: 280, endPoint x: 431, endPoint y: 259, distance: 362.1
click at [431, 259] on div "Hunter's 25th in Washington Private Change Dates Make a Copy Delete Trip Give F…" at bounding box center [721, 345] width 1443 height 691
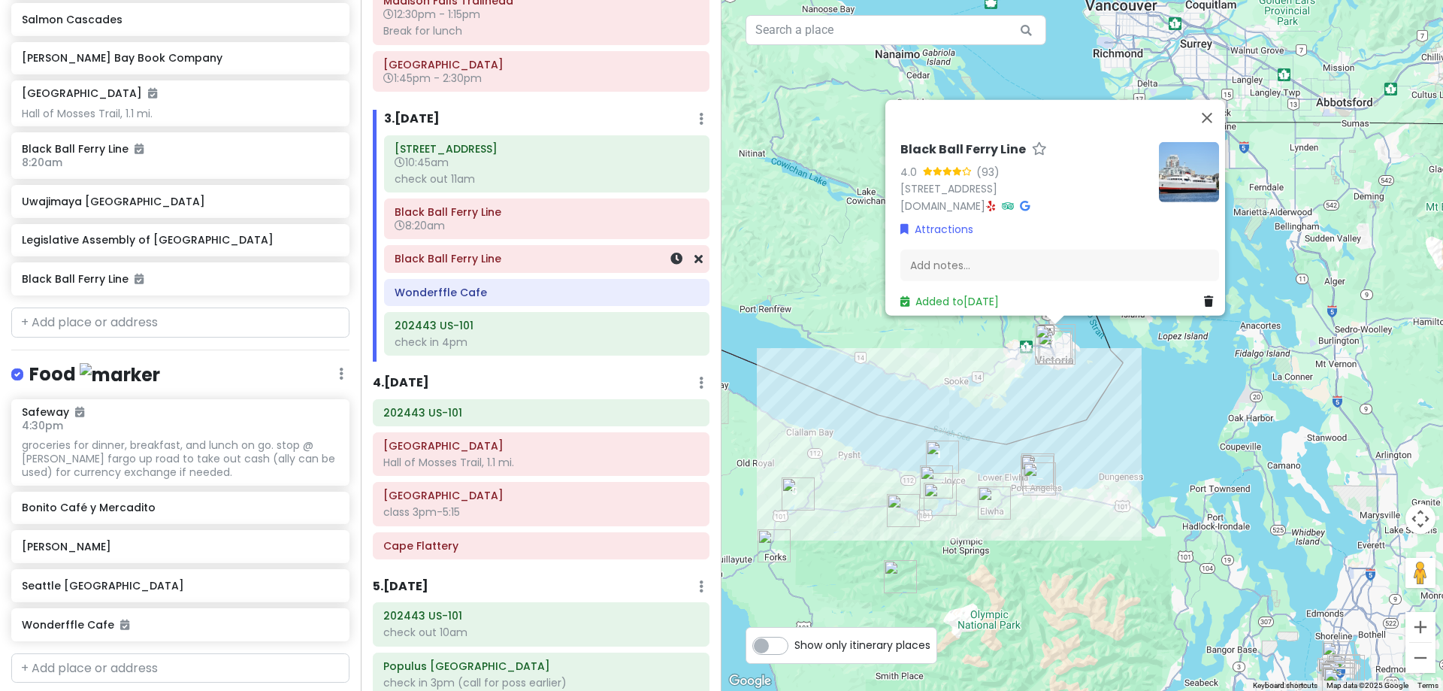
scroll to position [968, 0]
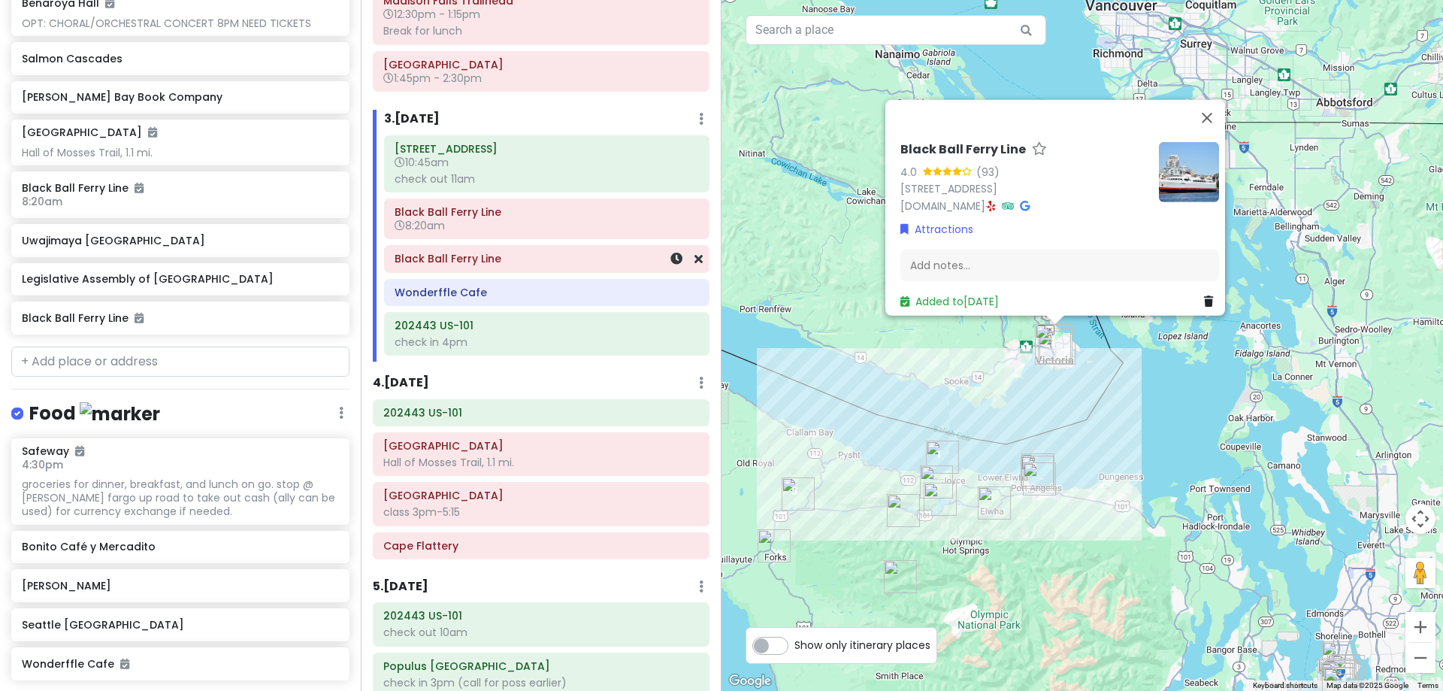
click at [510, 262] on h6 "Black Ball Ferry Line" at bounding box center [547, 259] width 304 height 14
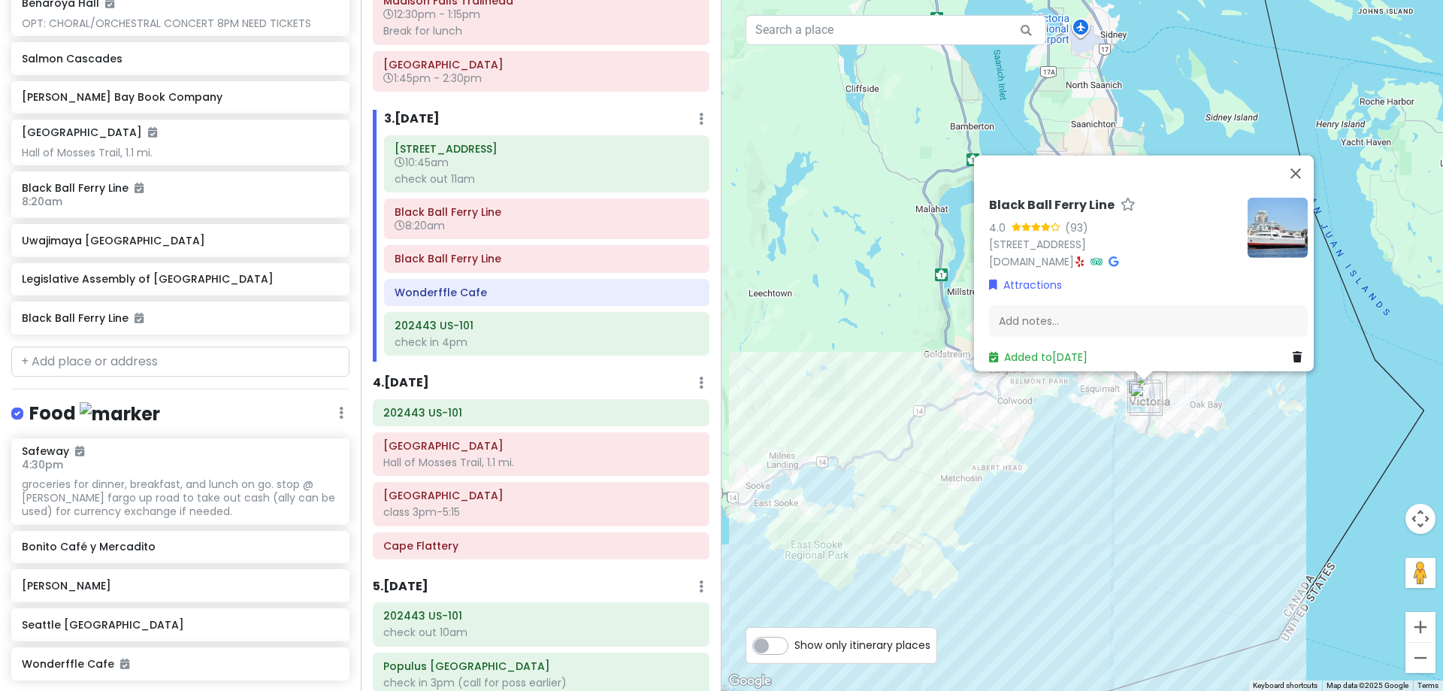
drag, startPoint x: 1200, startPoint y: 232, endPoint x: 1073, endPoint y: 425, distance: 230.1
click at [1073, 425] on div "Black Ball Ferry Line 4.0 (93) 430 Belleville St., Victoria, BC V8V 1W9, Canada…" at bounding box center [1083, 345] width 722 height 691
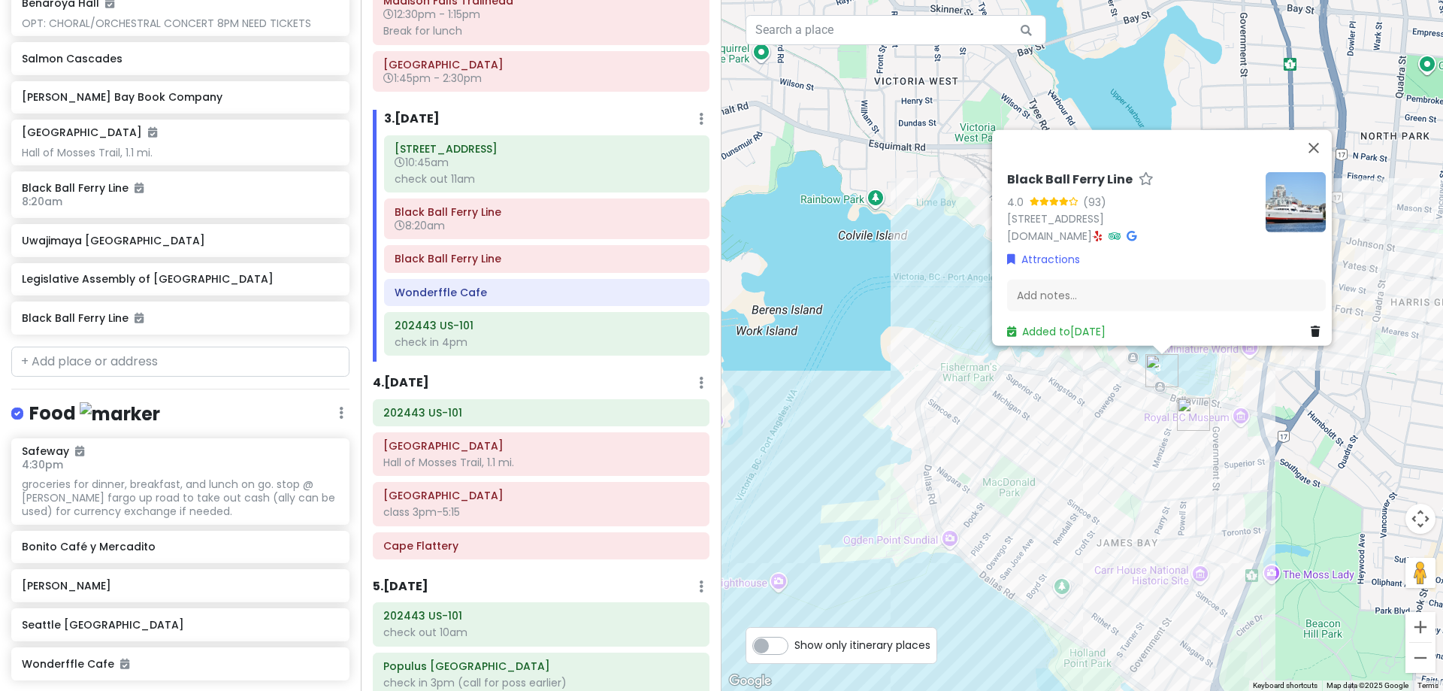
drag, startPoint x: 1242, startPoint y: 97, endPoint x: 1186, endPoint y: 568, distance: 474.5
click at [1199, 570] on div "Black Ball Ferry Line 4.0 (93) 430 Belleville St., Victoria, BC V8V 1W9, Canada…" at bounding box center [1083, 345] width 722 height 691
click at [1191, 415] on img "Legislative Assembly of British Columbia" at bounding box center [1192, 414] width 45 height 45
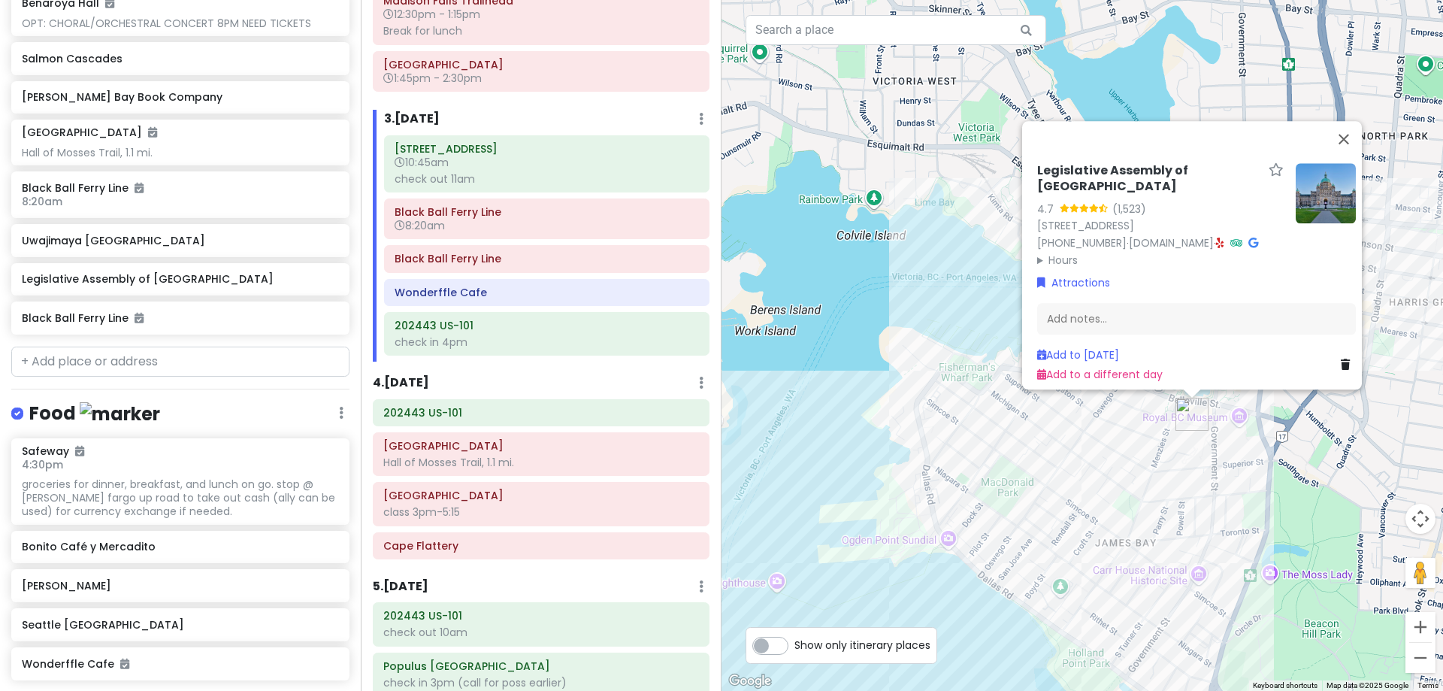
click at [1026, 455] on div "Legislative Assembly of British Columbia 4.7 (1,523) 501 Belleville St., Victor…" at bounding box center [1083, 345] width 722 height 691
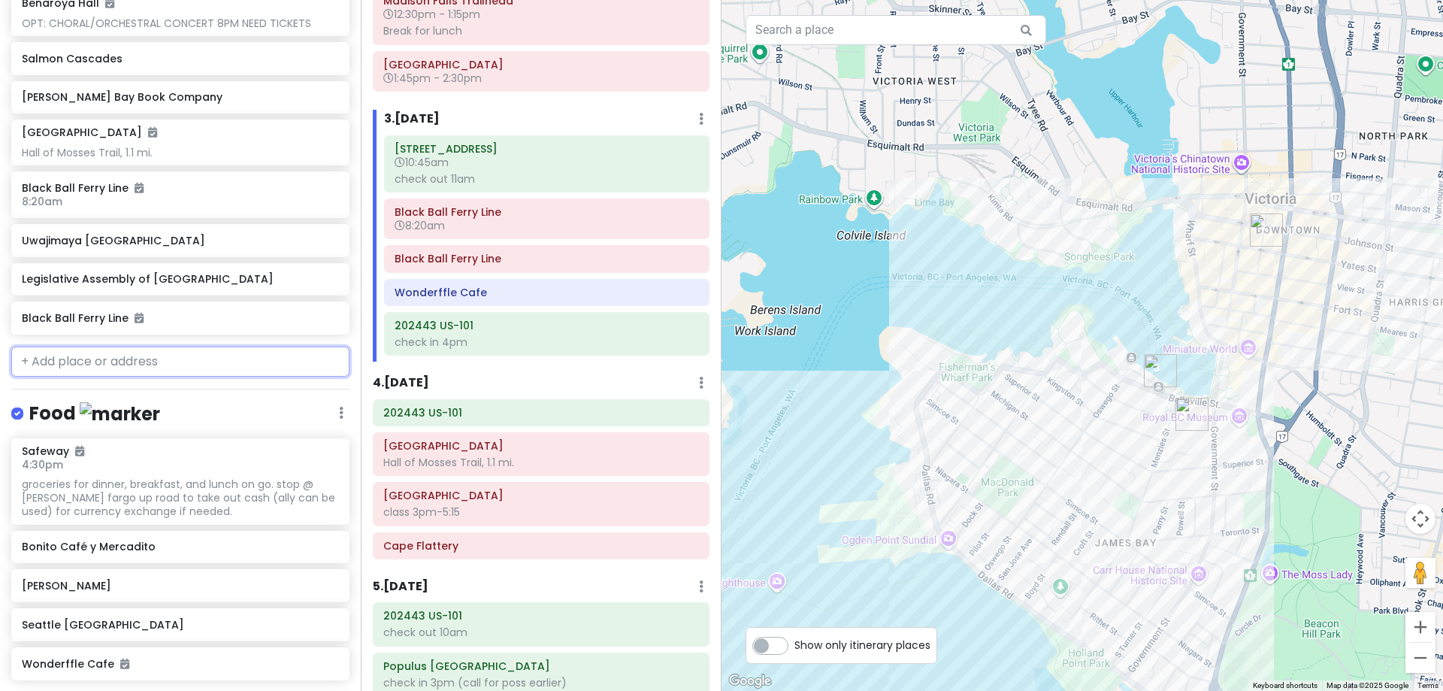
click at [240, 360] on input "text" at bounding box center [180, 361] width 338 height 30
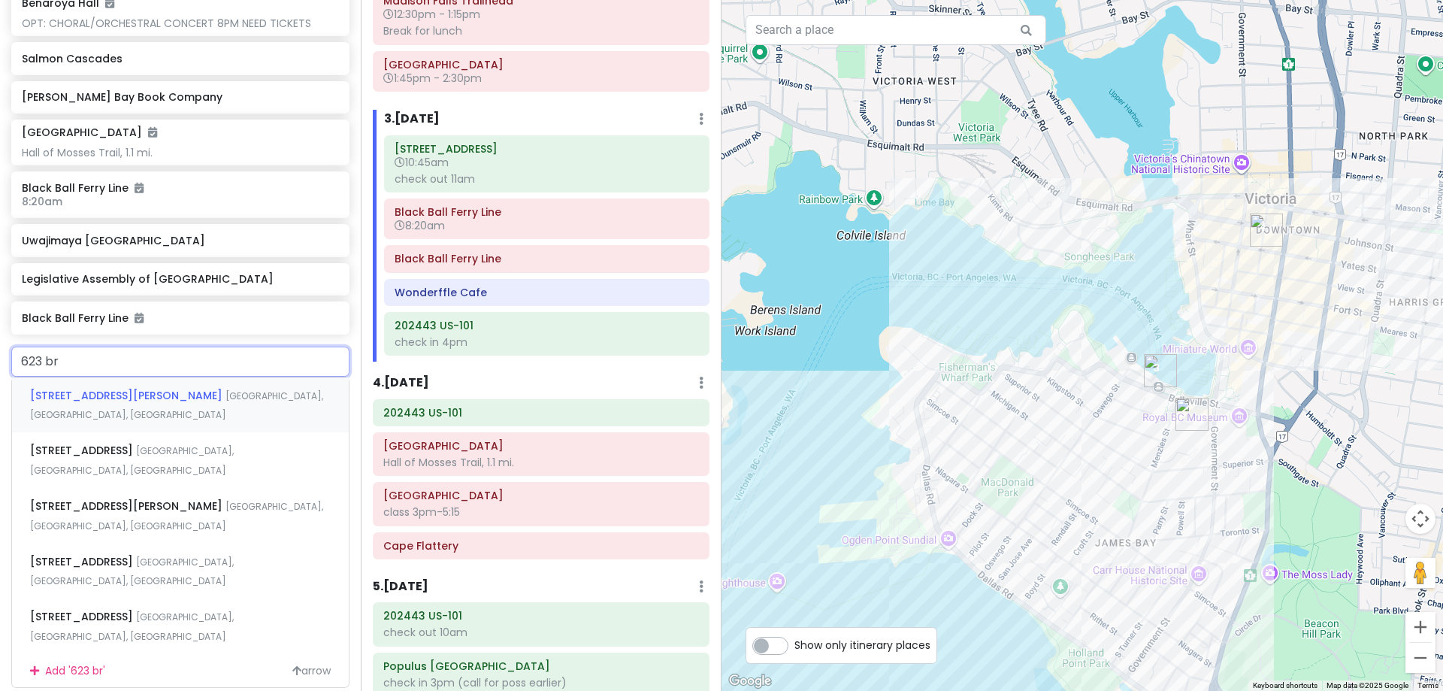
click at [253, 383] on div "623 Broughton Street Victoria, BC, Canada" at bounding box center [180, 405] width 337 height 56
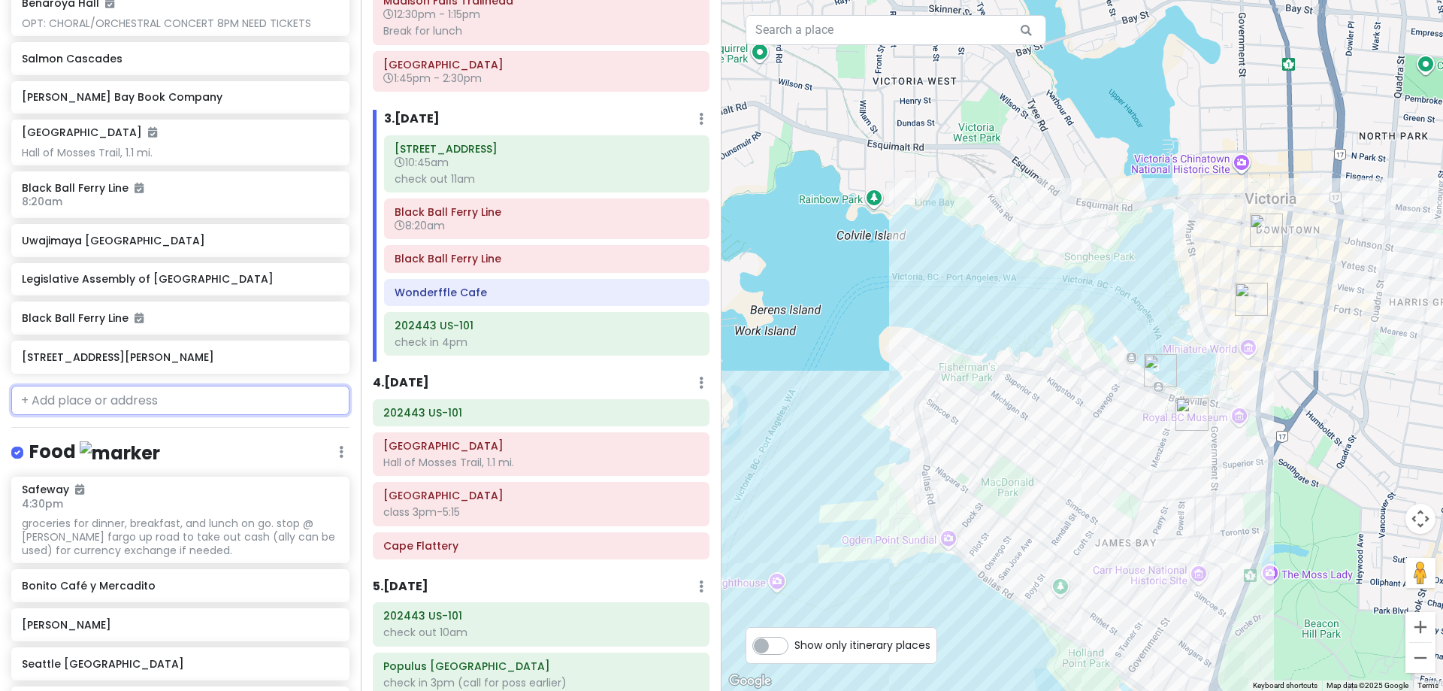
scroll to position [1007, 0]
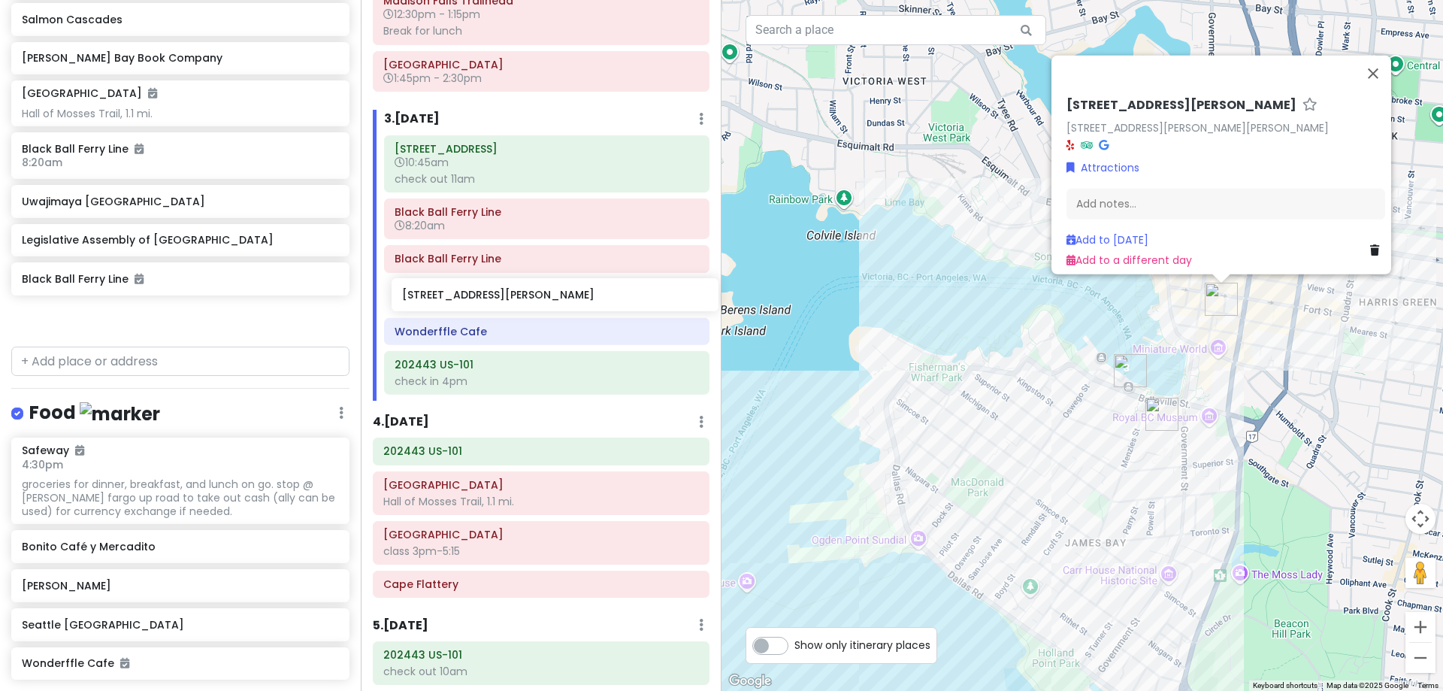
drag, startPoint x: 200, startPoint y: 320, endPoint x: 580, endPoint y: 298, distance: 380.9
click at [580, 298] on div "Hunter's 25th in Washington Private Change Dates Make a Copy Delete Trip Give F…" at bounding box center [721, 345] width 1443 height 691
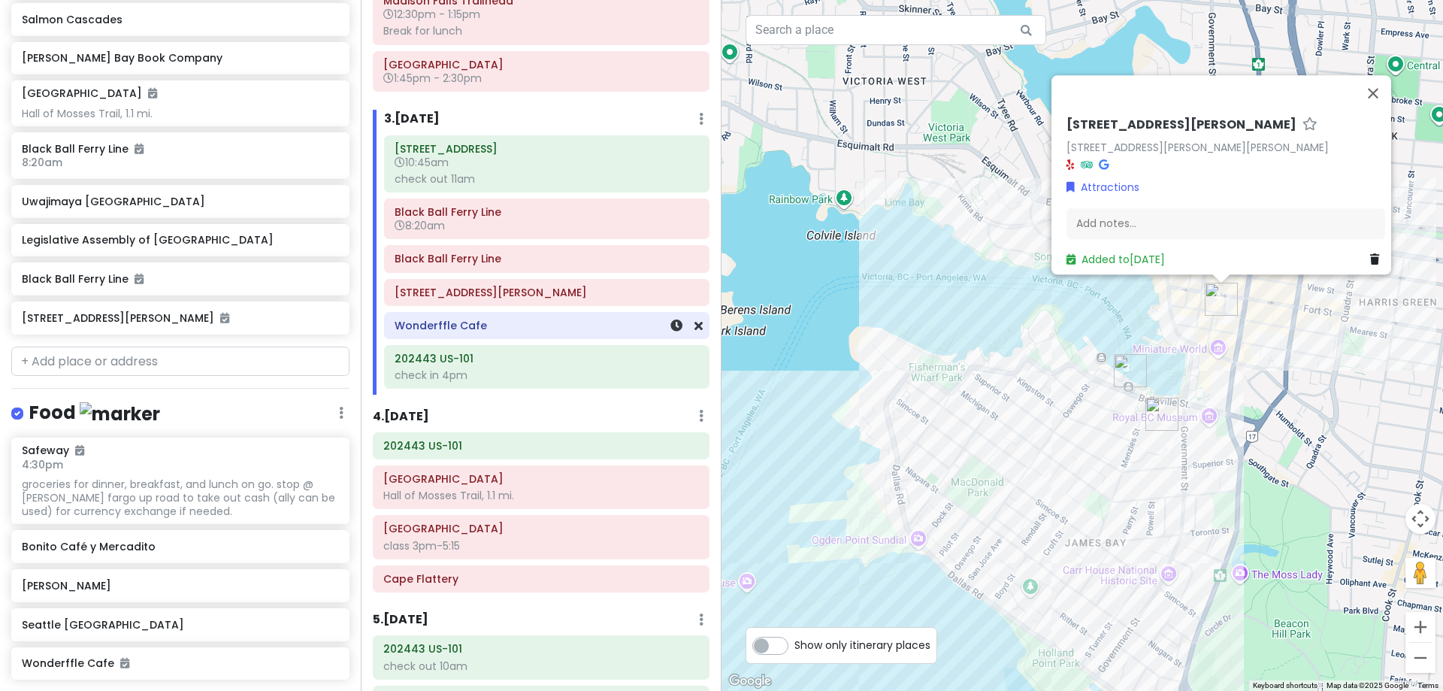
scroll to position [968, 0]
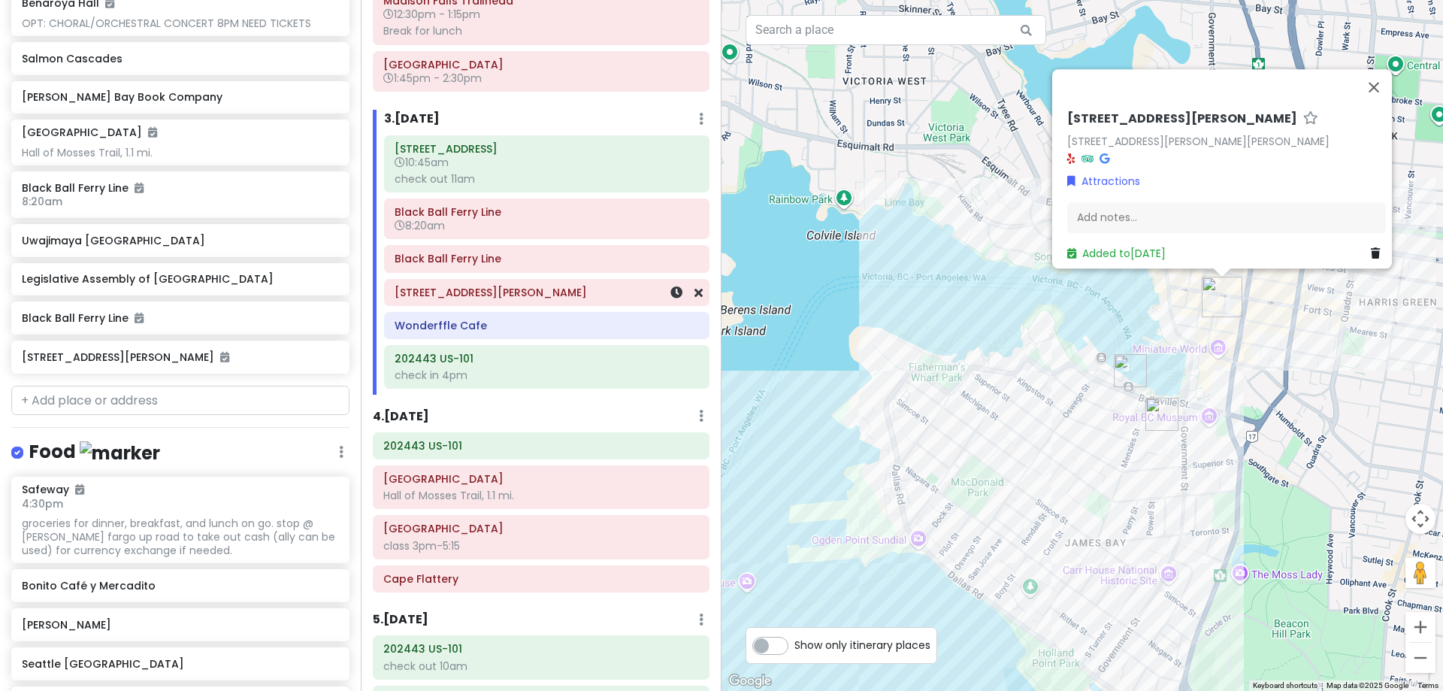
click at [626, 294] on h6 "623 Broughton St" at bounding box center [547, 293] width 304 height 14
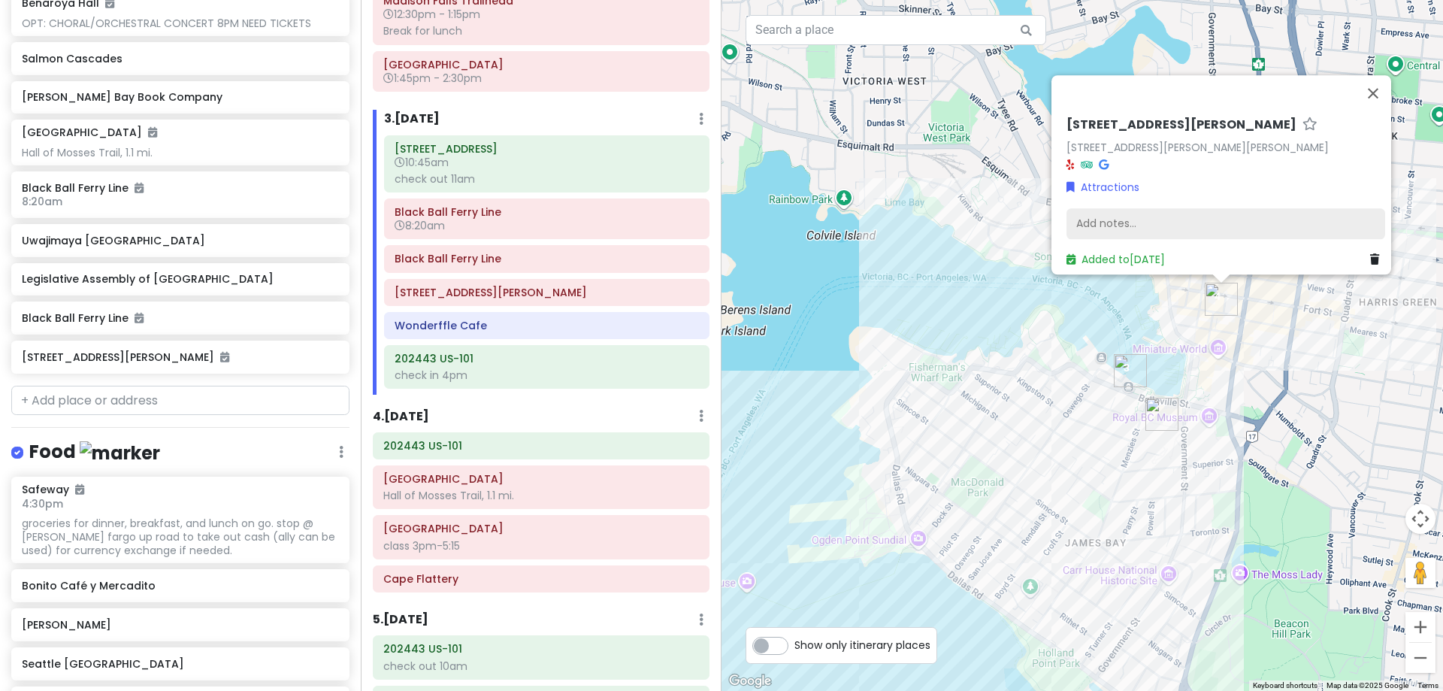
click at [1206, 218] on div "Add notes..." at bounding box center [1226, 224] width 319 height 32
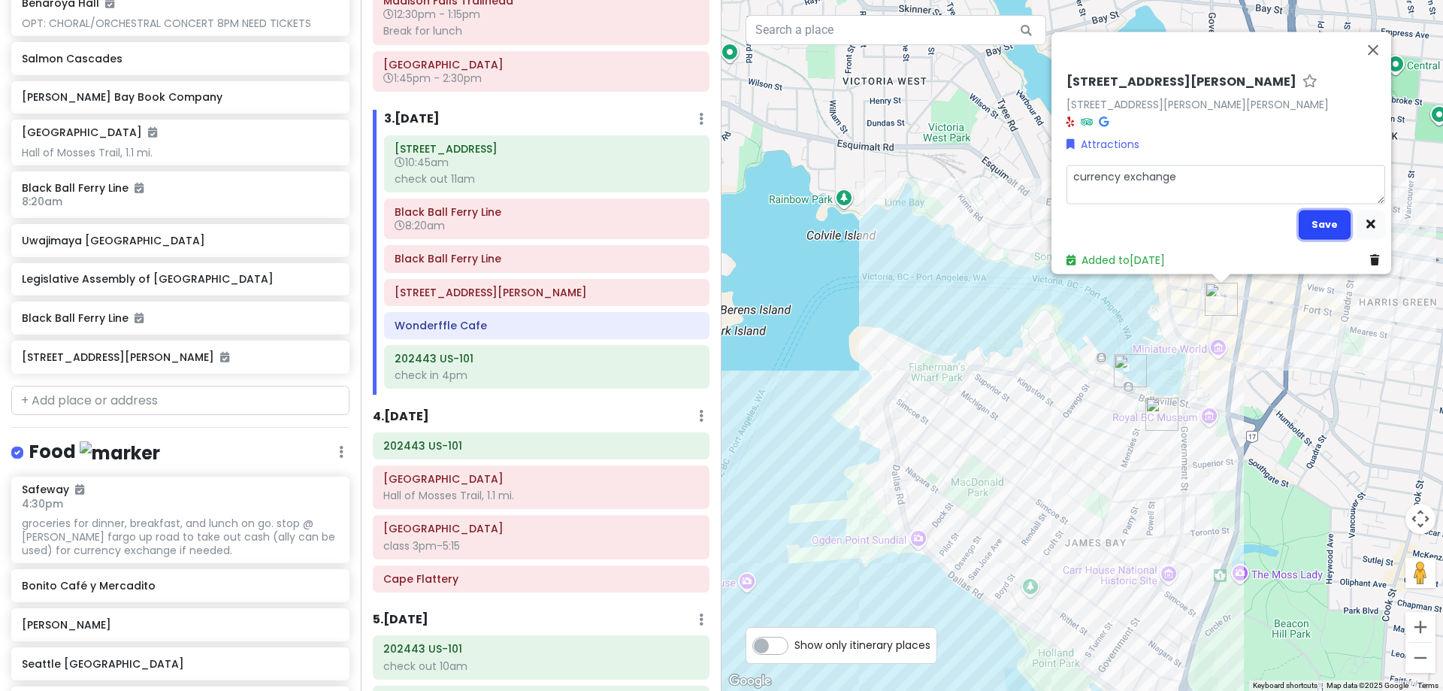
click at [1318, 210] on button "Save" at bounding box center [1325, 224] width 52 height 29
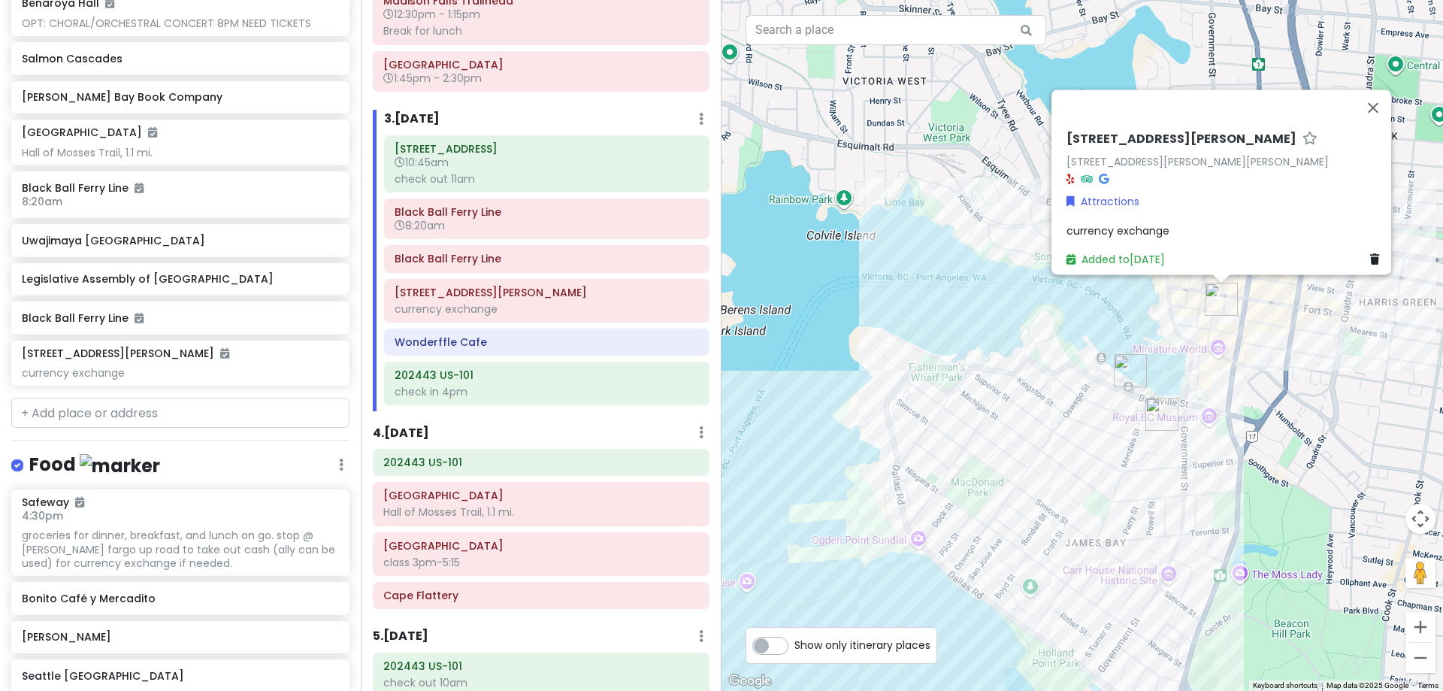
scroll to position [981, 0]
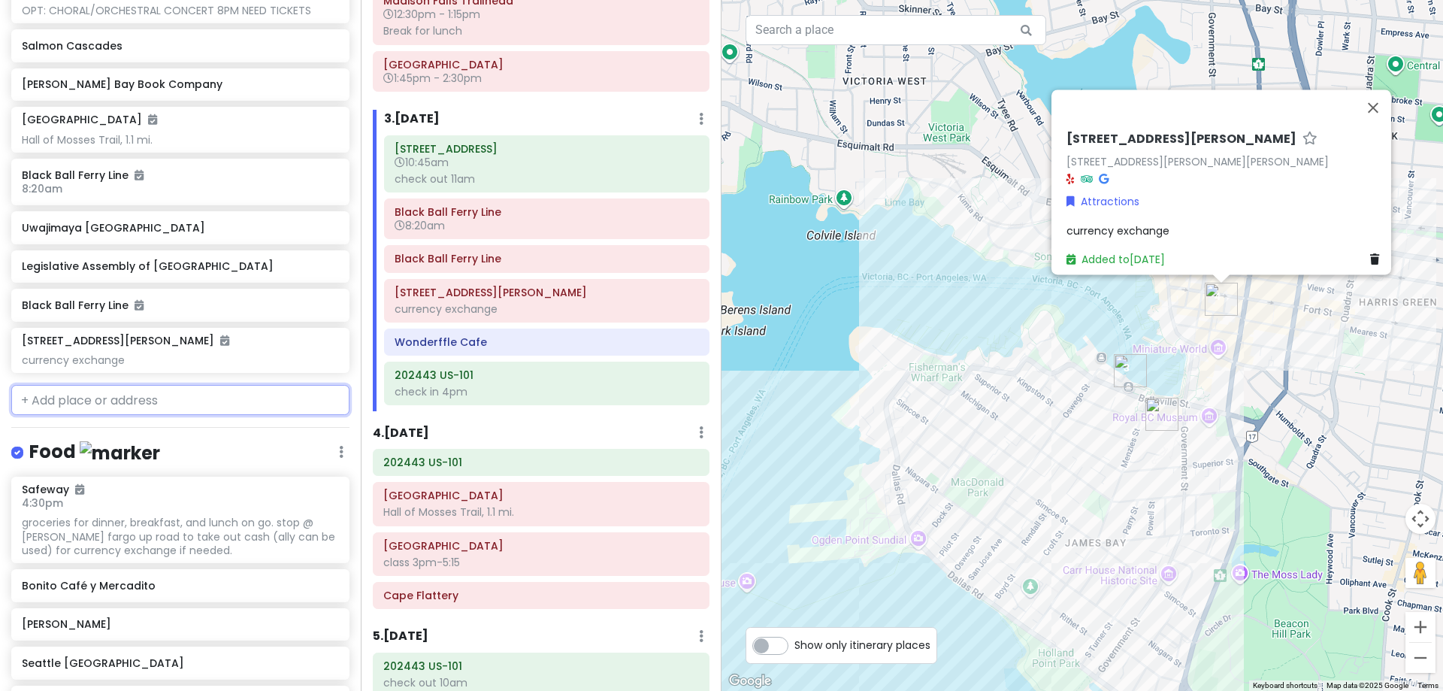
click at [207, 395] on input "text" at bounding box center [180, 400] width 338 height 30
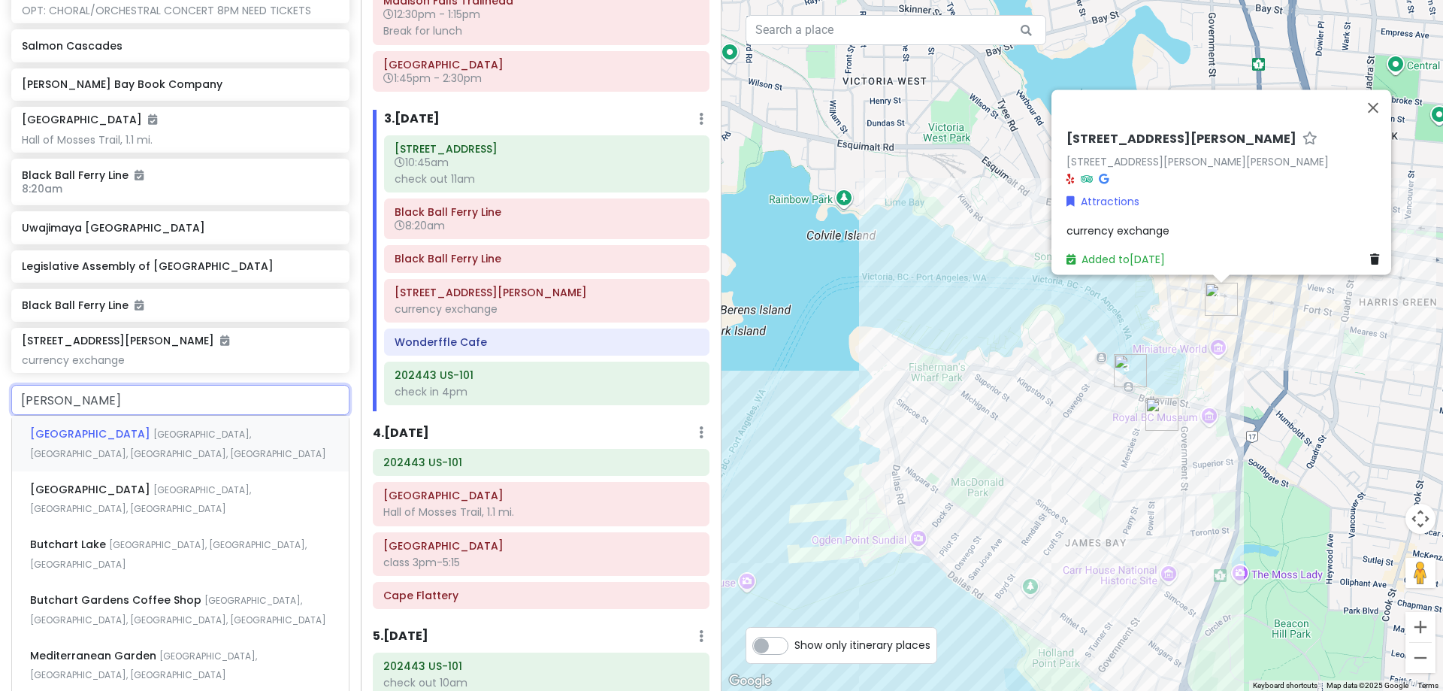
click at [224, 437] on span "Benvenuto Avenue, Brentwood Bay, BC, Canada" at bounding box center [178, 444] width 296 height 32
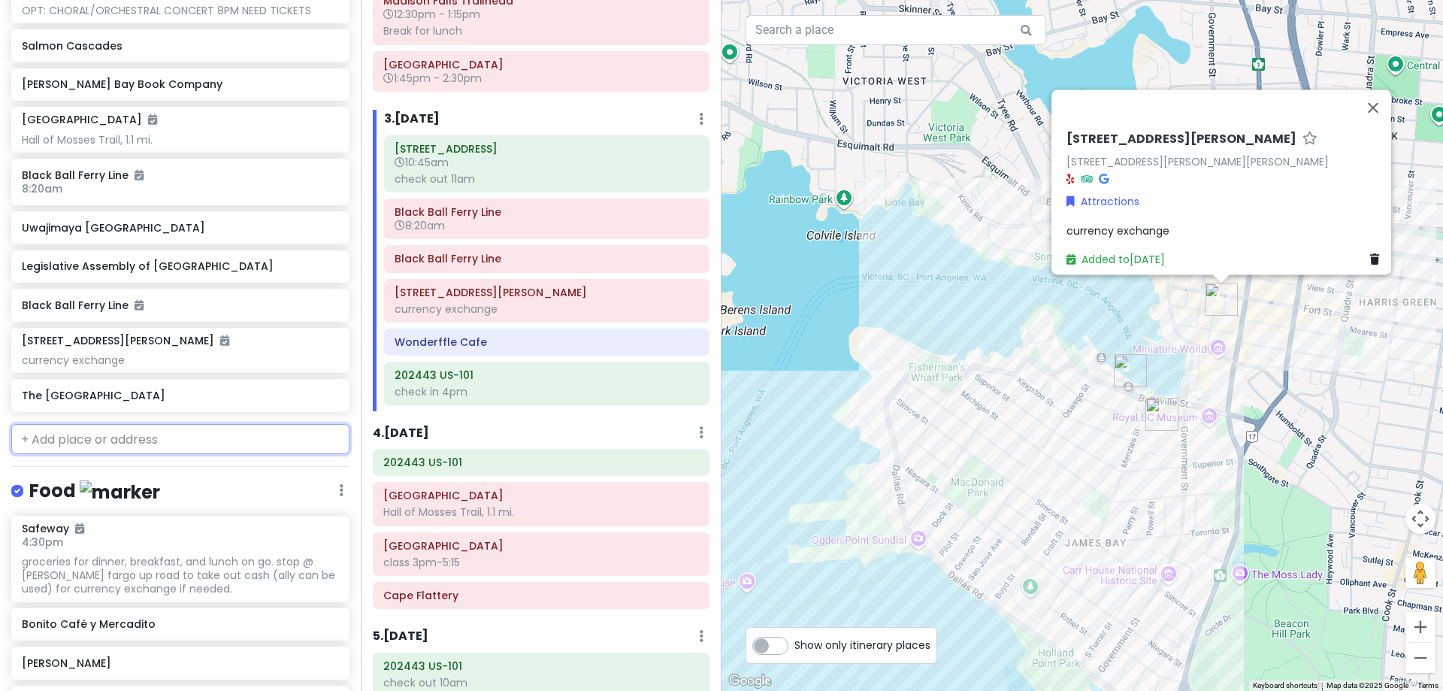
scroll to position [1020, 0]
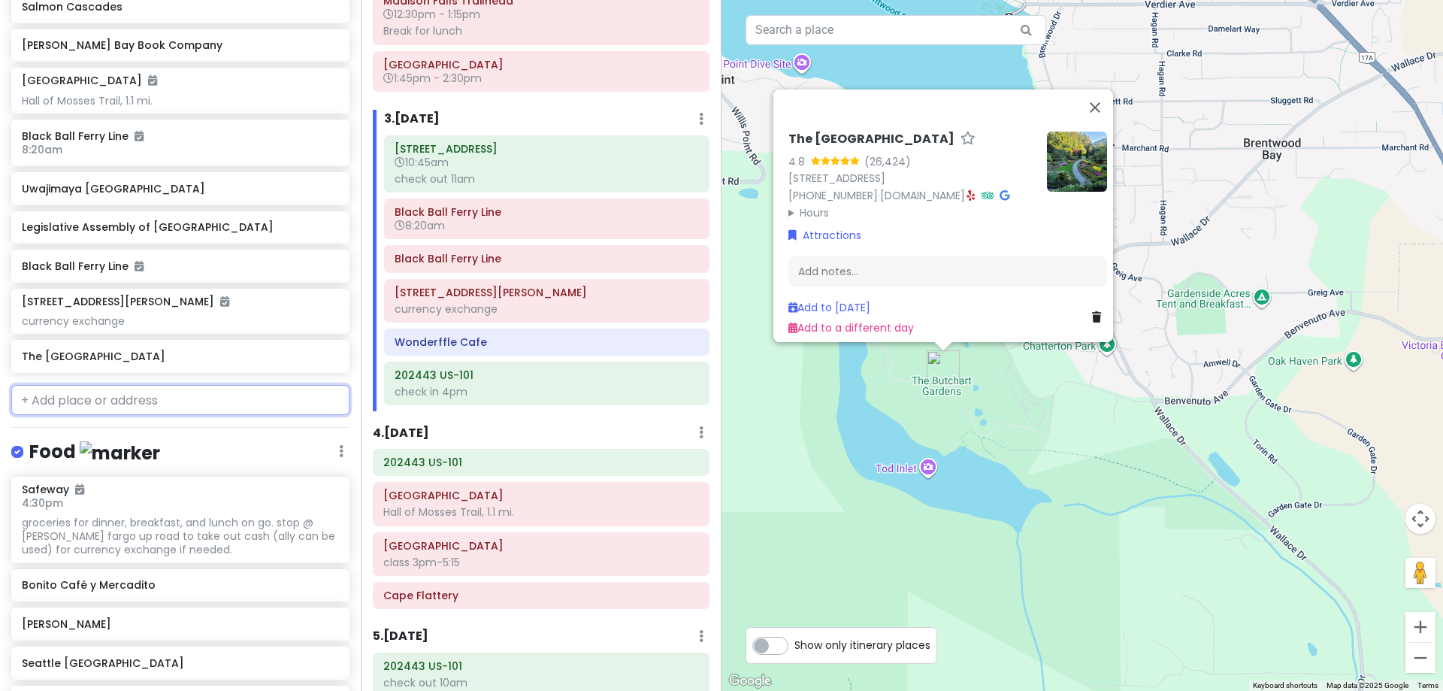
click at [217, 399] on input "text" at bounding box center [180, 400] width 338 height 30
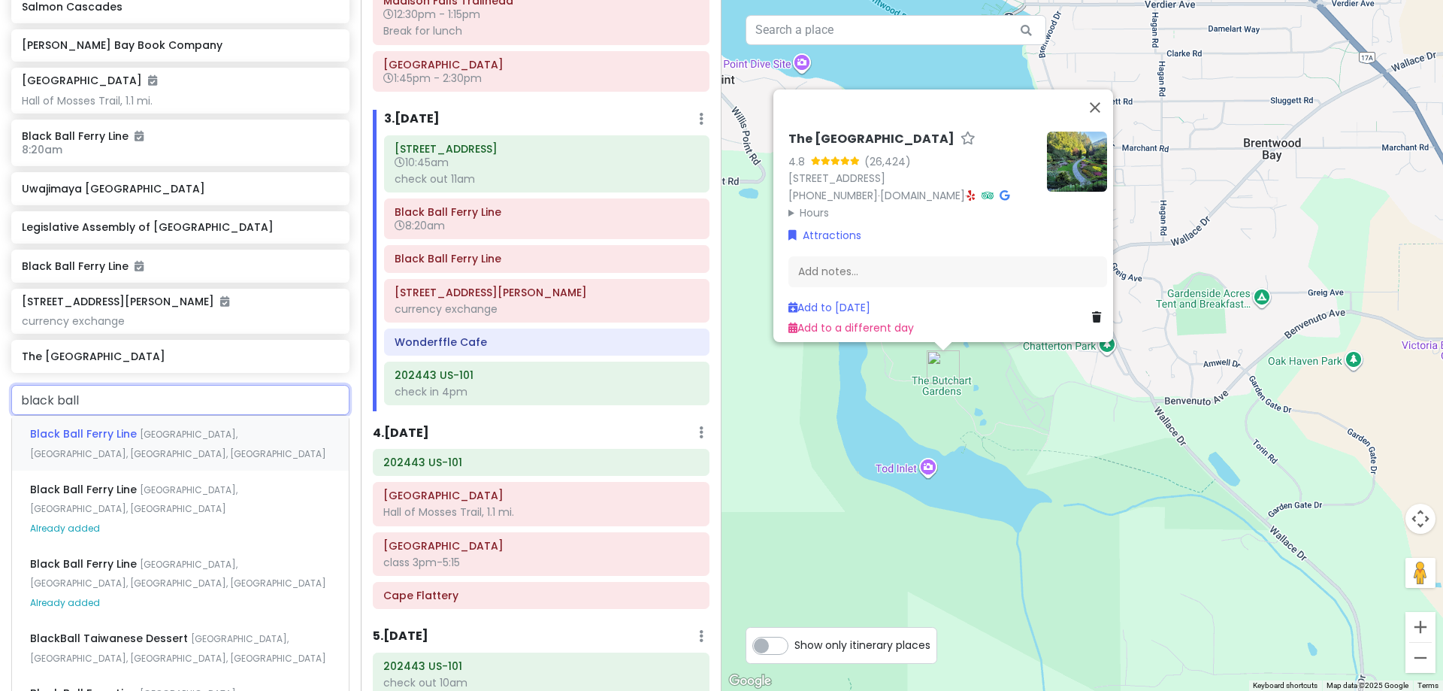
click at [212, 428] on span "Belleville Street, Victoria, BC, Canada" at bounding box center [178, 444] width 296 height 32
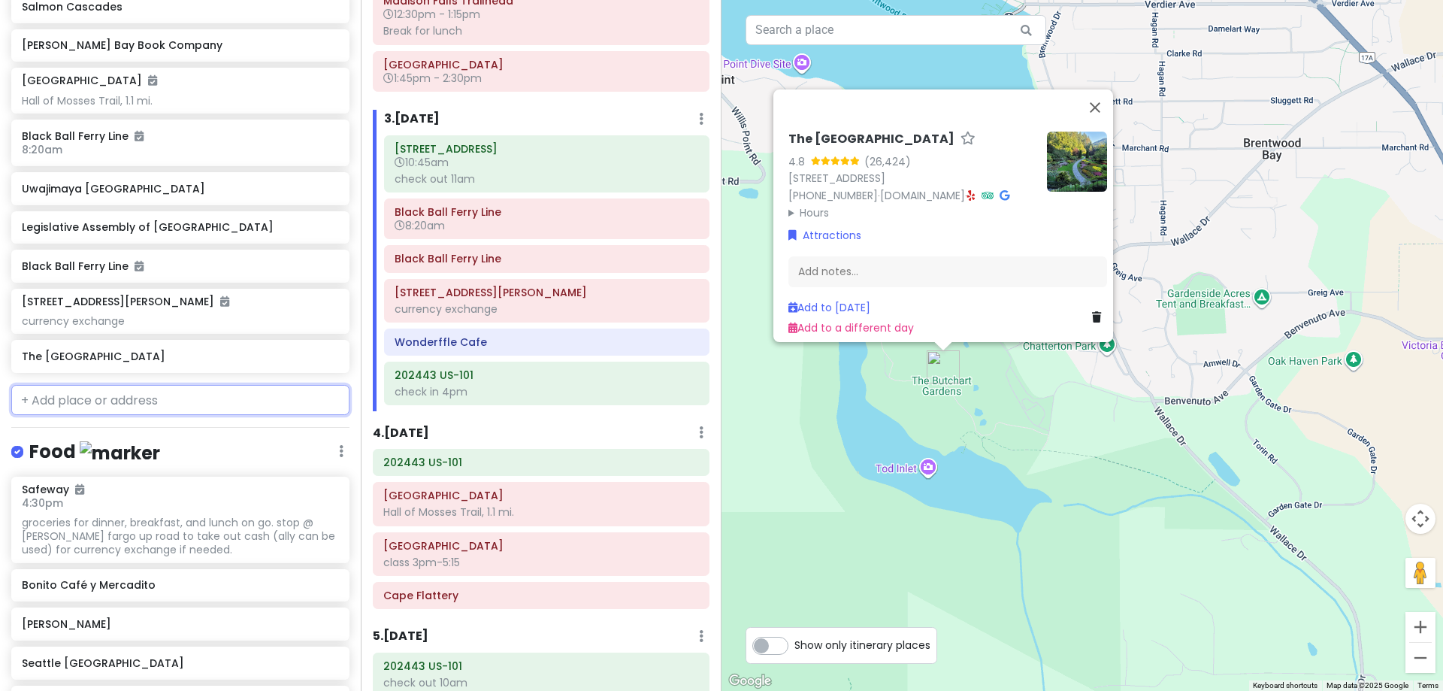
scroll to position [1058, 0]
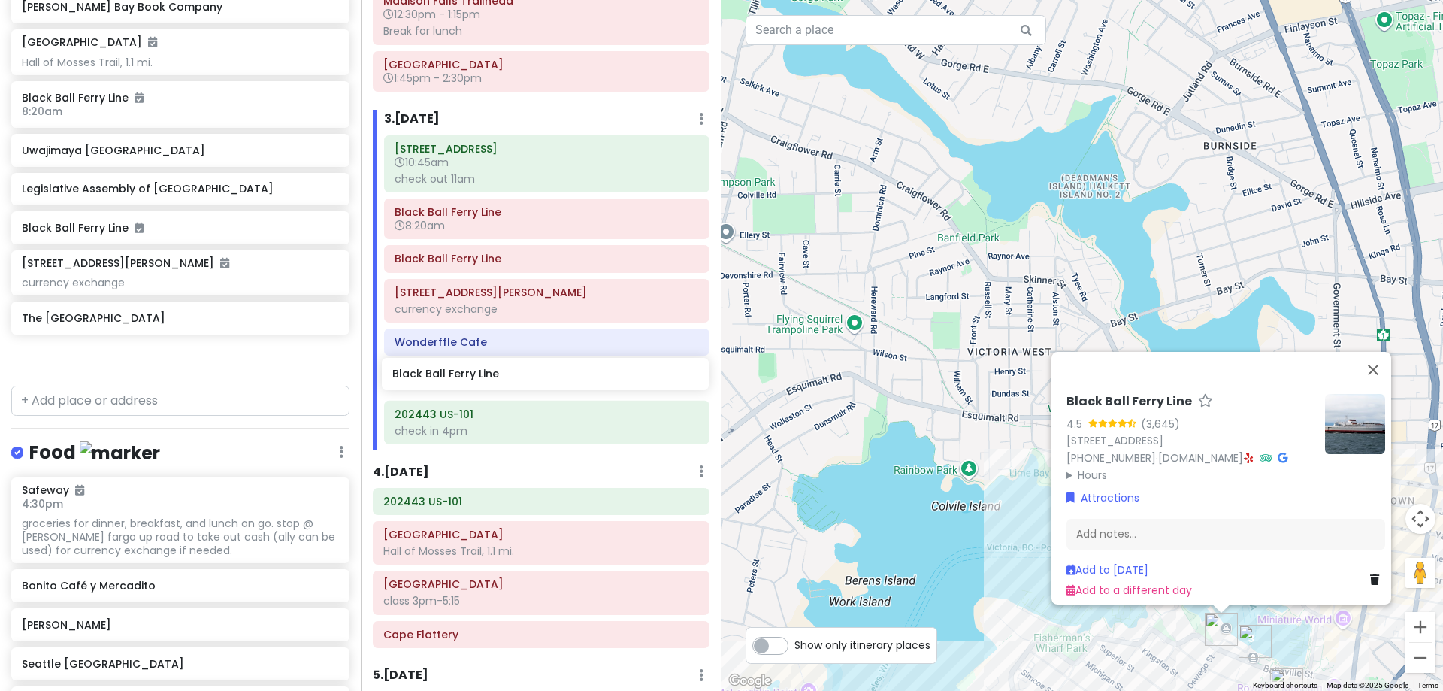
drag, startPoint x: 200, startPoint y: 363, endPoint x: 570, endPoint y: 381, distance: 371.0
click at [570, 381] on div "Hunter's 25th in Washington Private Change Dates Make a Copy Delete Trip Give F…" at bounding box center [721, 345] width 1443 height 691
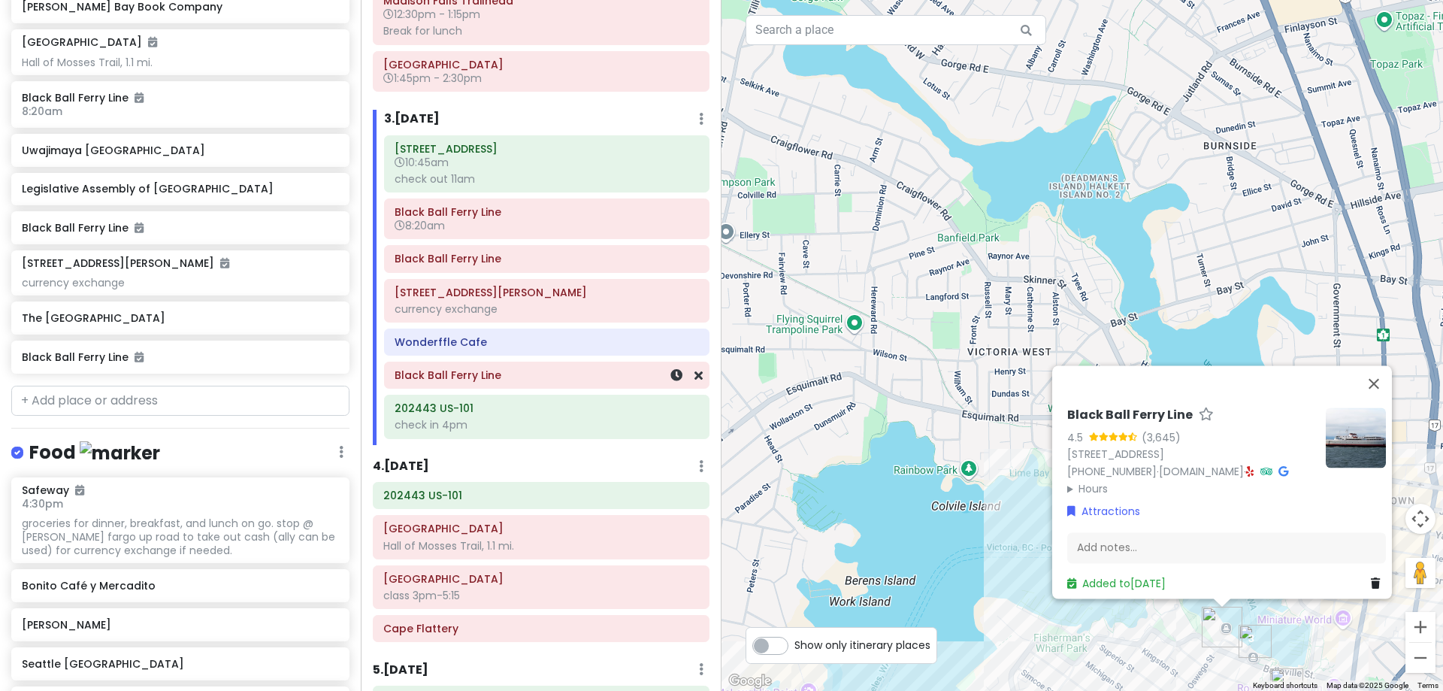
scroll to position [1019, 0]
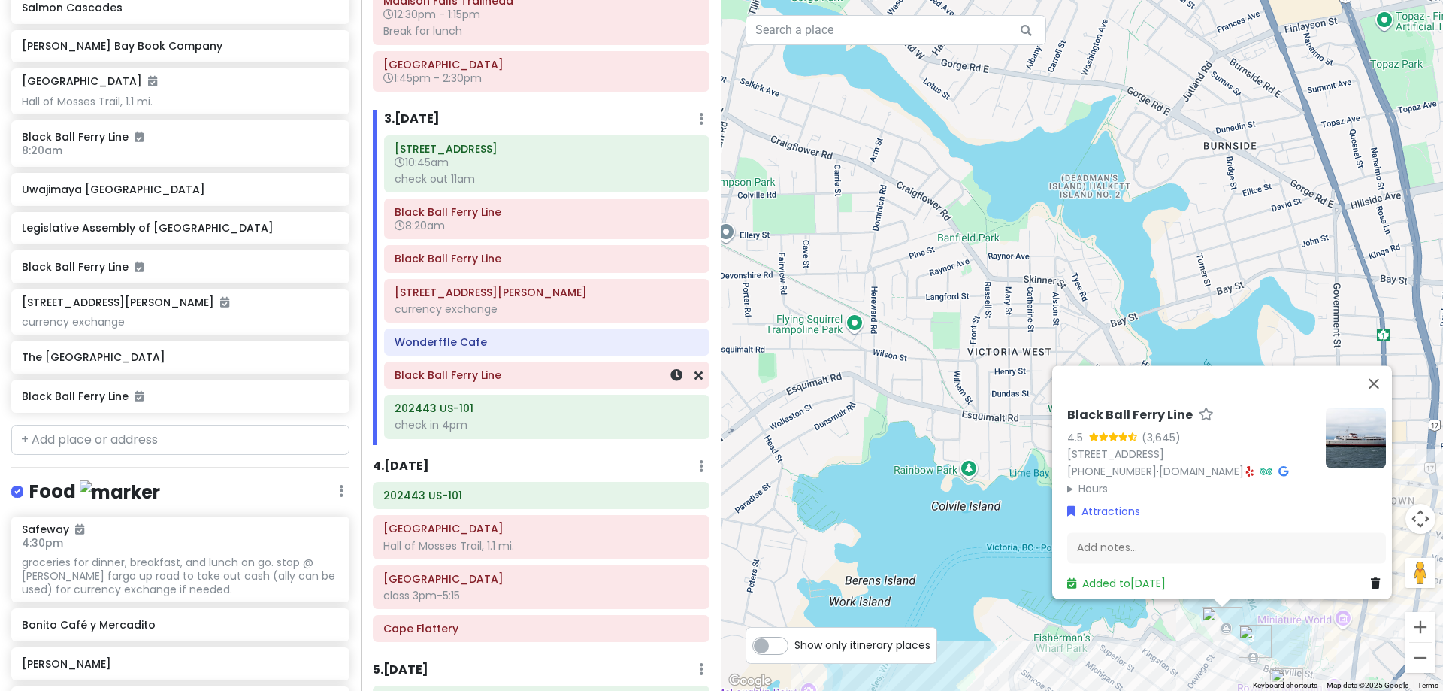
click at [590, 374] on h6 "Black Ball Ferry Line" at bounding box center [547, 375] width 304 height 14
click at [670, 376] on icon at bounding box center [676, 375] width 12 height 12
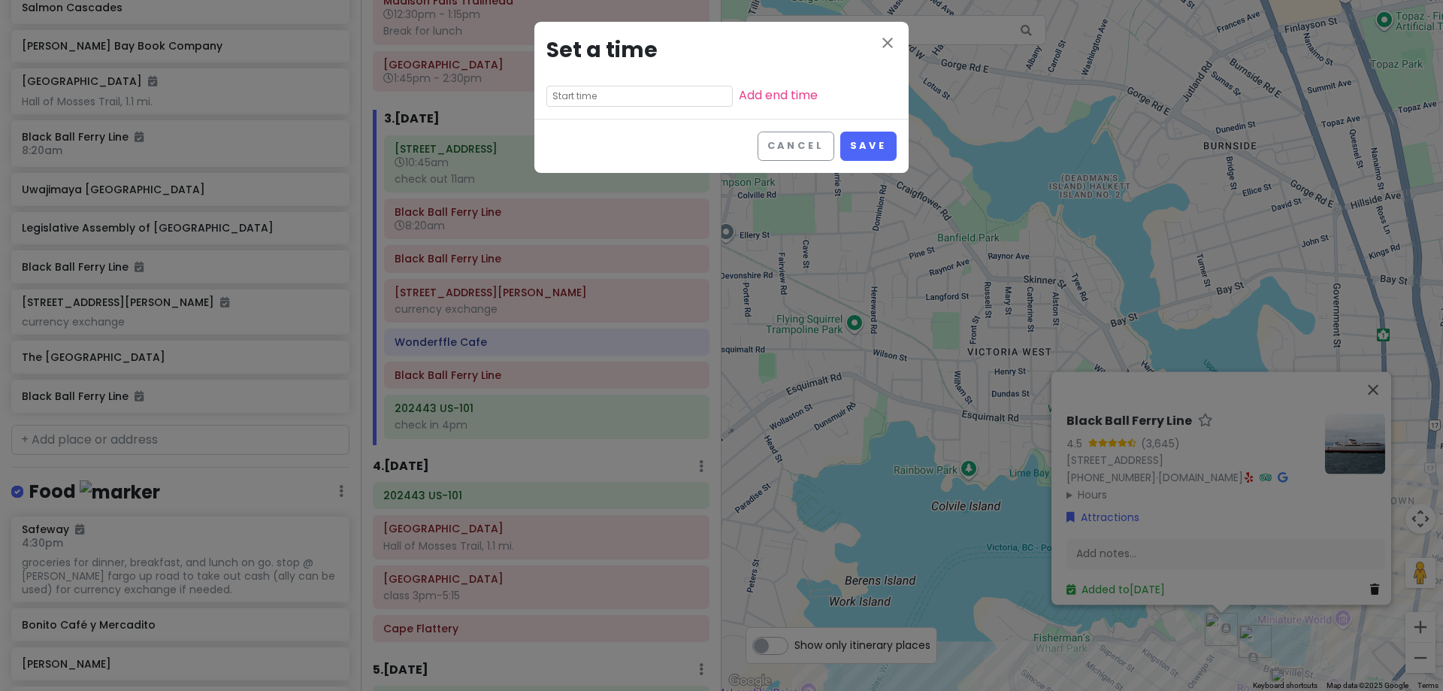
click at [606, 99] on input "text" at bounding box center [639, 96] width 186 height 21
click at [566, 189] on li "04" at bounding box center [567, 190] width 41 height 18
click at [602, 123] on li "00" at bounding box center [609, 118] width 41 height 18
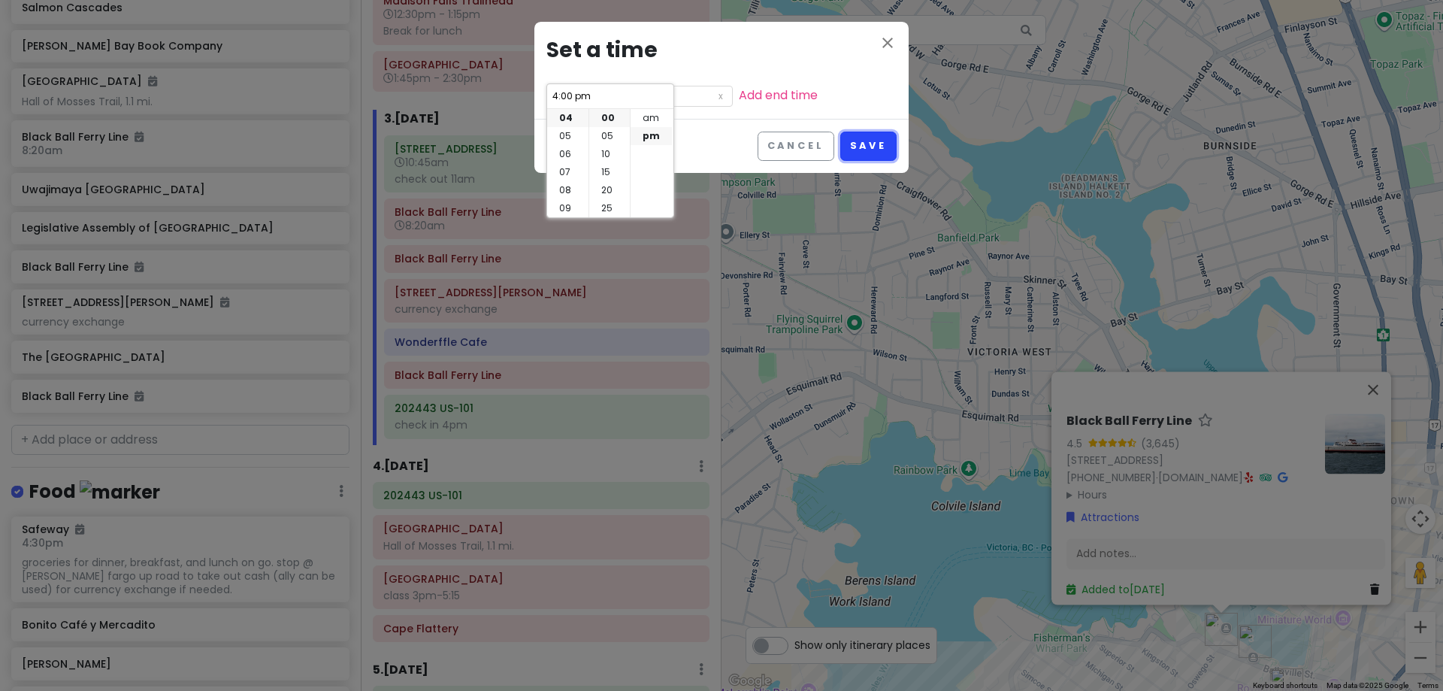
click at [879, 144] on button "Save" at bounding box center [868, 146] width 56 height 29
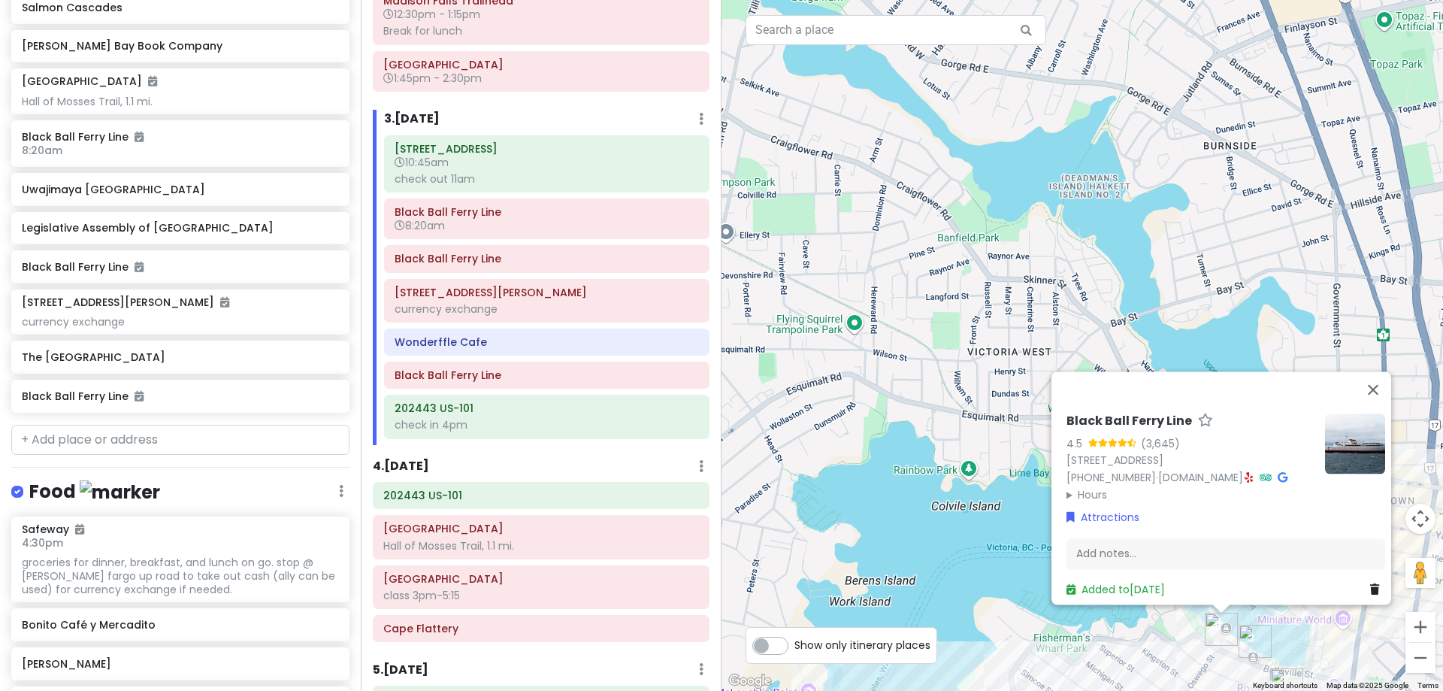
scroll to position [1033, 0]
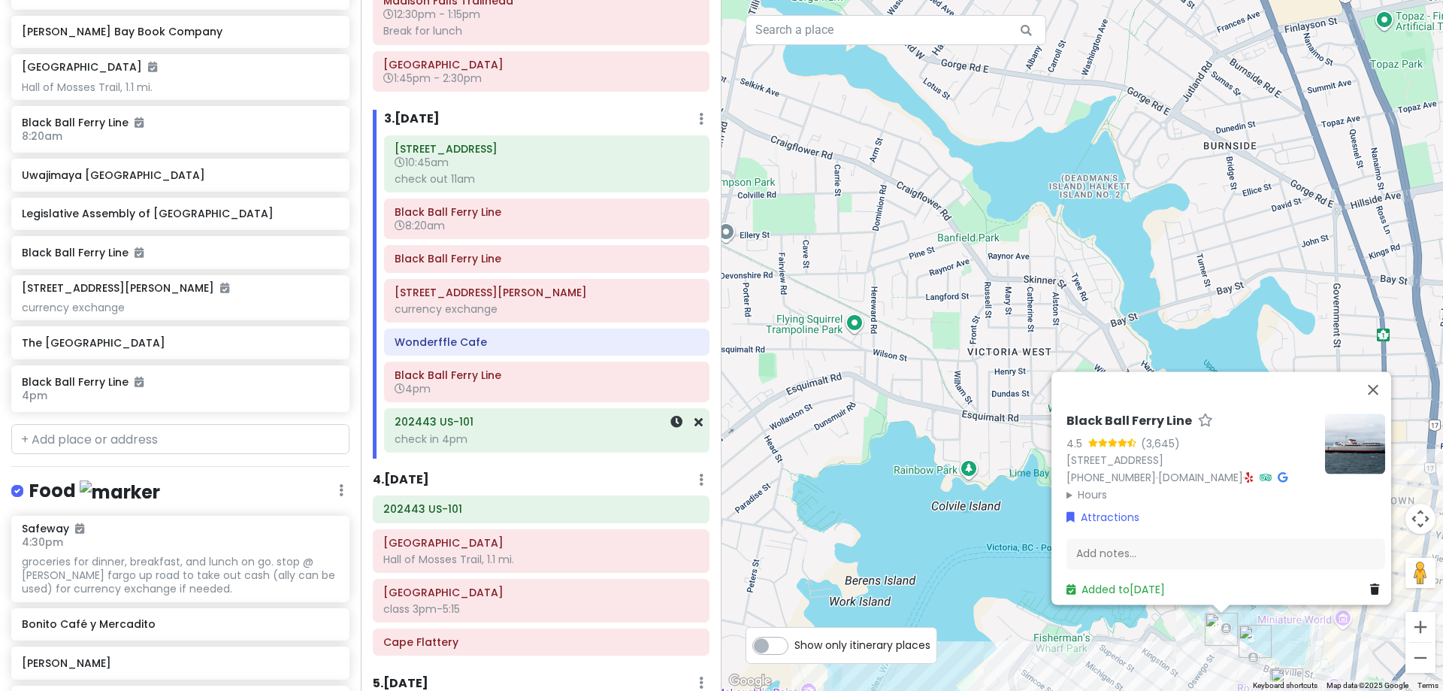
click at [501, 446] on div "202443 US-101 check in 4pm" at bounding box center [547, 431] width 304 height 38
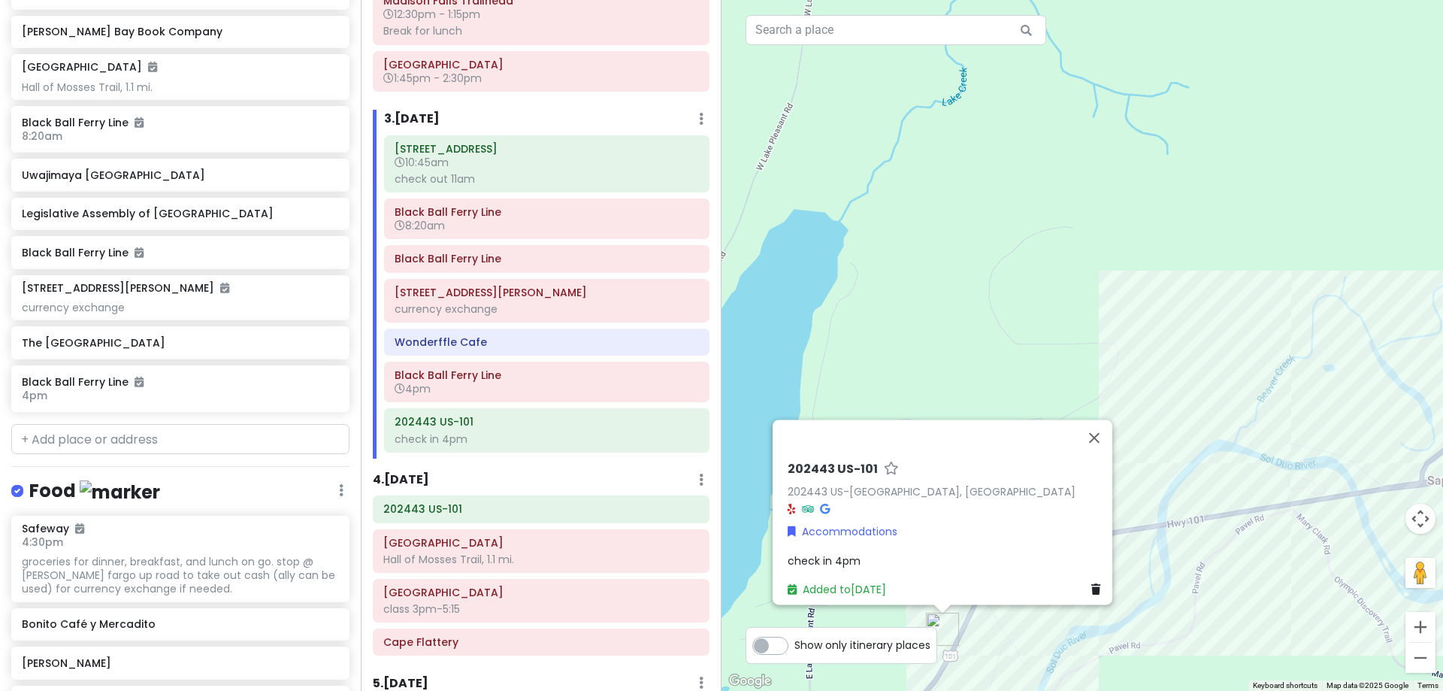
click at [831, 553] on span "check in 4pm" at bounding box center [824, 560] width 73 height 15
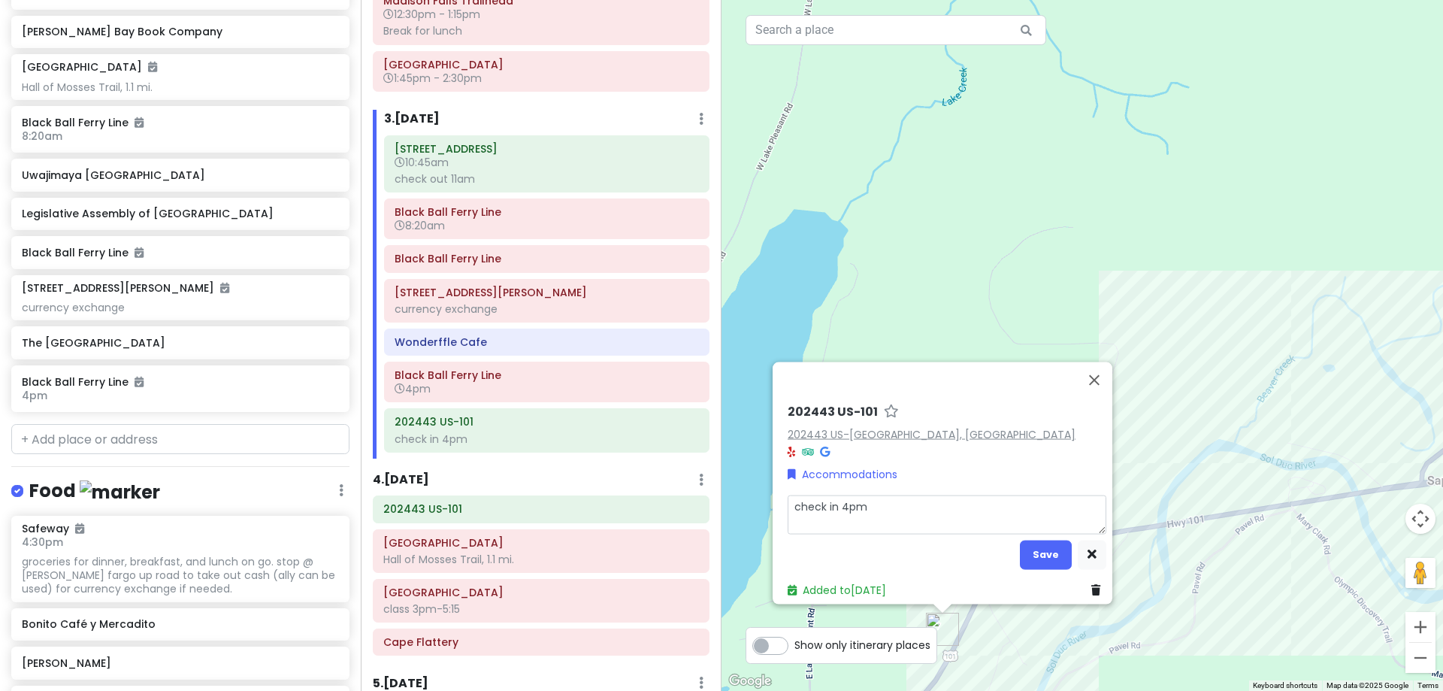
click at [931, 484] on div "202443 US-101 202443 US-101, Beaver, WA 98305, USA Accommodations check in 4pm …" at bounding box center [947, 501] width 331 height 206
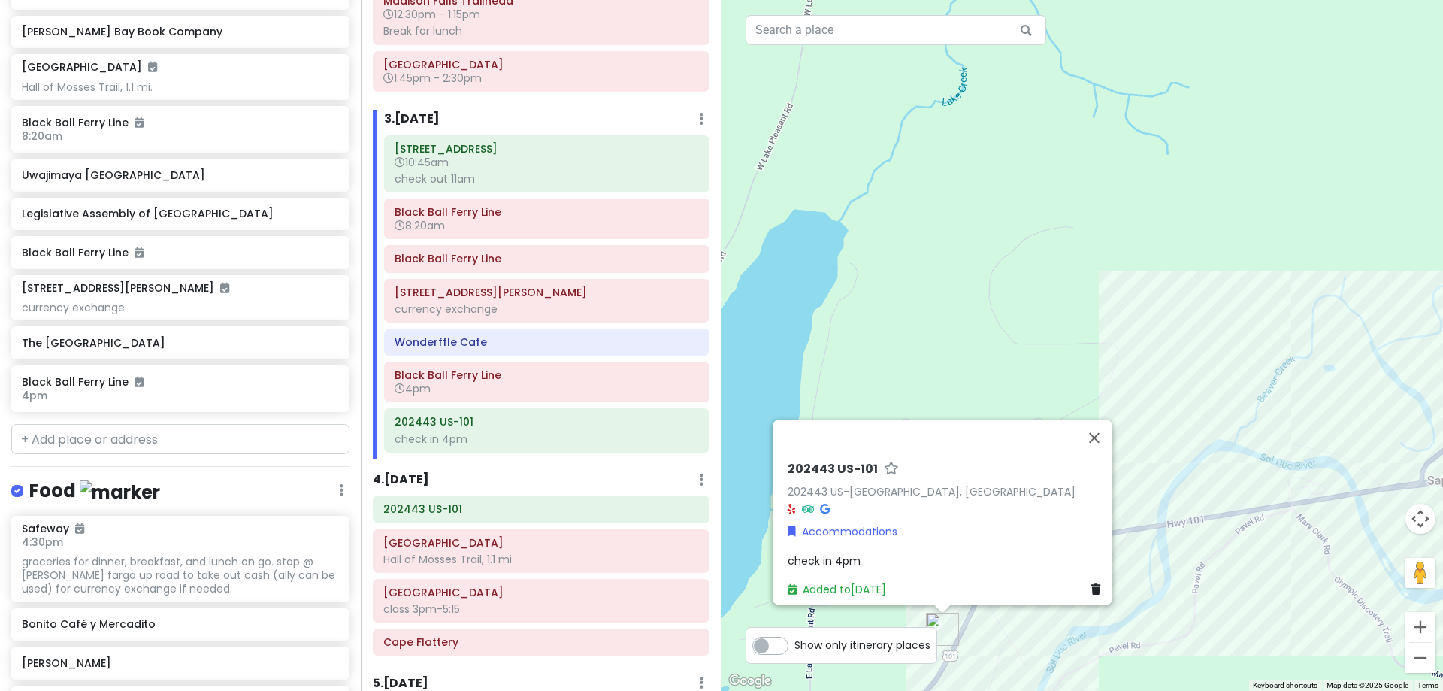
click at [843, 553] on span "check in 4pm" at bounding box center [824, 560] width 73 height 15
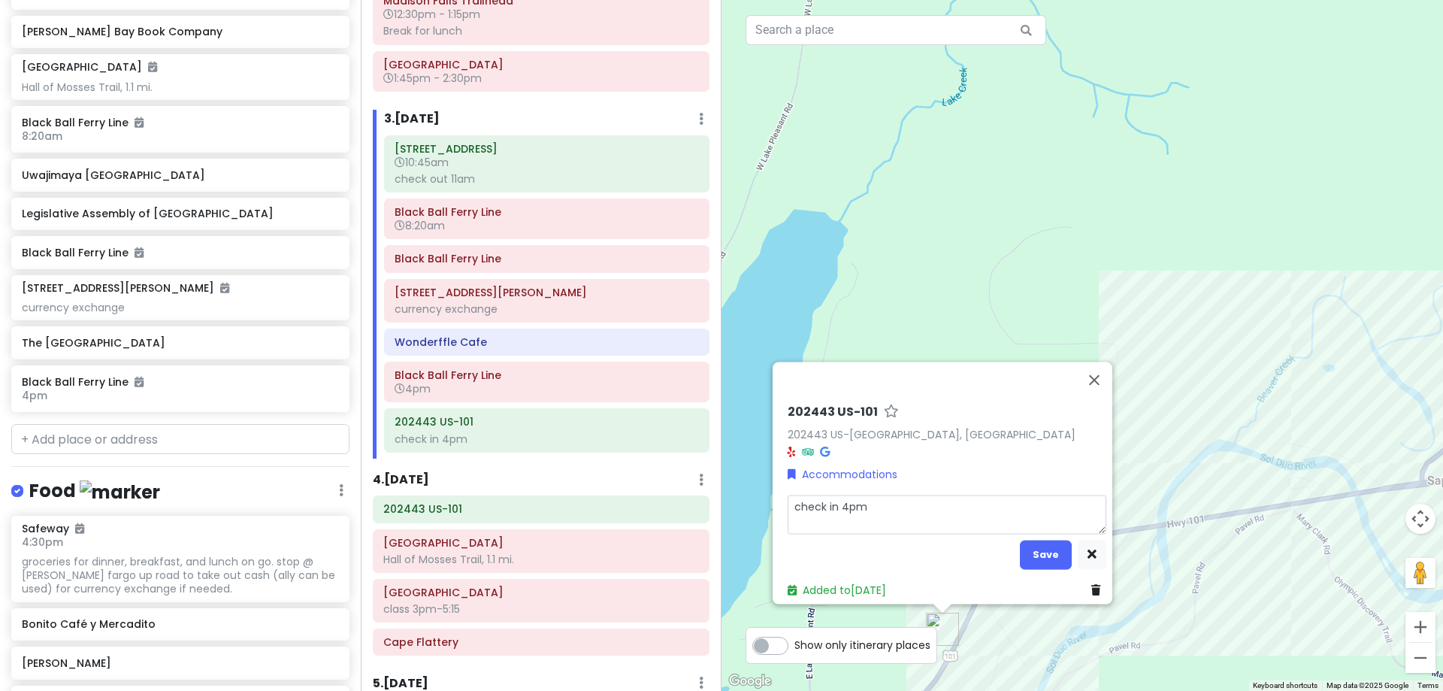
click at [890, 495] on textarea "check in 4pm" at bounding box center [947, 514] width 319 height 39
click at [1035, 549] on button "Save" at bounding box center [1046, 554] width 52 height 29
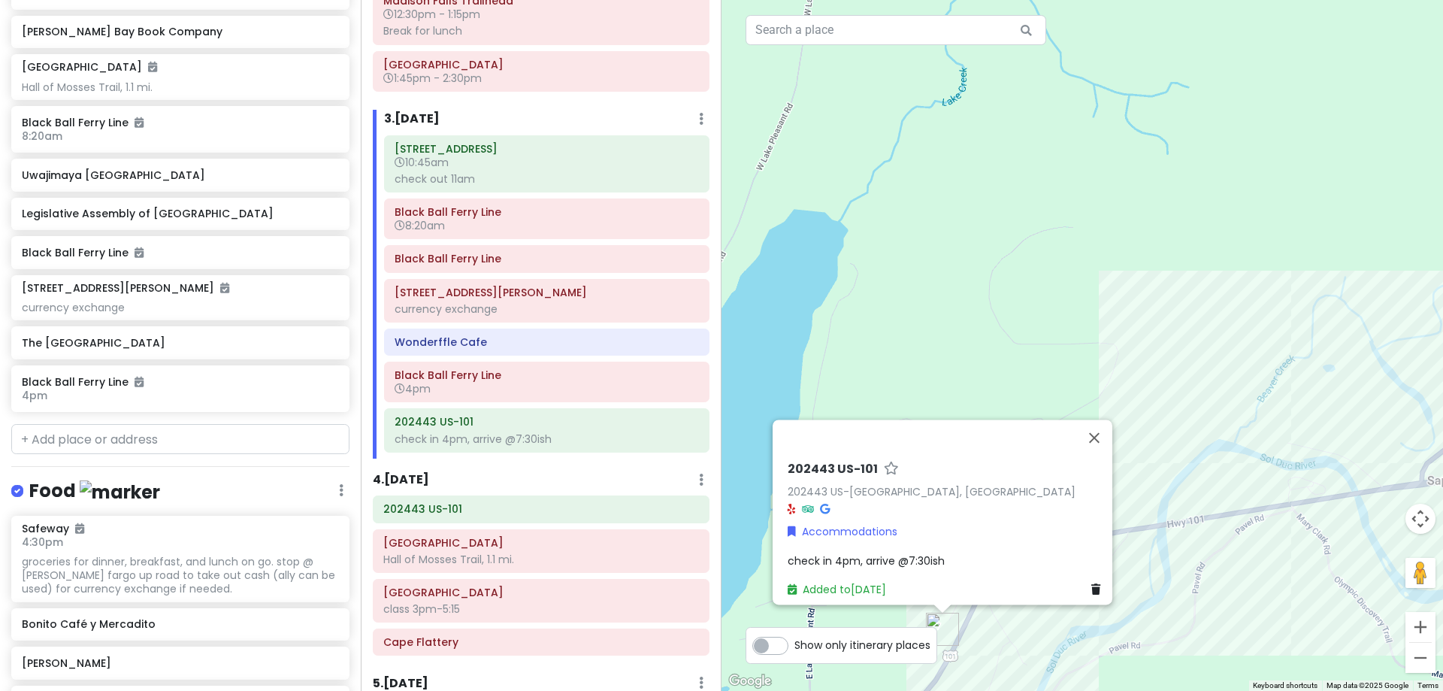
click at [539, 471] on div "4 . Wed 10/22 Add Day Notes Delete Day" at bounding box center [541, 484] width 337 height 26
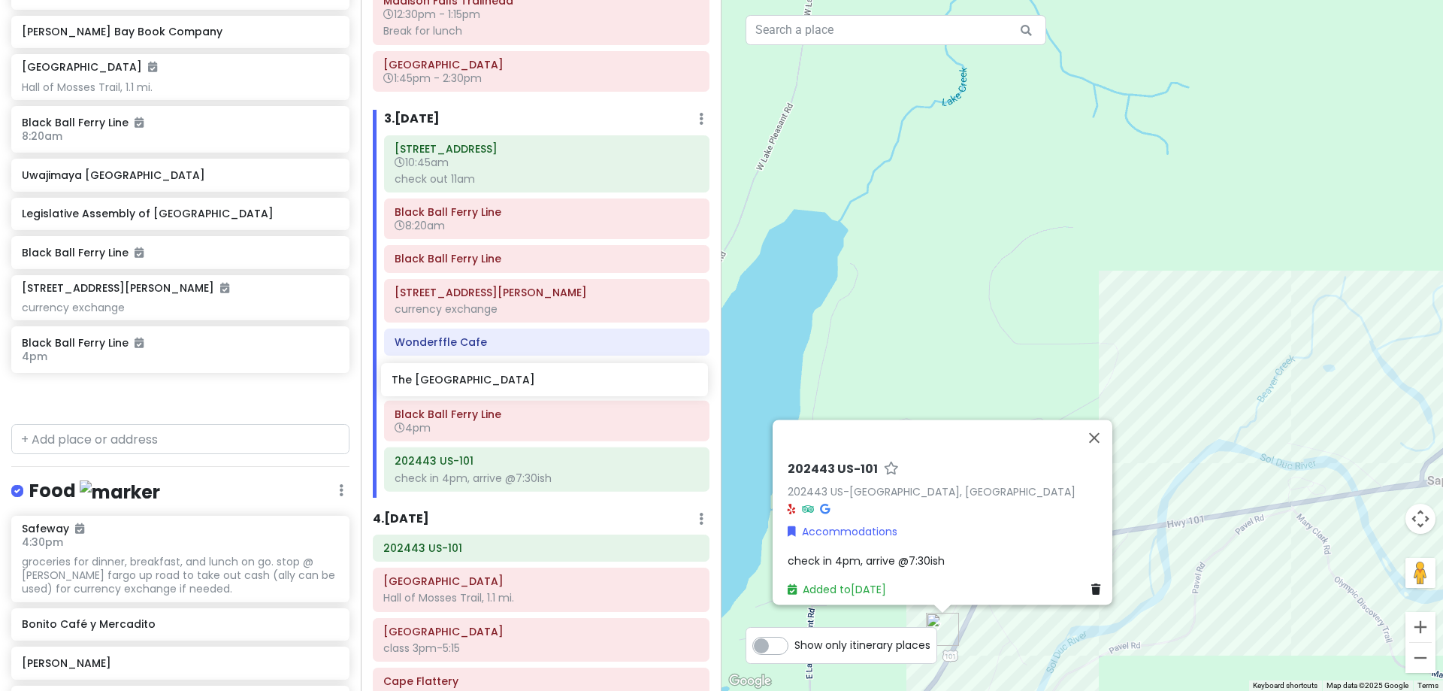
drag, startPoint x: 121, startPoint y: 347, endPoint x: 491, endPoint y: 385, distance: 371.7
click at [491, 385] on div "Hunter's 25th in Washington Private Change Dates Make a Copy Delete Trip Give F…" at bounding box center [721, 345] width 1443 height 691
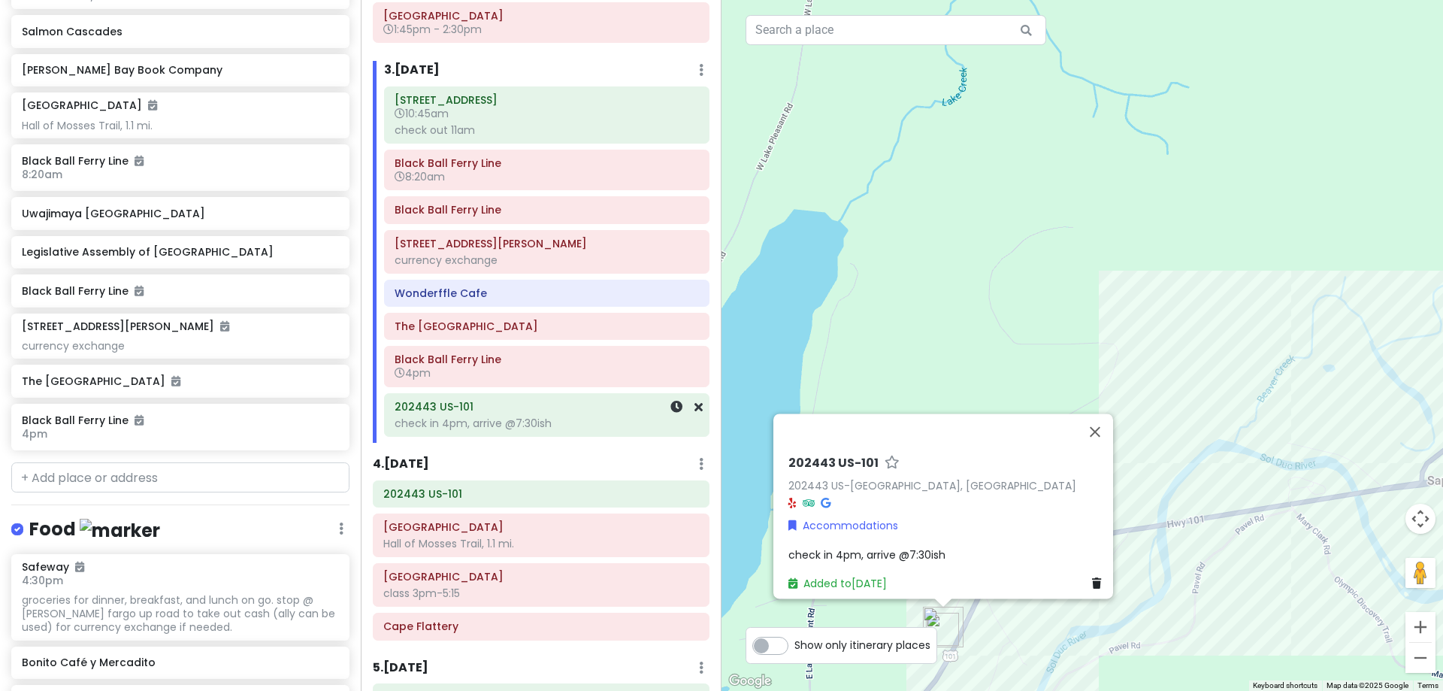
scroll to position [526, 0]
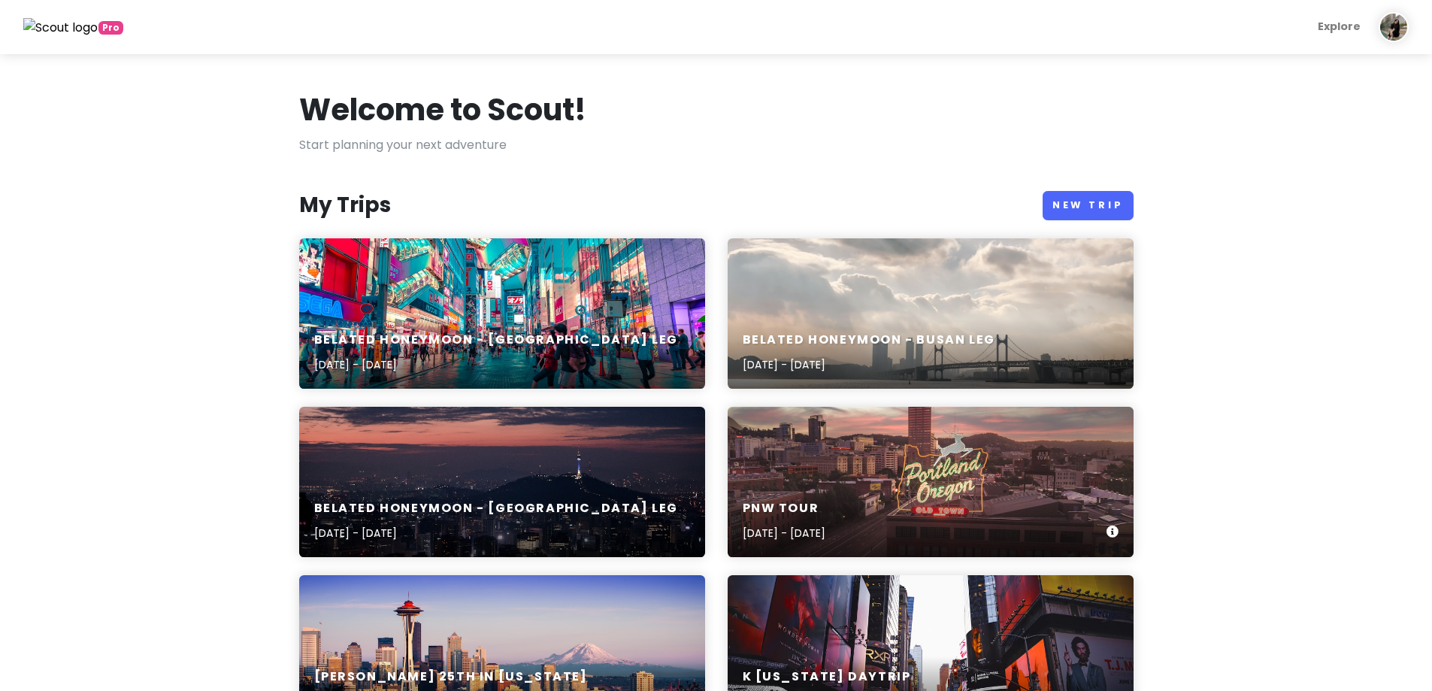
click at [827, 424] on div "PNW Tour [DATE] - [DATE]" at bounding box center [931, 482] width 406 height 150
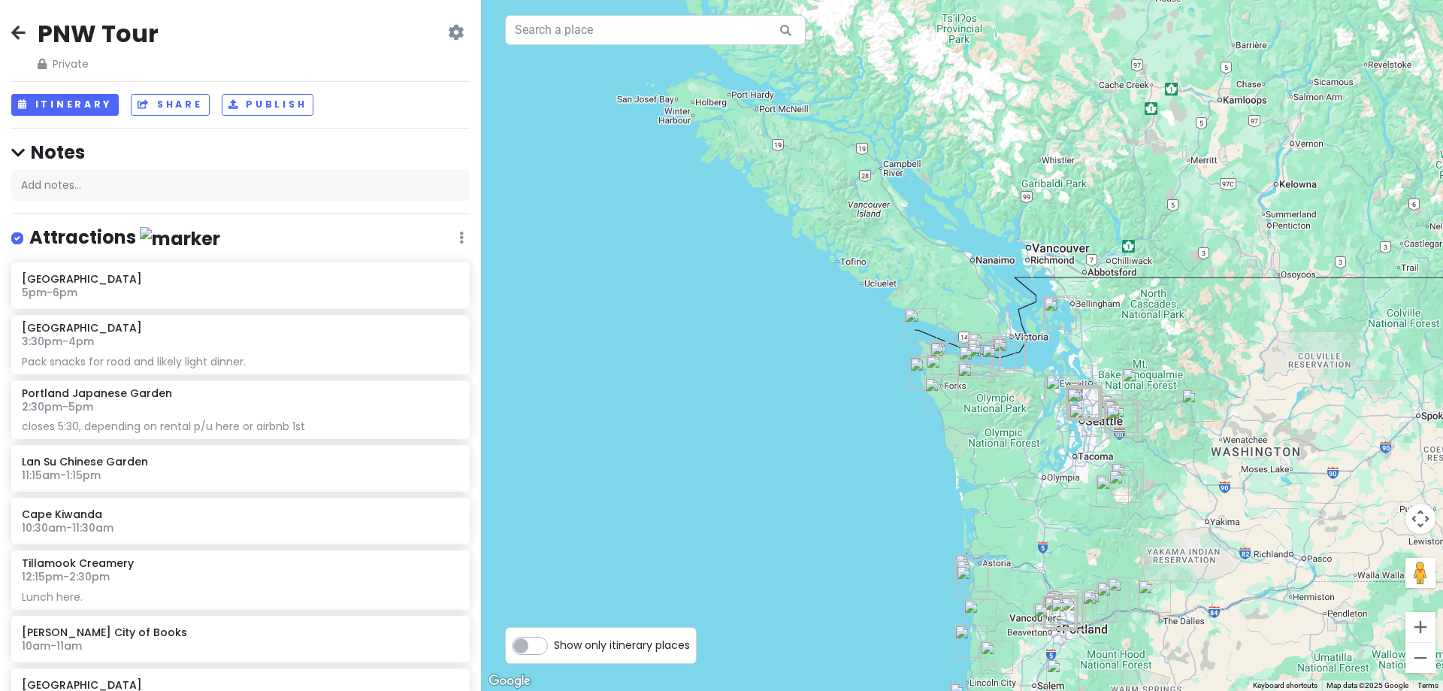
drag, startPoint x: 915, startPoint y: 189, endPoint x: 1001, endPoint y: 479, distance: 302.0
click at [1011, 483] on div at bounding box center [962, 345] width 962 height 691
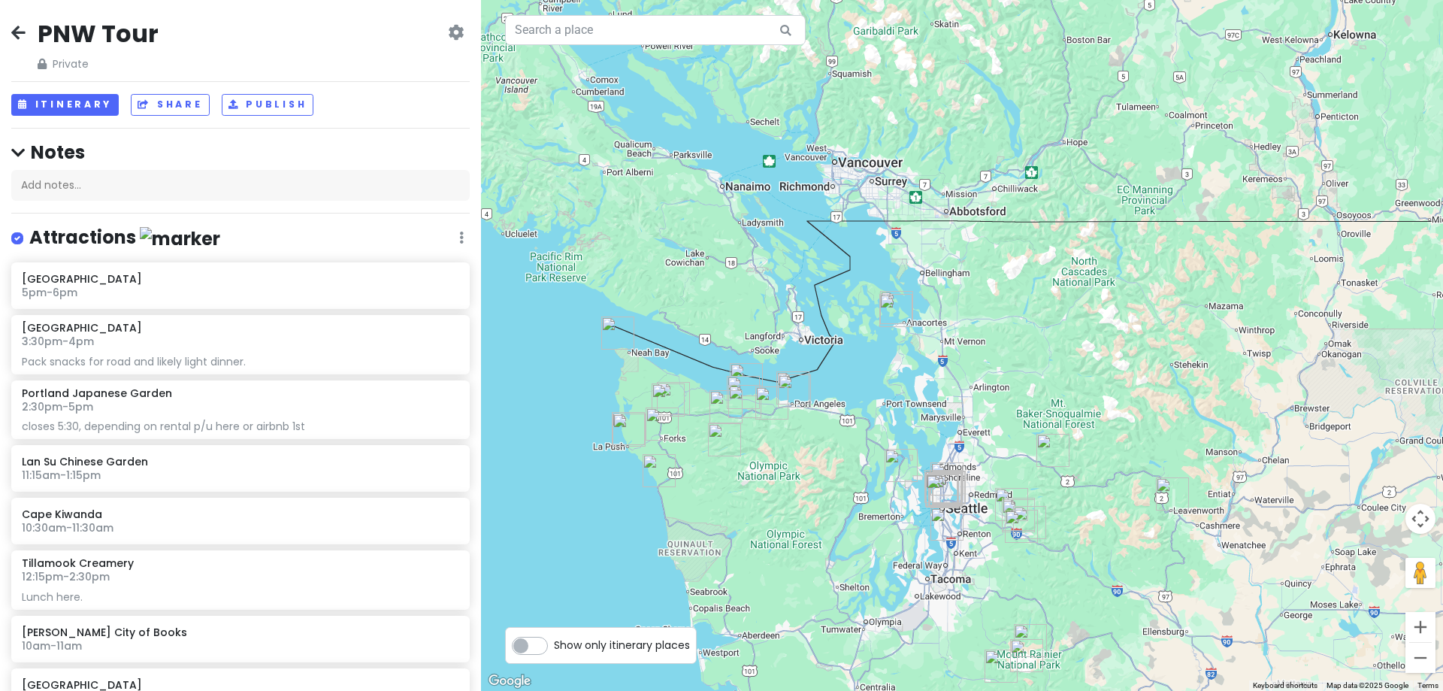
drag, startPoint x: 1000, startPoint y: 382, endPoint x: 773, endPoint y: 468, distance: 242.9
click at [775, 474] on div at bounding box center [962, 345] width 962 height 691
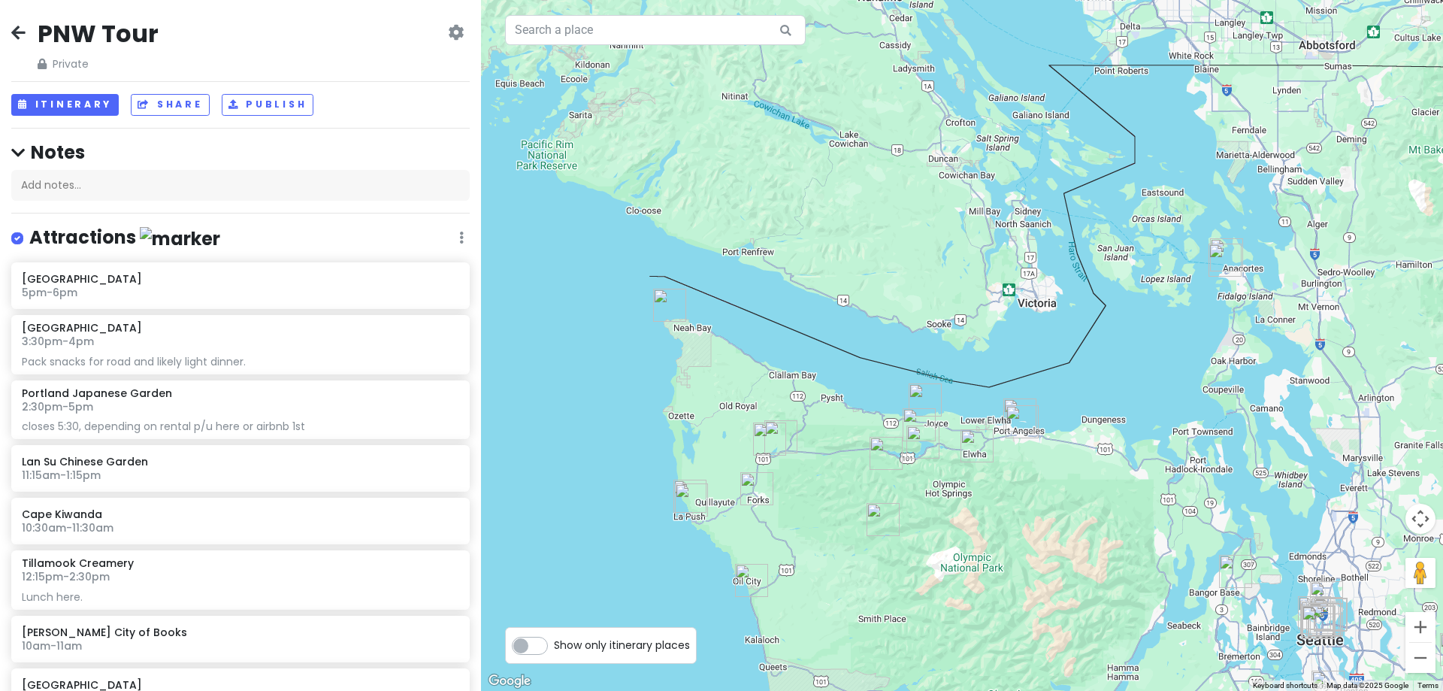
drag, startPoint x: 789, startPoint y: 374, endPoint x: 999, endPoint y: 460, distance: 226.8
click at [999, 460] on img "Madison Falls Trailhead" at bounding box center [977, 445] width 45 height 45
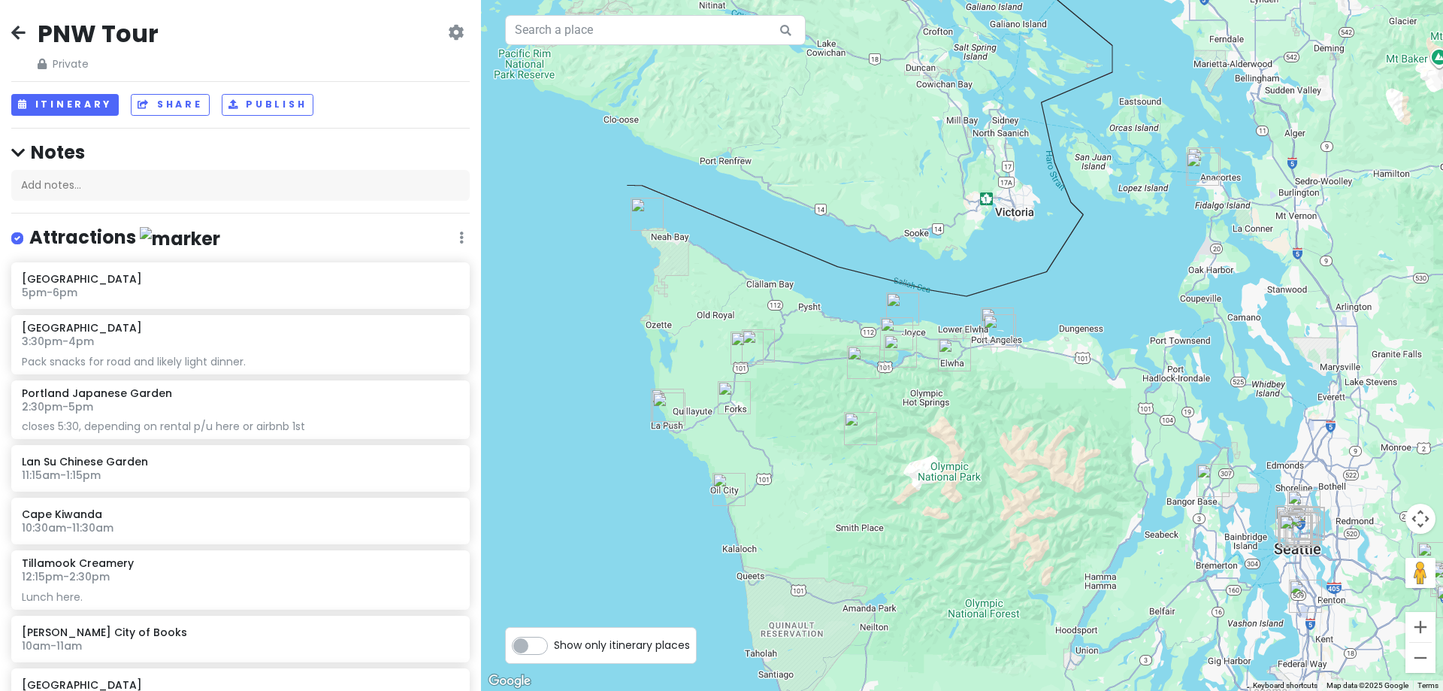
drag, startPoint x: 815, startPoint y: 483, endPoint x: 792, endPoint y: 392, distance: 93.7
click at [792, 392] on div at bounding box center [962, 345] width 962 height 691
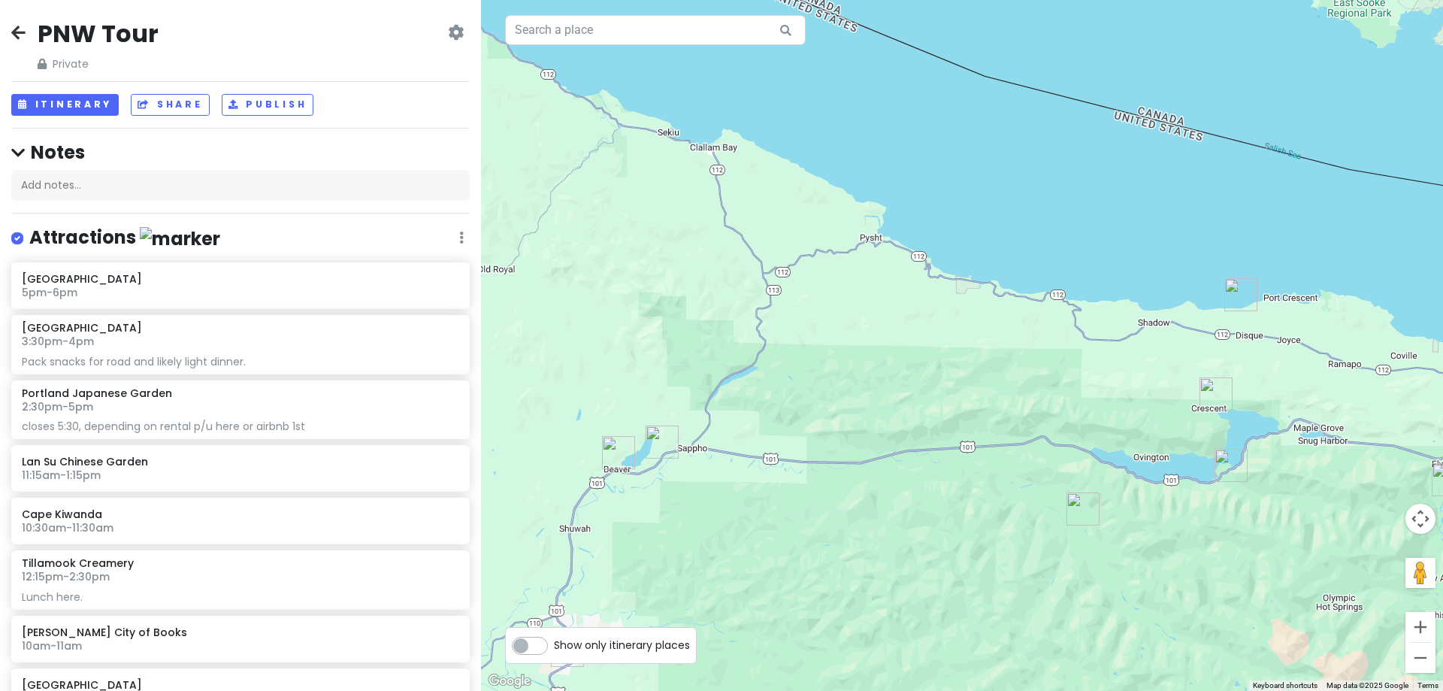
click at [1219, 392] on img "Spruce Railroad Trailhead-Camp David Junior Road" at bounding box center [1216, 393] width 45 height 45
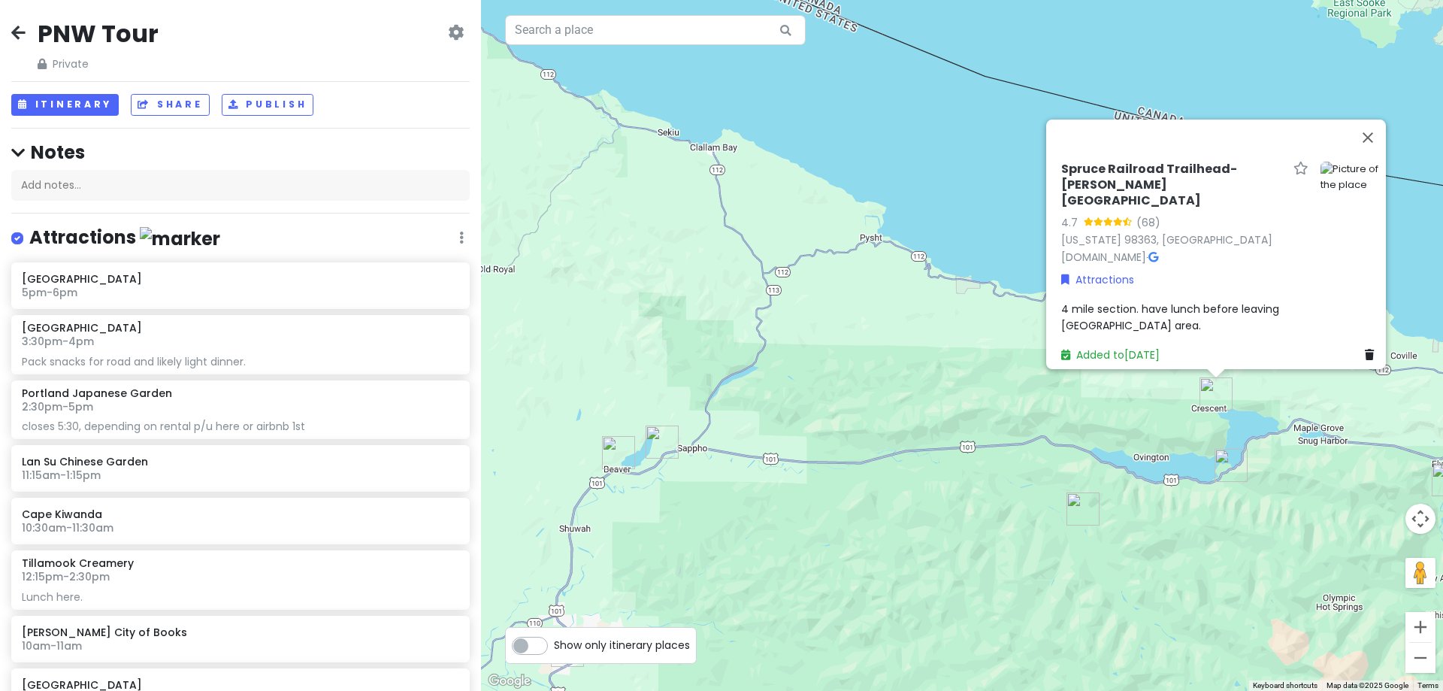
click at [1226, 461] on img "Marymere Falls" at bounding box center [1231, 465] width 45 height 45
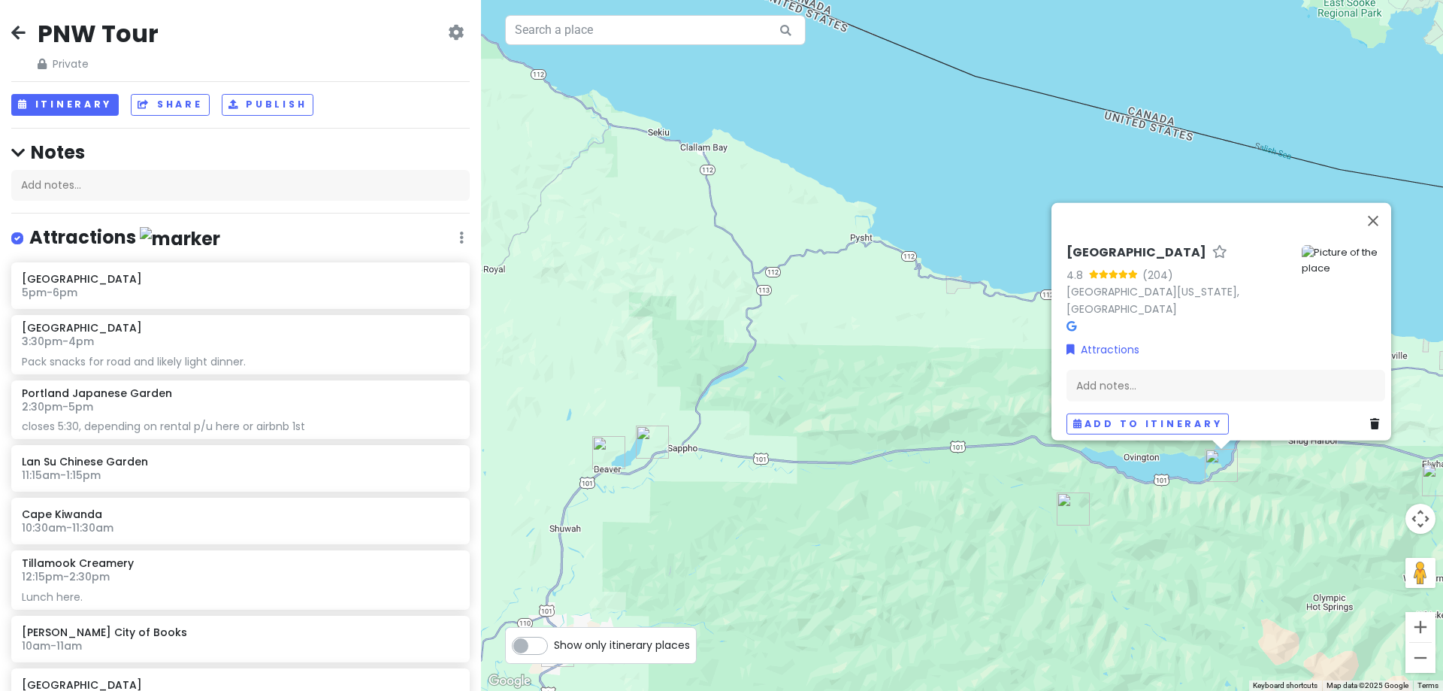
click at [1076, 507] on img "Salmon Cascades" at bounding box center [1073, 508] width 45 height 45
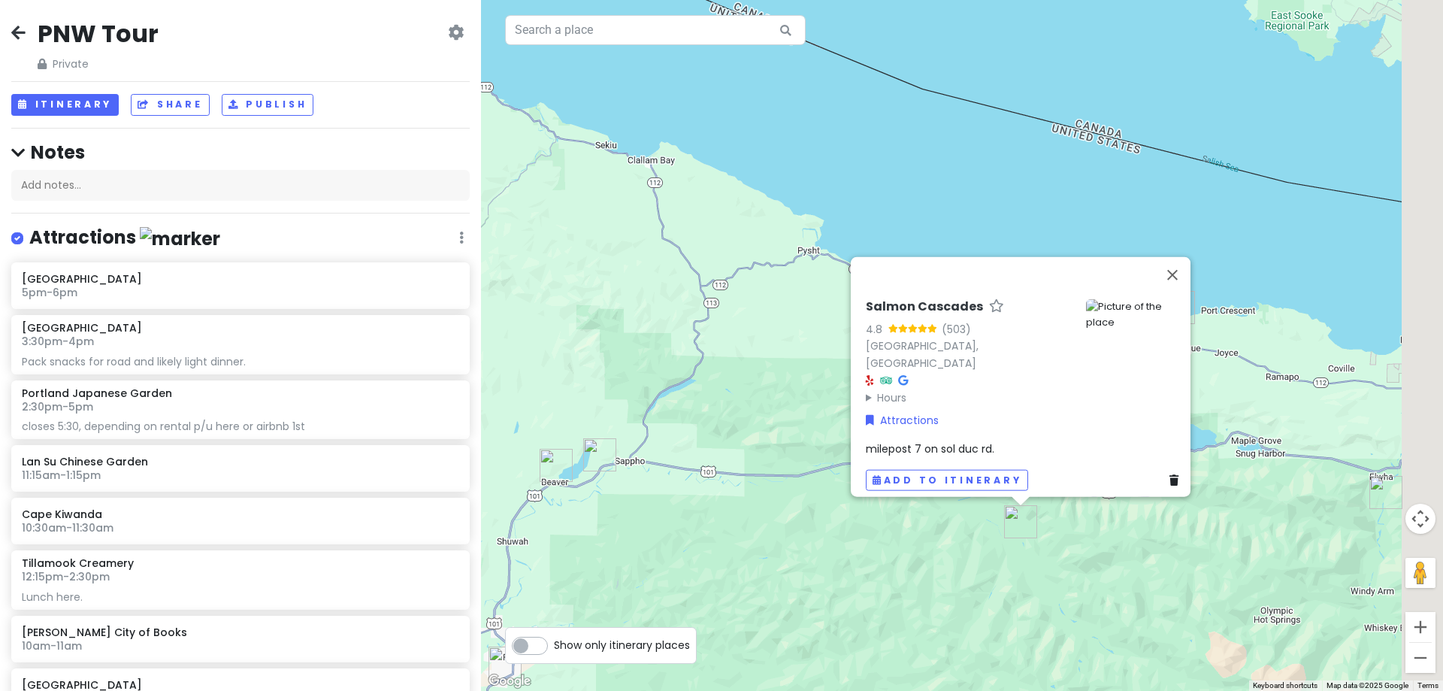
drag, startPoint x: 1239, startPoint y: 534, endPoint x: 1136, endPoint y: 564, distance: 107.3
click at [1139, 564] on div "Salmon Cascades 4.8 (503) [GEOGRAPHIC_DATA] Hours [DATE] Open 24 hours [DATE] O…" at bounding box center [962, 345] width 962 height 691
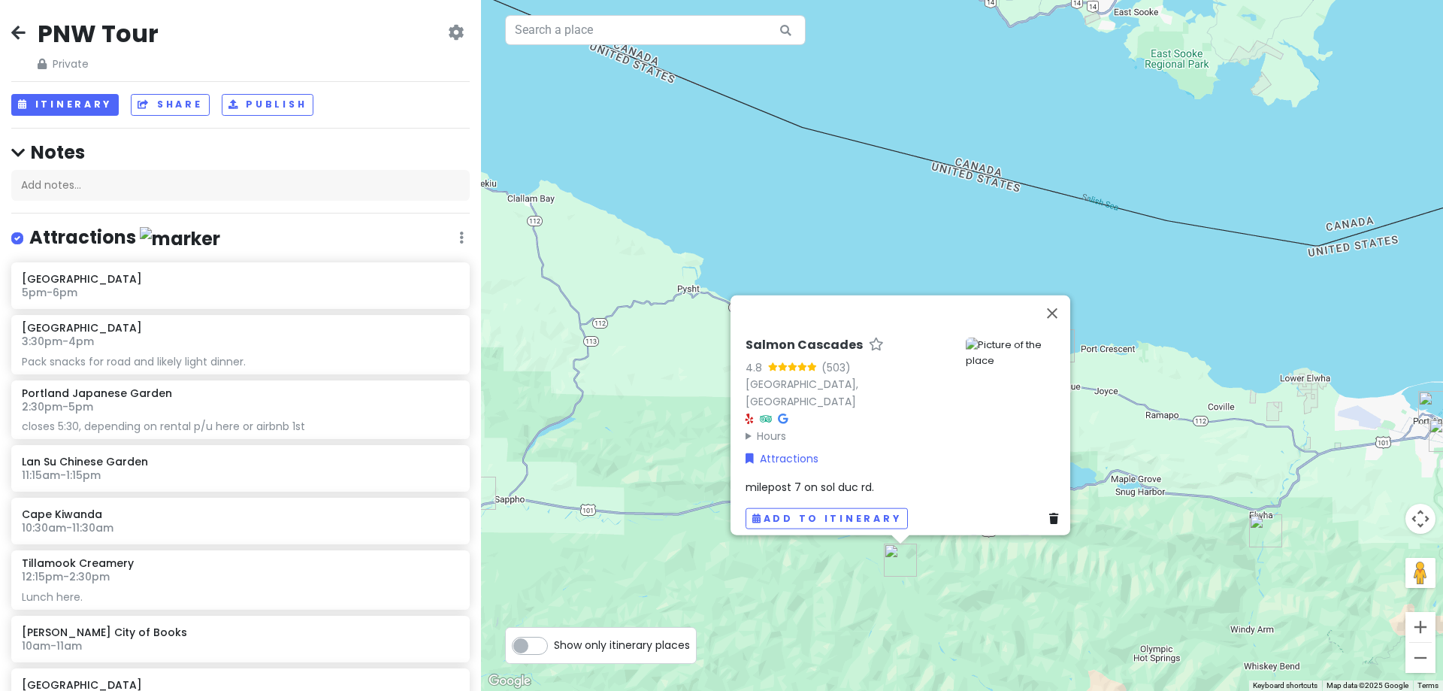
click at [1258, 543] on img "Madison Falls Trailhead" at bounding box center [1265, 530] width 45 height 45
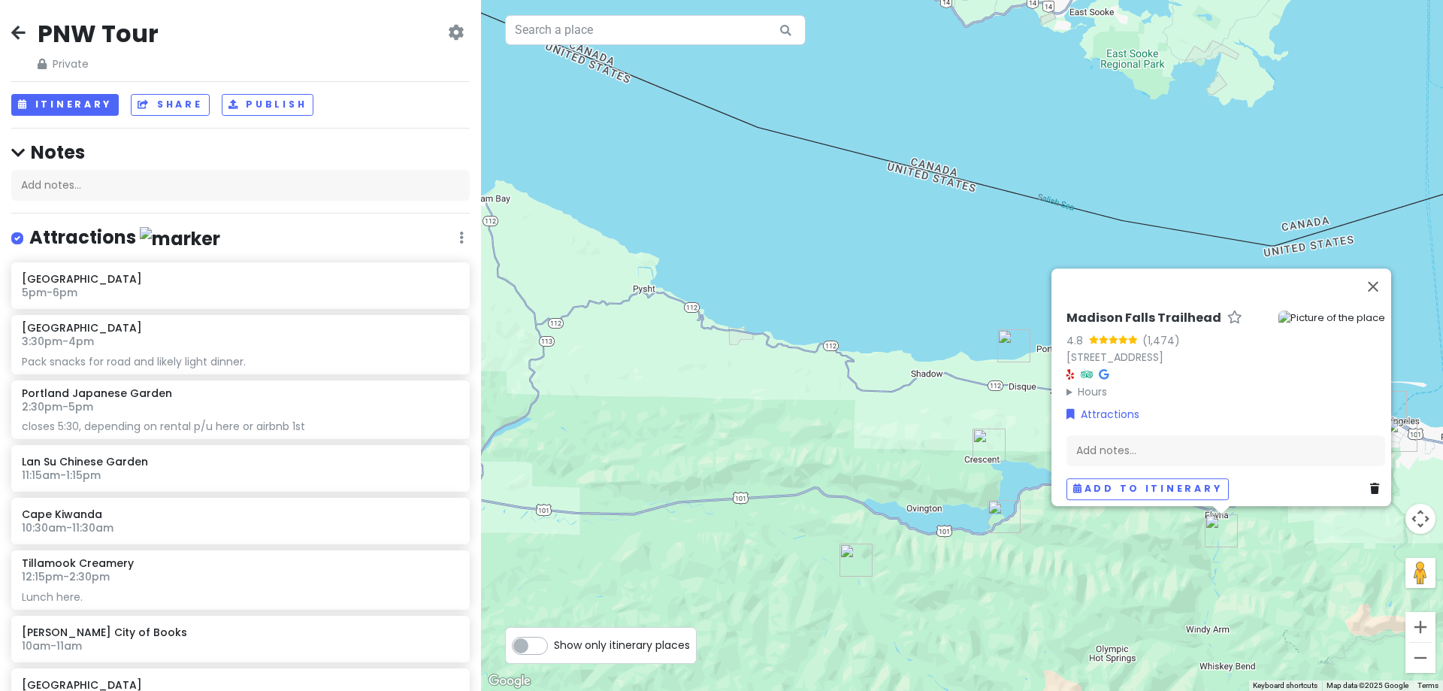
click at [1009, 348] on img "1385 Whiskey Creek Beach Rd" at bounding box center [1013, 345] width 45 height 45
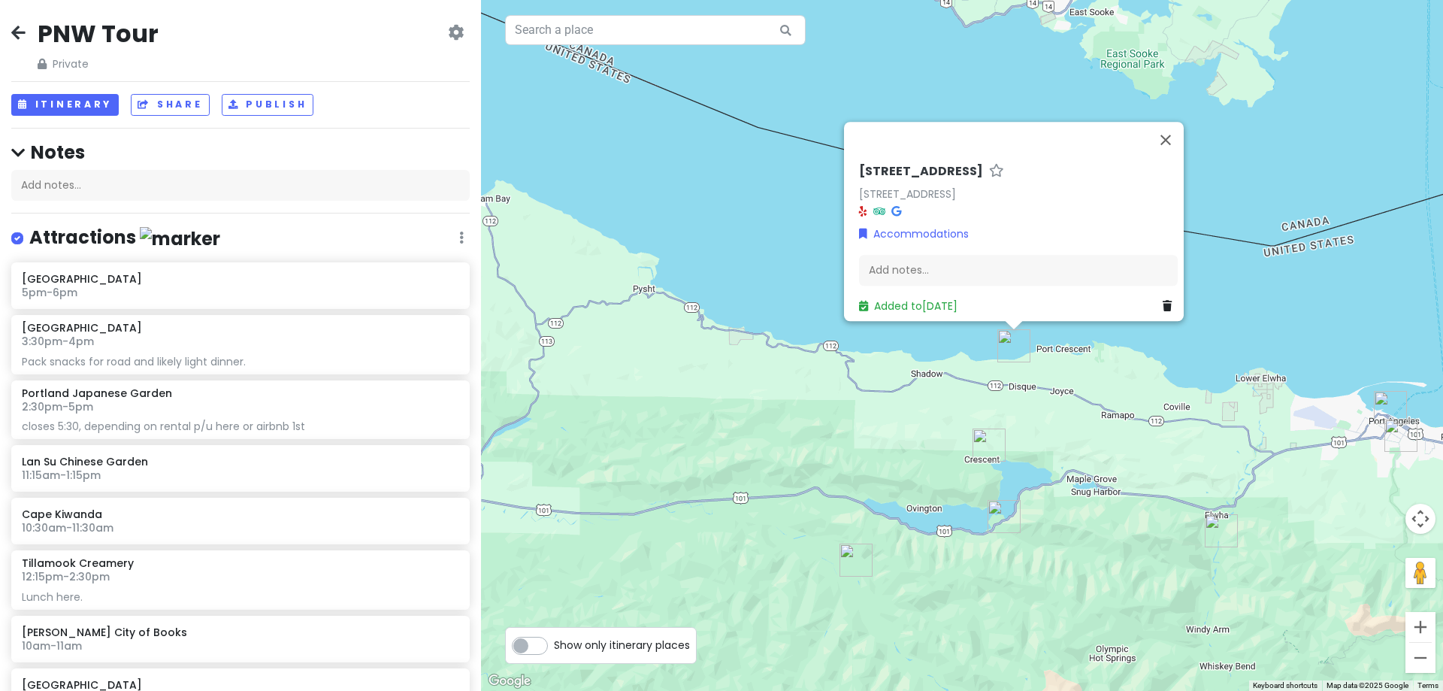
click at [1163, 301] on icon at bounding box center [1167, 306] width 9 height 11
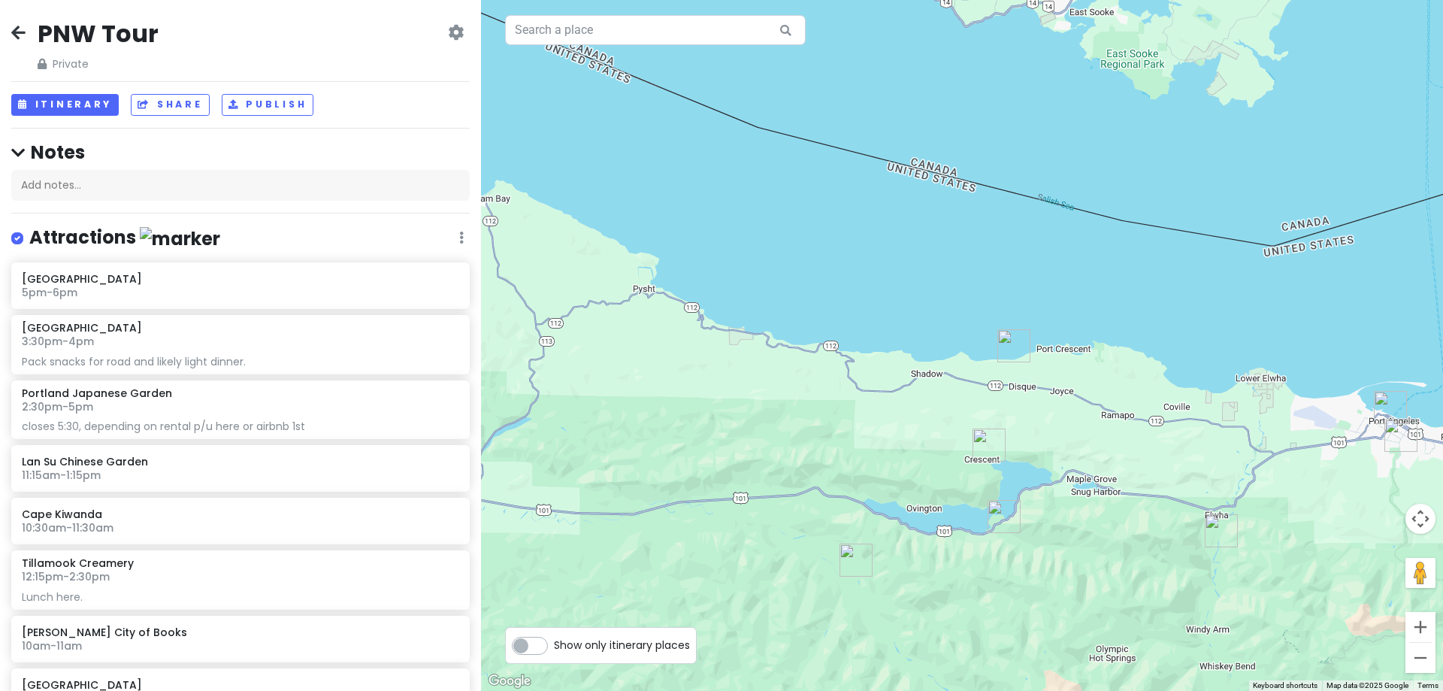
click at [1009, 348] on img "1385 Whiskey Creek Beach Rd" at bounding box center [1013, 345] width 45 height 45
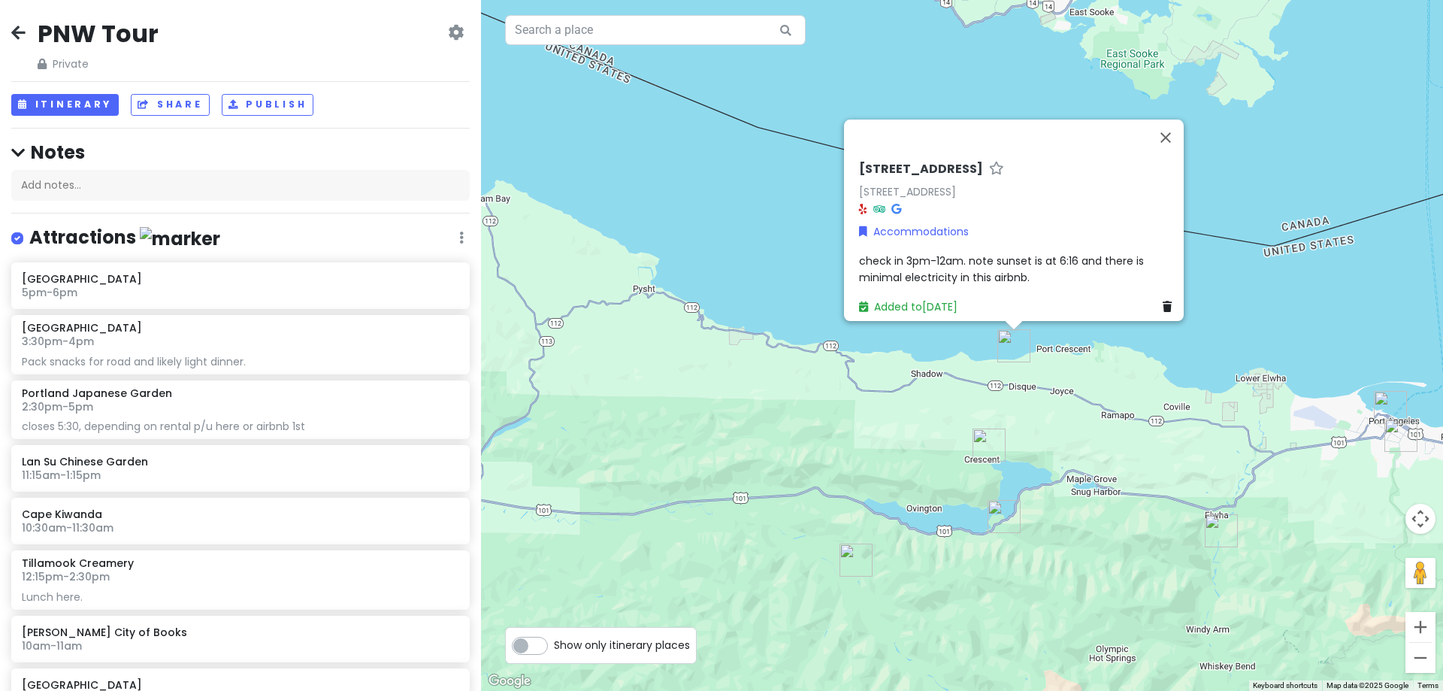
click at [1393, 426] on img "Olympic National Park Visitor Center" at bounding box center [1400, 435] width 45 height 45
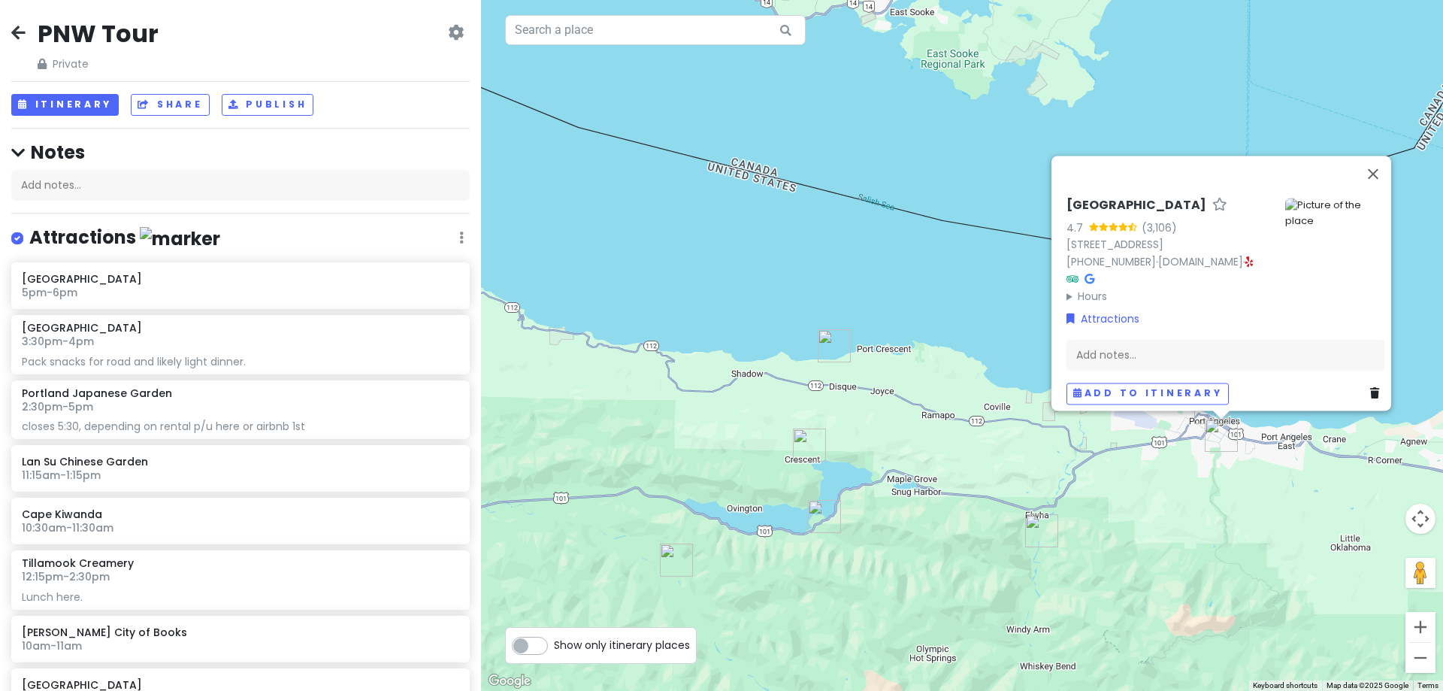
click at [1037, 531] on img "Madison Falls Trailhead" at bounding box center [1041, 530] width 45 height 45
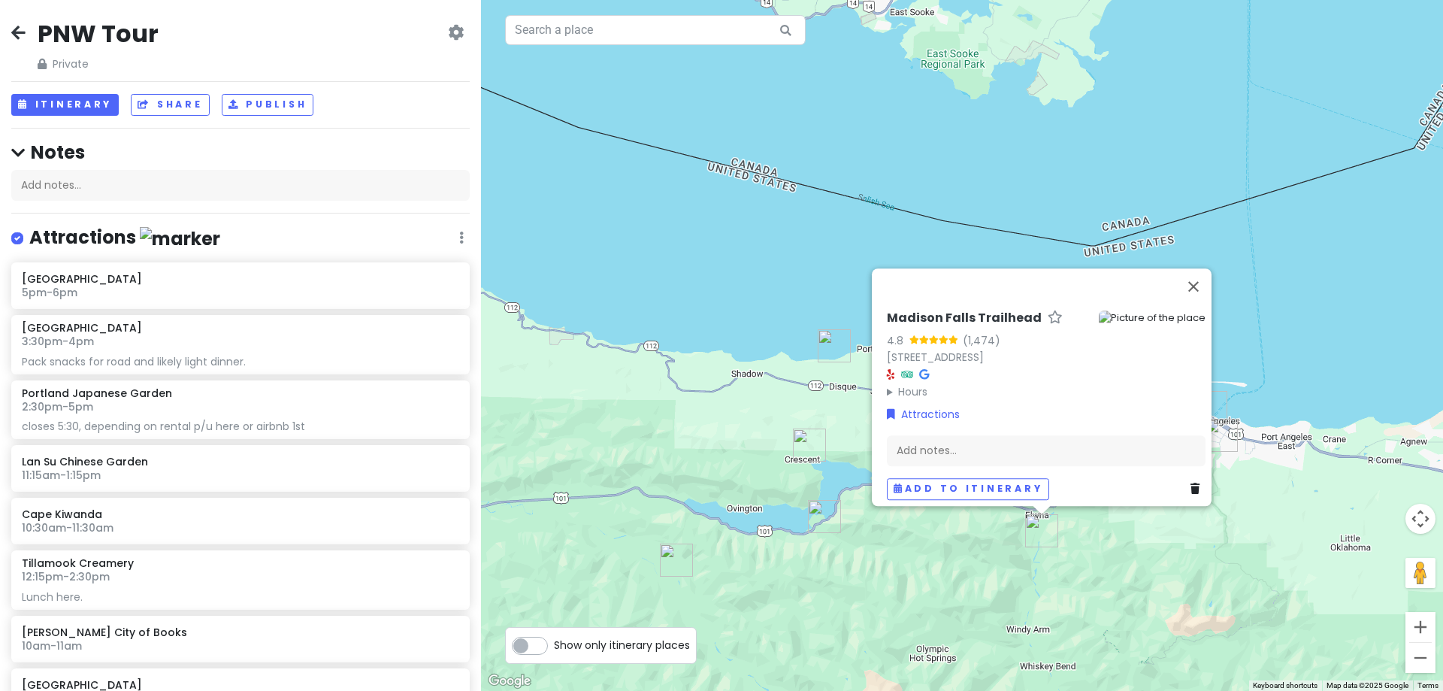
click at [820, 511] on img "Marymere Falls" at bounding box center [824, 516] width 45 height 45
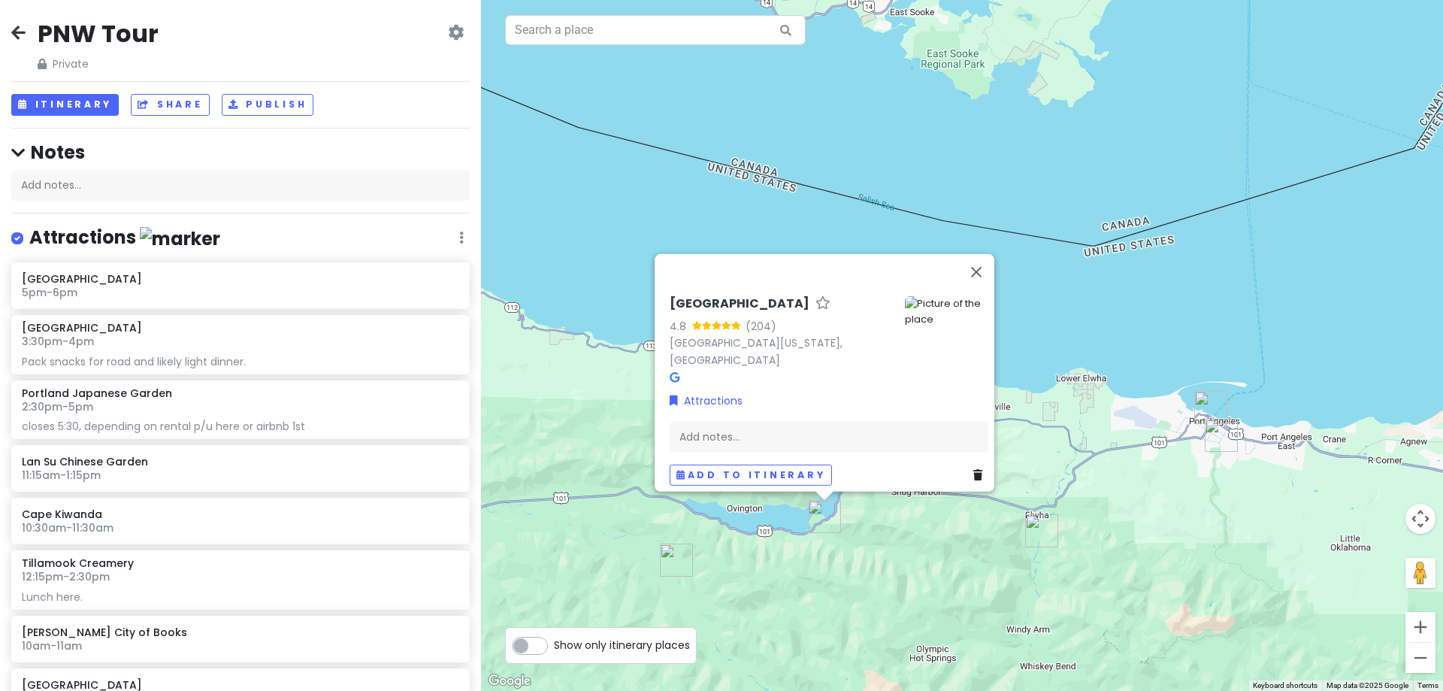
click at [667, 558] on img "Salmon Cascades" at bounding box center [676, 559] width 45 height 45
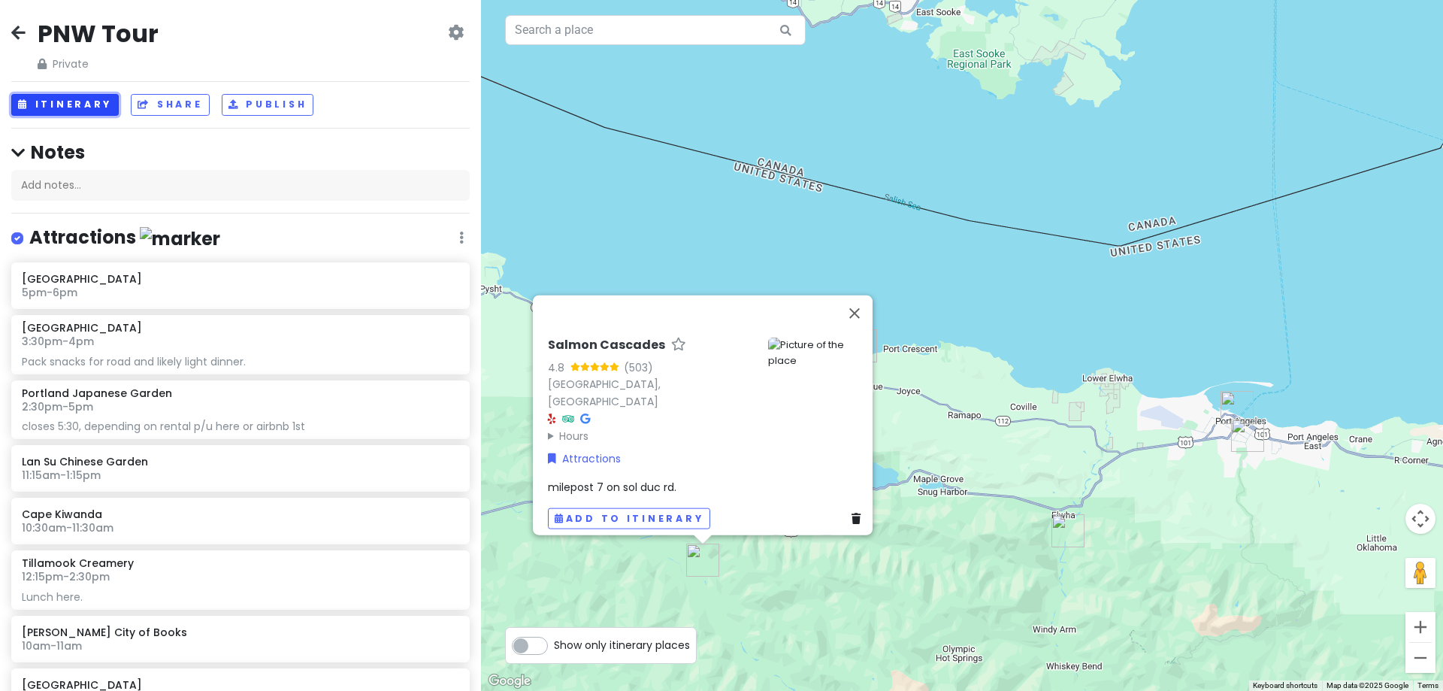
click at [93, 103] on button "Itinerary" at bounding box center [64, 105] width 107 height 22
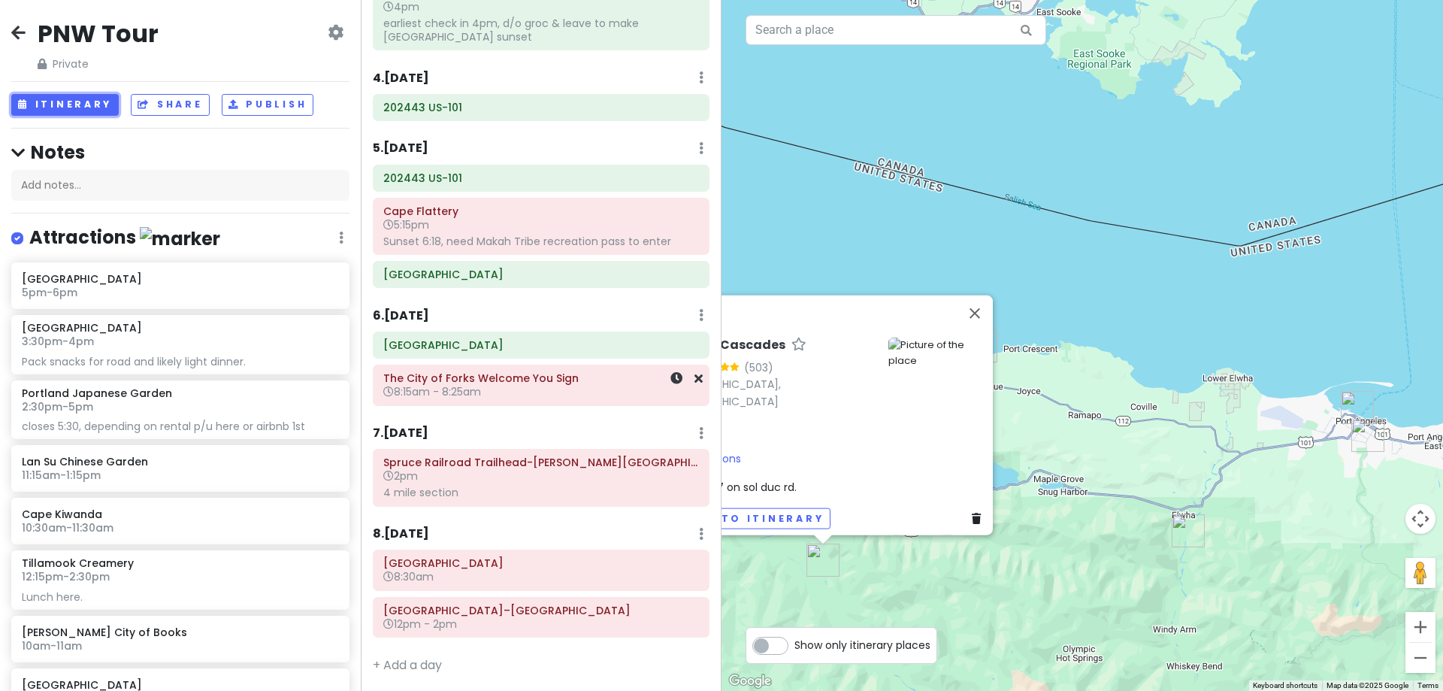
scroll to position [389, 0]
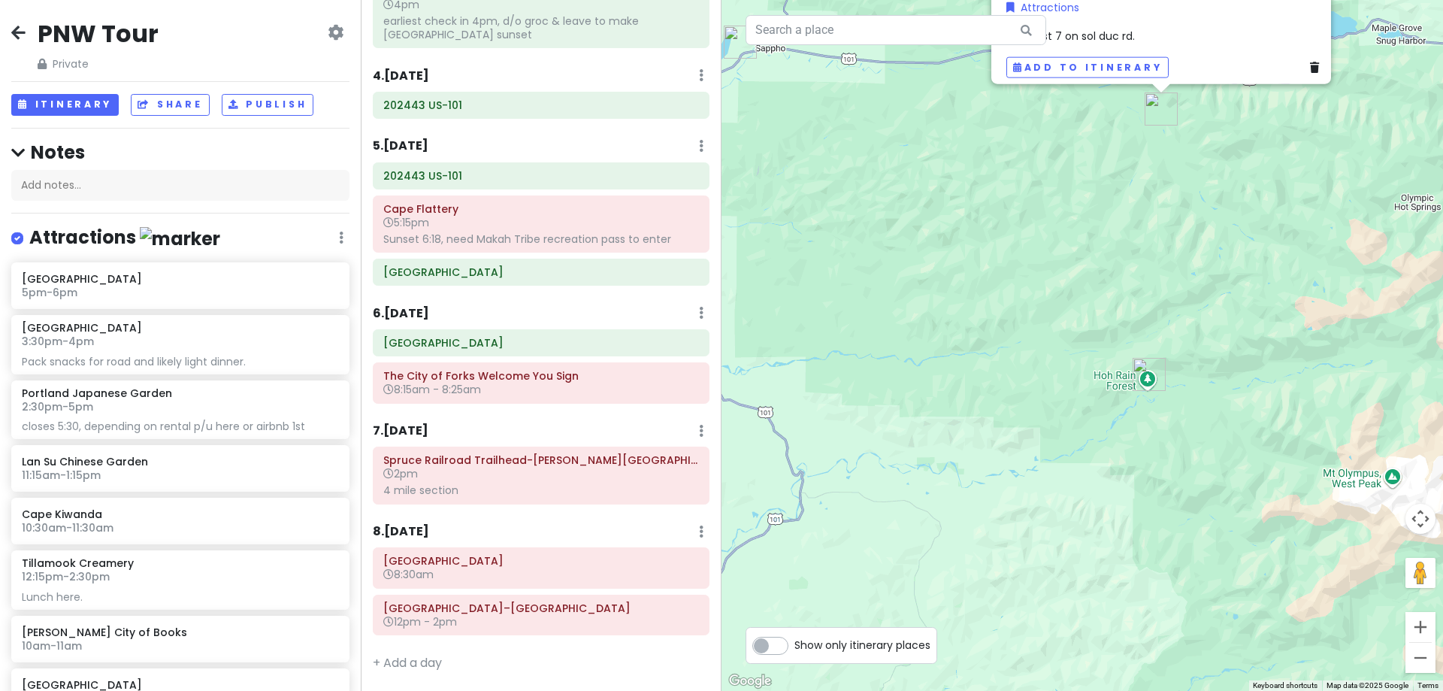
drag, startPoint x: 976, startPoint y: 620, endPoint x: 1377, endPoint y: 151, distance: 616.8
click at [1381, 151] on div "Salmon Cascades 4.8 (503) [GEOGRAPHIC_DATA] Hours [DATE] Open 24 hours [DATE] O…" at bounding box center [1083, 345] width 722 height 691
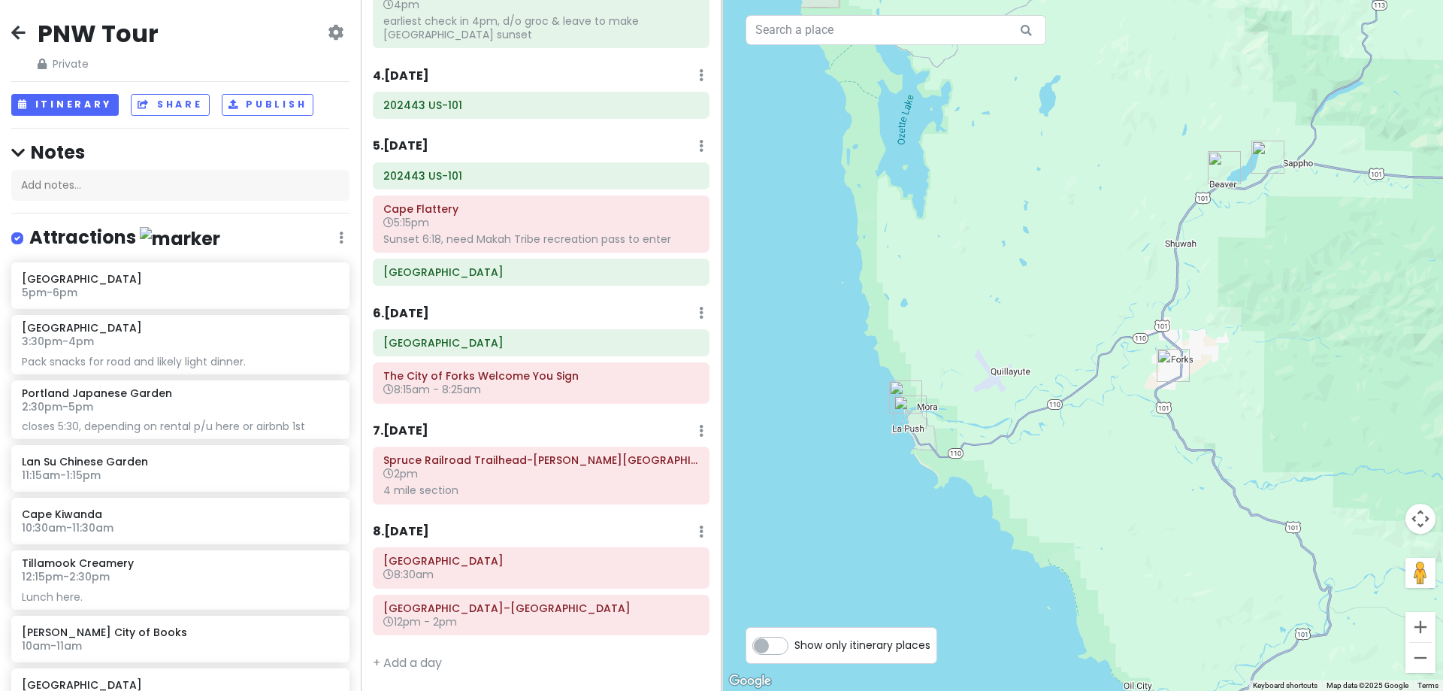
drag, startPoint x: 1051, startPoint y: 288, endPoint x: 1176, endPoint y: 330, distance: 131.7
click at [1176, 330] on div "Salmon Cascades 4.8 (503) [GEOGRAPHIC_DATA] Hours [DATE] Open 24 hours [DATE] O…" at bounding box center [1083, 345] width 722 height 691
click at [903, 389] on img "La Push" at bounding box center [910, 411] width 45 height 45
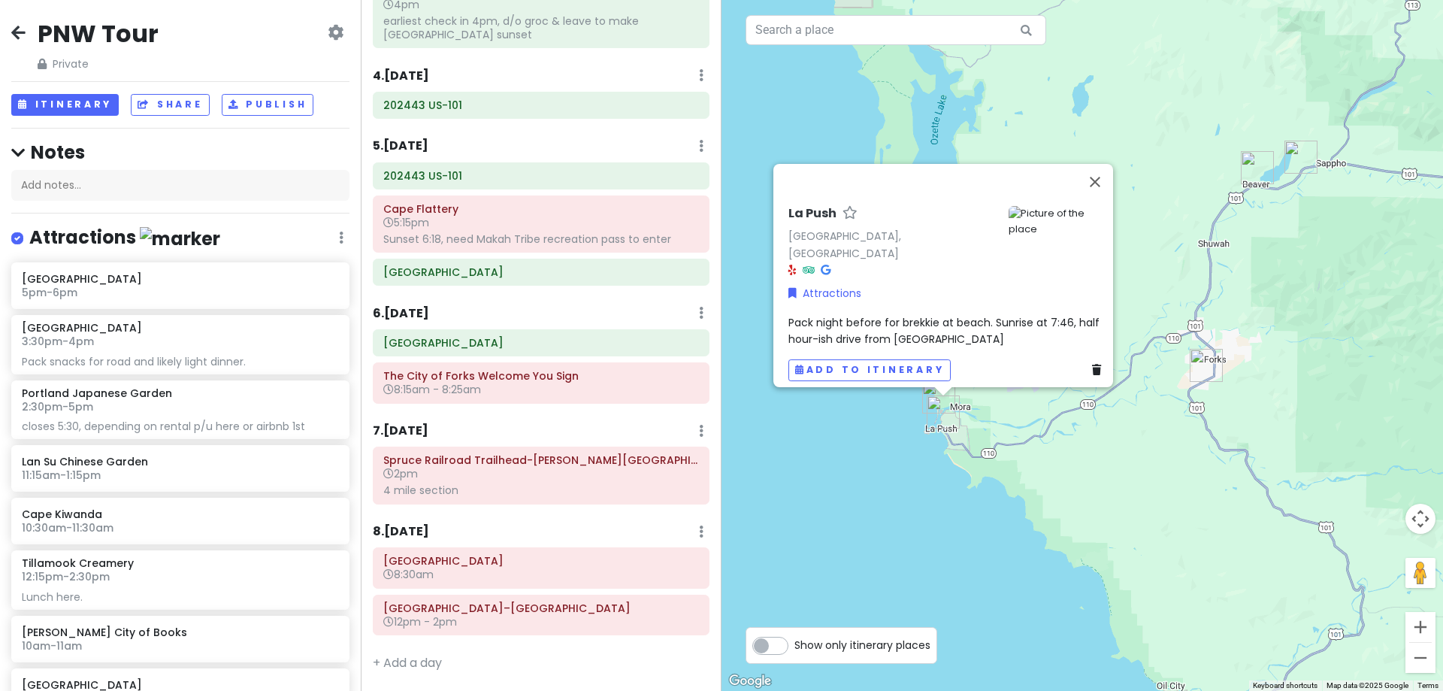
click at [936, 410] on img "La Push" at bounding box center [943, 411] width 45 height 45
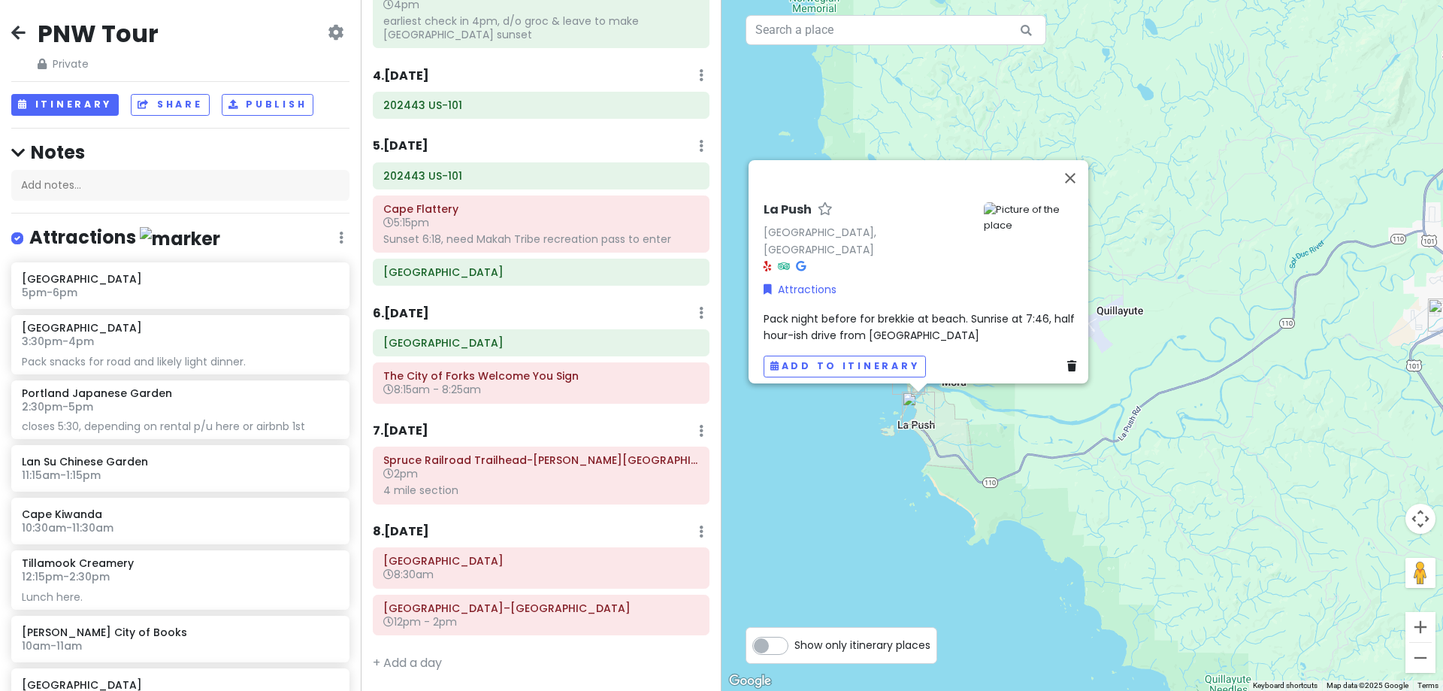
click at [902, 386] on img "La Push" at bounding box center [918, 408] width 45 height 45
drag, startPoint x: 1266, startPoint y: 160, endPoint x: 1246, endPoint y: 171, distance: 23.2
click at [1266, 160] on div "To navigate, press the arrow keys. [GEOGRAPHIC_DATA], [GEOGRAPHIC_DATA] Attract…" at bounding box center [1083, 345] width 722 height 691
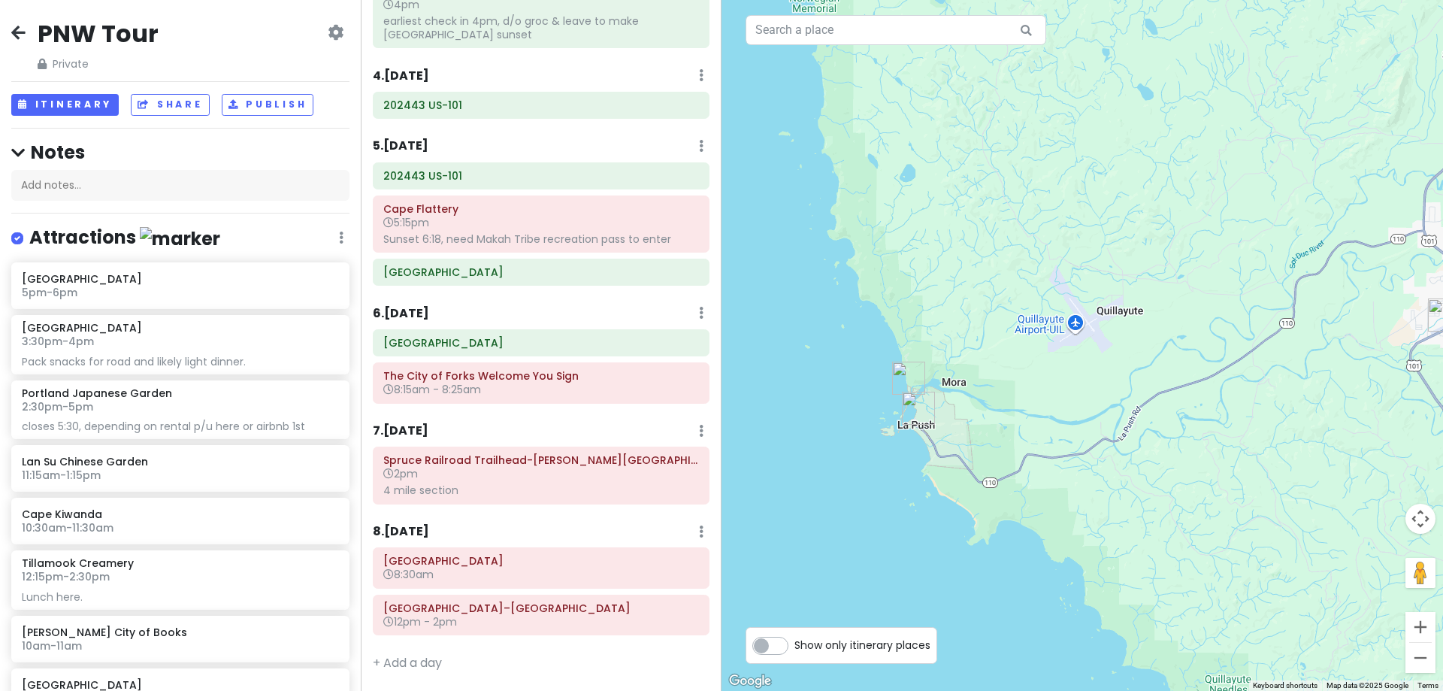
click at [901, 375] on img "Rialto Beach" at bounding box center [908, 378] width 45 height 45
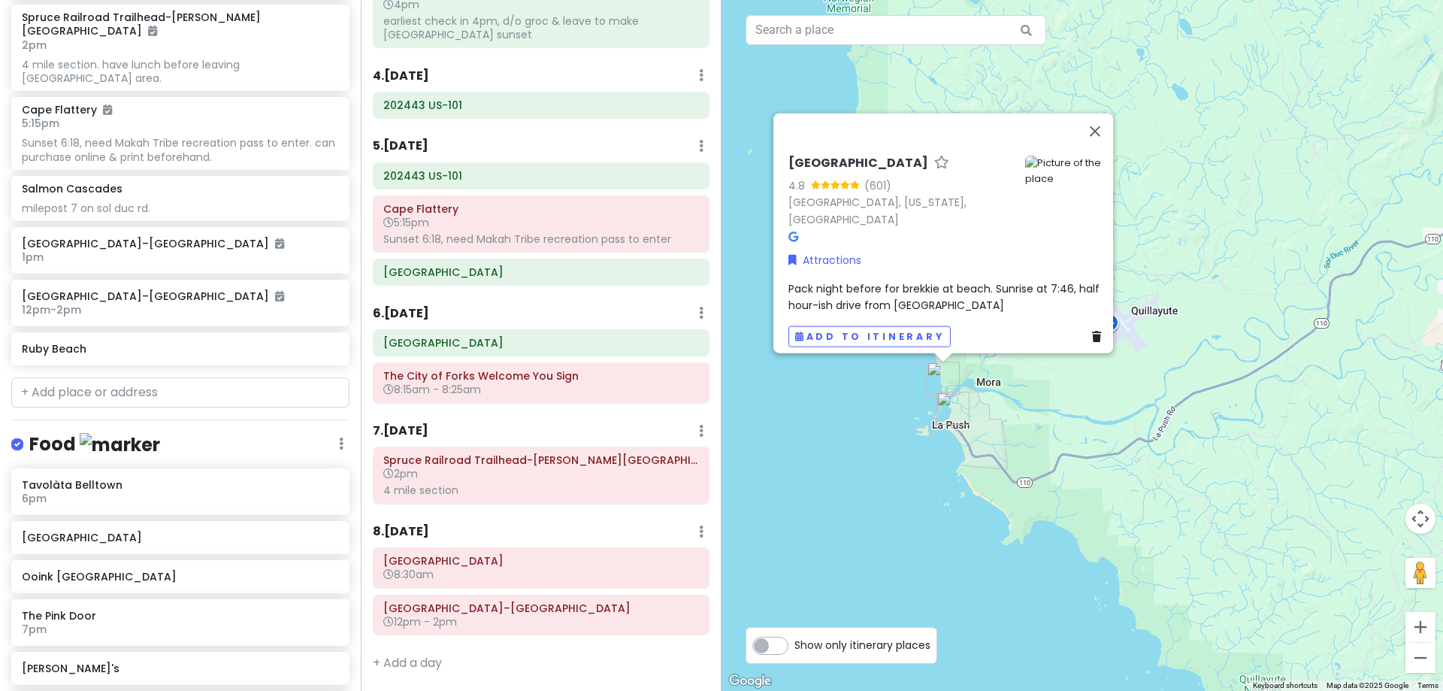
scroll to position [2255, 0]
click at [89, 378] on input "text" at bounding box center [180, 392] width 338 height 30
click at [129, 340] on div "Ruby Beach" at bounding box center [175, 347] width 306 height 21
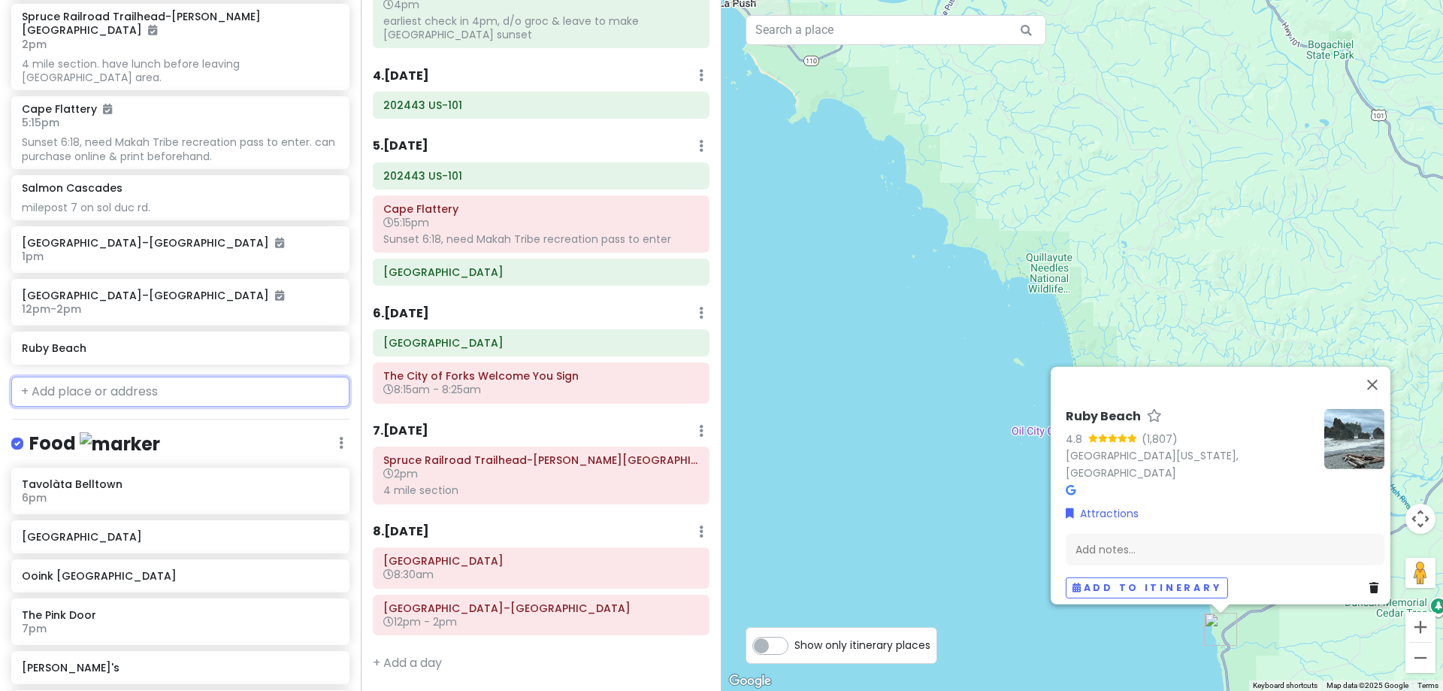
click at [129, 380] on input "text" at bounding box center [180, 392] width 338 height 30
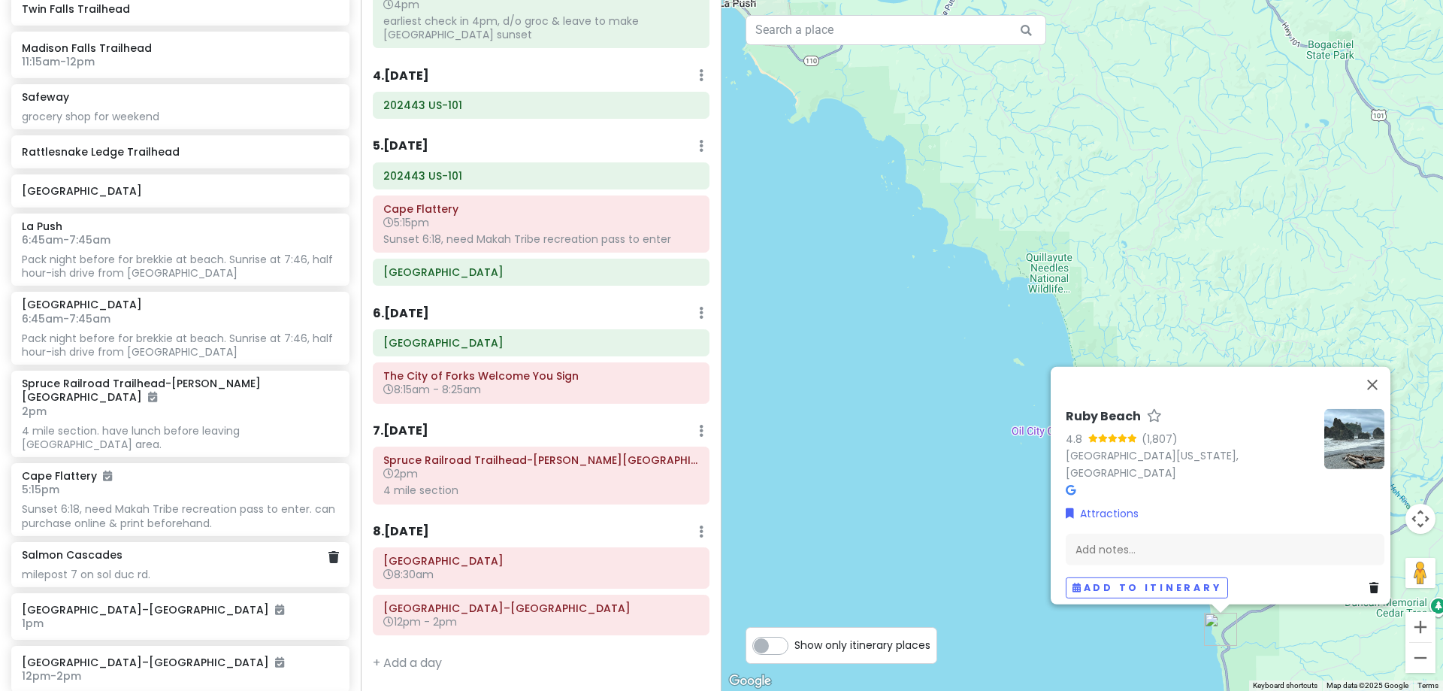
scroll to position [1879, 0]
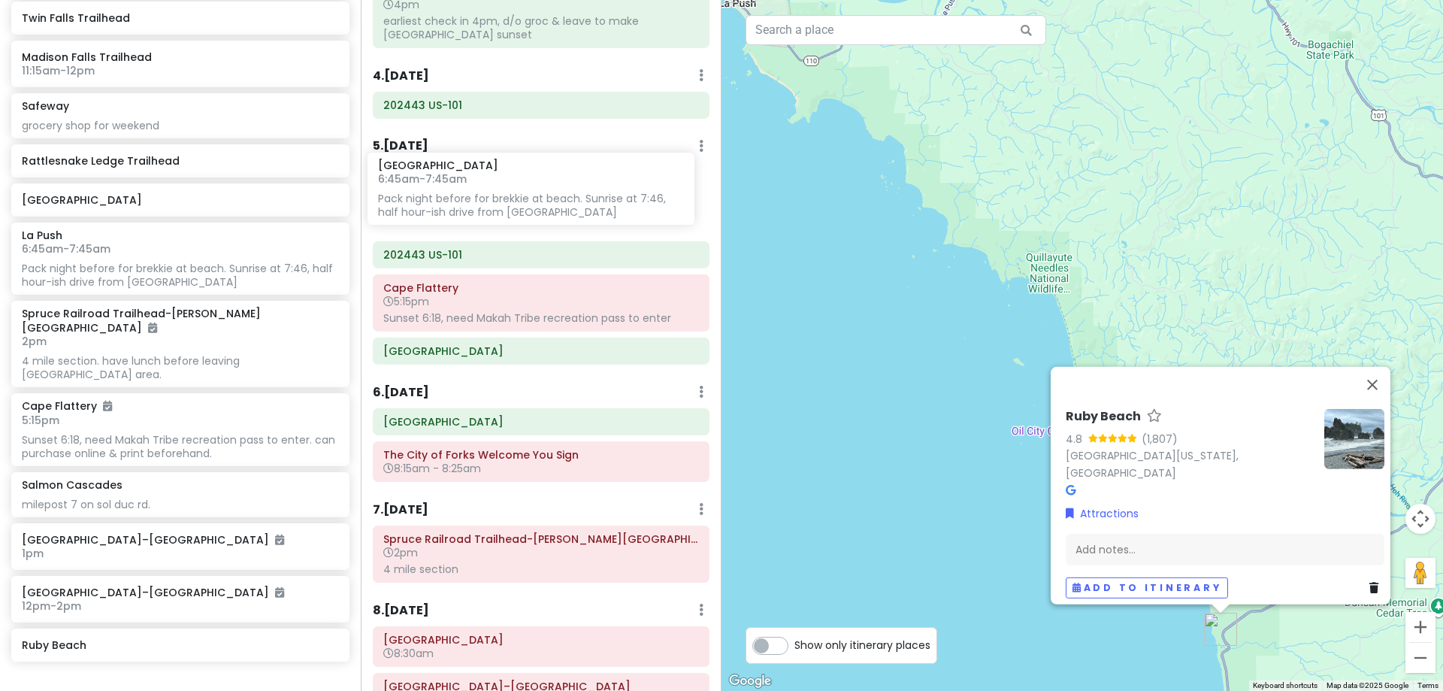
drag, startPoint x: 165, startPoint y: 336, endPoint x: 522, endPoint y: 189, distance: 385.5
click at [522, 189] on div "PNW Tour Private Change Dates Make a Copy Delete Trip Give Feedback 💡 Support S…" at bounding box center [721, 345] width 1443 height 691
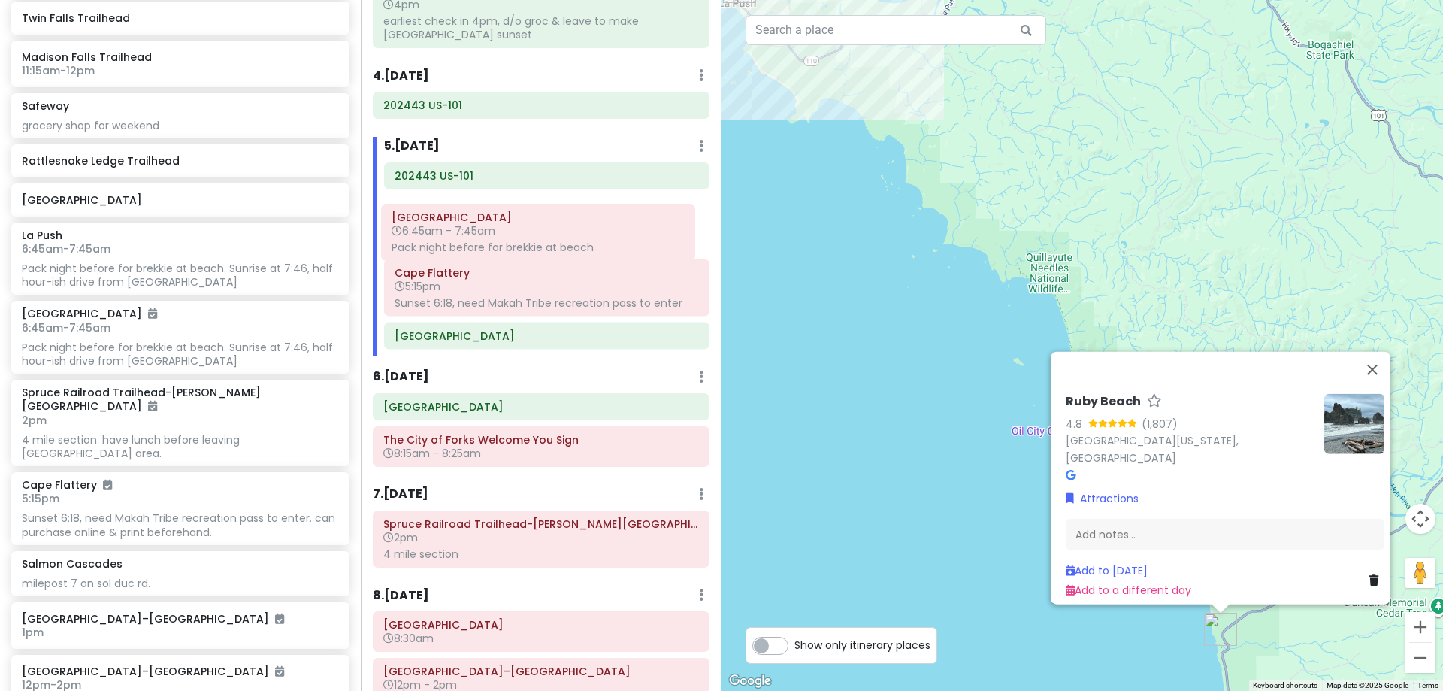
drag, startPoint x: 513, startPoint y: 192, endPoint x: 510, endPoint y: 229, distance: 37.7
click at [510, 229] on div "[GEOGRAPHIC_DATA] 6:45am - 7:45am Pack night before for brekkie at beach 202443…" at bounding box center [547, 258] width 348 height 193
type input "rialto"
click at [544, 222] on h6 "6:45am - 7:45am" at bounding box center [547, 223] width 304 height 14
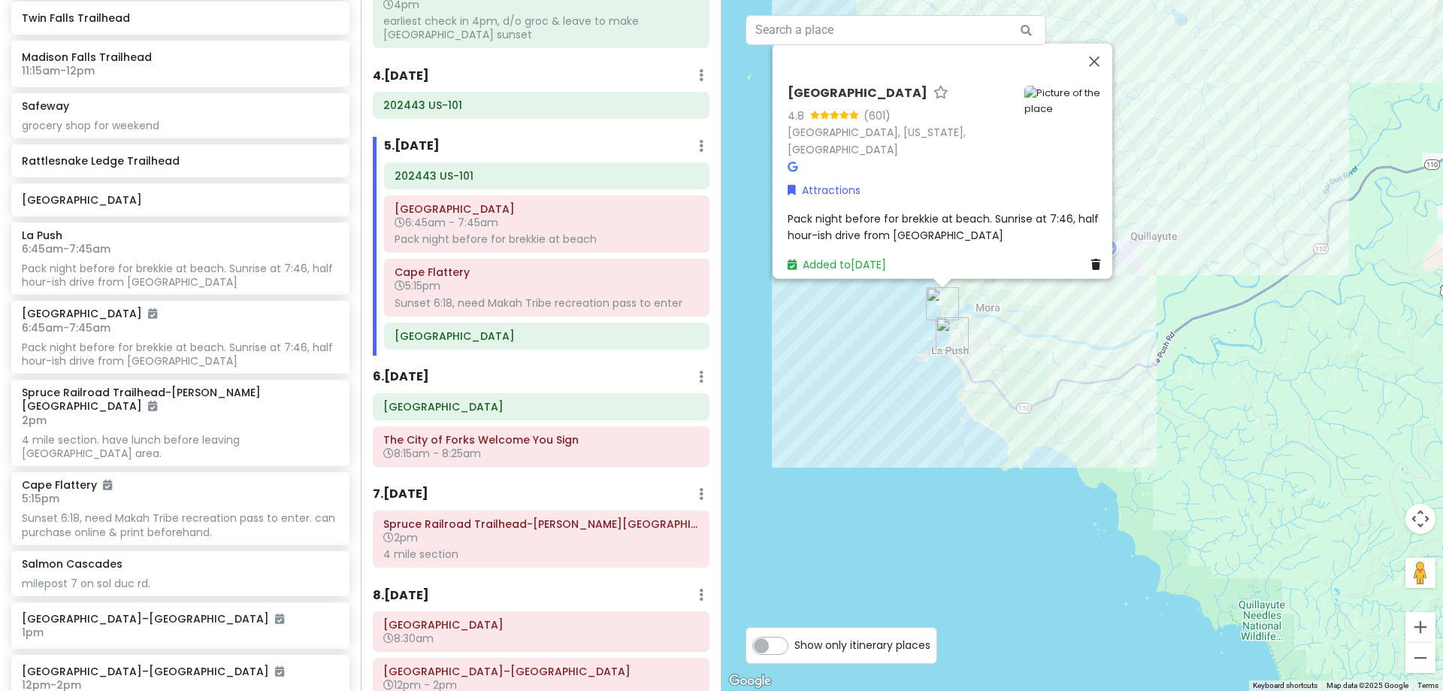
click at [955, 210] on span "Pack night before for brekkie at beach. Sunrise at 7:46, half hour-ish drive fr…" at bounding box center [945, 226] width 314 height 32
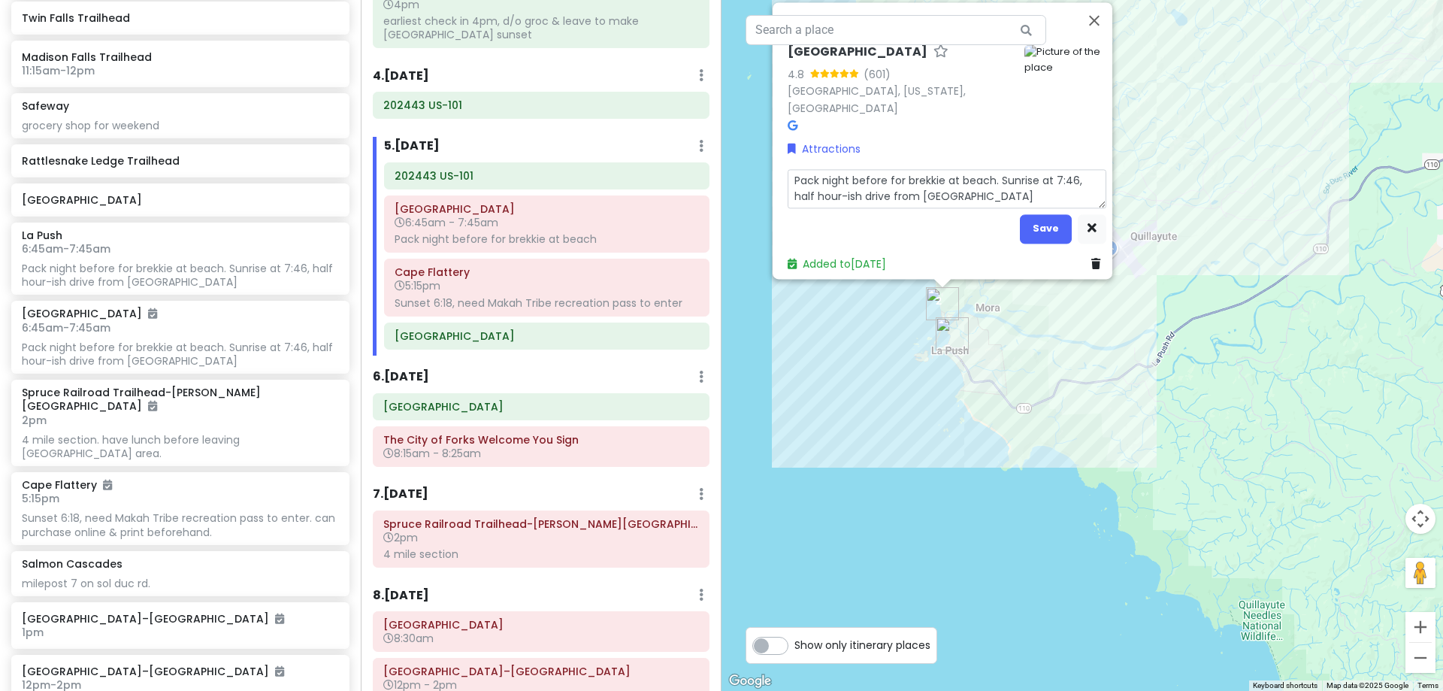
click at [958, 192] on textarea "Pack night before for brekkie at beach. Sunrise at 7:46, half hour-ish drive fr…" at bounding box center [947, 188] width 319 height 39
type textarea "x"
type textarea "Pack night before for brekkie at beach. Sunrise at 7:46, half hour-ish drive fr…"
type textarea "x"
type textarea "Pack night before for brekkie at beach. Sunrise at 7:46, half hour-ish drive fr…"
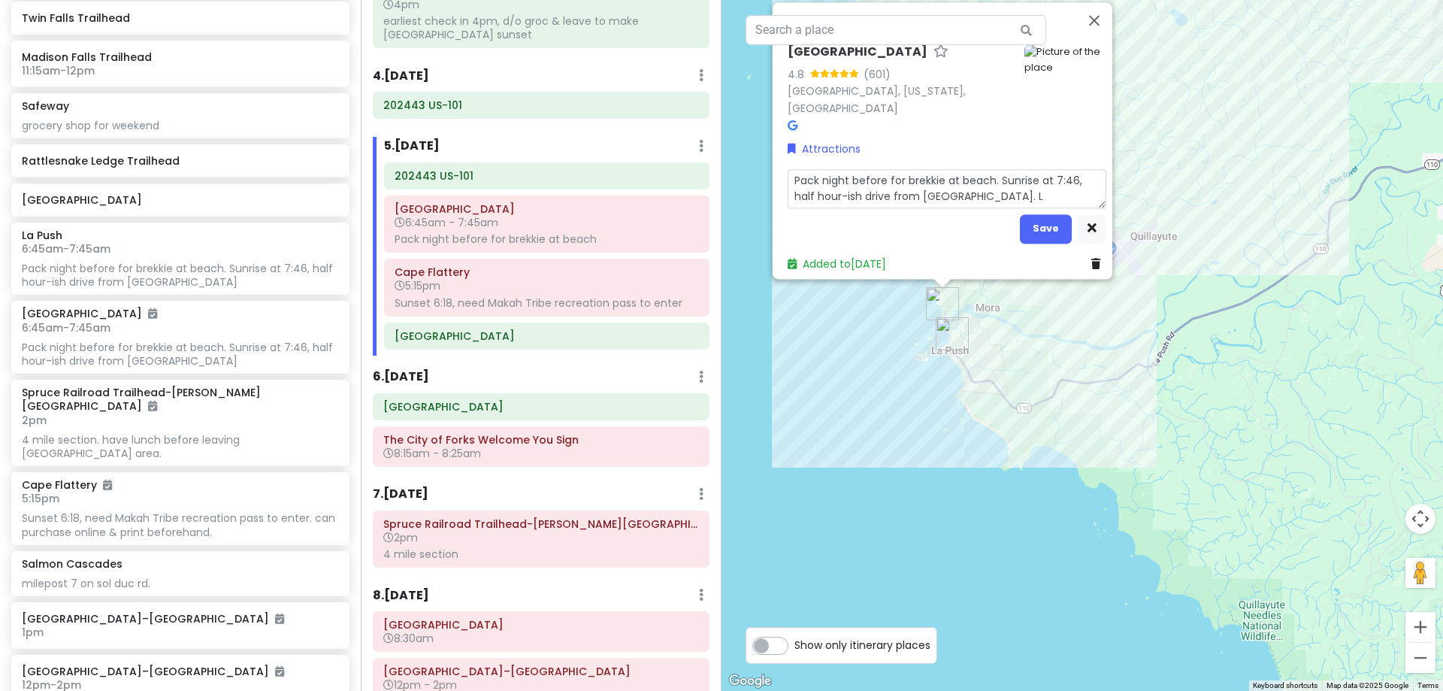
type textarea "x"
type textarea "Pack night before for brekkie at beach. Sunrise at 7:46, half hour-ish drive fr…"
type textarea "x"
type textarea "Pack night before for brekkie at beach. Sunrise at 7:46, half hour-ish drive fr…"
type textarea "x"
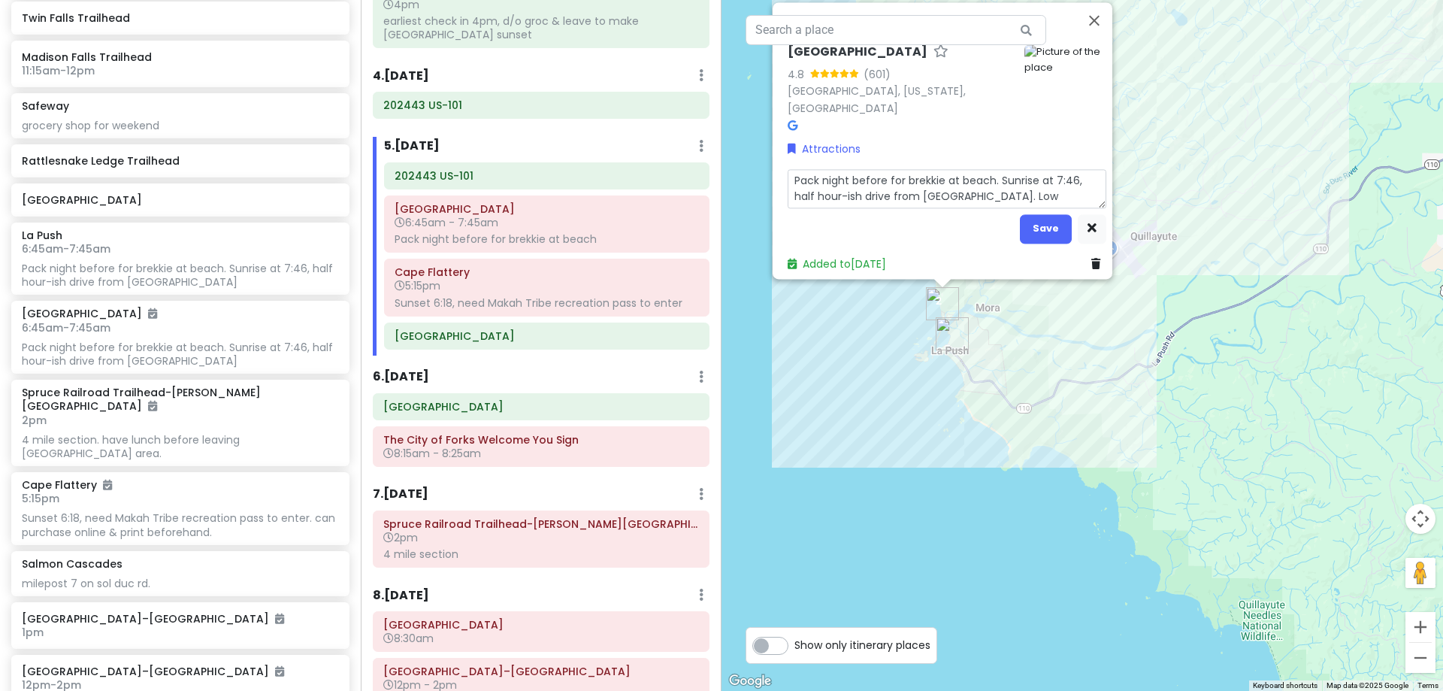
type textarea "Pack night before for brekkie at beach. Sunrise at 7:46, half hour-ish drive fr…"
type textarea "x"
type textarea "Pack night before for brekkie at beach. Sunrise at 7:46, half hour-ish drive fr…"
type textarea "x"
type textarea "Pack night before for brekkie at beach. Sunrise at 7:46, half hour-ish drive fr…"
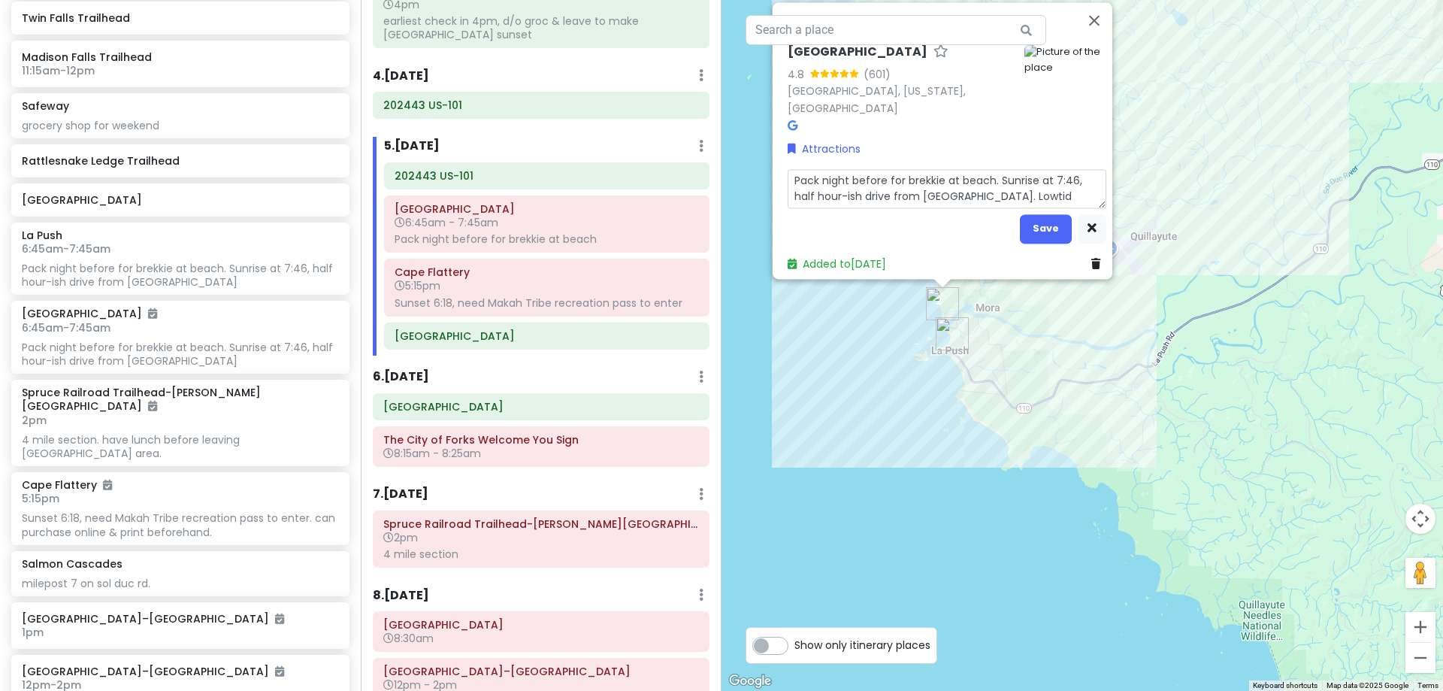
type textarea "x"
type textarea "Pack night before for brekkie at beach. Sunrise at 7:46, half hour-ish drive fr…"
type textarea "x"
type textarea "Pack night before for brekkie at beach. Sunrise at 7:46, half hour-ish drive fr…"
type textarea "x"
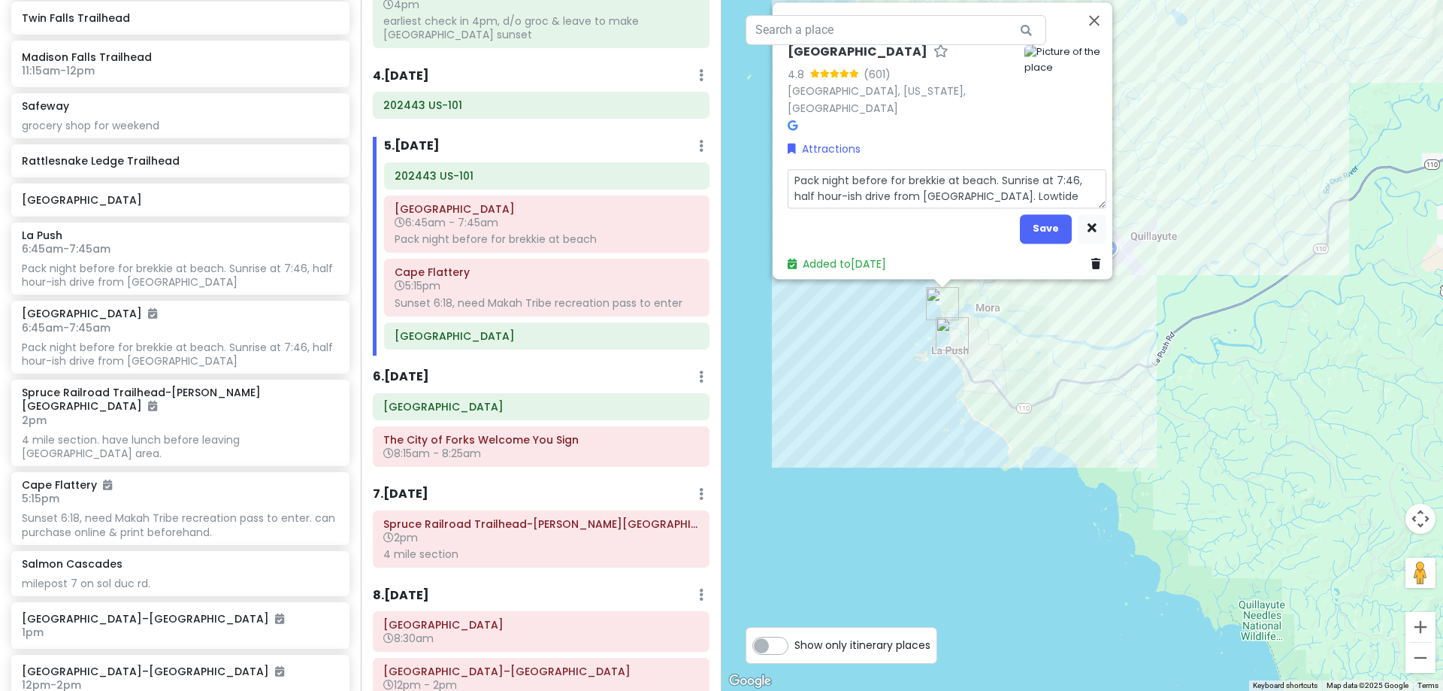
type textarea "Pack night before for brekkie at beach. Sunrise at 7:46, half hour-ish drive fr…"
type textarea "x"
type textarea "Pack night before for brekkie at beach. Sunrise at 7:46, half hour-ish drive fr…"
type textarea "x"
type textarea "Pack night before for brekkie at beach. Sunrise at 7:46, half hour-ish drive fr…"
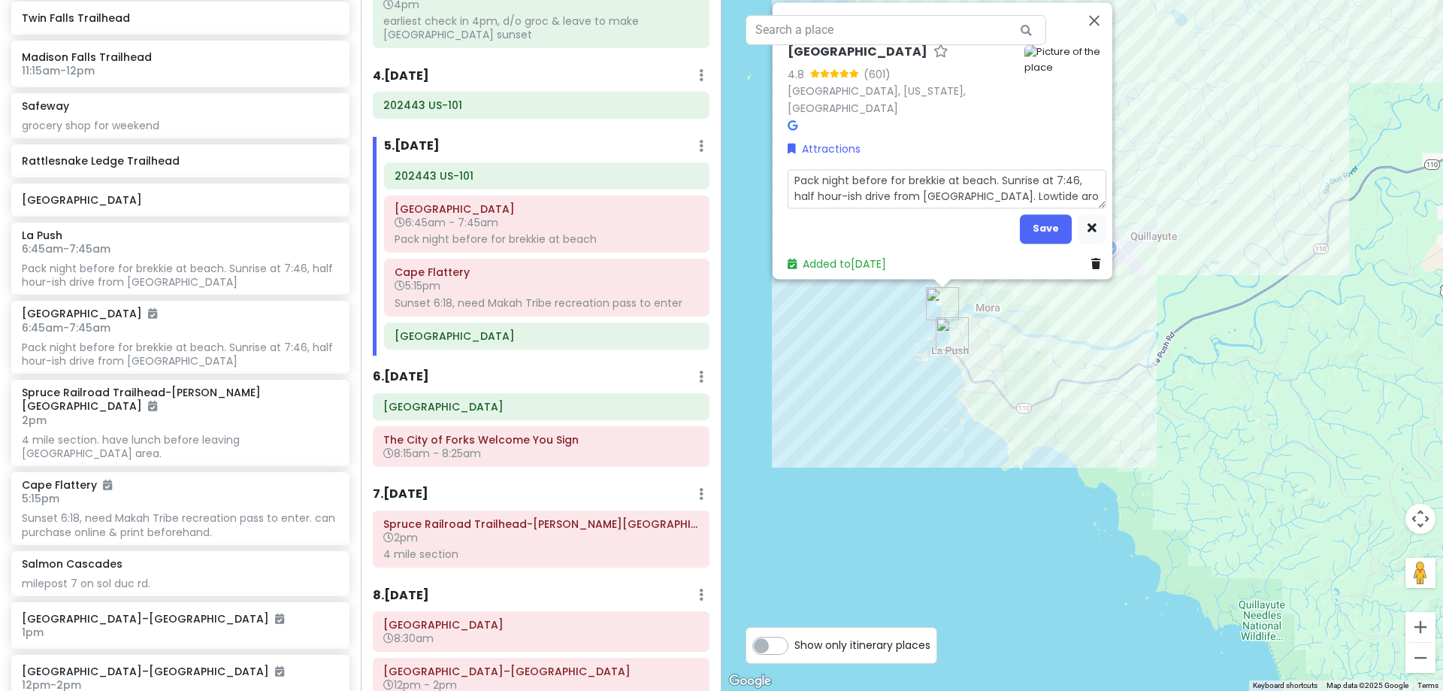
type textarea "x"
type textarea "Pack night before for brekkie at beach. Sunrise at 7:46, half hour-ish drive fr…"
type textarea "x"
type textarea "Pack night before for brekkie at beach. Sunrise at 7:46, half hour-ish drive fr…"
type textarea "x"
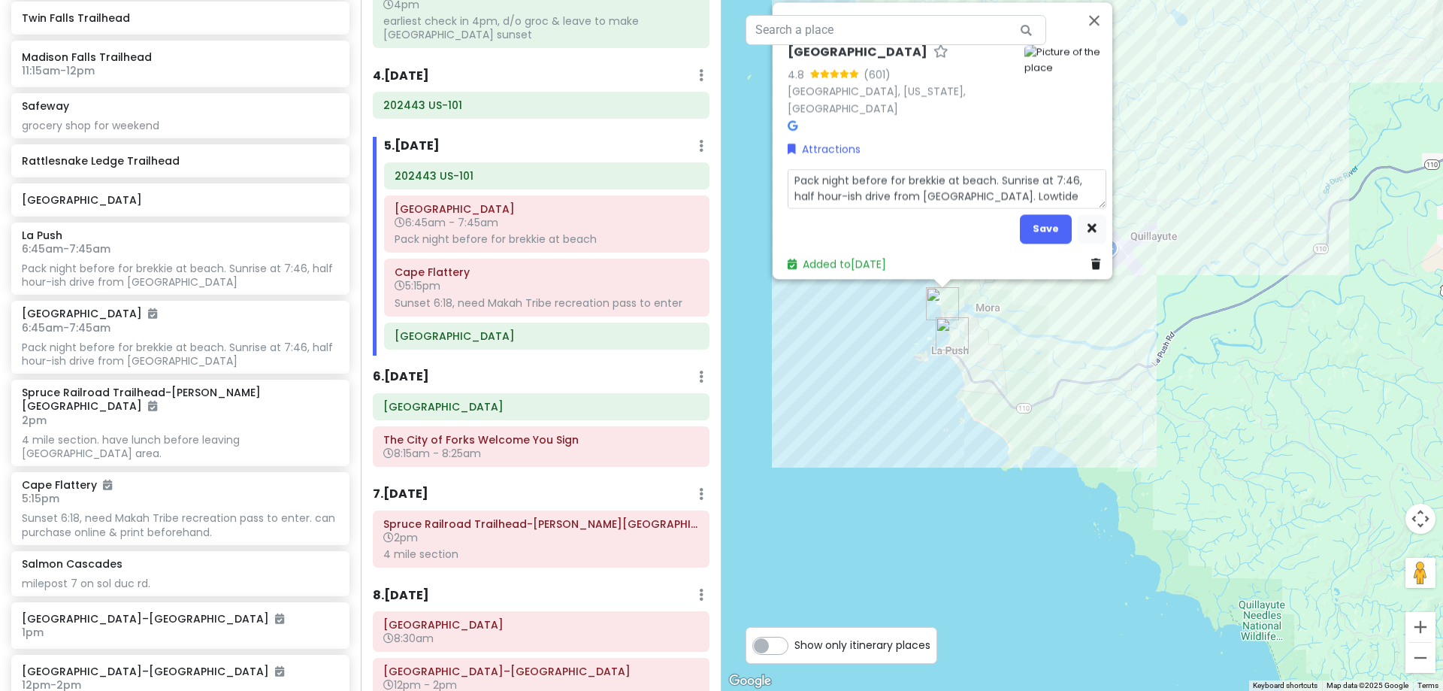
type textarea "Pack night before for brekkie at beach. Sunrise at 7:46, half hour-ish drive fr…"
type textarea "x"
type textarea "Pack night before for brekkie at beach. Sunrise at 7:46, half hour-ish drive fr…"
type textarea "x"
type textarea "Pack night before for brekkie at beach. Sunrise at 7:46, half hour-ish drive fr…"
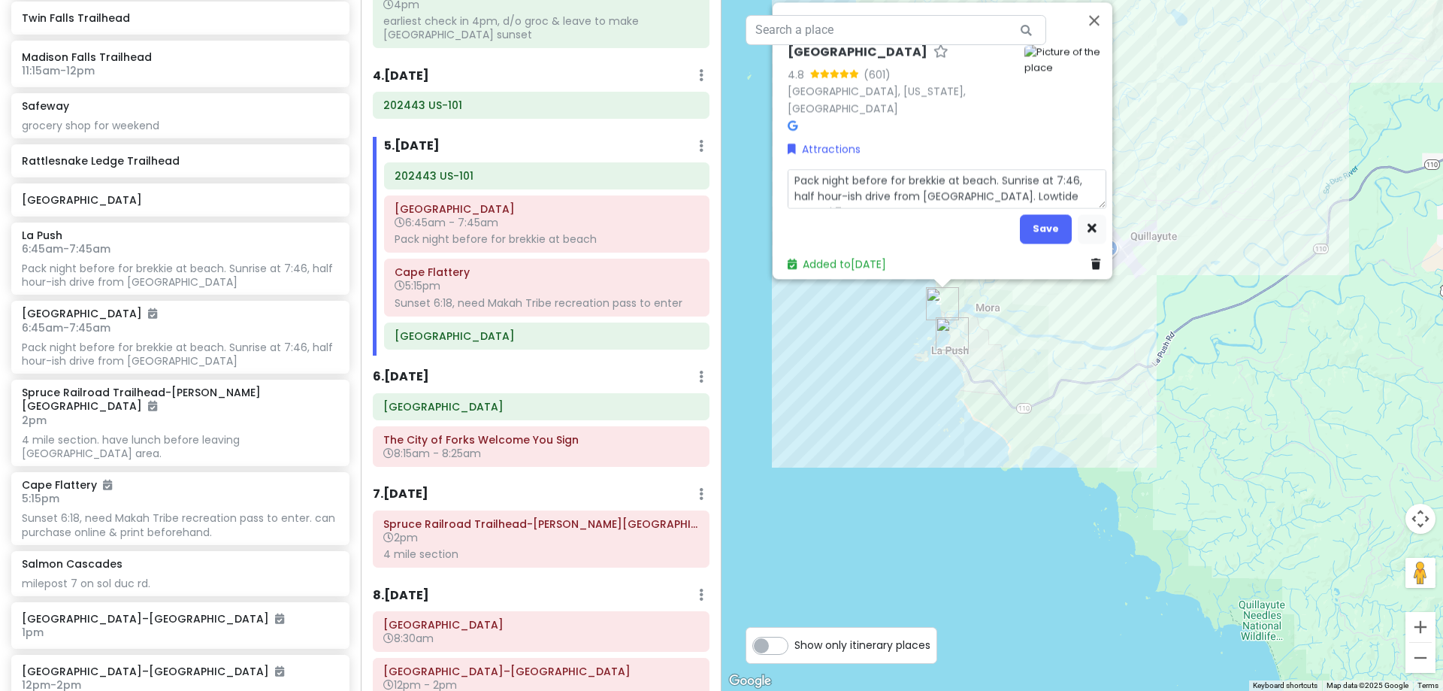
type textarea "x"
type textarea "Pack night before for brekkie at beach. Sunrise at 7:46, half hour-ish drive fr…"
type textarea "x"
type textarea "Pack night before for brekkie at beach. Sunrise at 7:46, half hour-ish drive fr…"
type textarea "x"
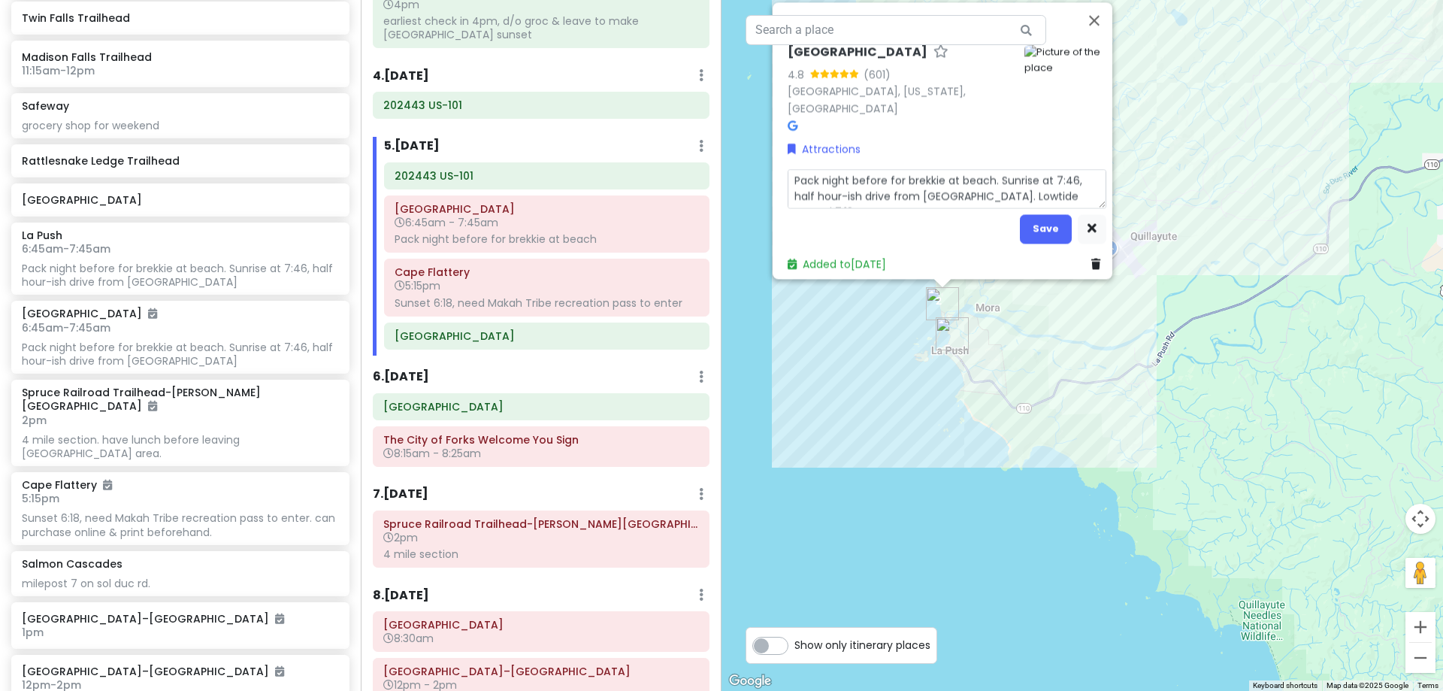
type textarea "Pack night before for brekkie at beach. Sunrise at 7:46, half hour-ish drive fr…"
type textarea "x"
type textarea "Pack night before for brekkie at beach. Sunrise at 7:46, half hour-ish drive fr…"
type textarea "x"
type textarea "Pack night before for brekkie at beach. Sunrise at 7:46, half hour-ish drive fr…"
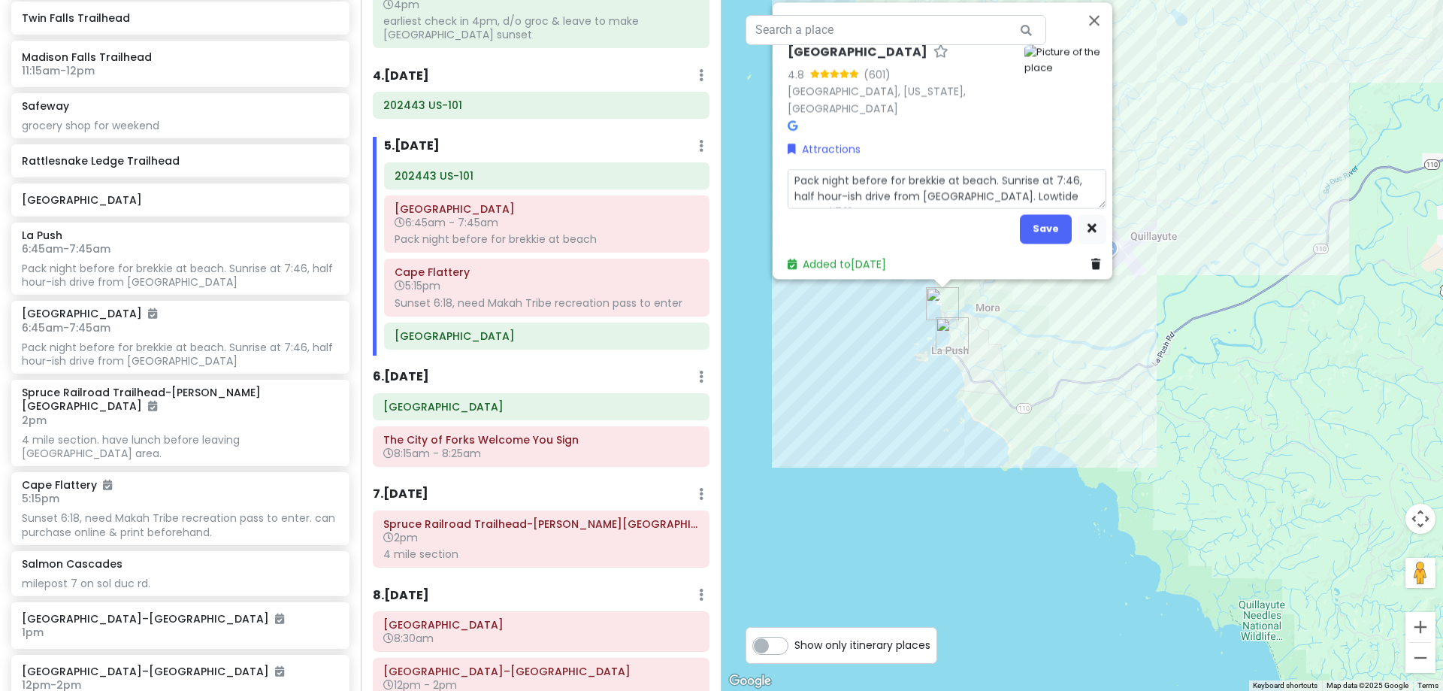
type textarea "x"
type textarea "Pack night before for brekkie at beach. Sunrise at 7:46, half hour-ish drive fr…"
type textarea "x"
type textarea "Pack night before for brekkie at beach. Sunrise at 7:46, half hour-ish drive fr…"
type textarea "x"
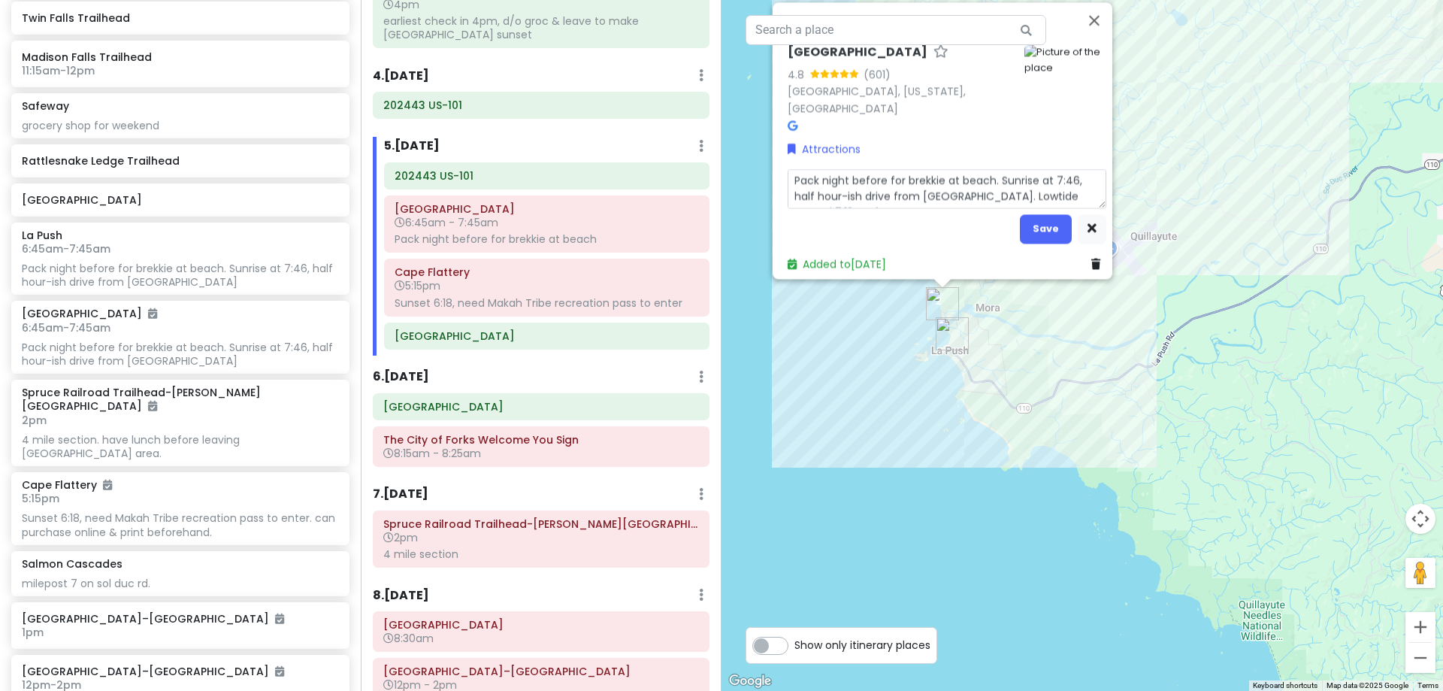
type textarea "Pack night before for brekkie at beach. Sunrise at 7:46, half hour-ish drive fr…"
type textarea "x"
type textarea "Pack night before for brekkie at beach. Sunrise at 7:46, half hour-ish drive fr…"
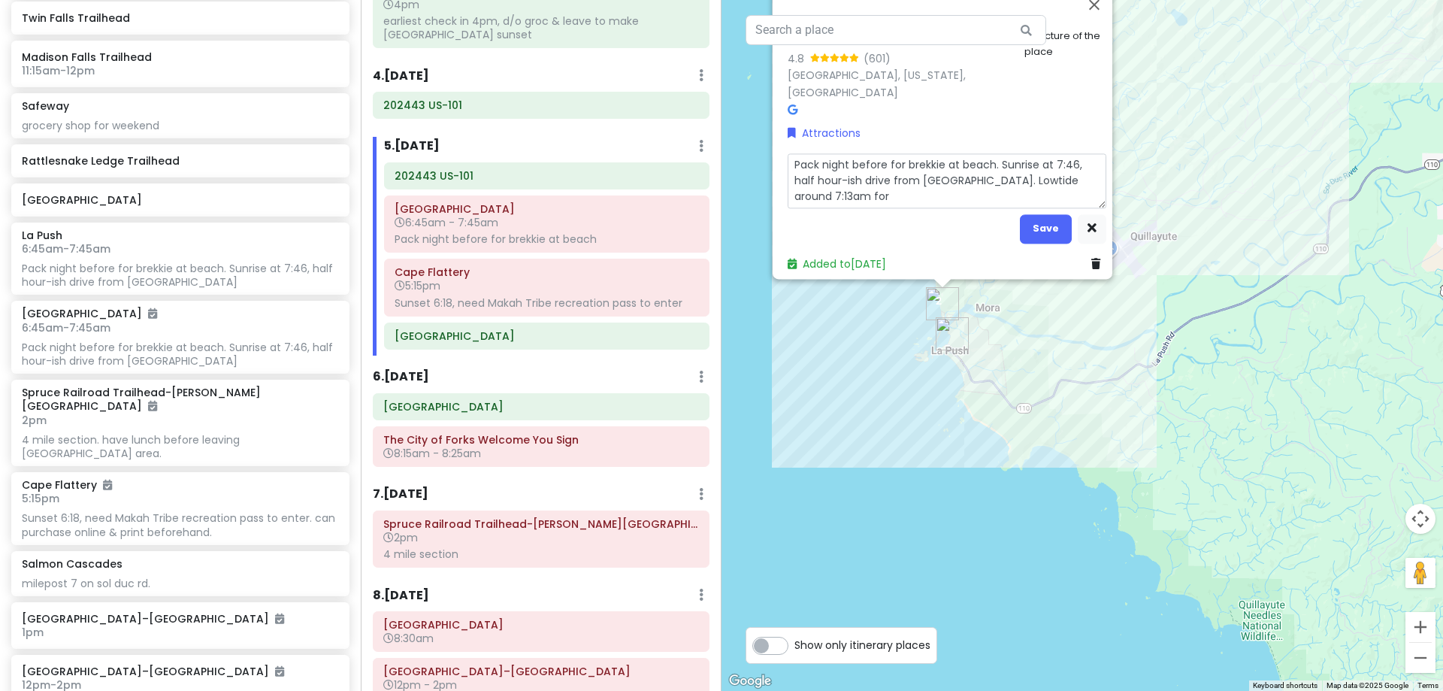
type textarea "x"
type textarea "Pack night before for brekkie at beach. Sunrise at 7:46, half hour-ish drive fr…"
type textarea "x"
type textarea "Pack night before for brekkie at beach. Sunrise at 7:46, half hour-ish drive fr…"
type textarea "x"
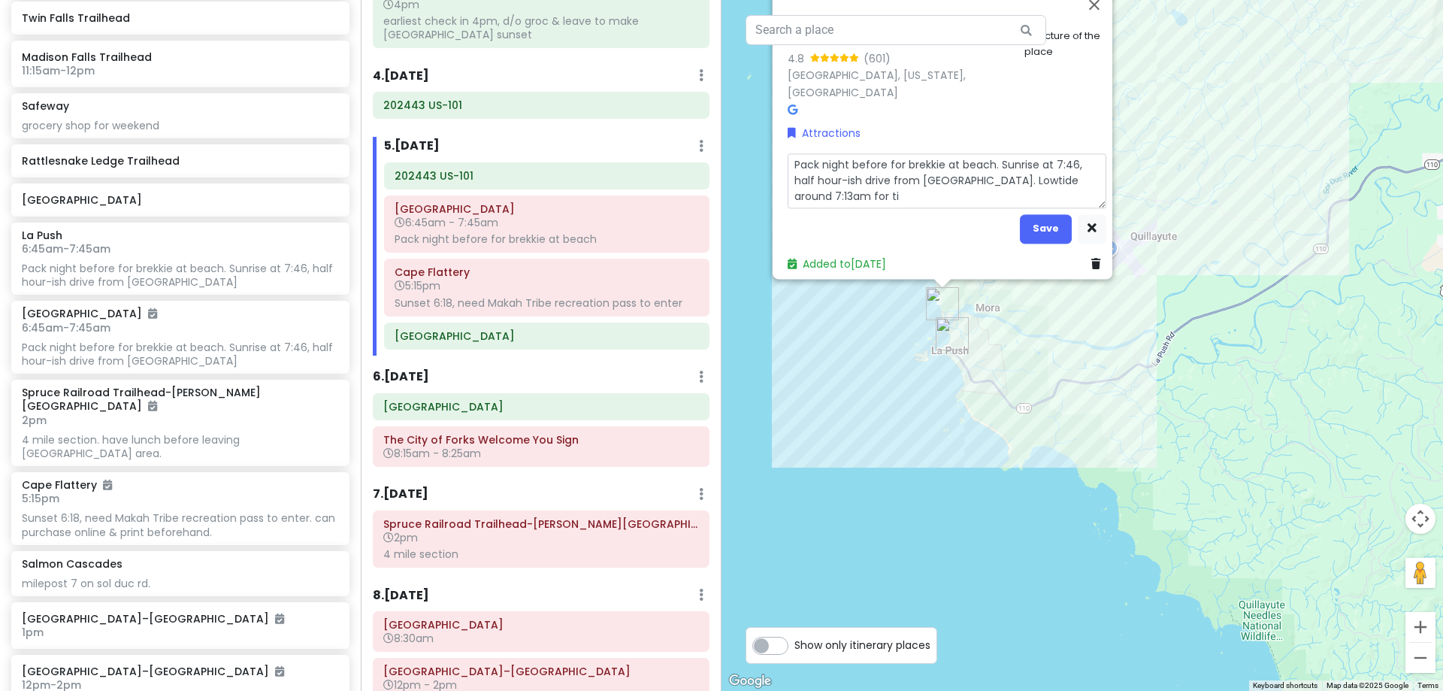
type textarea "Pack night before for brekkie at beach. Sunrise at 7:46, half hour-ish drive fr…"
type textarea "x"
type textarea "Pack night before for brekkie at beach. Sunrise at 7:46, half hour-ish drive fr…"
type textarea "x"
type textarea "Pack night before for brekkie at beach. Sunrise at 7:46, half hour-ish drive fr…"
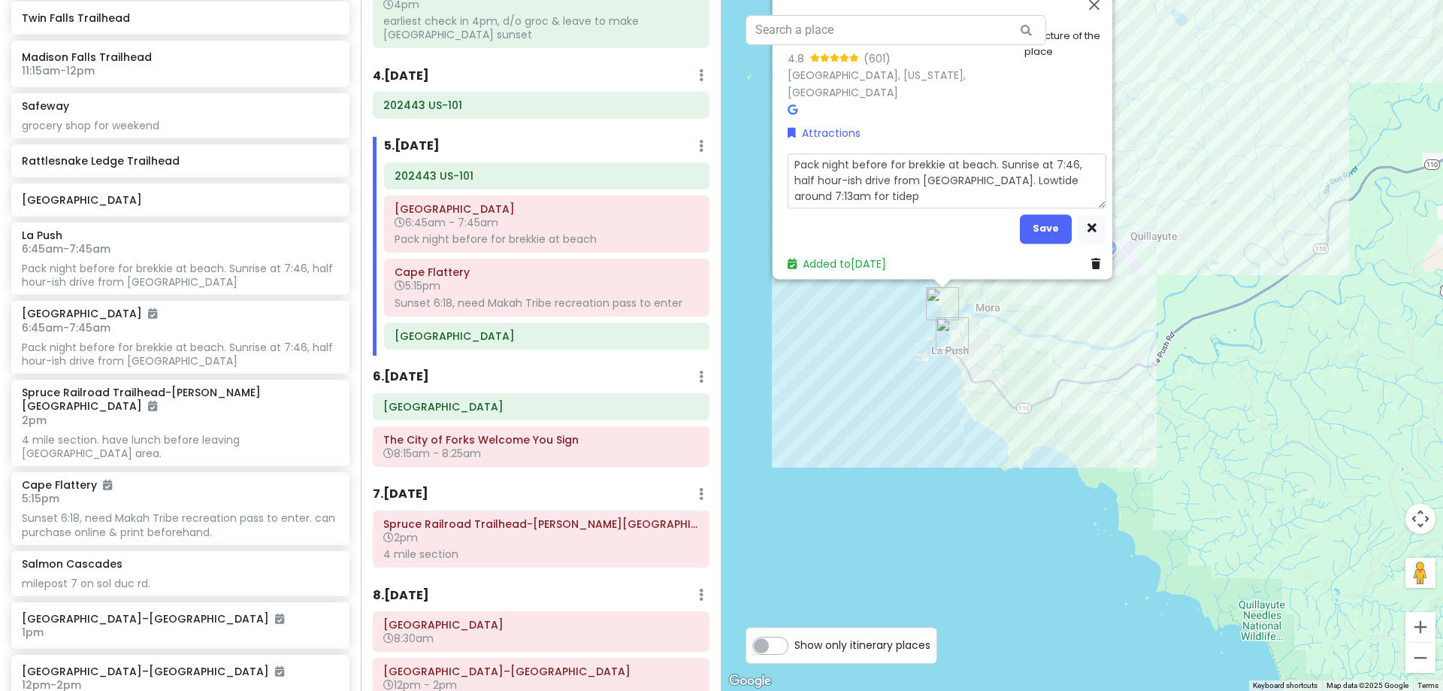
type textarea "x"
type textarea "Pack night before for brekkie at beach. Sunrise at 7:46, half hour-ish drive fr…"
type textarea "x"
type textarea "Pack night before for brekkie at beach. Sunrise at 7:46, half hour-ish drive fr…"
type textarea "x"
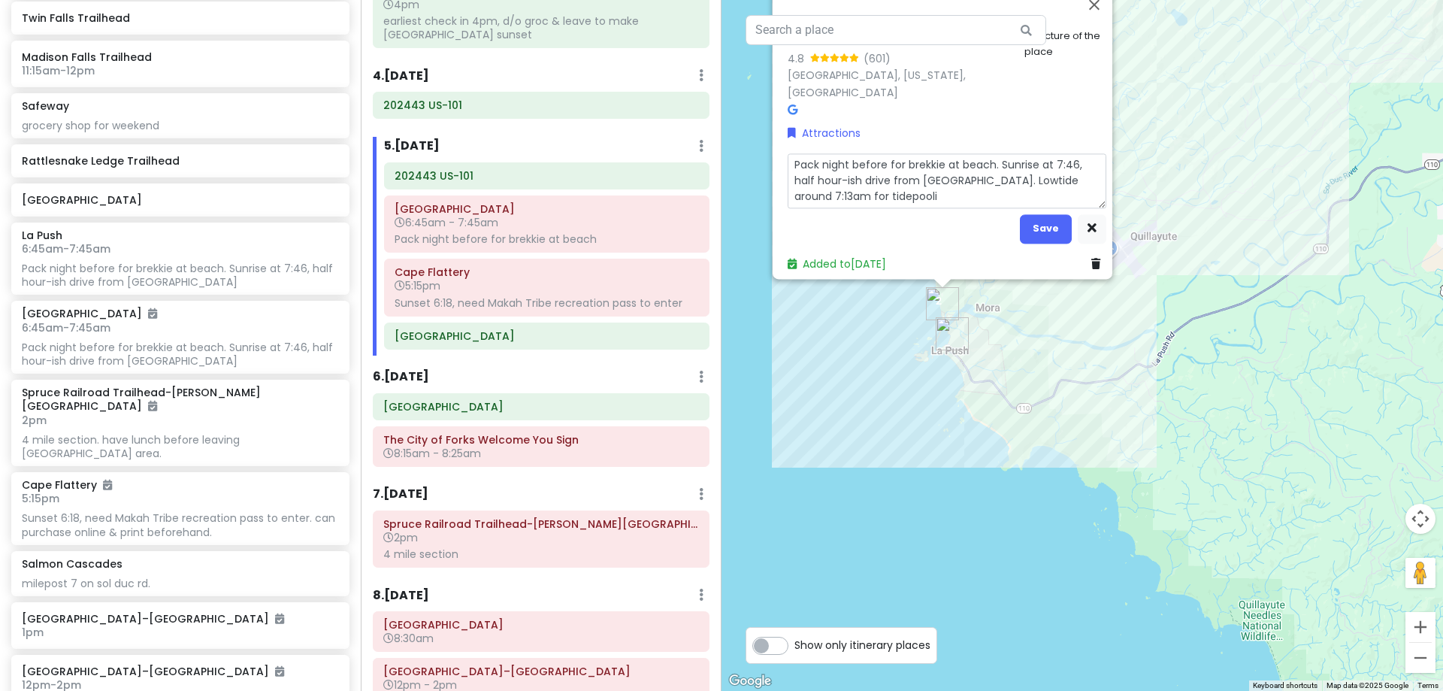
type textarea "Pack night before for brekkie at beach. Sunrise at 7:46, half hour-ish drive fr…"
type textarea "x"
type textarea "Pack night before for brekkie at beach. Sunrise at 7:46, half hour-ish drive fr…"
type textarea "x"
type textarea "Pack night before for brekkie at beach. Sunrise at 7:46, half hour-ish drive fr…"
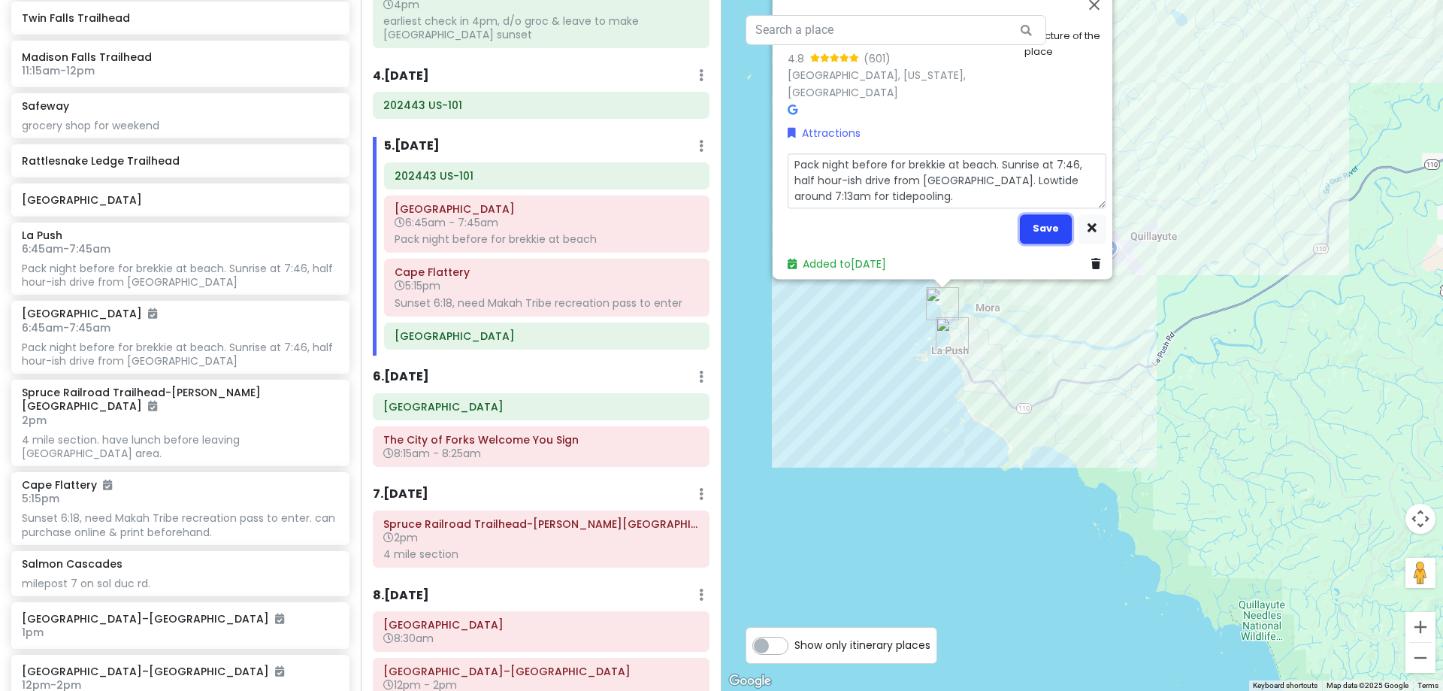
click at [1023, 222] on button "Save" at bounding box center [1046, 228] width 52 height 29
